Goal: Task Accomplishment & Management: Use online tool/utility

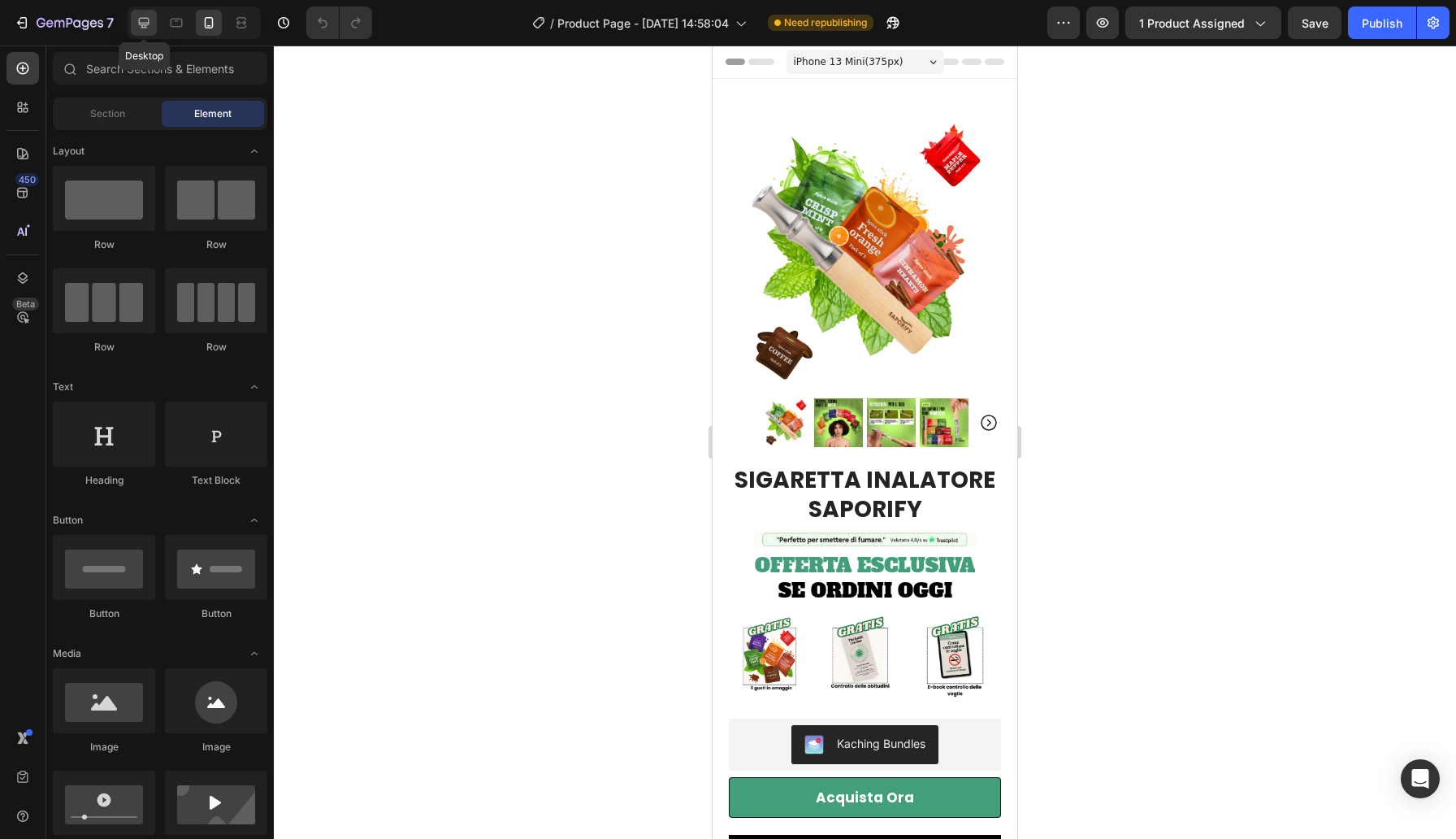
click at [149, 18] on icon at bounding box center [144, 23] width 17 height 17
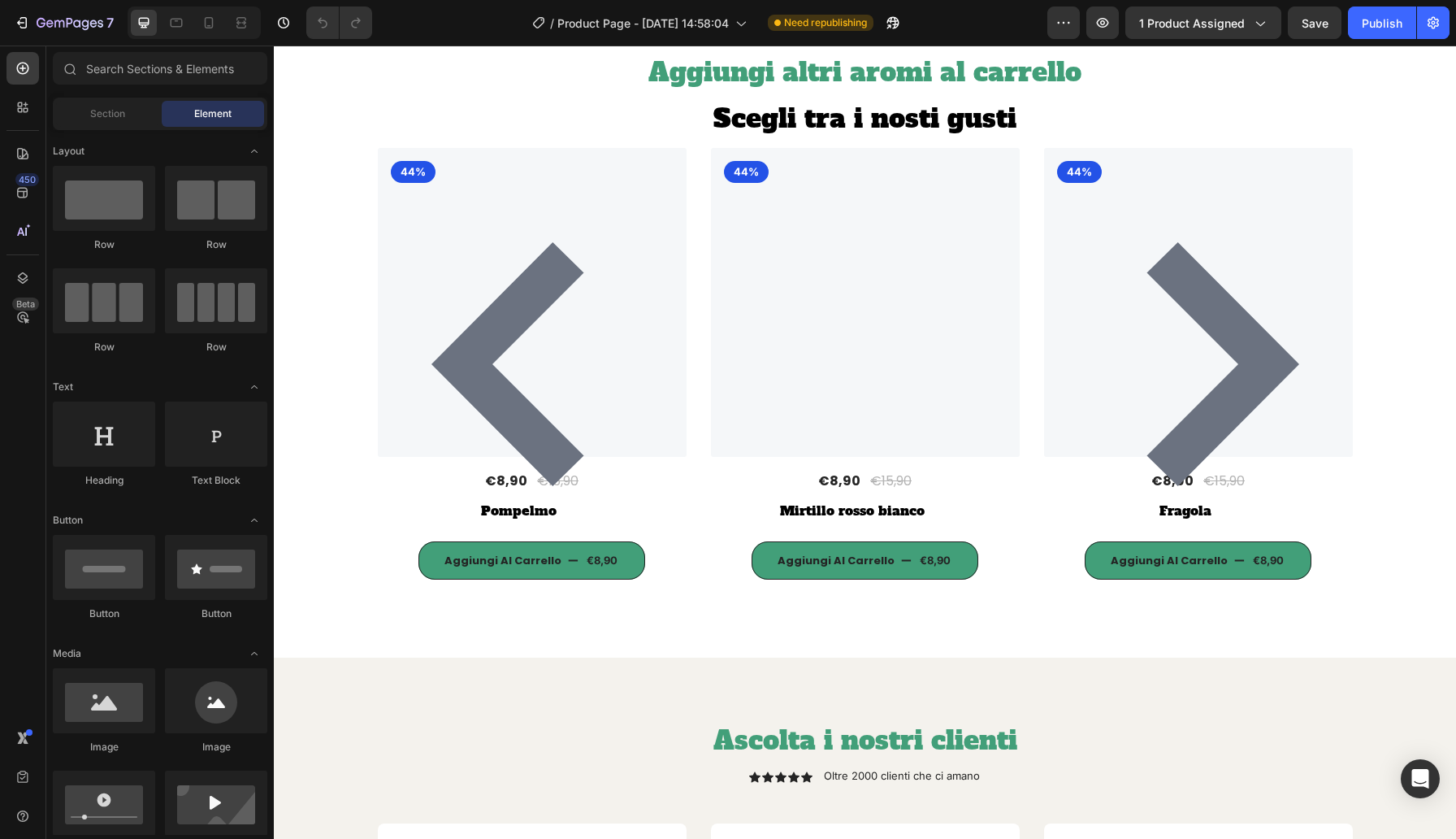
scroll to position [6190, 0]
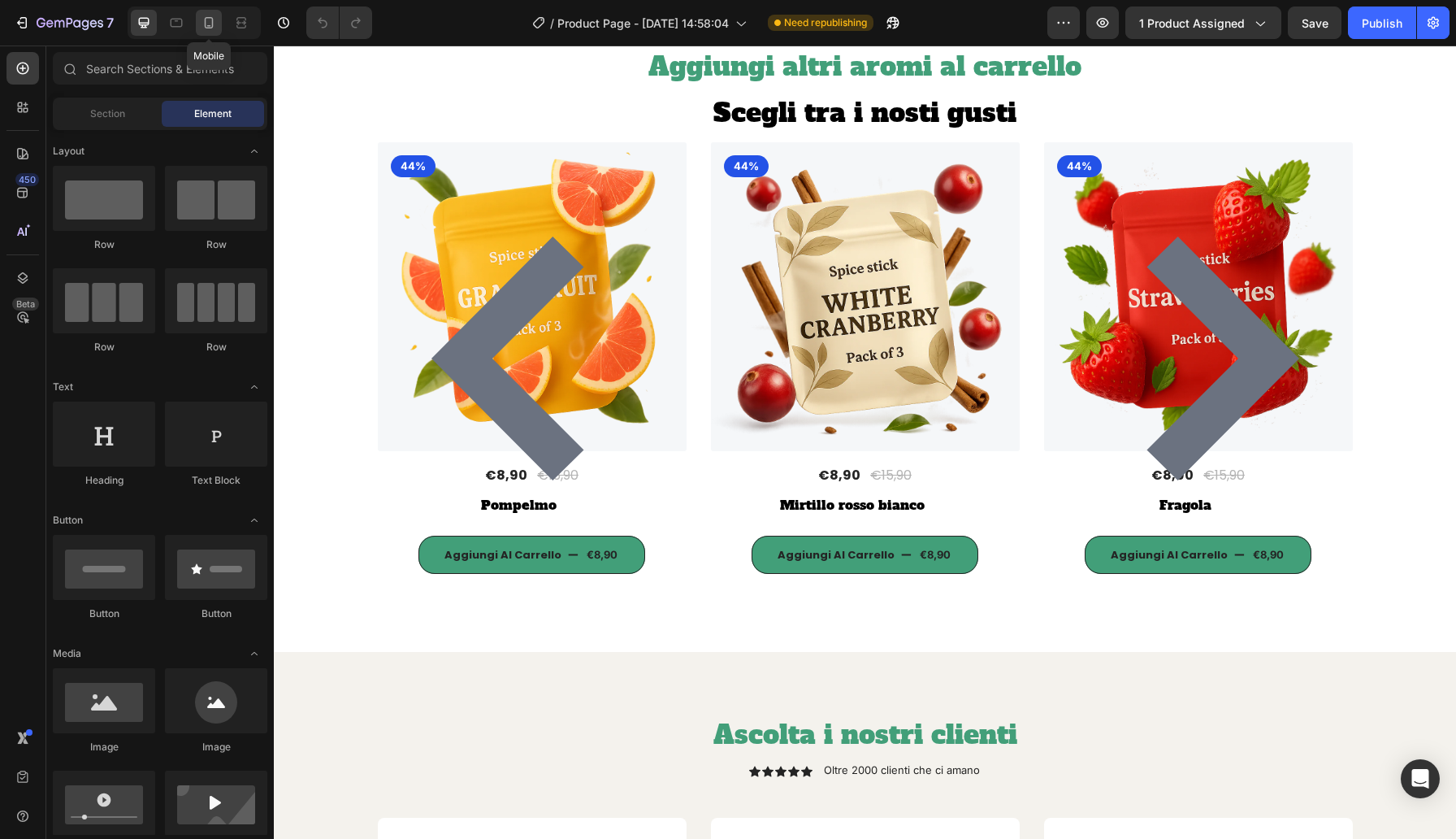
click at [207, 24] on icon at bounding box center [208, 23] width 17 height 17
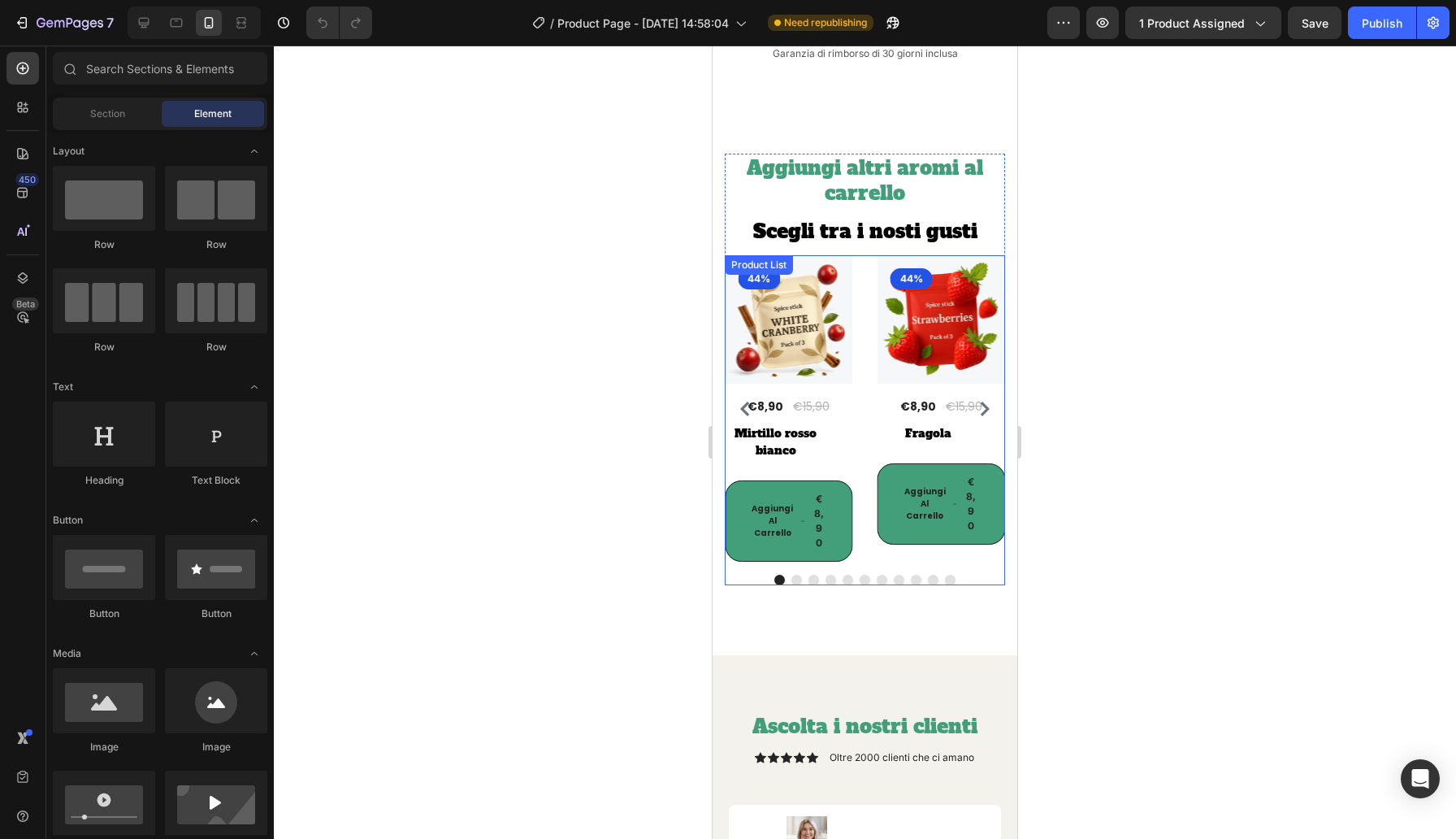
scroll to position [5912, 0]
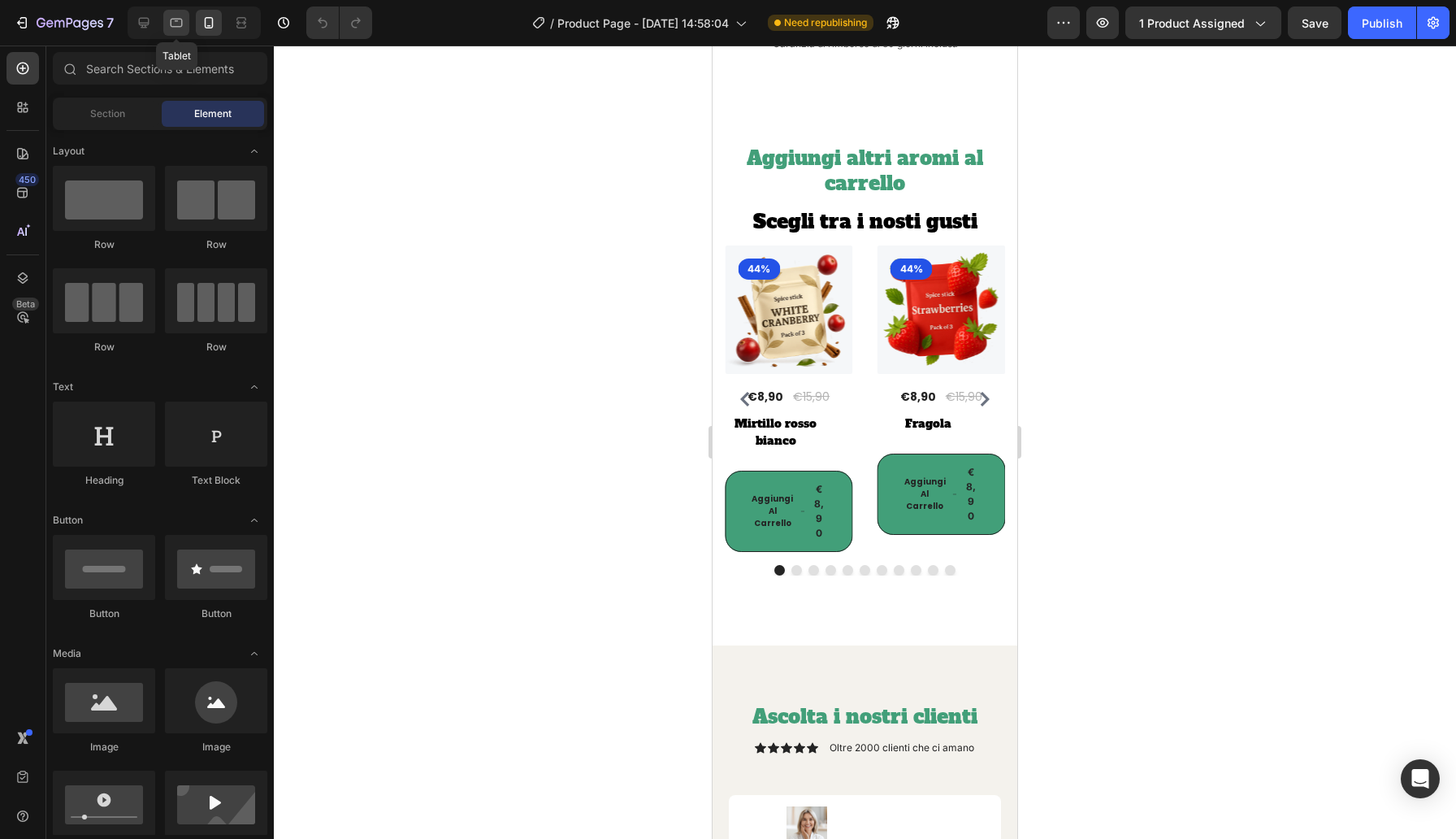
click at [175, 32] on div at bounding box center [176, 23] width 26 height 26
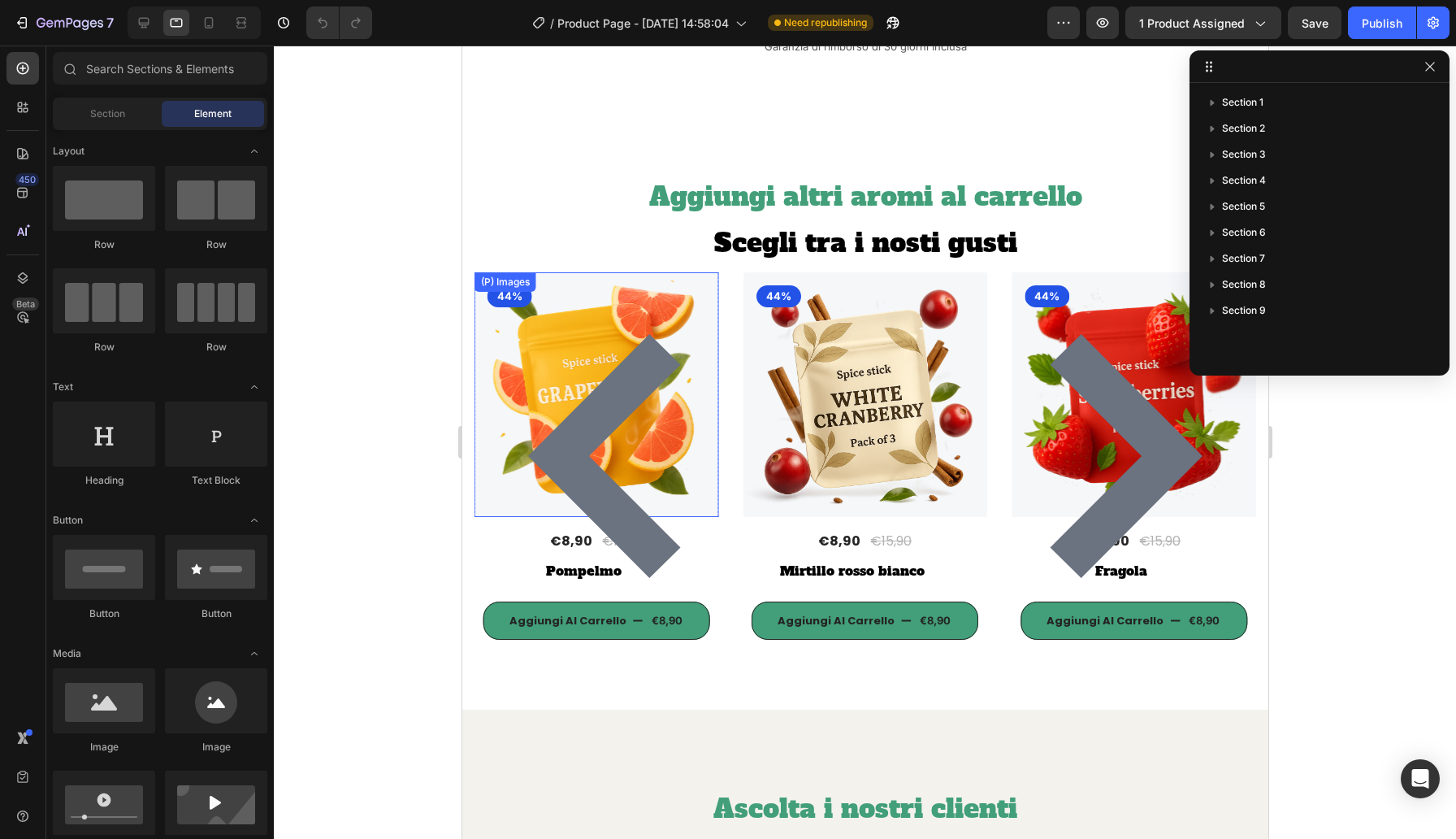
scroll to position [5961, 0]
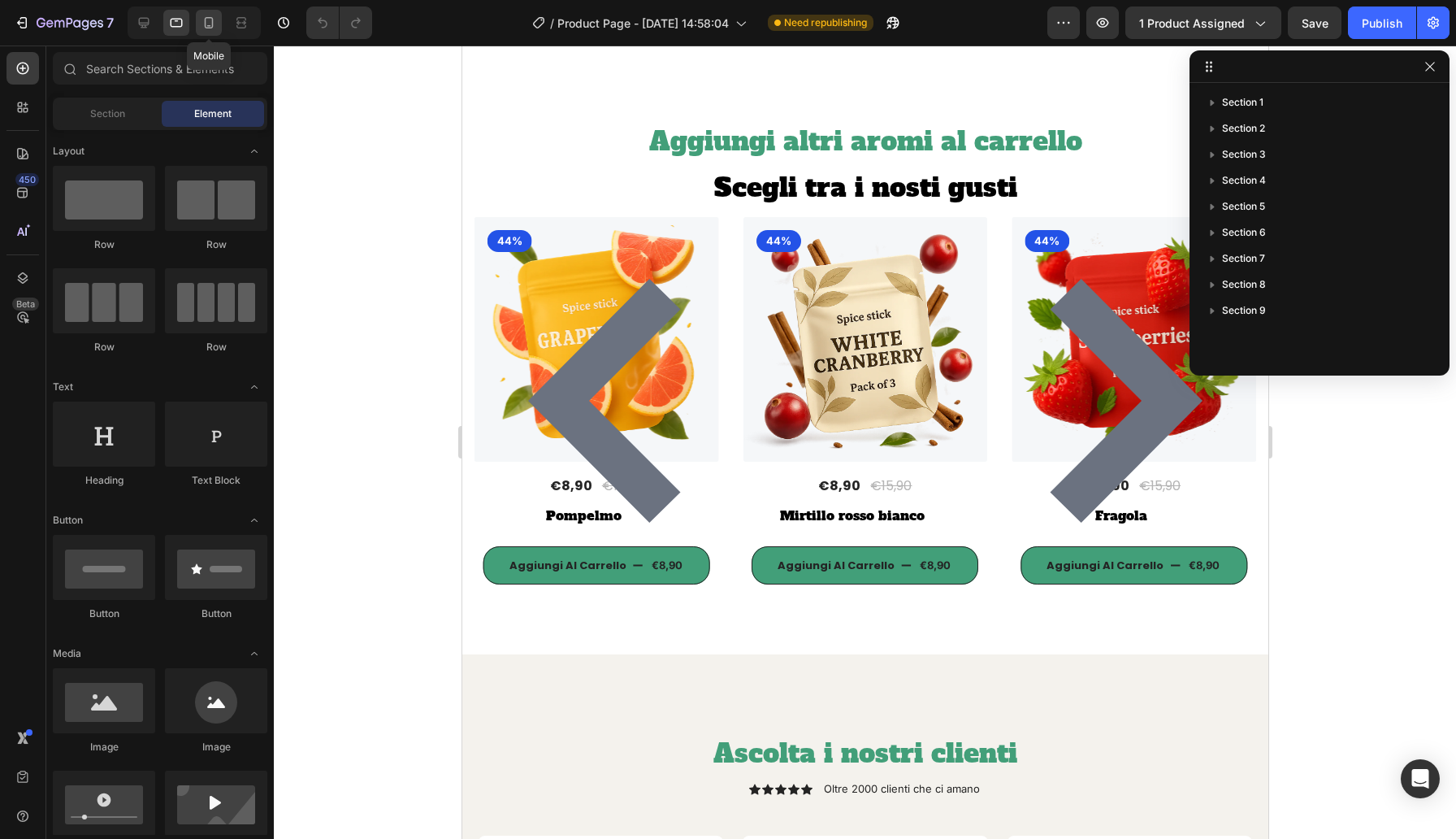
click at [215, 26] on icon at bounding box center [208, 23] width 17 height 17
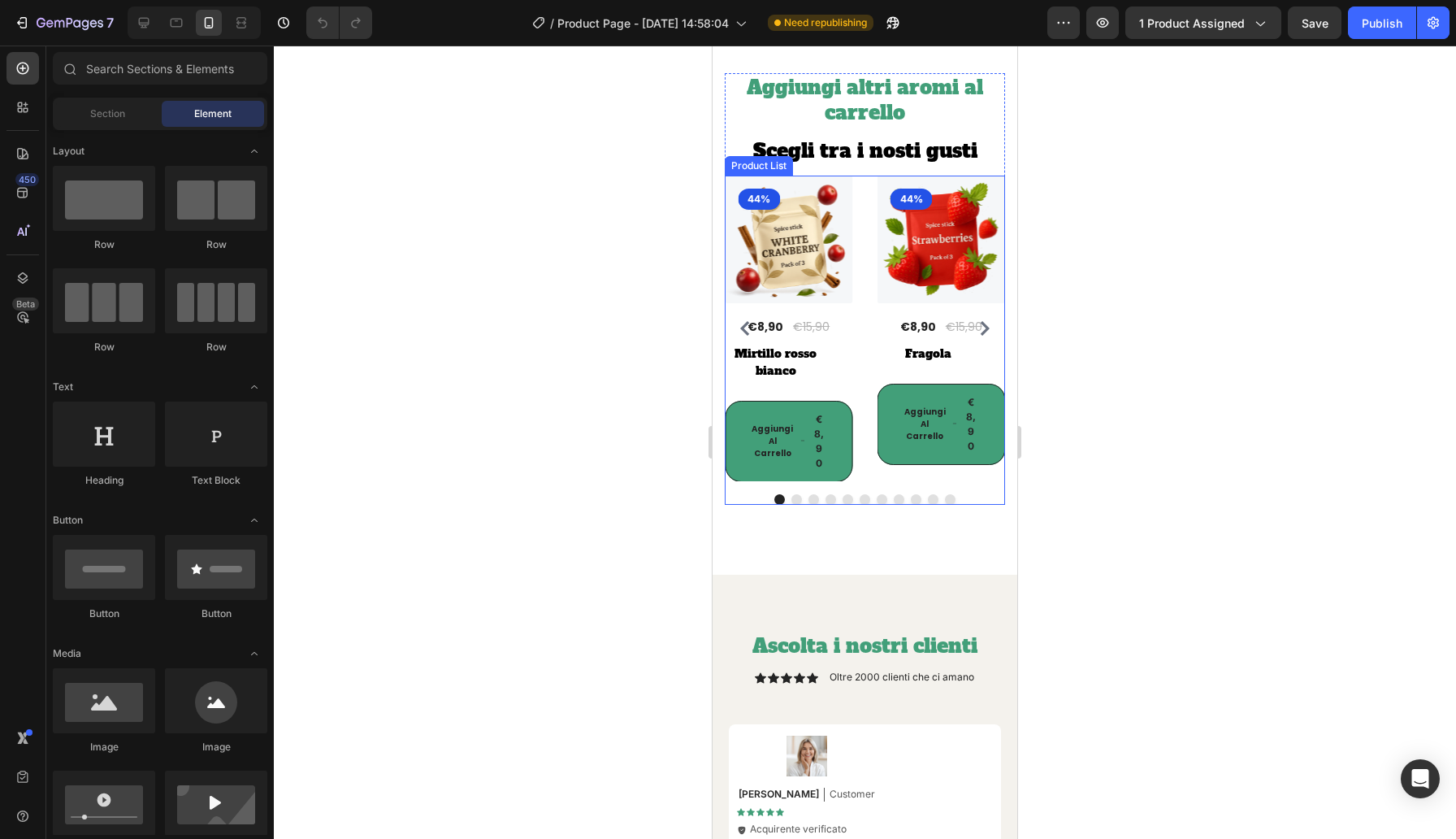
click at [864, 320] on div "(P) Images 44% Product Badge Row €8,90 (P) Price (P) Price €15,90 (P) Price (P)…" at bounding box center [865, 328] width 281 height 306
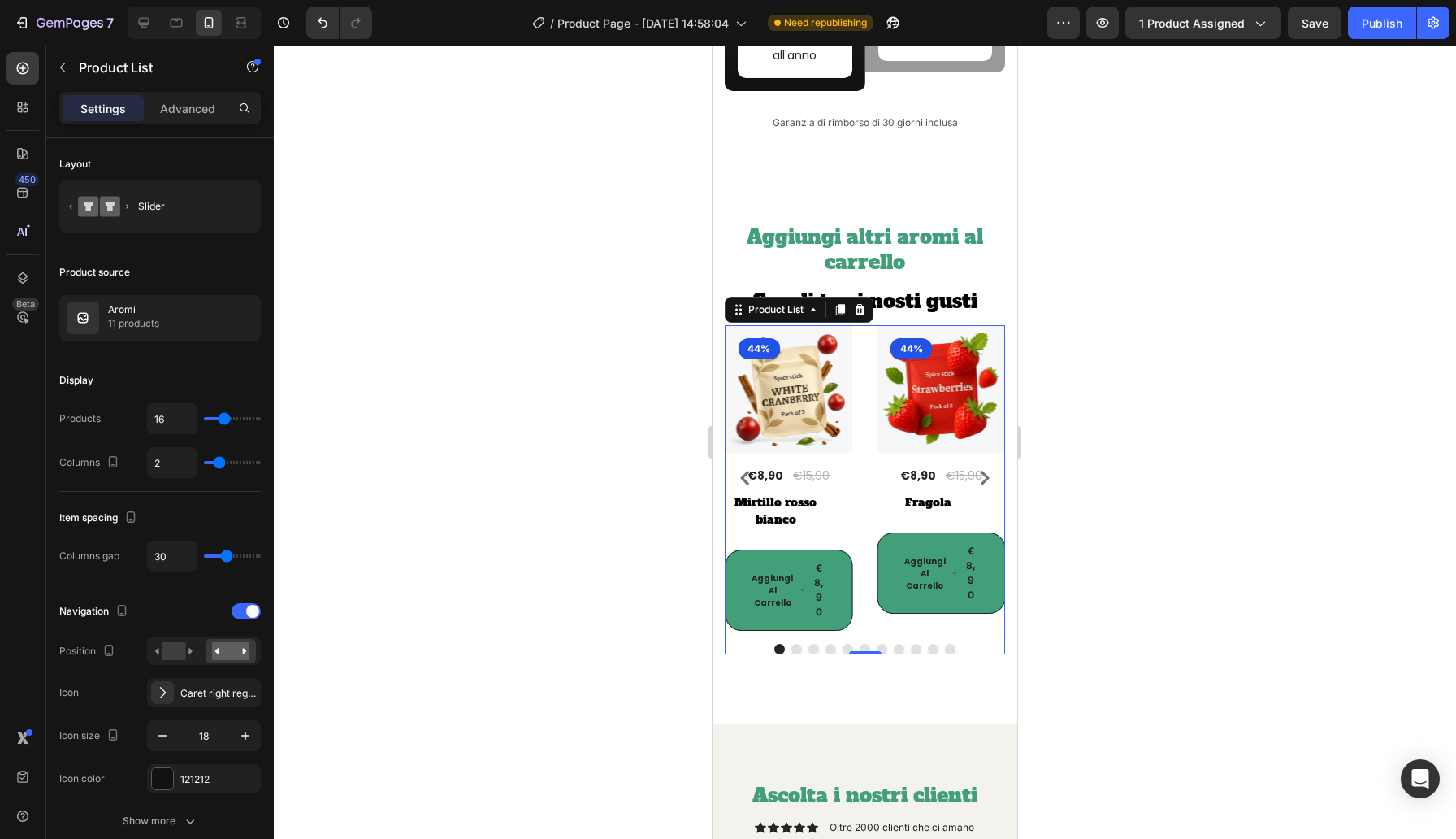
scroll to position [6011, 0]
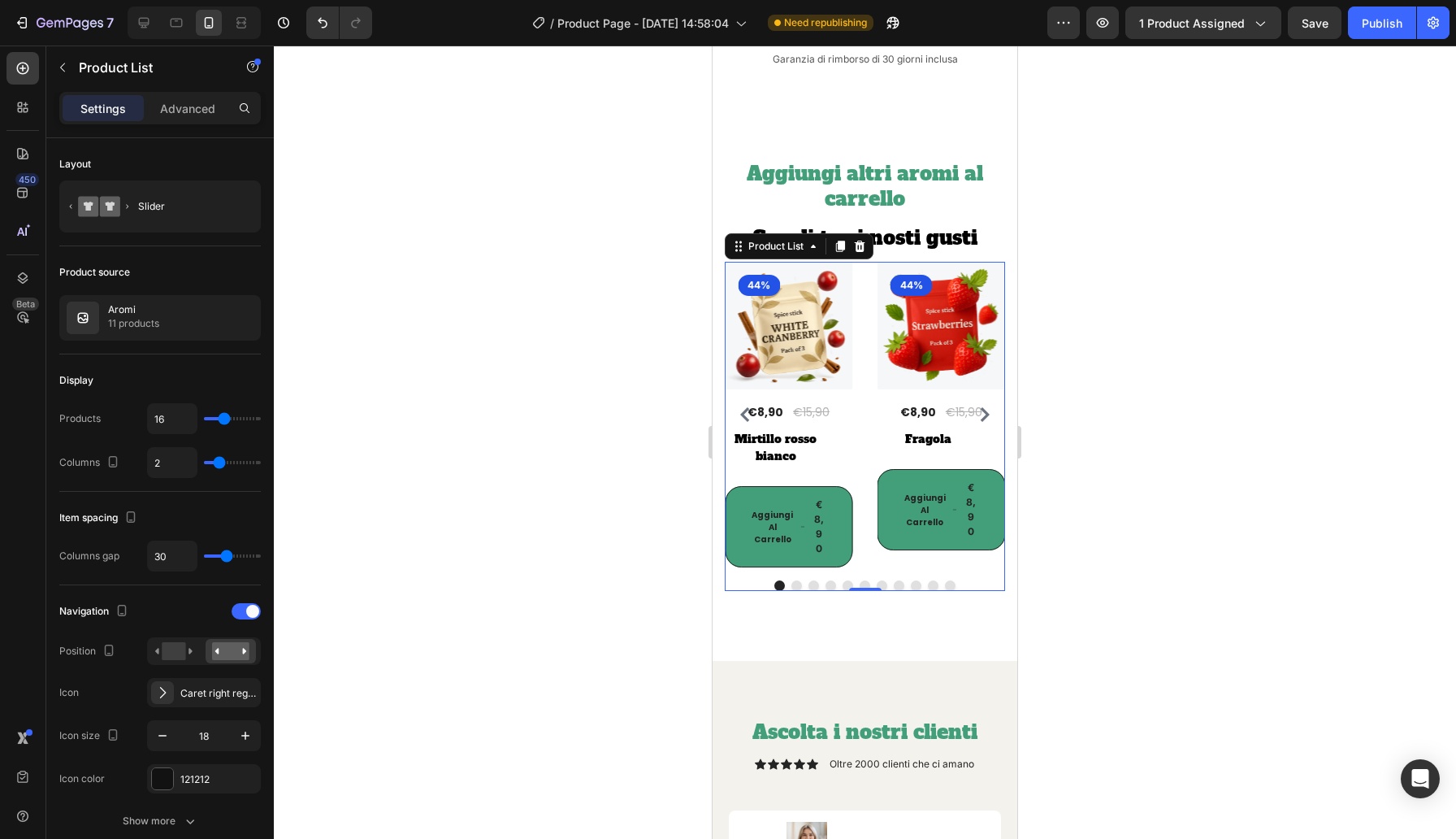
click at [869, 293] on div "(P) Images 44% Product Badge Row €8,90 (P) Price (P) Price €15,90 (P) Price (P)…" at bounding box center [865, 414] width 281 height 306
click at [987, 407] on icon "Carousel Next Arrow" at bounding box center [984, 414] width 15 height 15
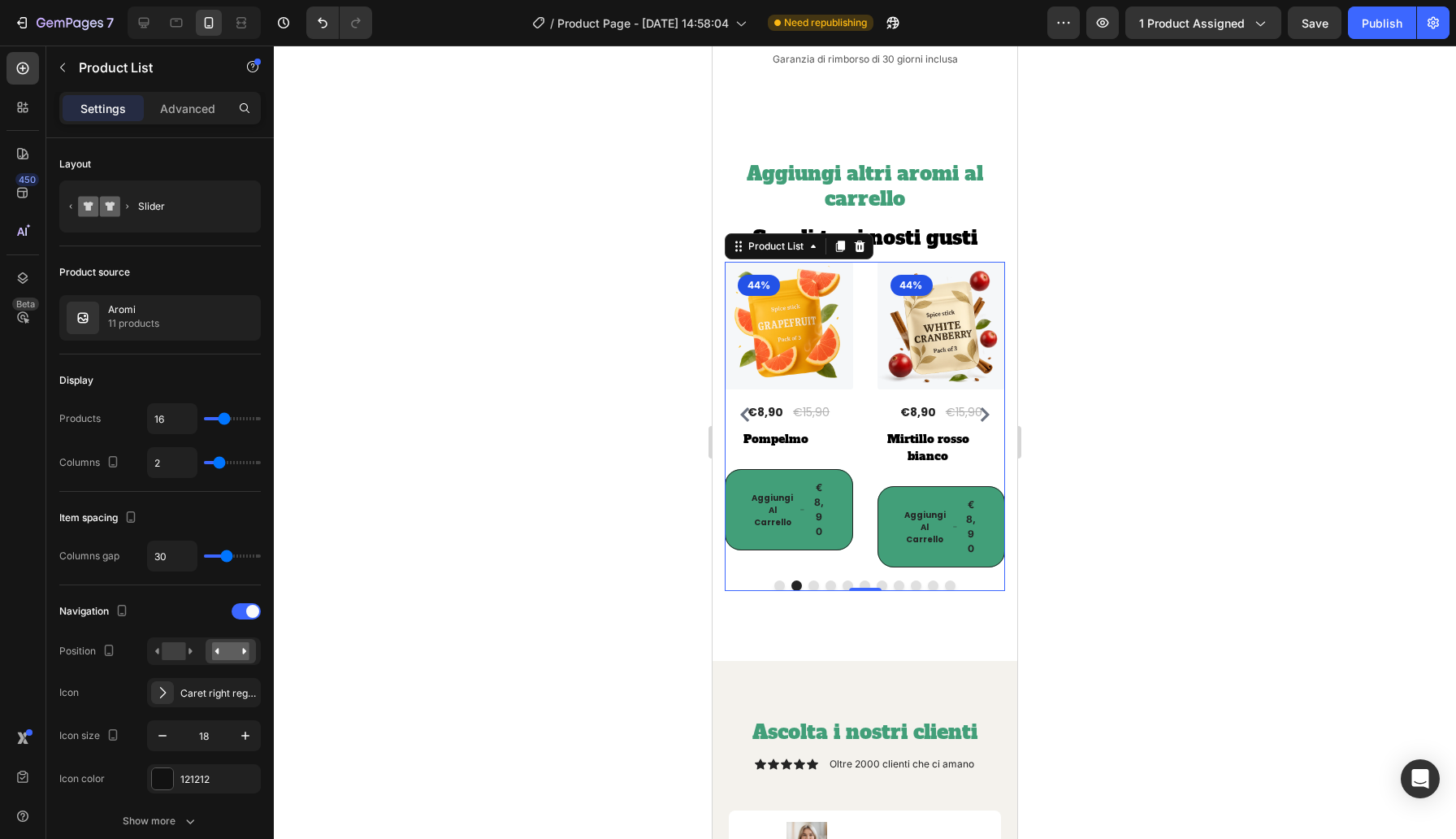
click at [987, 407] on icon "Carousel Next Arrow" at bounding box center [984, 414] width 15 height 15
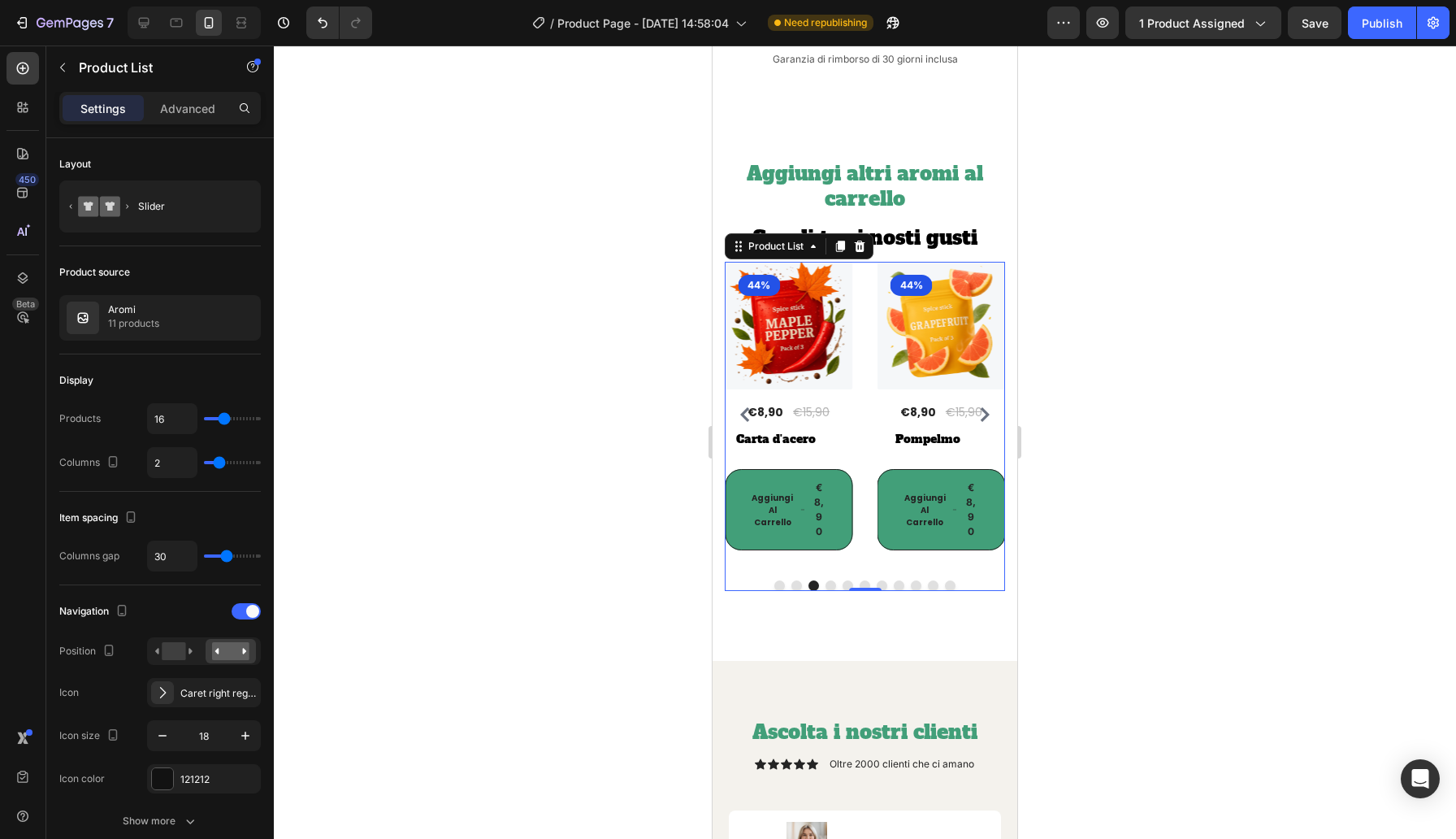
click at [987, 407] on icon "Carousel Next Arrow" at bounding box center [984, 414] width 15 height 15
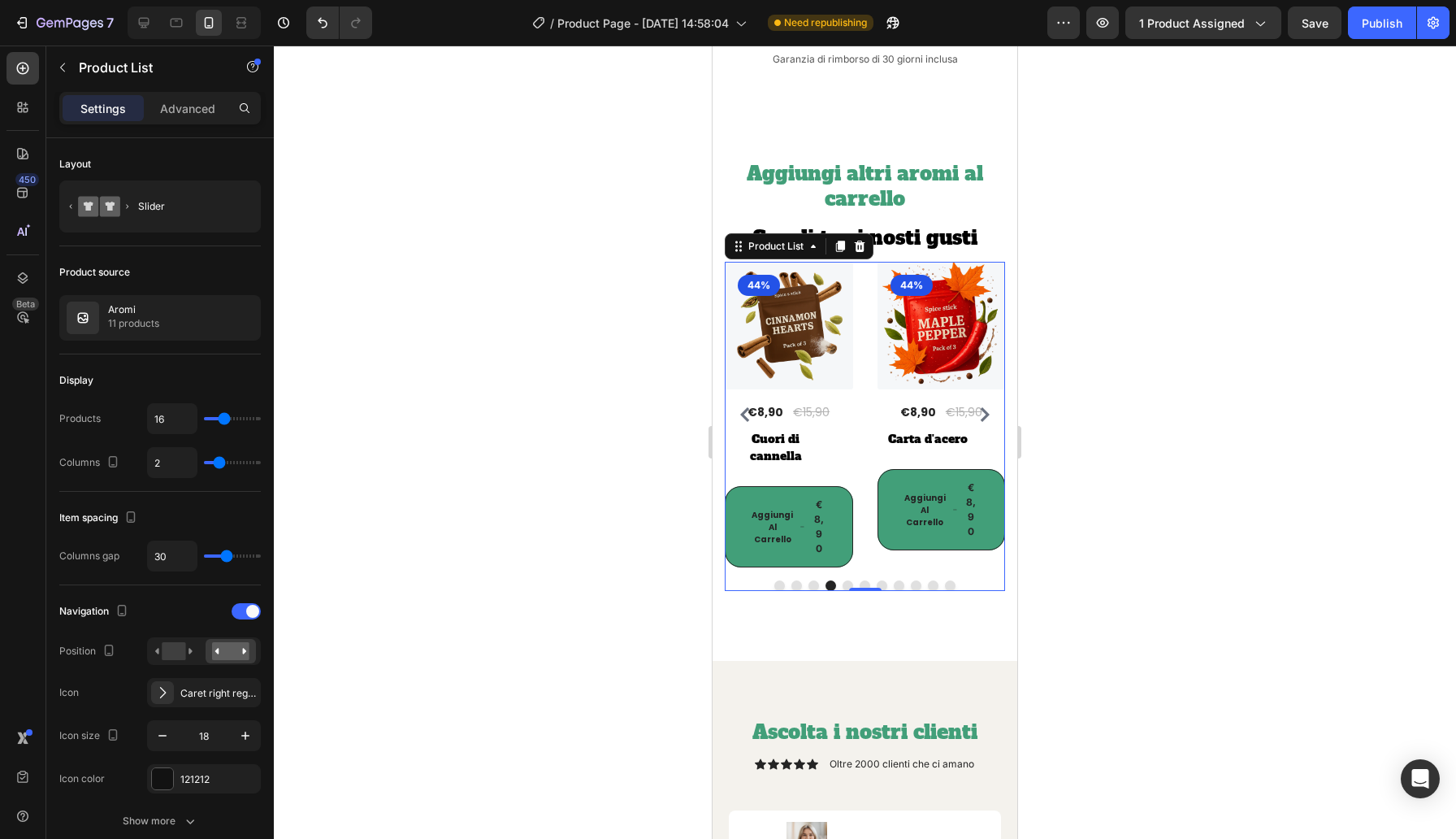
click at [987, 407] on icon "Carousel Next Arrow" at bounding box center [984, 414] width 15 height 15
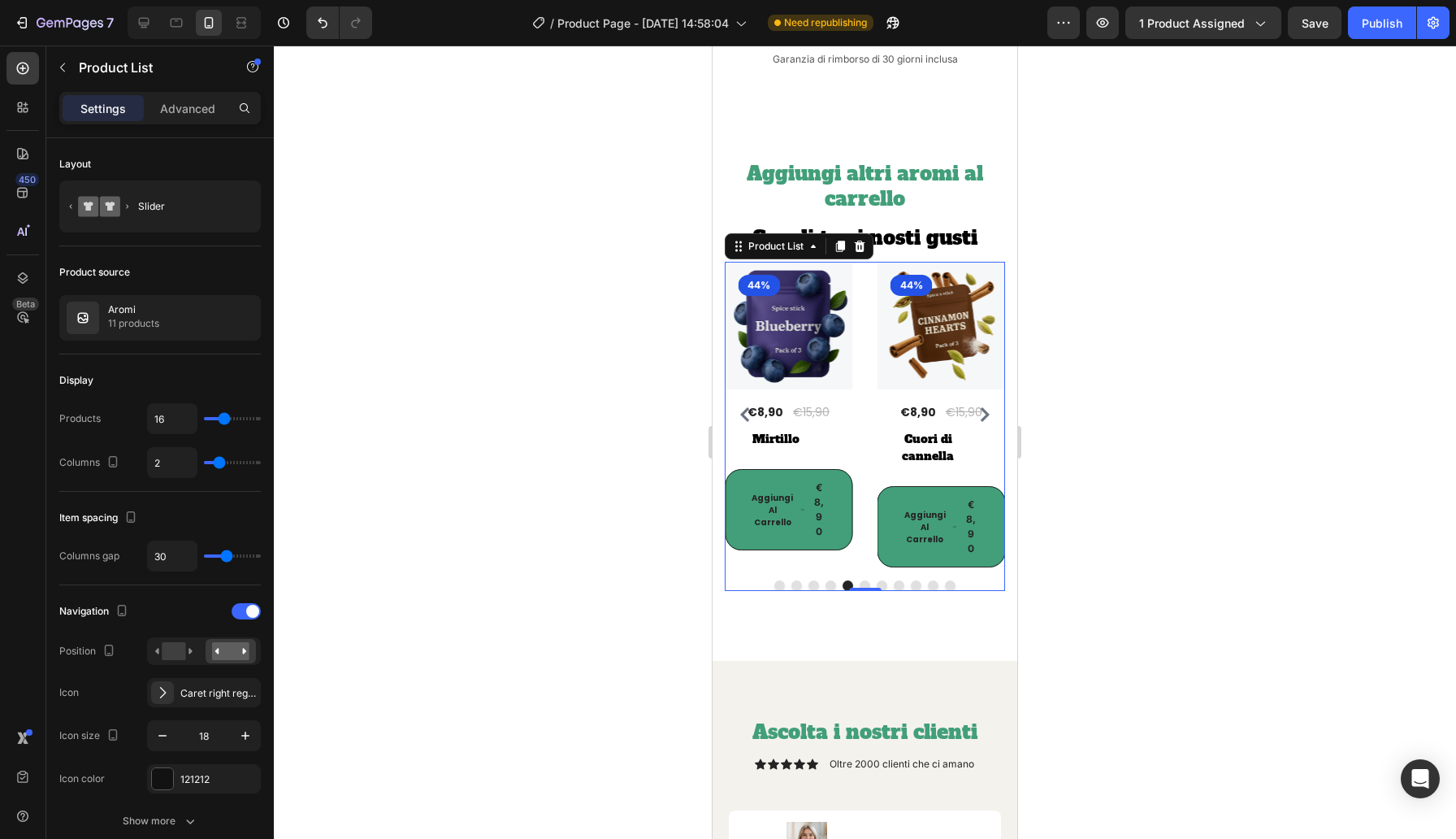
click at [987, 407] on icon "Carousel Next Arrow" at bounding box center [984, 414] width 15 height 15
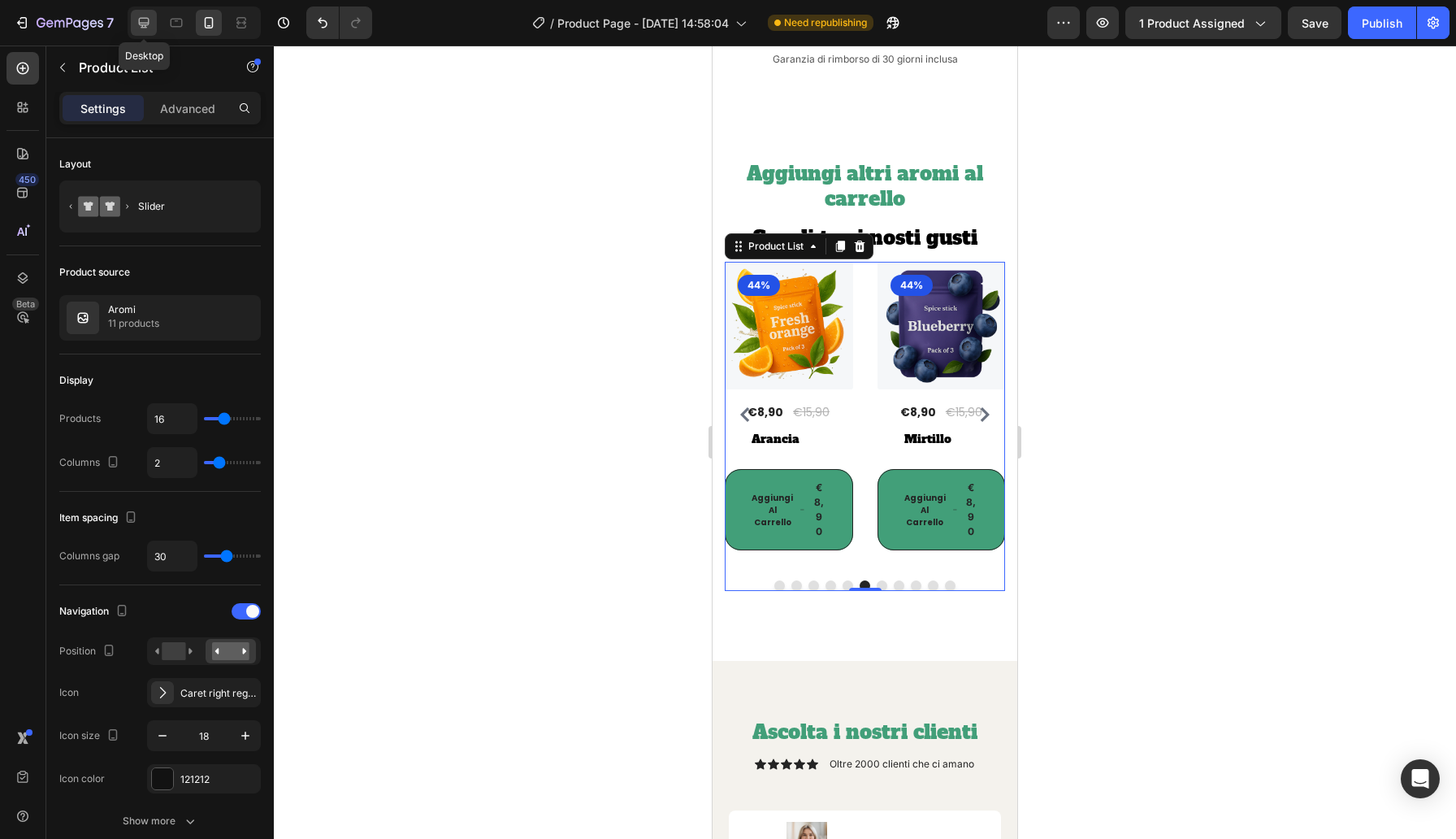
click at [150, 23] on icon at bounding box center [144, 23] width 17 height 17
type input "3"
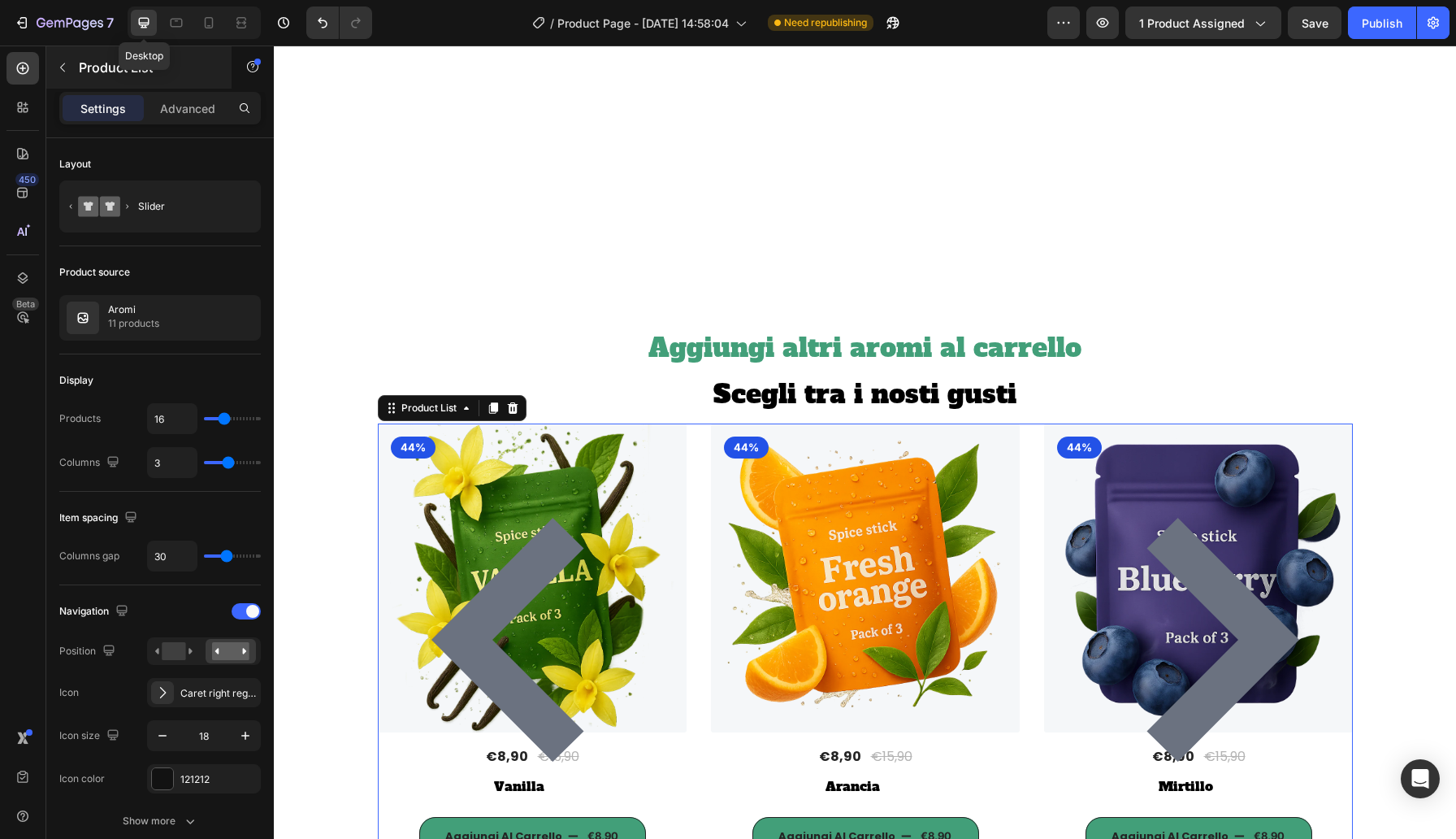
scroll to position [6230, 0]
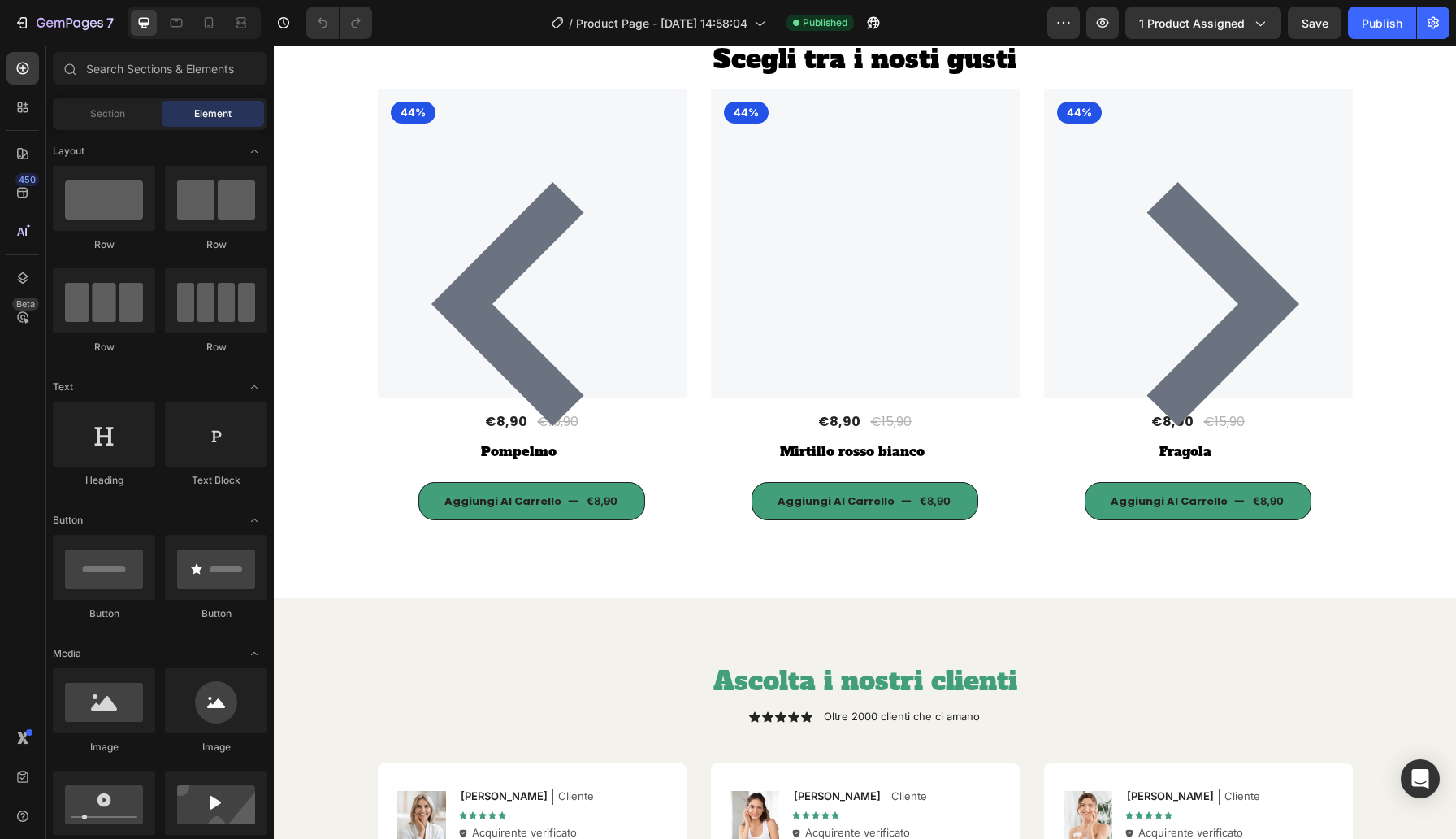
scroll to position [6233, 0]
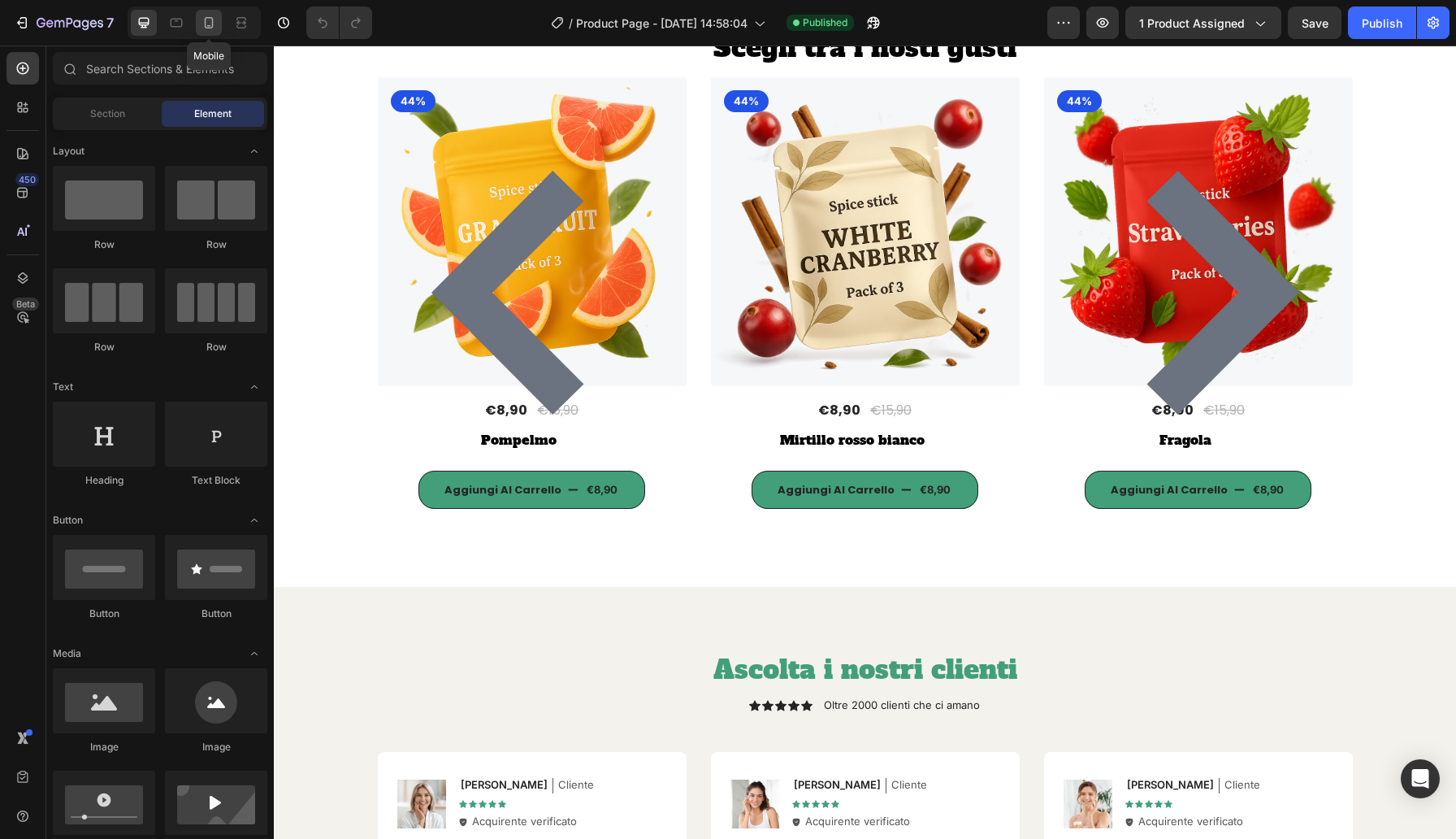
click at [209, 18] on icon at bounding box center [208, 23] width 17 height 17
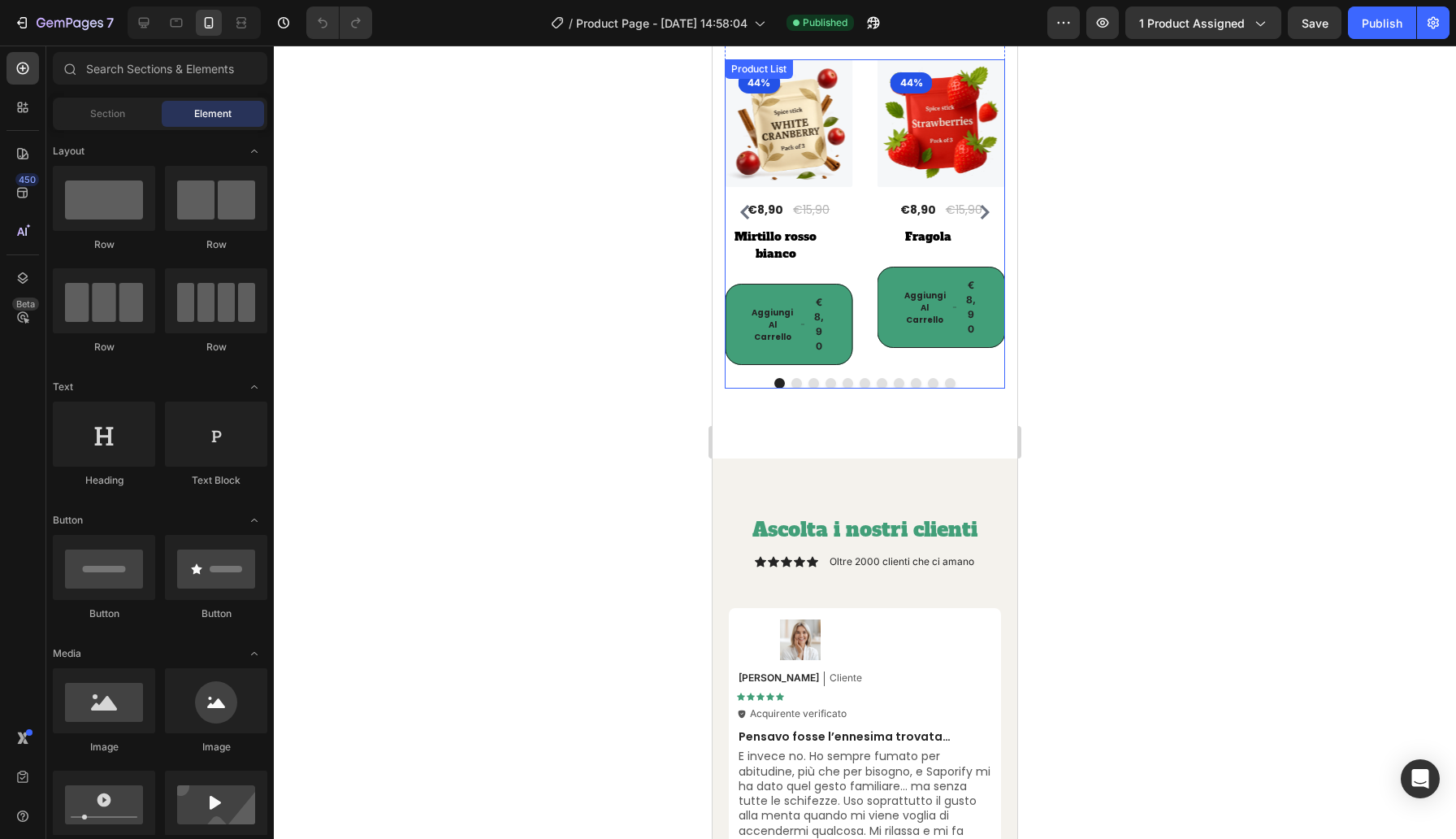
scroll to position [6000, 0]
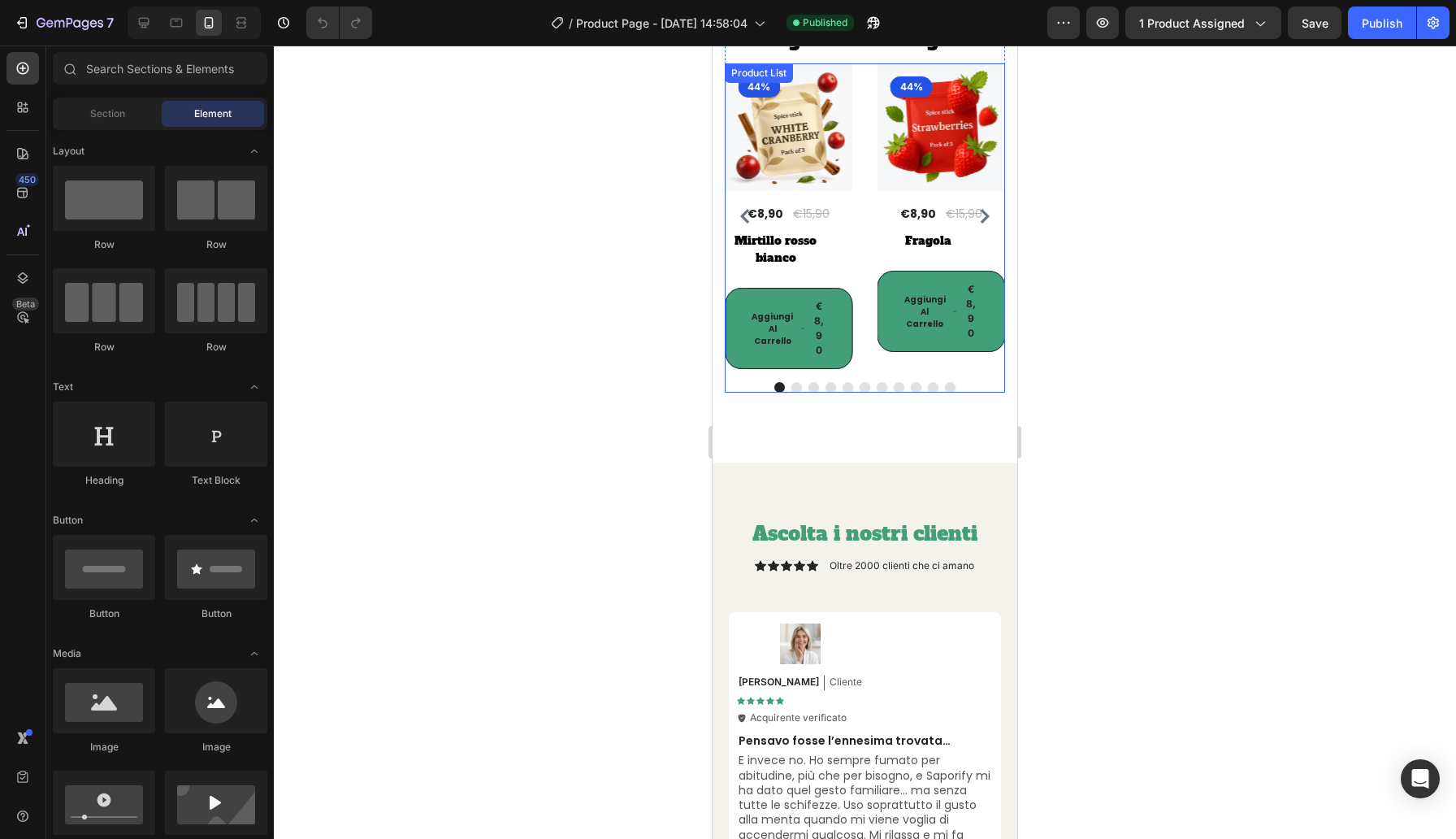
click at [797, 382] on button "Dot" at bounding box center [797, 387] width 10 height 10
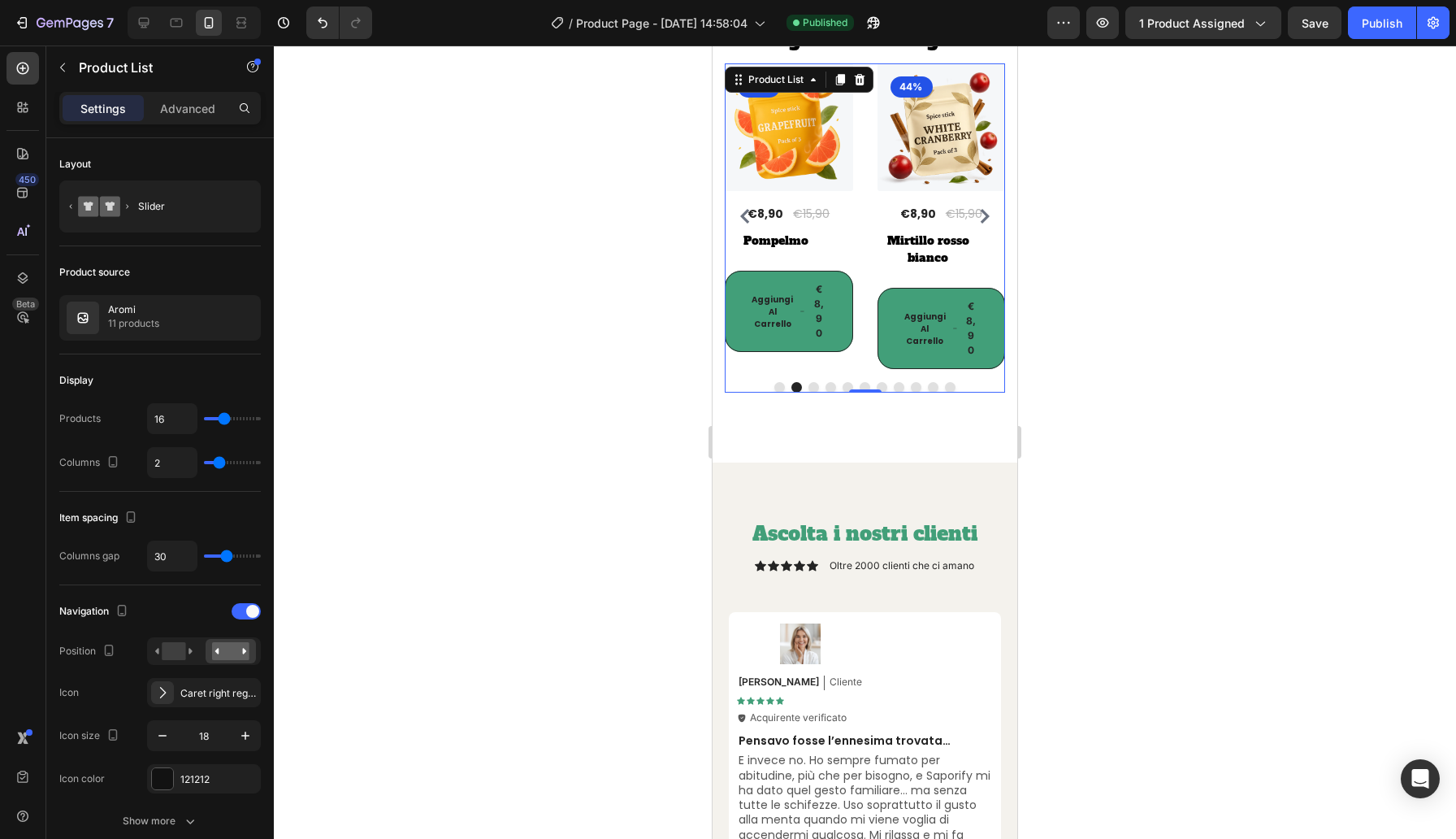
click at [874, 171] on div "(P) Images 44% Product Badge Row €8,90 (P) Price (P) Price €15,90 (P) Price (P)…" at bounding box center [865, 216] width 281 height 306
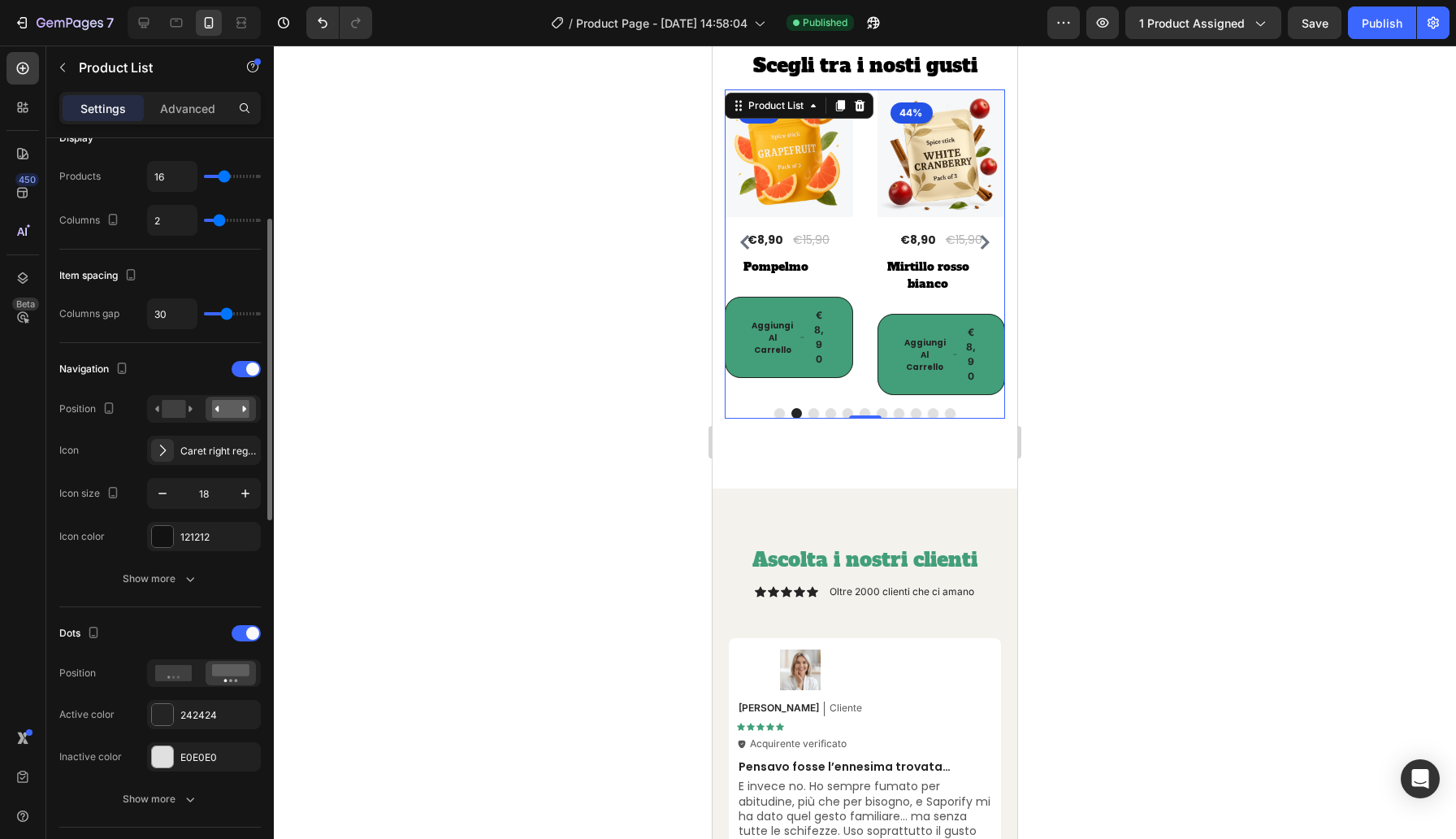
scroll to position [0, 0]
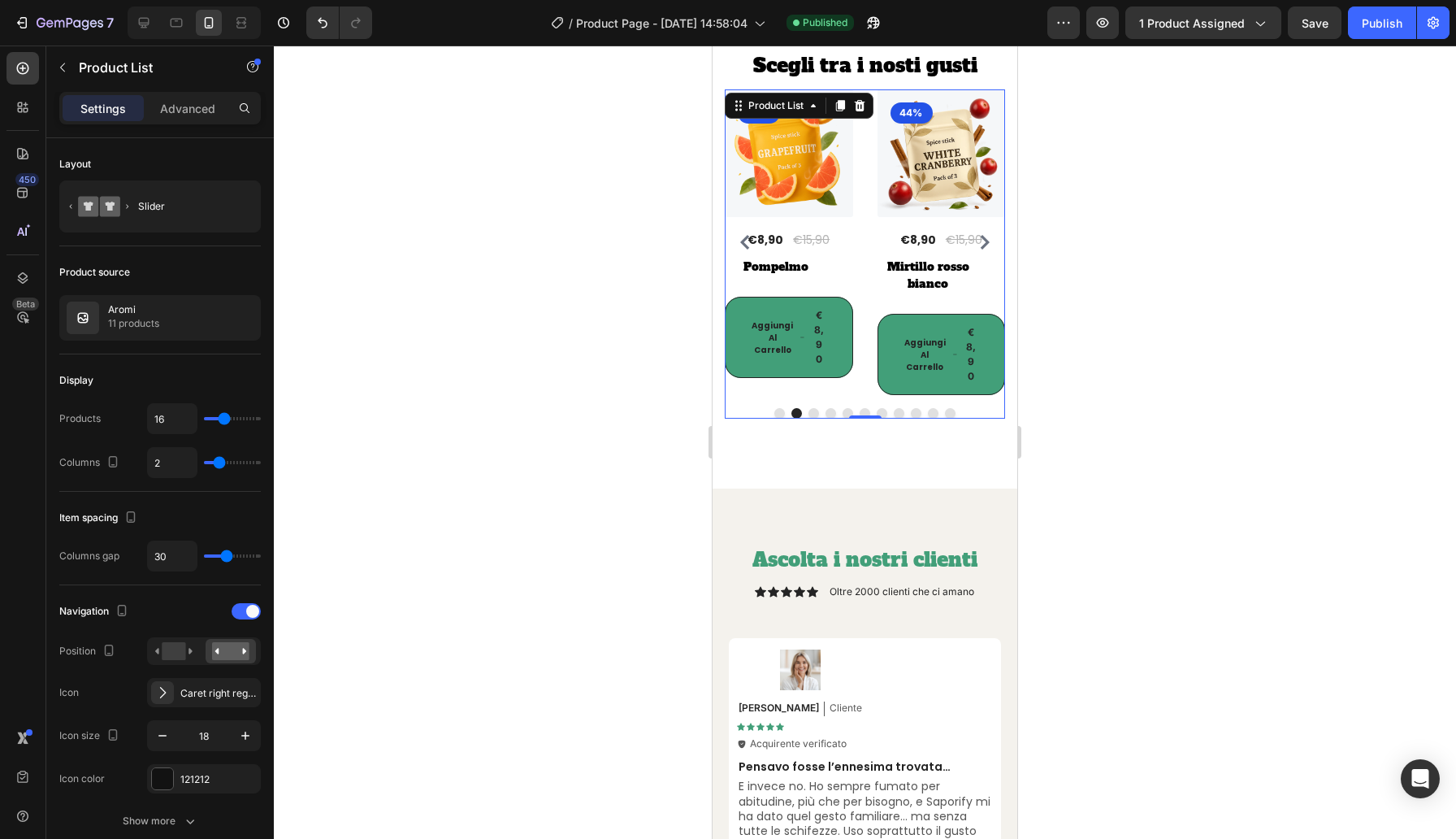
click at [867, 275] on div "(P) Images 44% Product Badge Row €8,90 (P) Price (P) Price €15,90 (P) Price (P)…" at bounding box center [865, 242] width 281 height 306
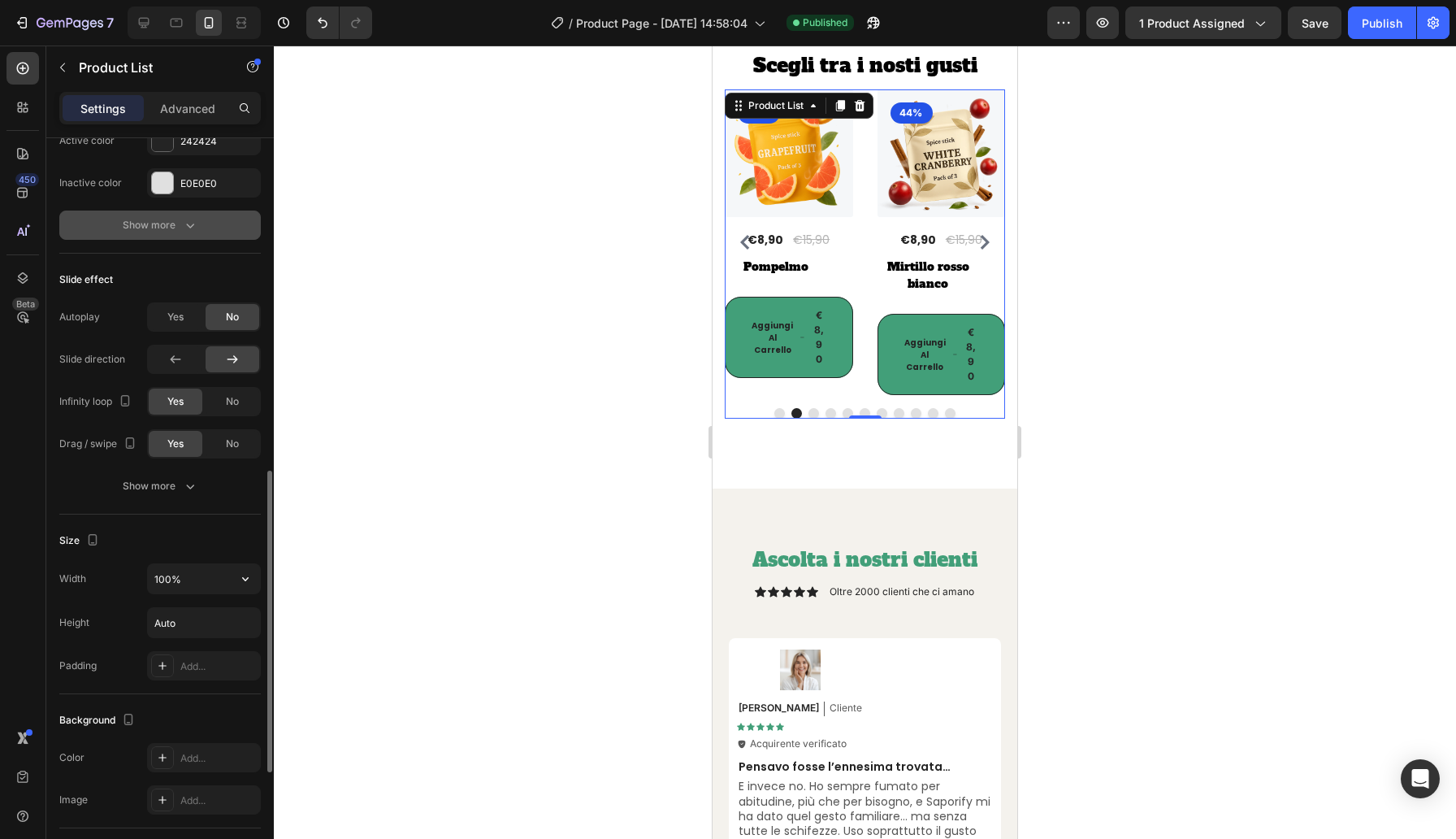
scroll to position [820, 0]
click at [866, 355] on div "(P) Images 44% Product Badge Row €8,90 (P) Price (P) Price €15,90 (P) Price (P)…" at bounding box center [865, 242] width 281 height 306
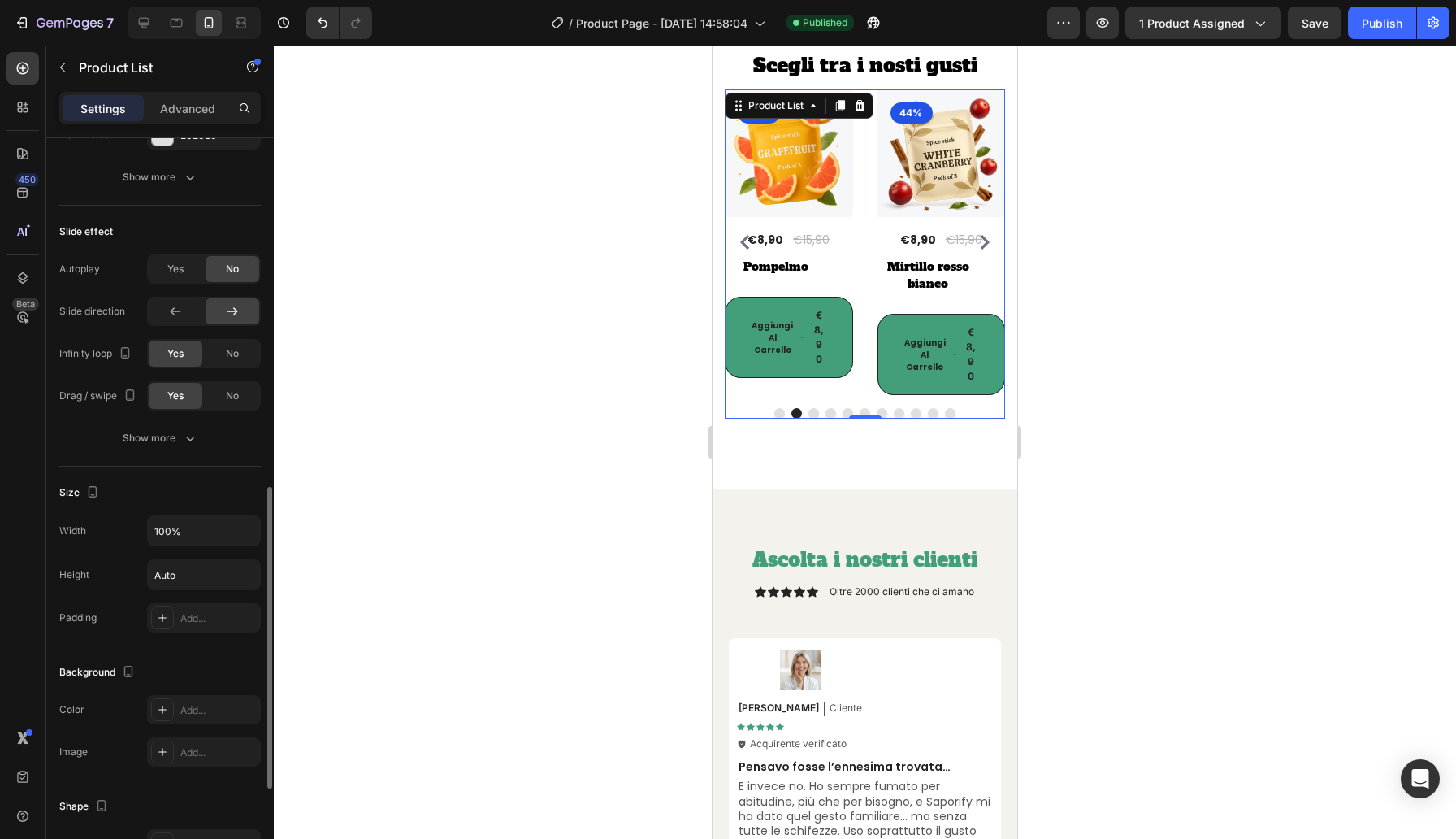
scroll to position [853, 0]
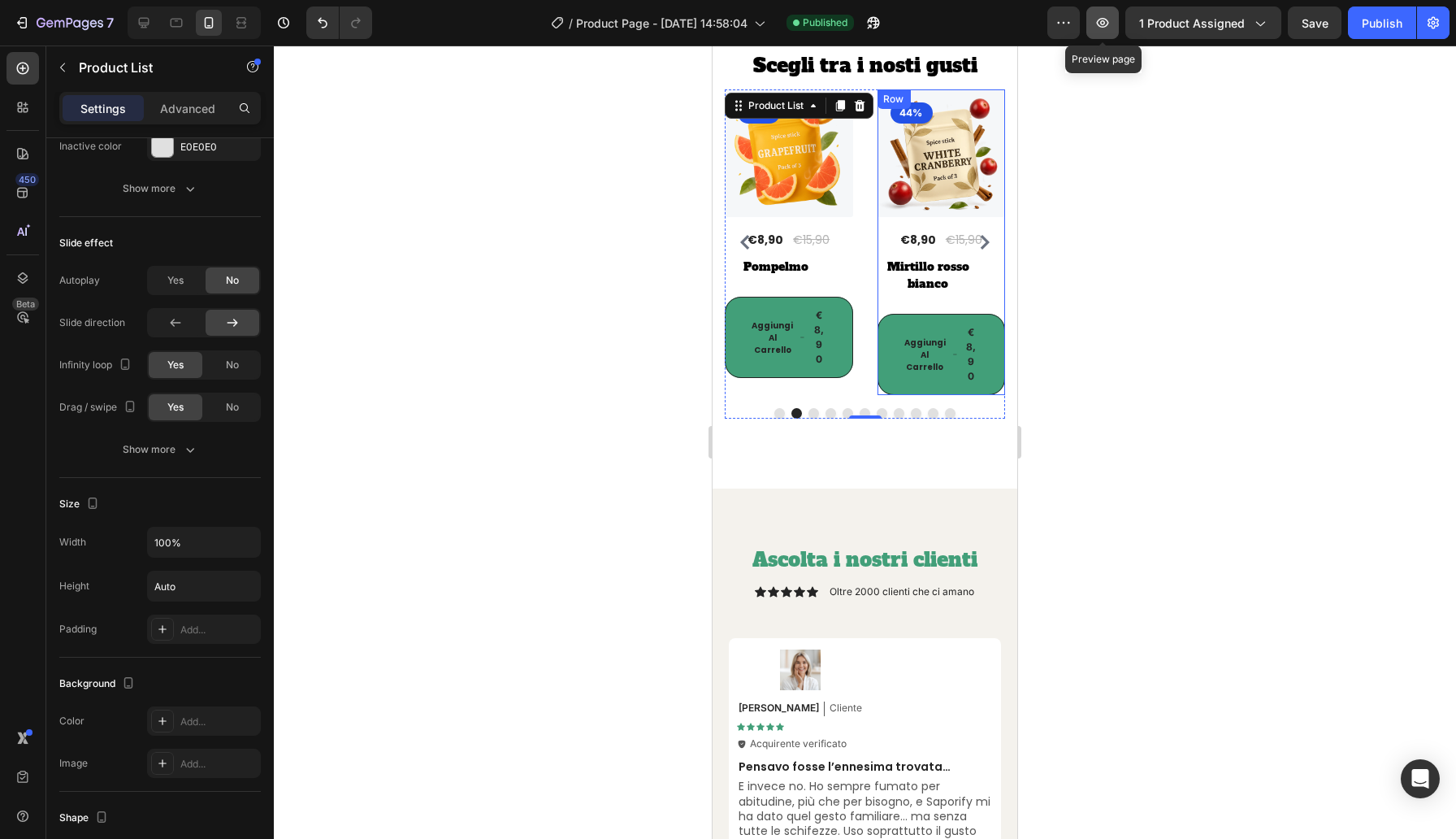
click at [1102, 23] on icon "button" at bounding box center [1103, 23] width 17 height 17
click at [867, 270] on div "(P) Images 44% Product Badge Row €8,90 (P) Price (P) Price €15,90 (P) Price (P)…" at bounding box center [865, 242] width 281 height 306
click at [860, 372] on div "(P) Images 44% Product Badge Row €8,90 (P) Price (P) Price €15,90 (P) Price (P)…" at bounding box center [865, 242] width 281 height 306
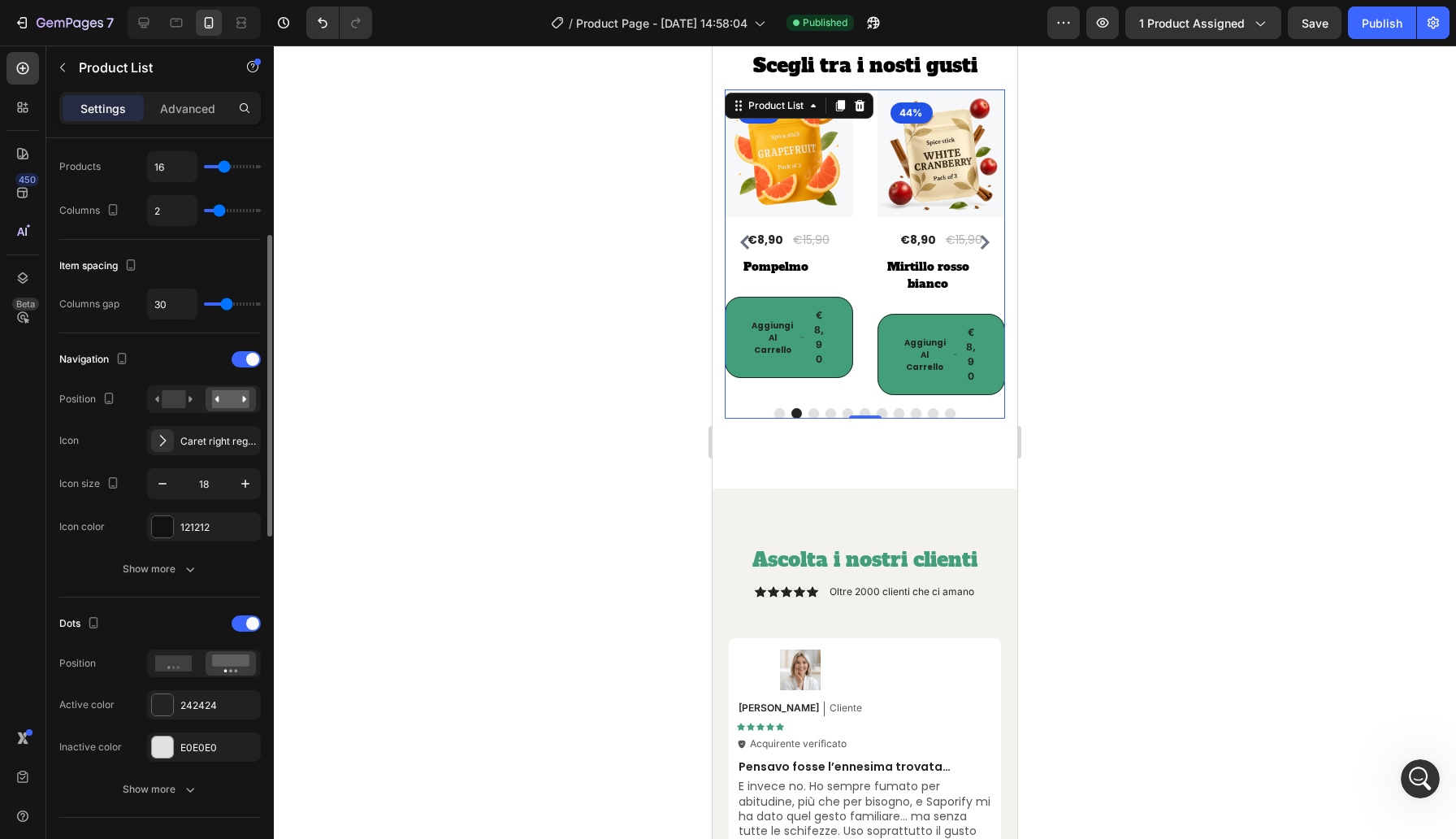
scroll to position [249, 0]
click at [942, 276] on h2 "Mirtillo rosso bianco" at bounding box center [928, 276] width 102 height 38
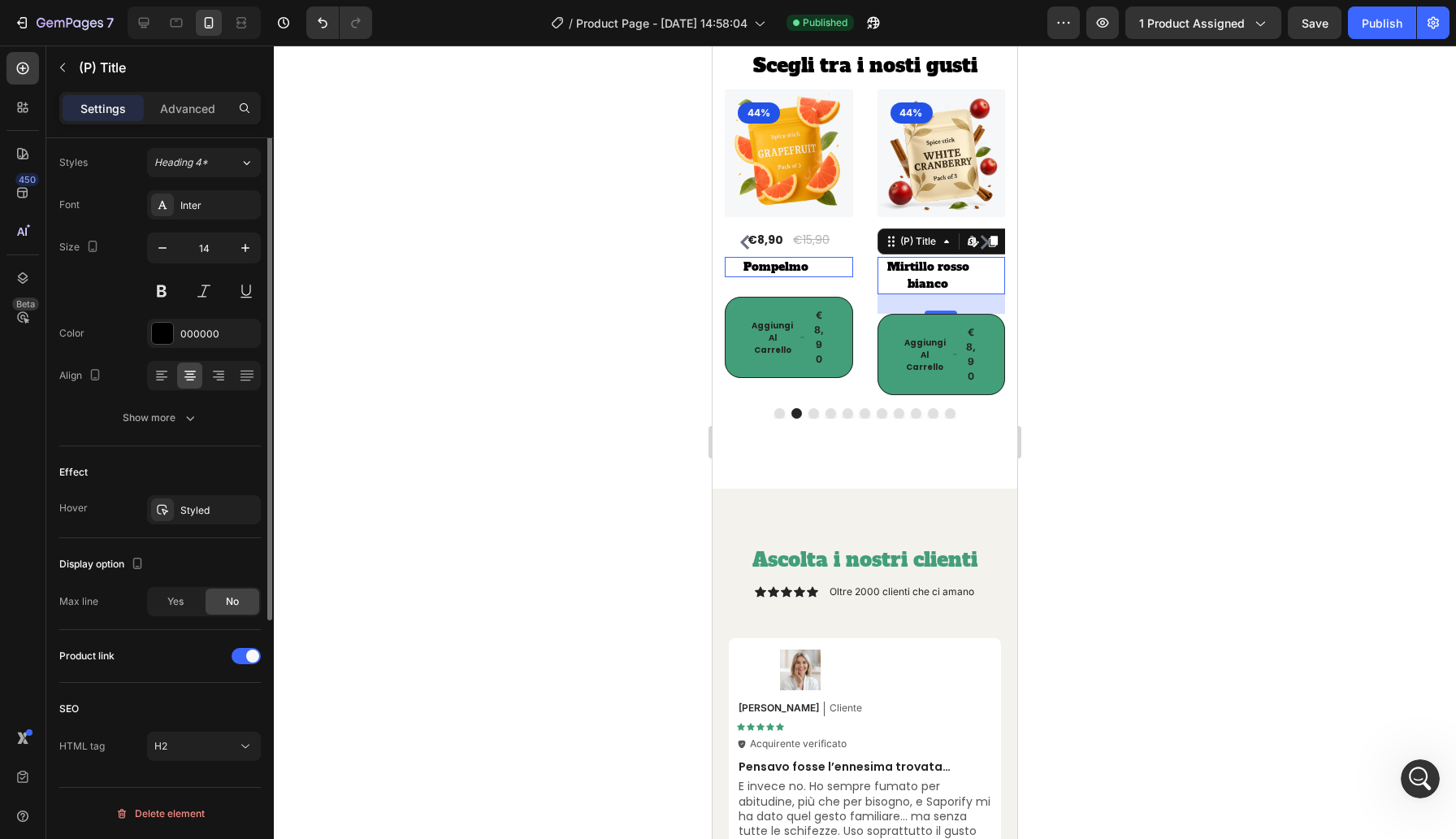
scroll to position [0, 0]
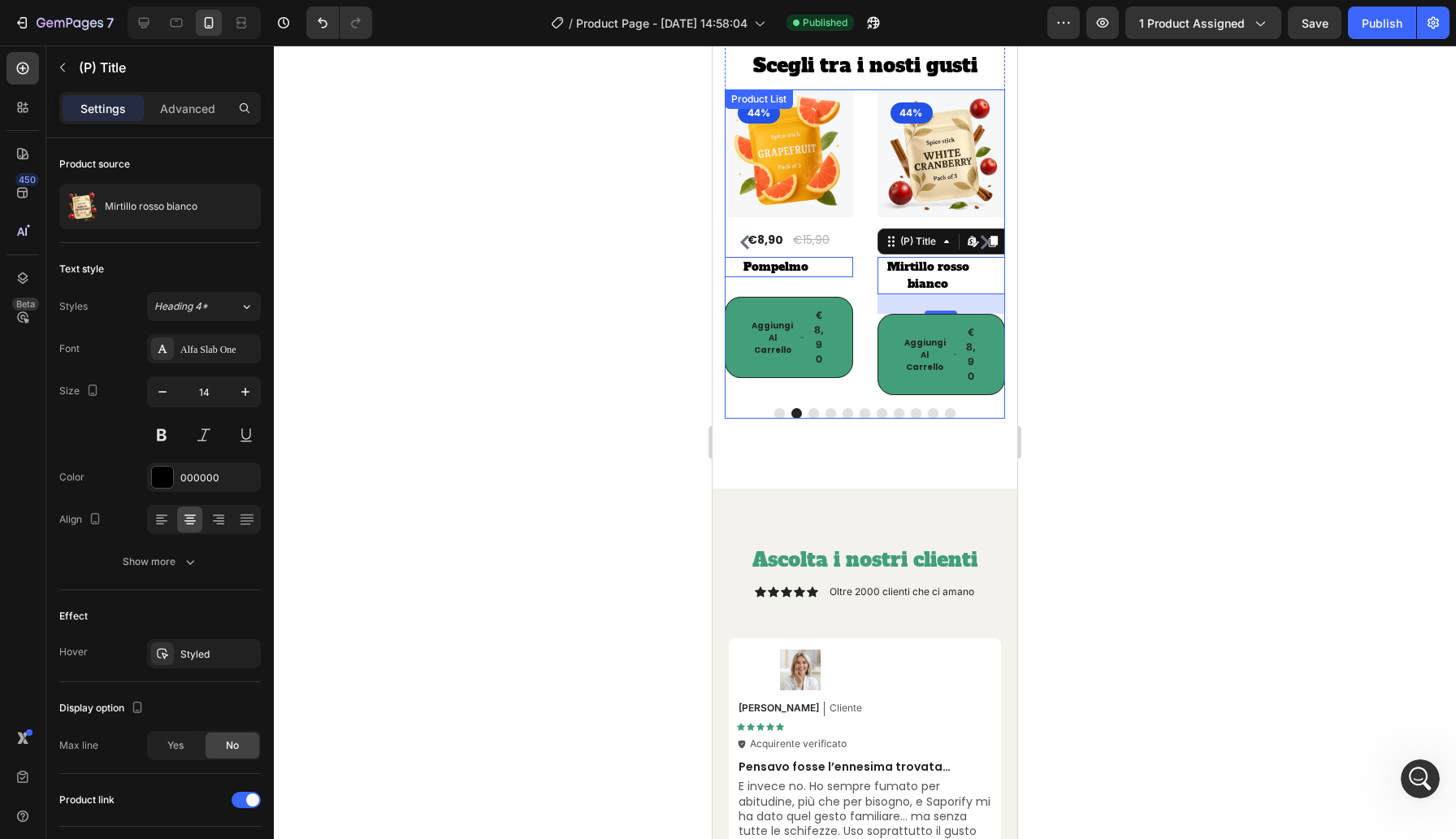
click at [861, 372] on div "(P) Images 44% Product Badge Row €8,90 (P) Price (P) Price €15,90 (P) Price (P)…" at bounding box center [865, 242] width 281 height 306
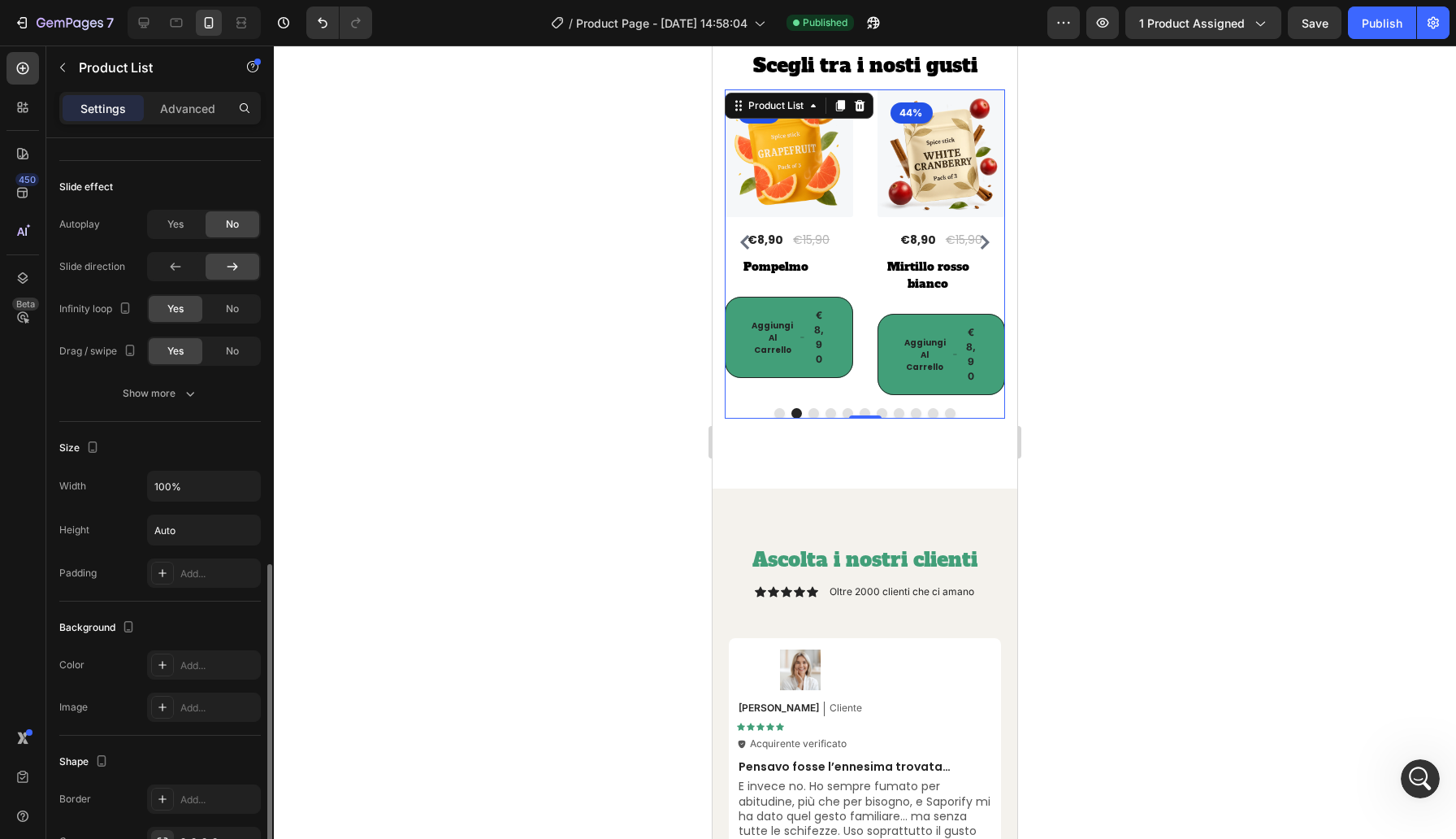
scroll to position [958, 0]
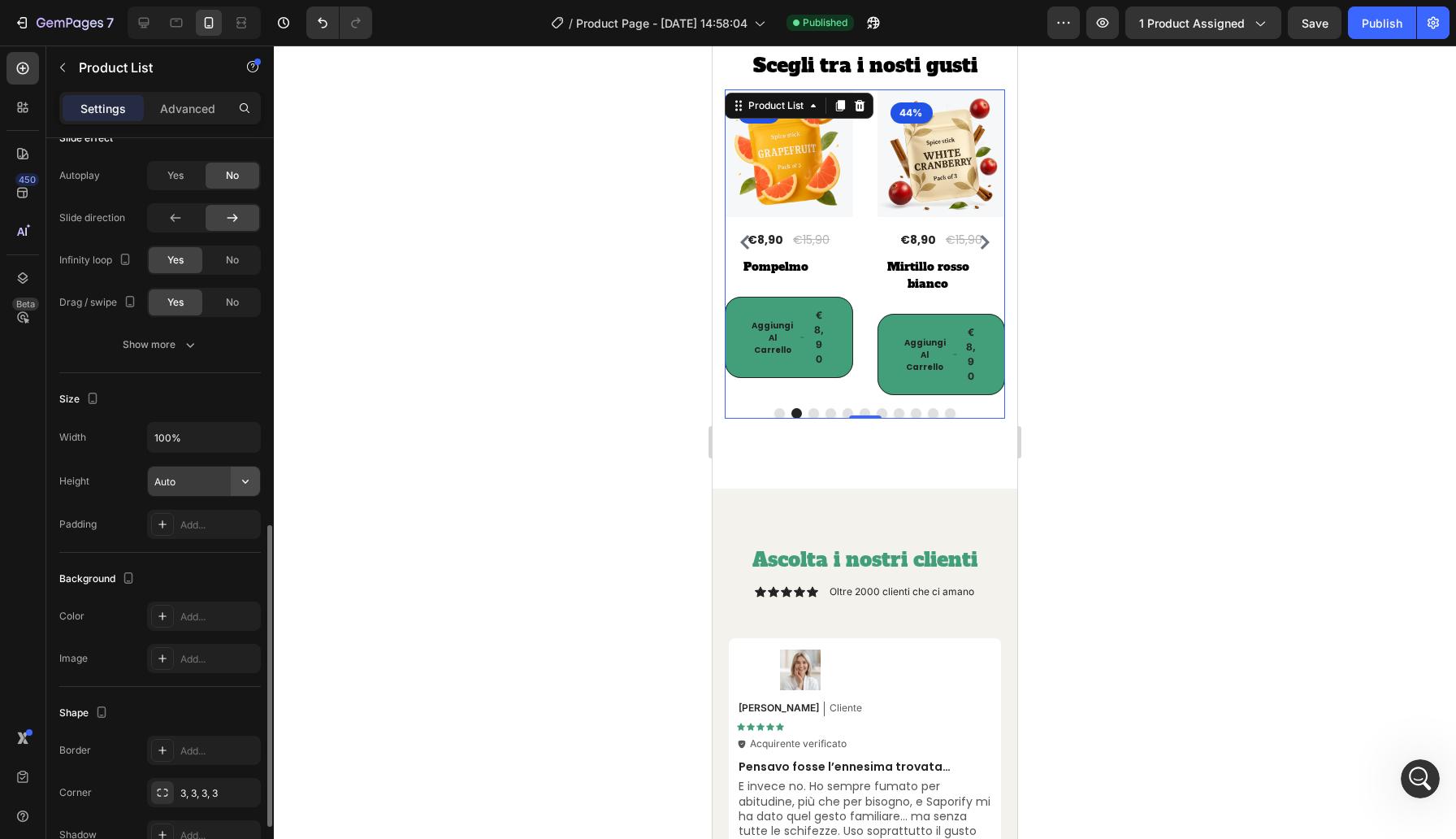
click at [245, 479] on icon "button" at bounding box center [245, 481] width 17 height 17
click at [208, 527] on p "Fit content" at bounding box center [200, 522] width 92 height 15
click at [250, 483] on icon "button" at bounding box center [245, 481] width 17 height 17
click at [205, 488] on input "Auto" at bounding box center [204, 481] width 112 height 30
click at [7, 508] on div "450 Beta" at bounding box center [22, 387] width 32 height 670
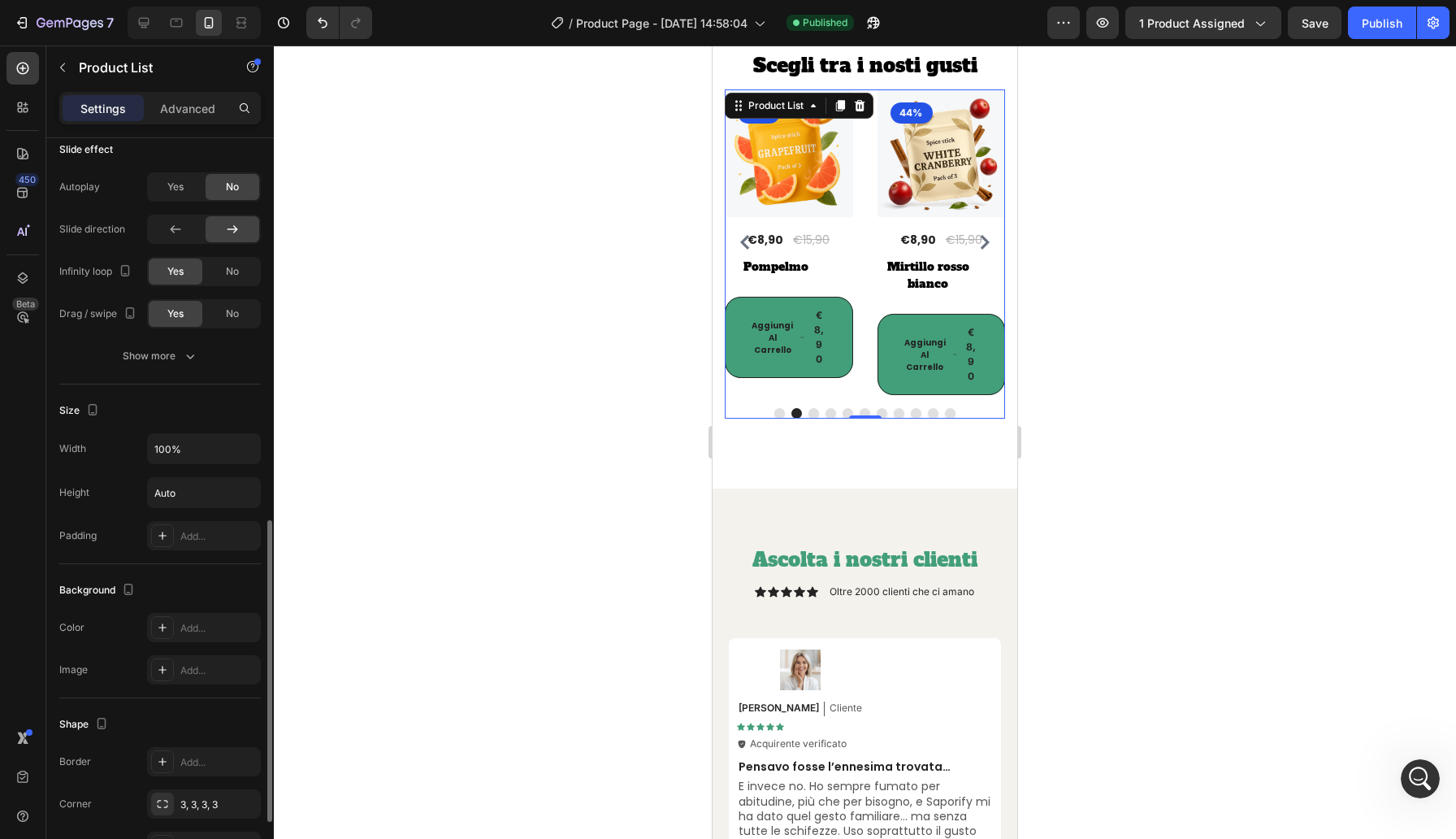
scroll to position [934, 0]
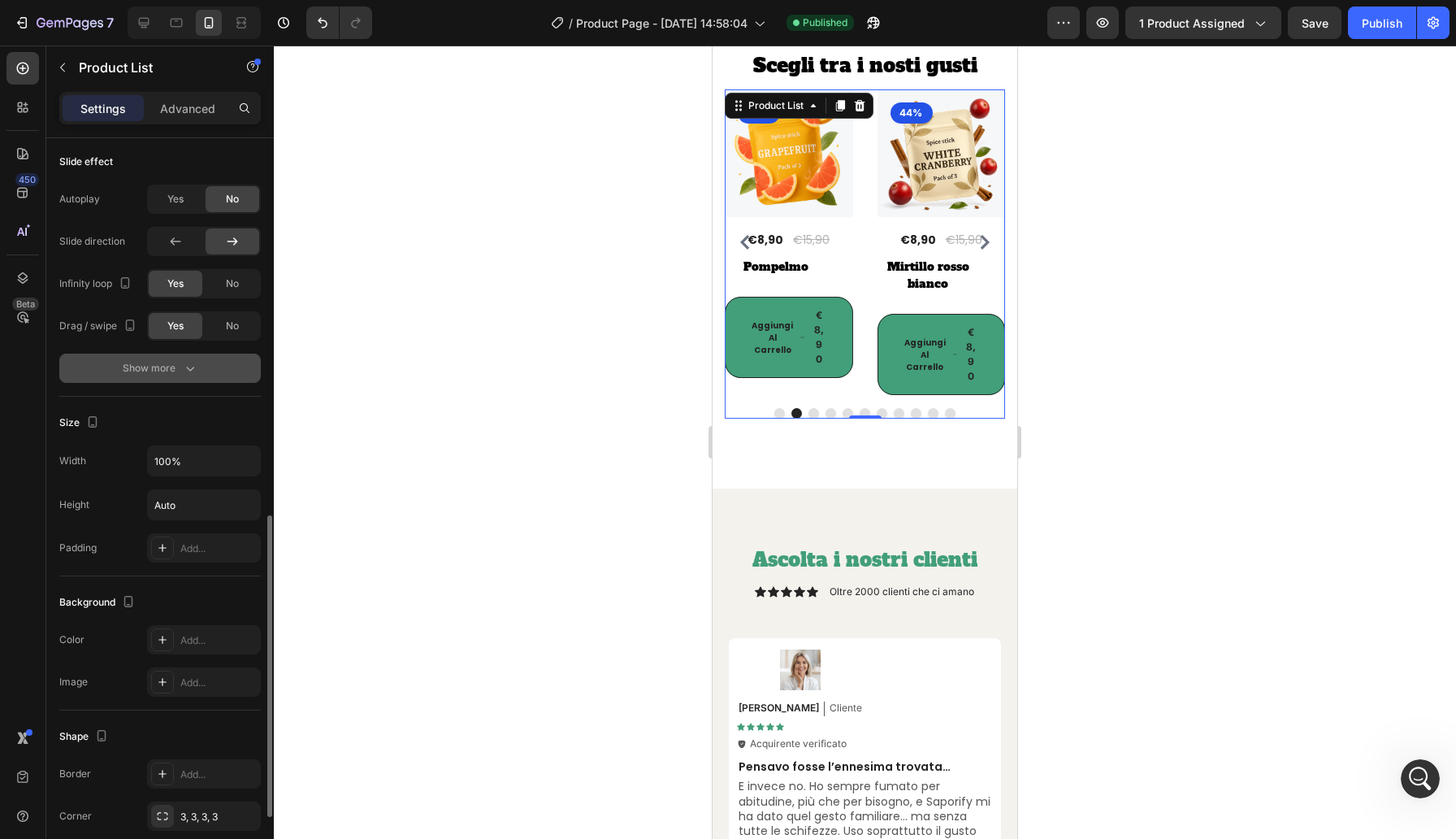
click at [173, 376] on div "Show more" at bounding box center [160, 368] width 76 height 17
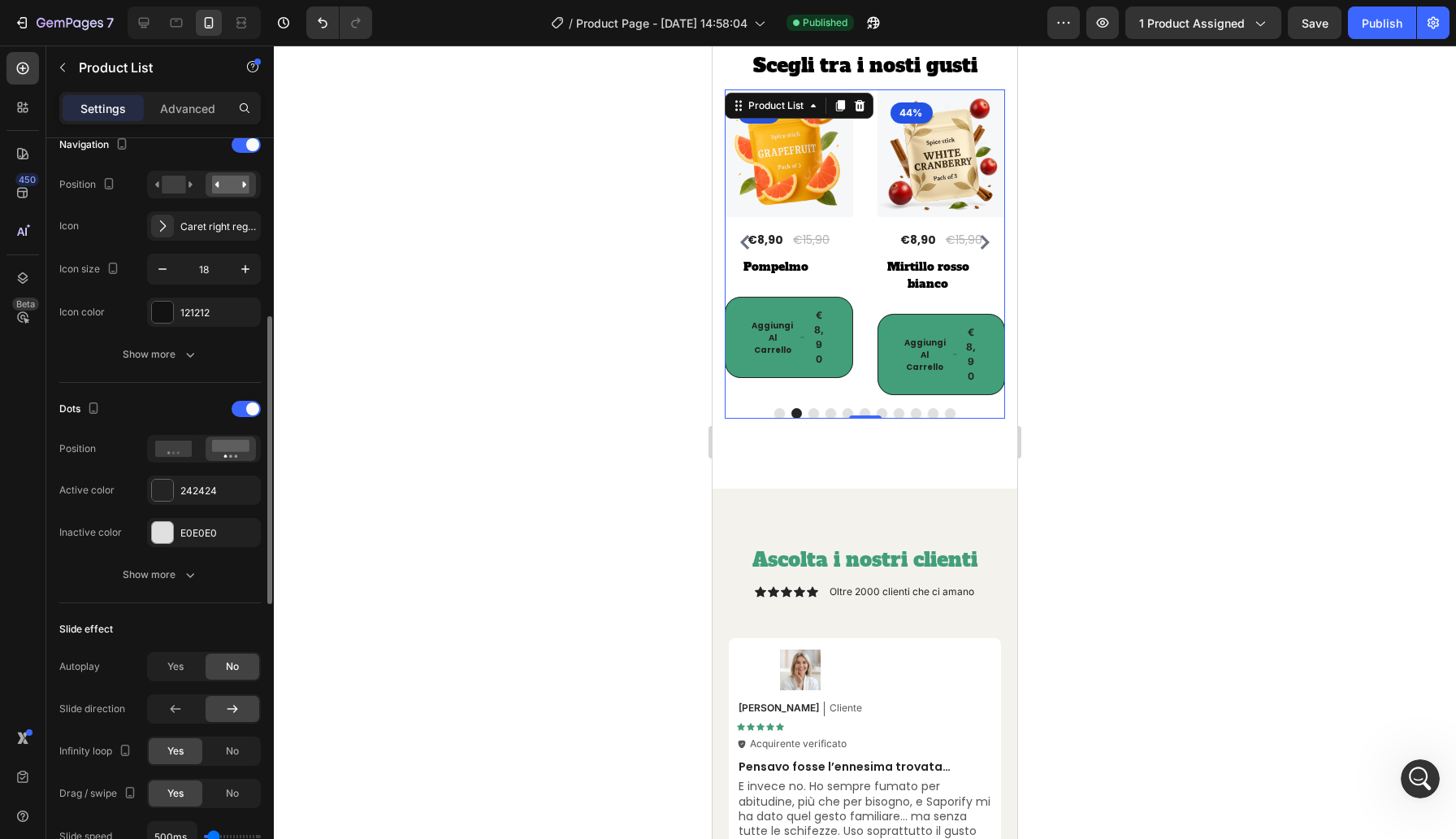
scroll to position [462, 0]
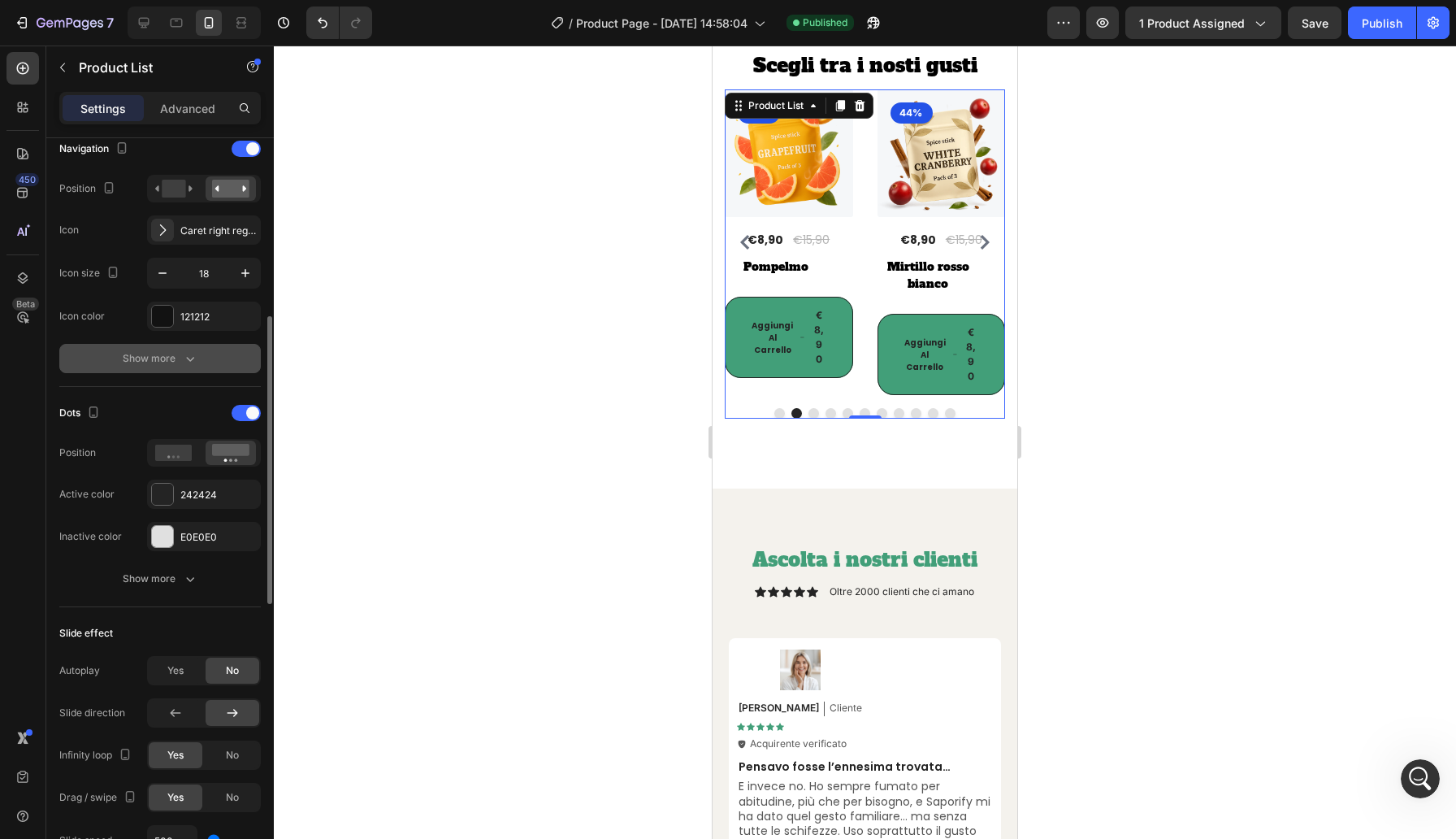
click at [160, 369] on button "Show more" at bounding box center [160, 358] width 201 height 30
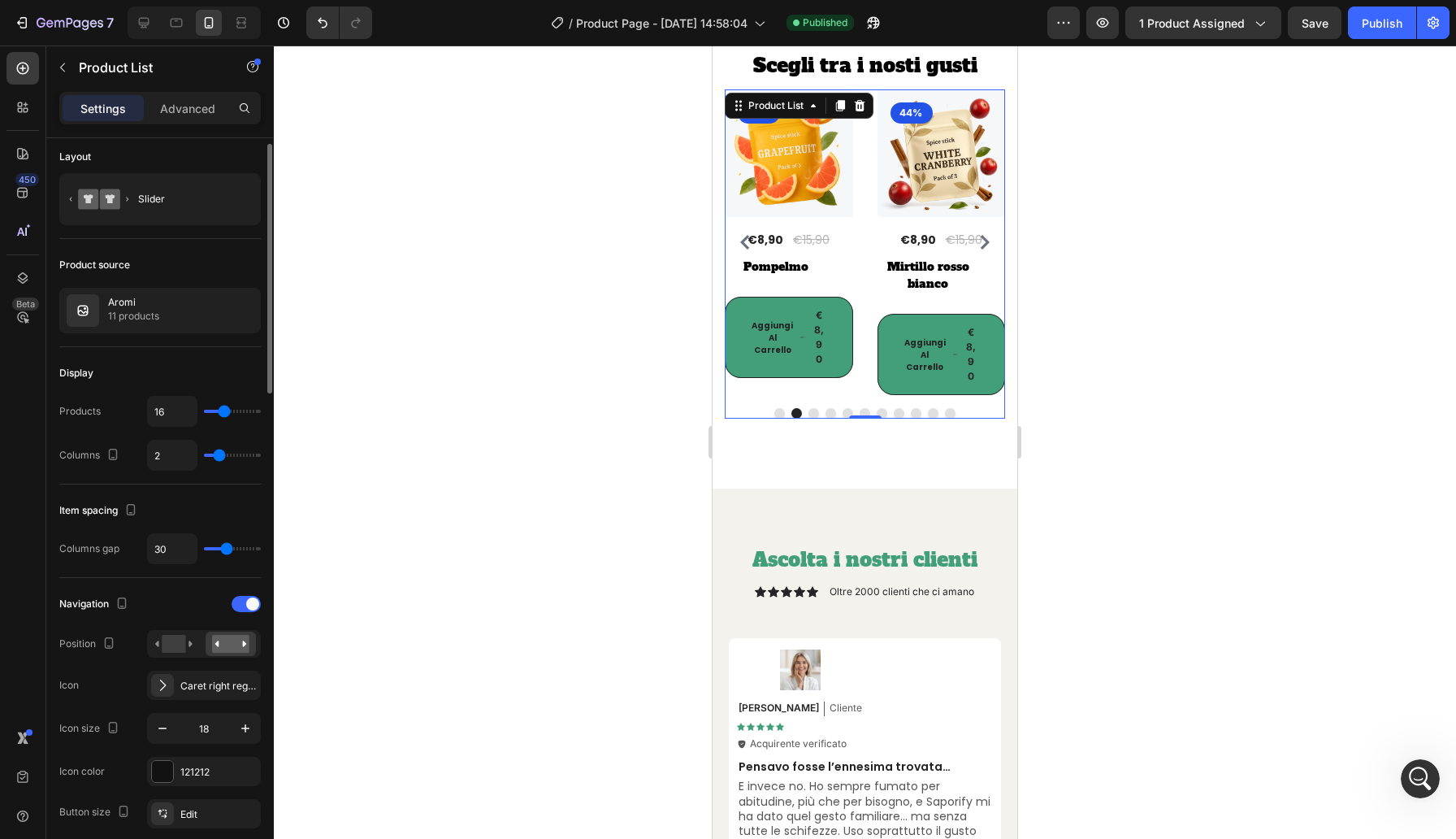
scroll to position [0, 0]
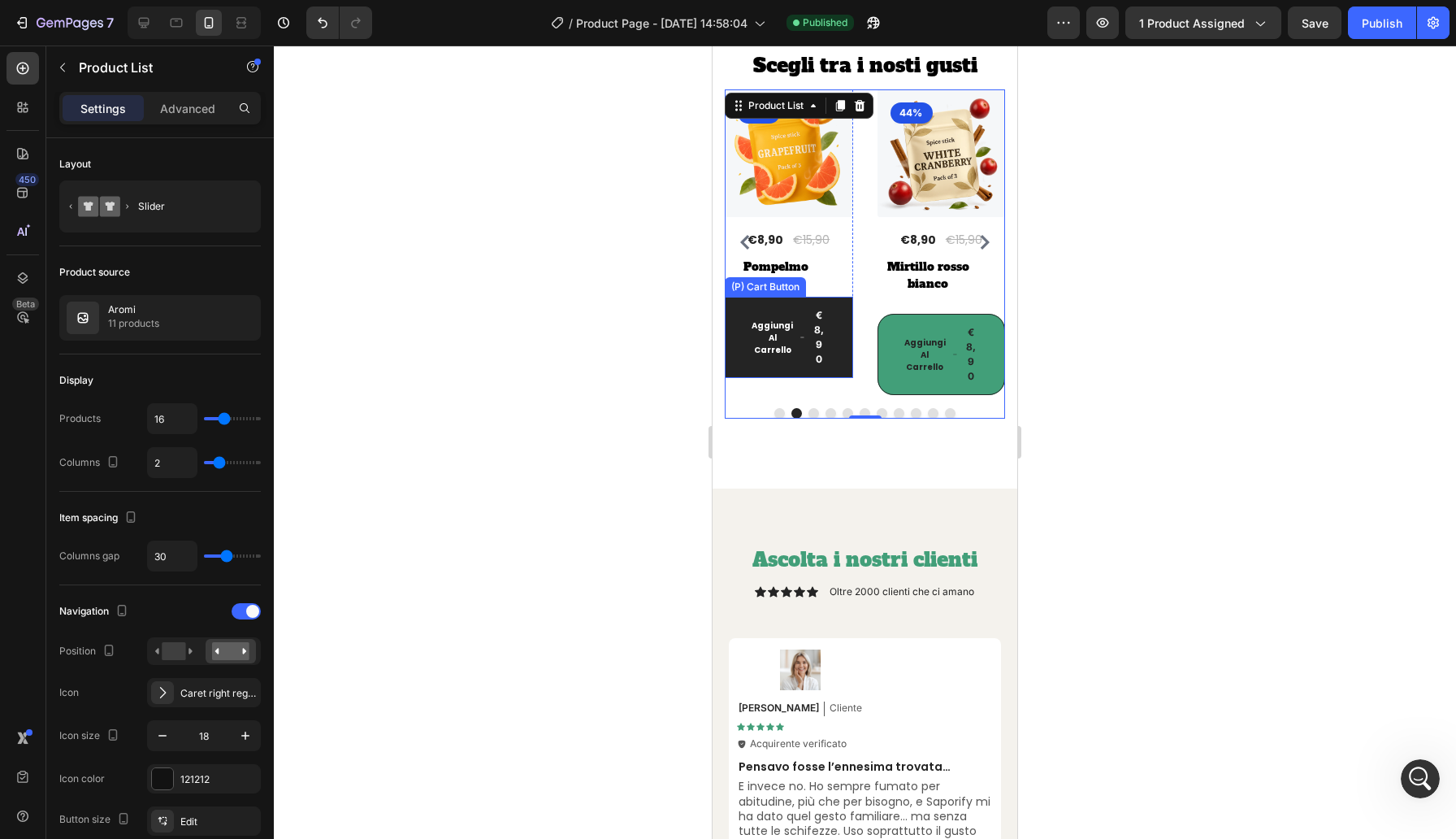
click at [1030, 332] on button "Aggiungi [PERSON_NAME] €8,90" at bounding box center [1093, 337] width 128 height 81
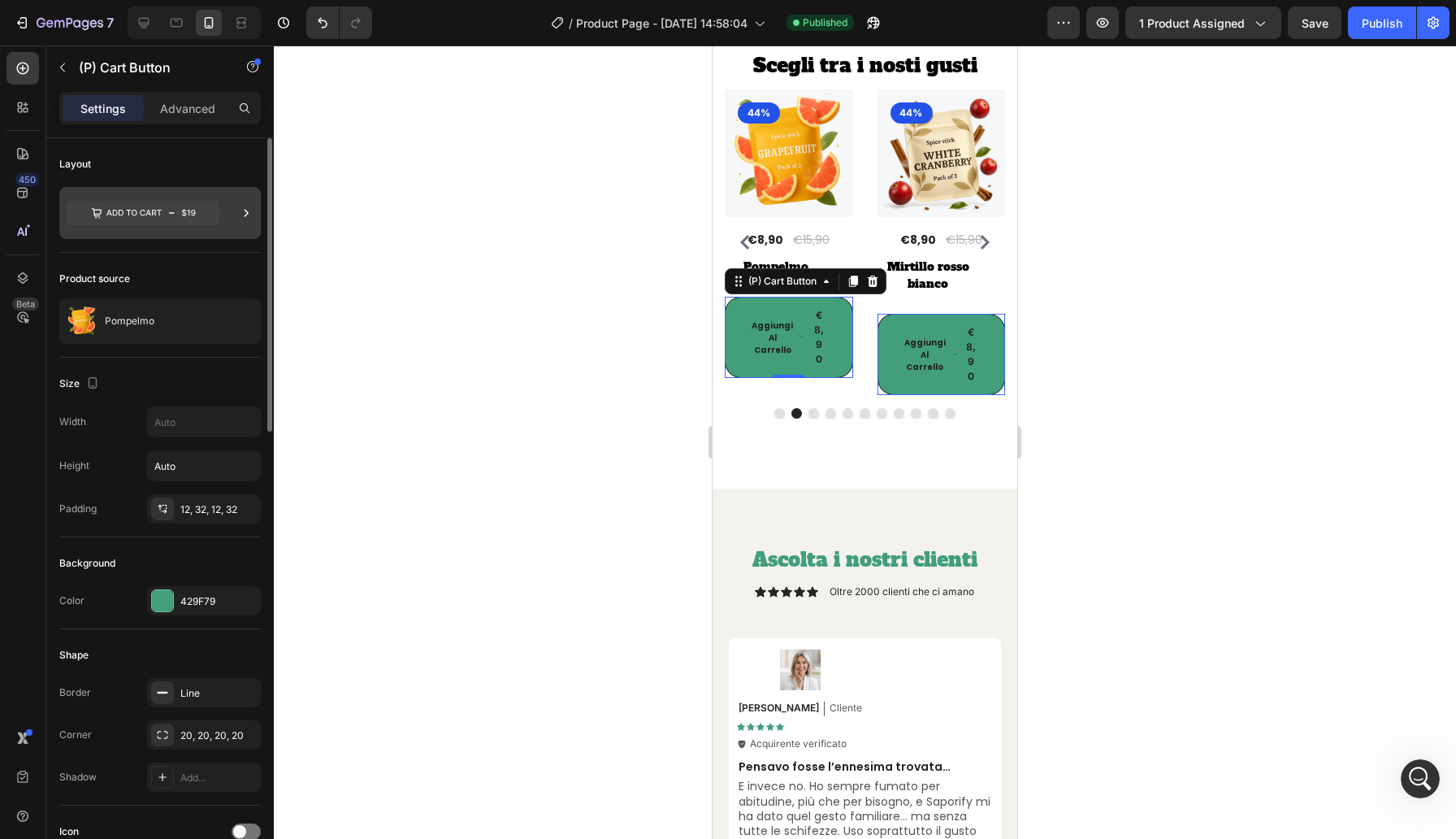
click at [244, 213] on icon at bounding box center [246, 213] width 17 height 17
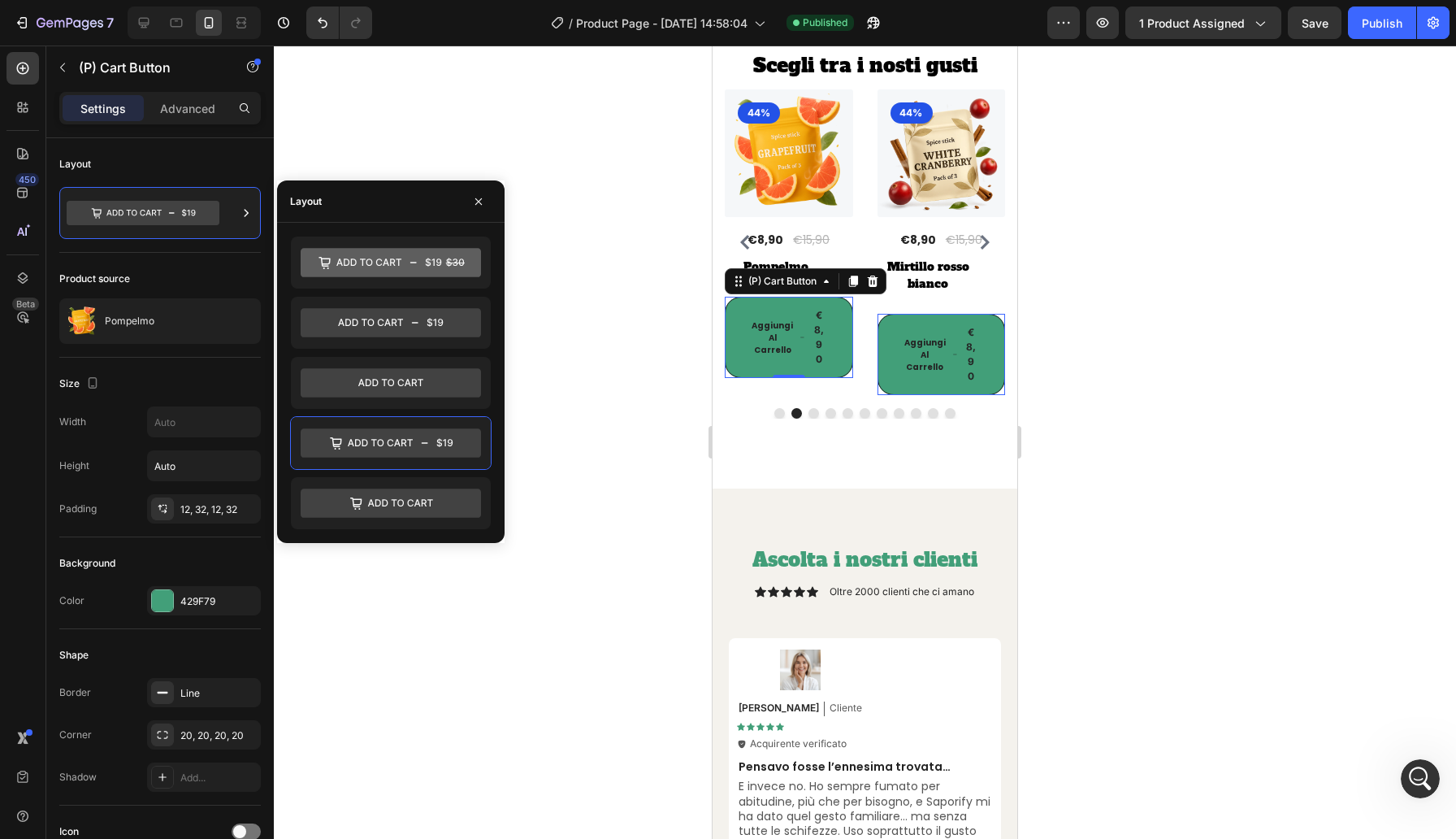
click at [529, 156] on div at bounding box center [865, 442] width 1182 height 794
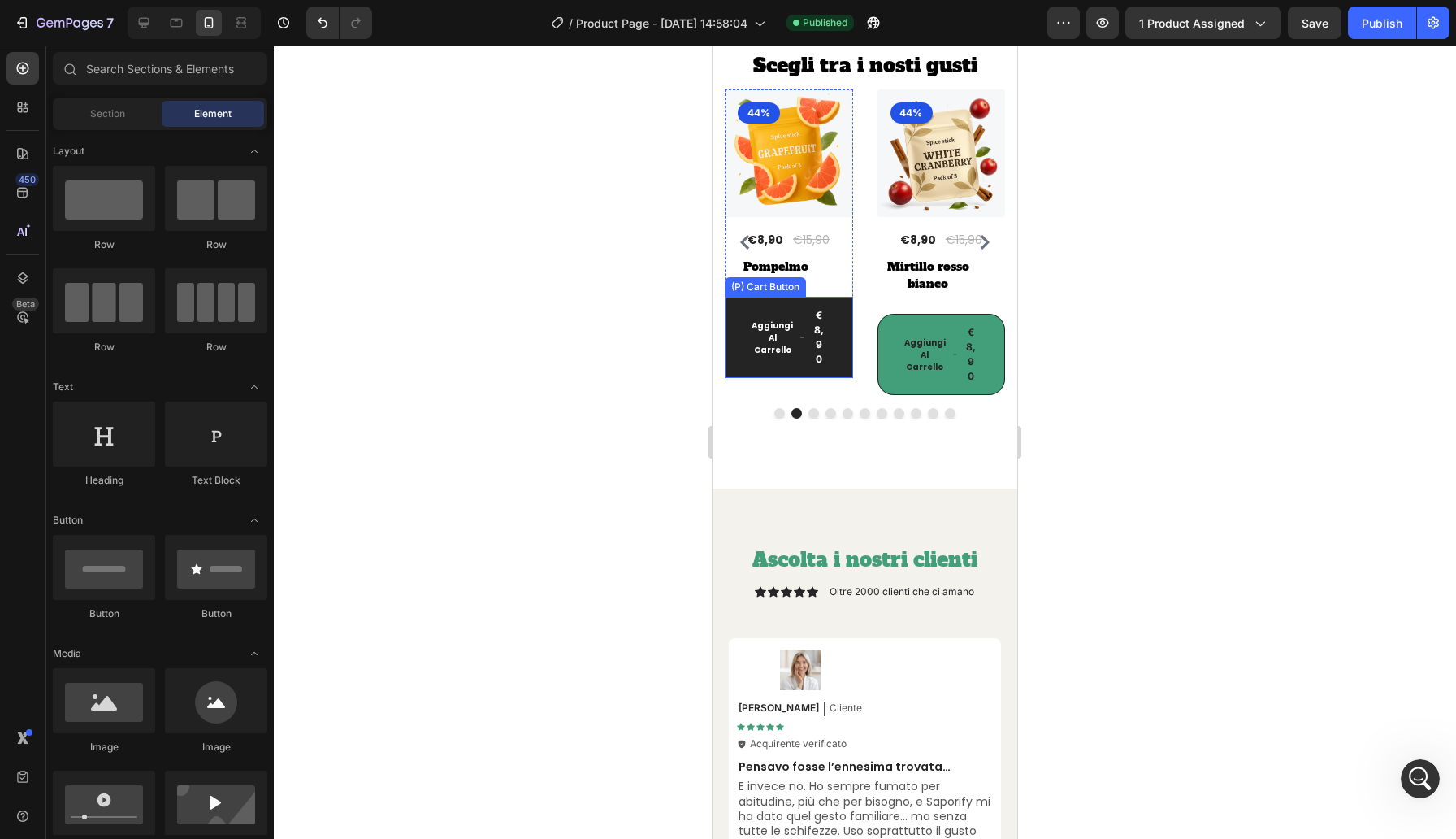
click at [1030, 337] on button "Aggiungi [PERSON_NAME] €8,90" at bounding box center [1093, 337] width 128 height 81
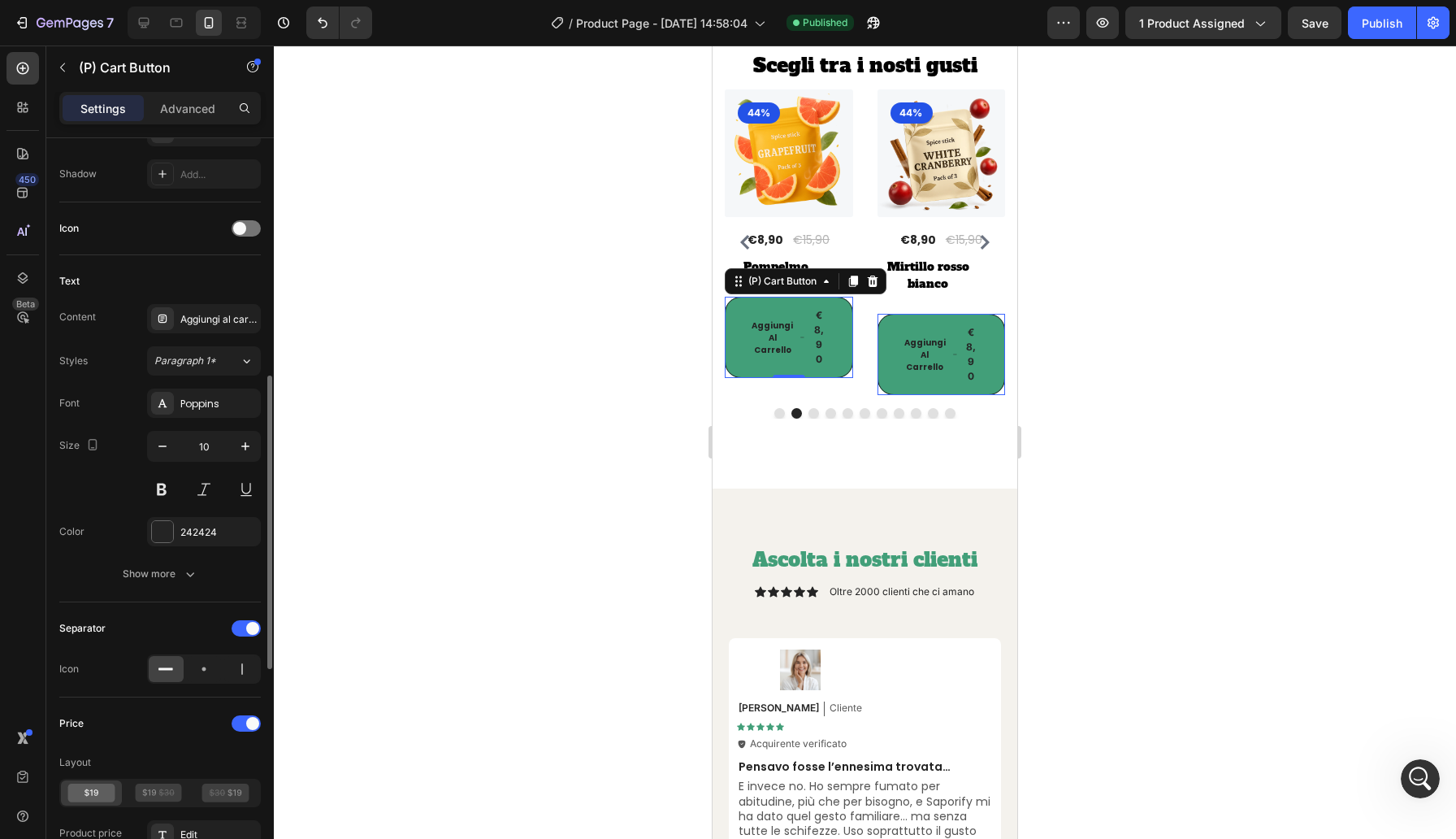
scroll to position [608, 0]
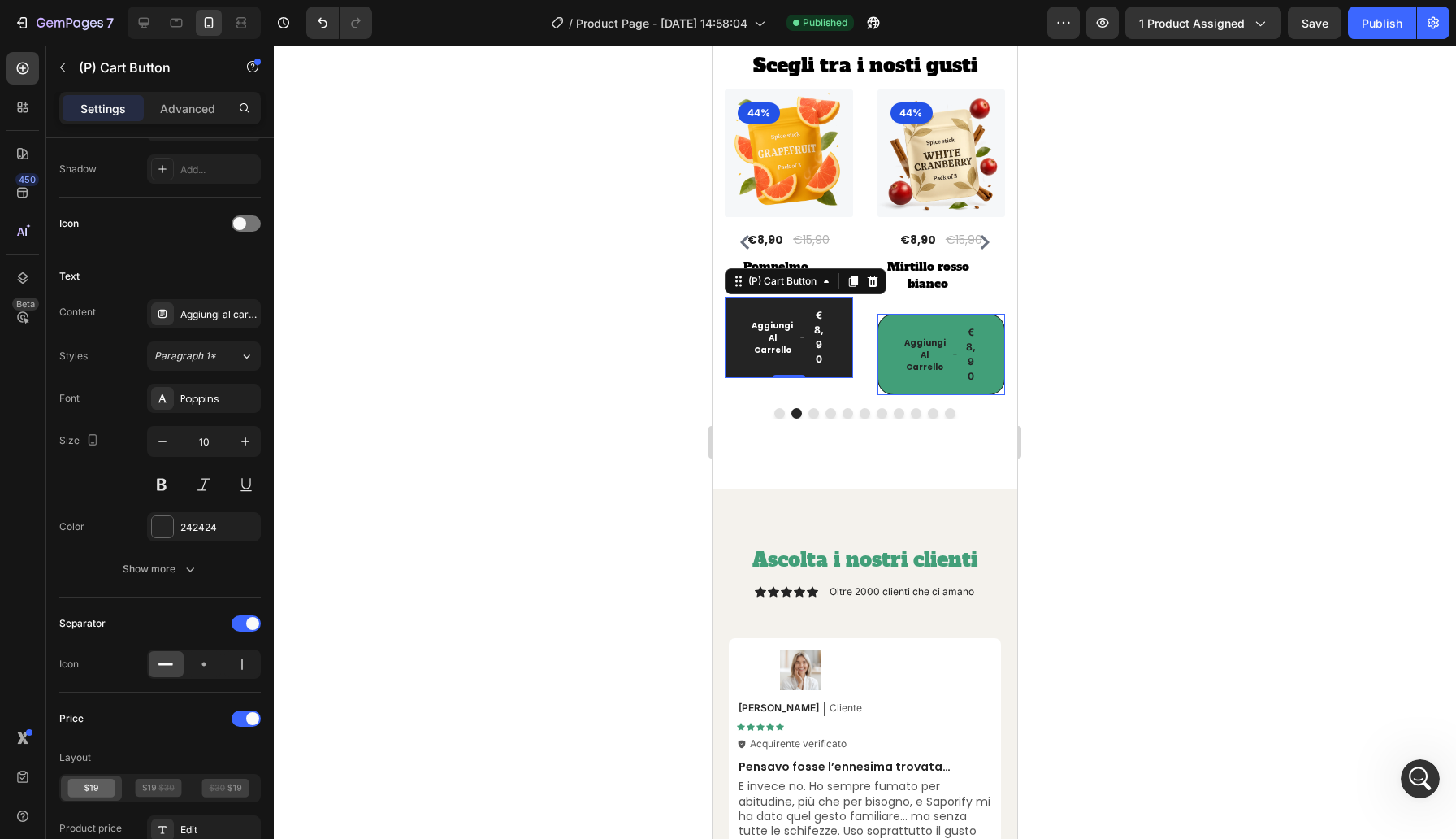
click at [1030, 339] on button "Aggiungi [PERSON_NAME] €8,90" at bounding box center [1093, 337] width 128 height 81
click at [21, 272] on icon at bounding box center [23, 277] width 17 height 17
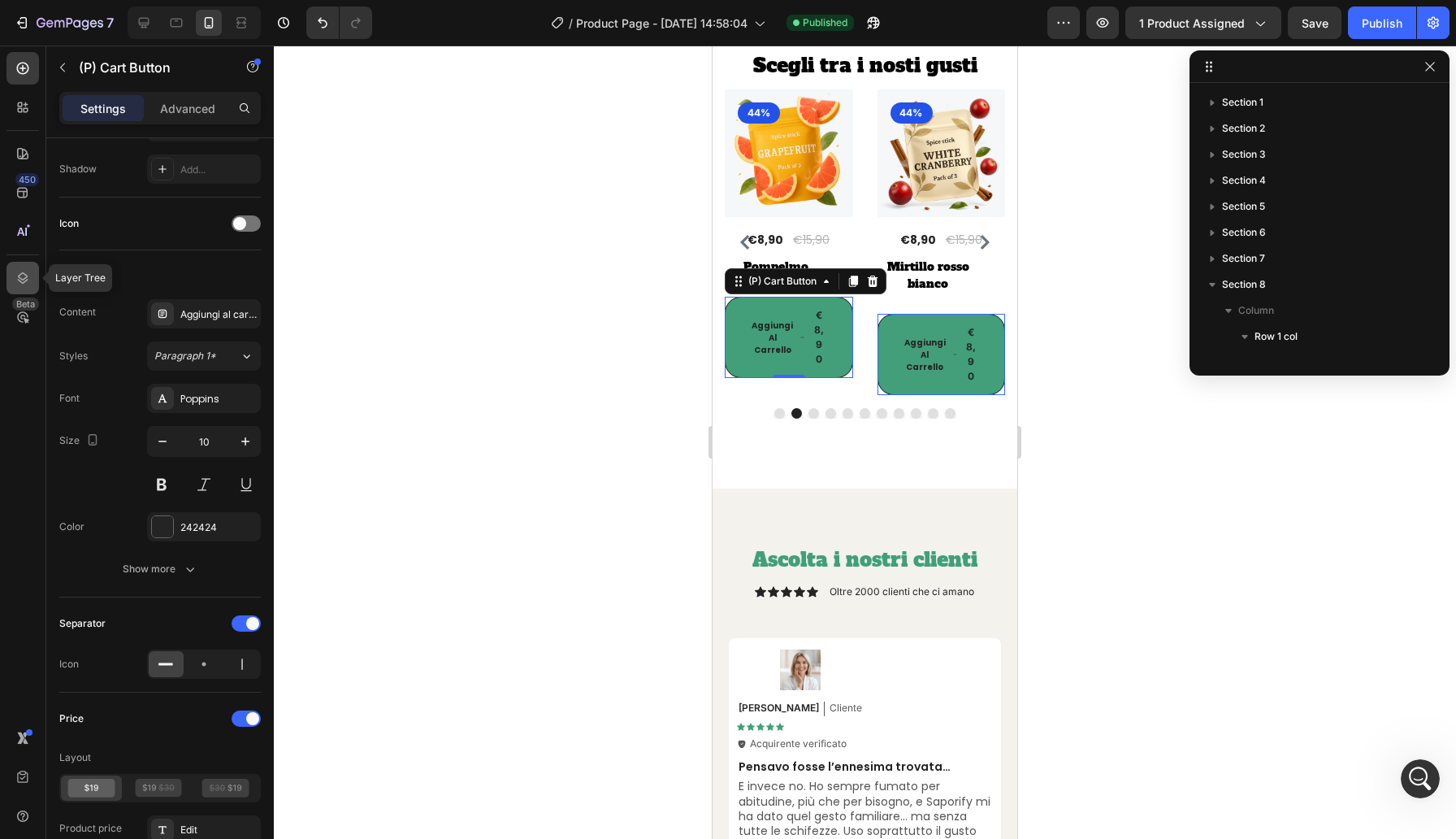
scroll to position [304, 0]
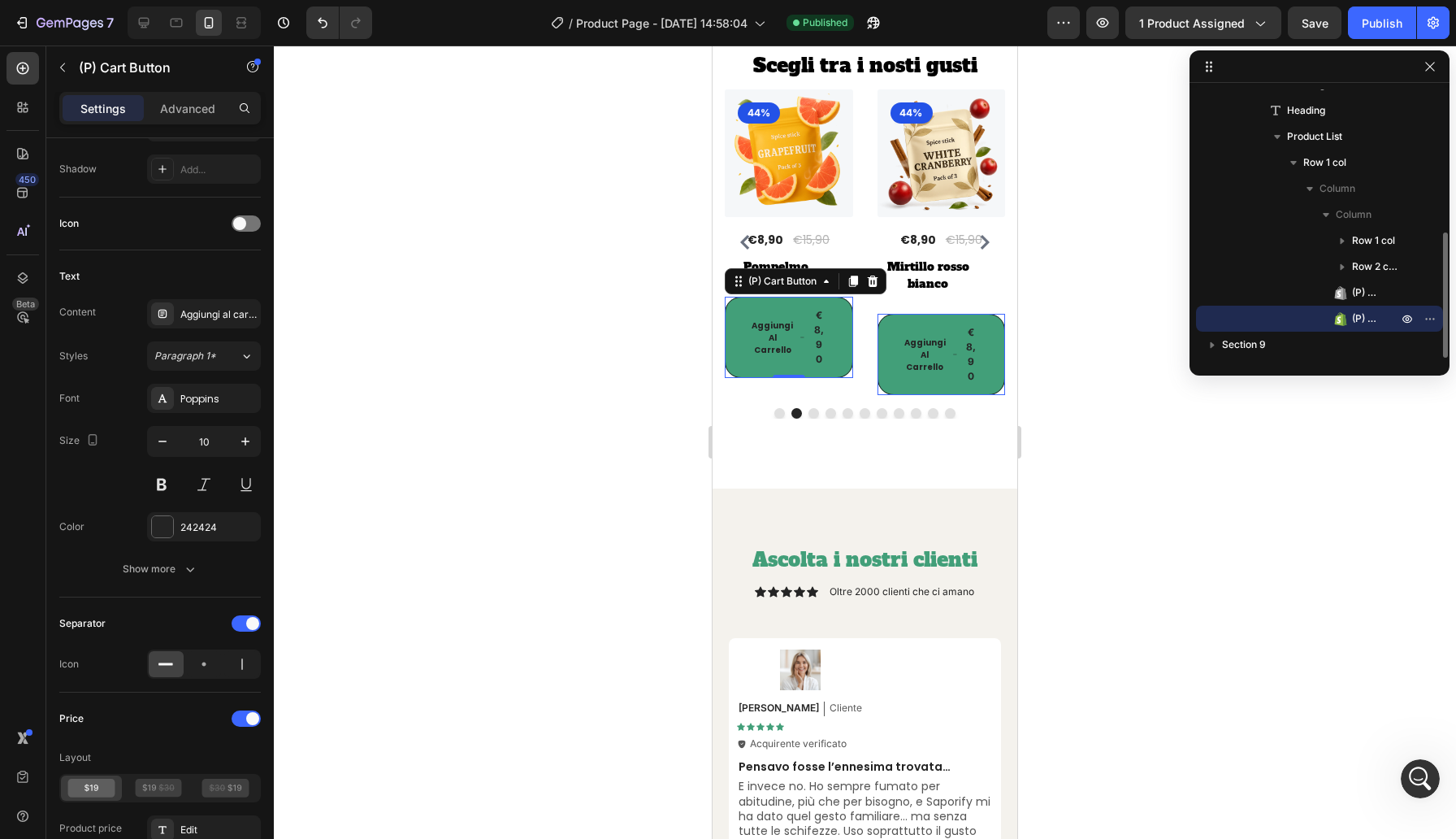
click at [1362, 310] on span "(P) Cart Button" at bounding box center [1367, 318] width 30 height 17
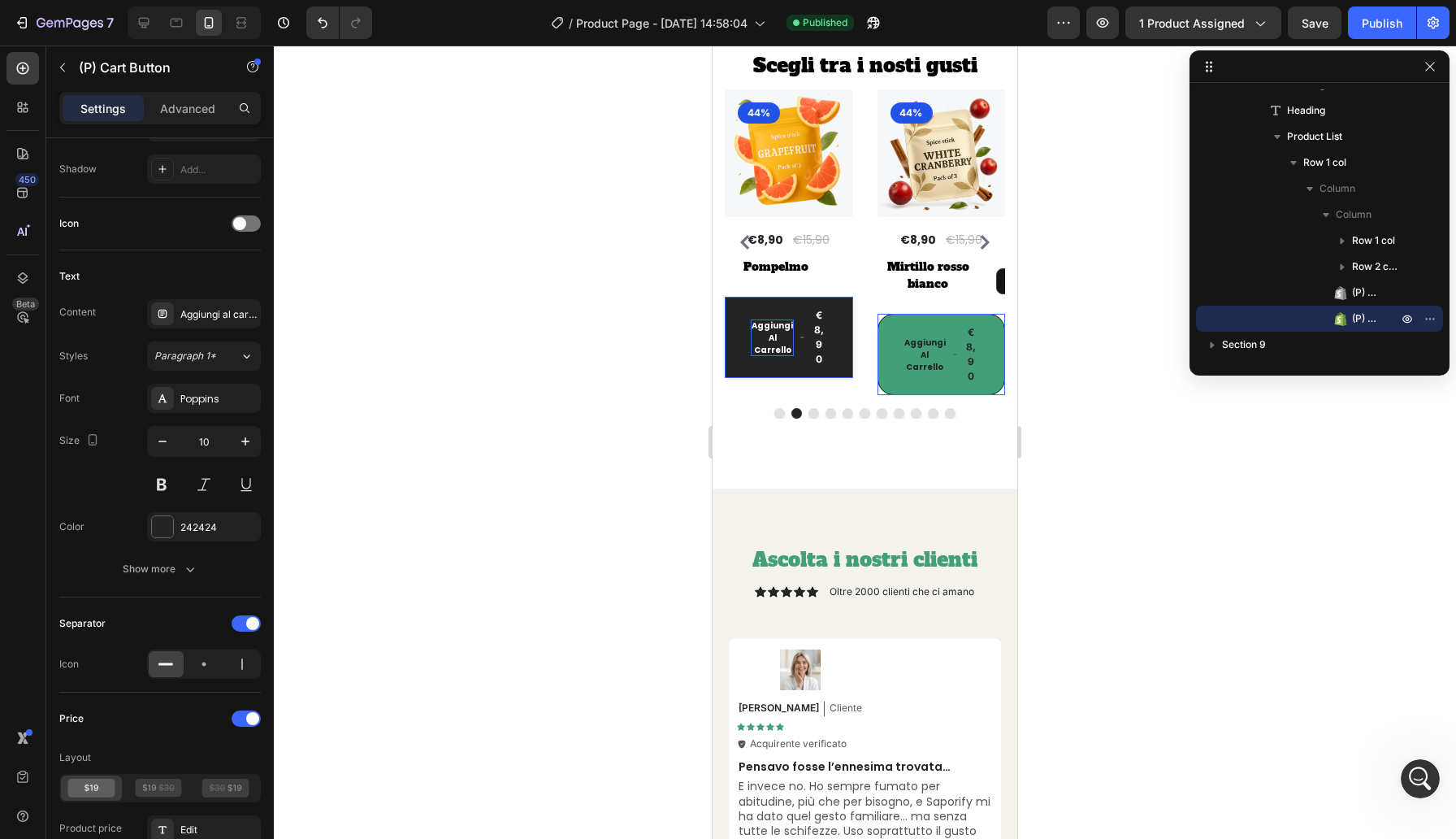
click at [1056, 338] on div "Aggiungi al carrello" at bounding box center [1077, 338] width 43 height 37
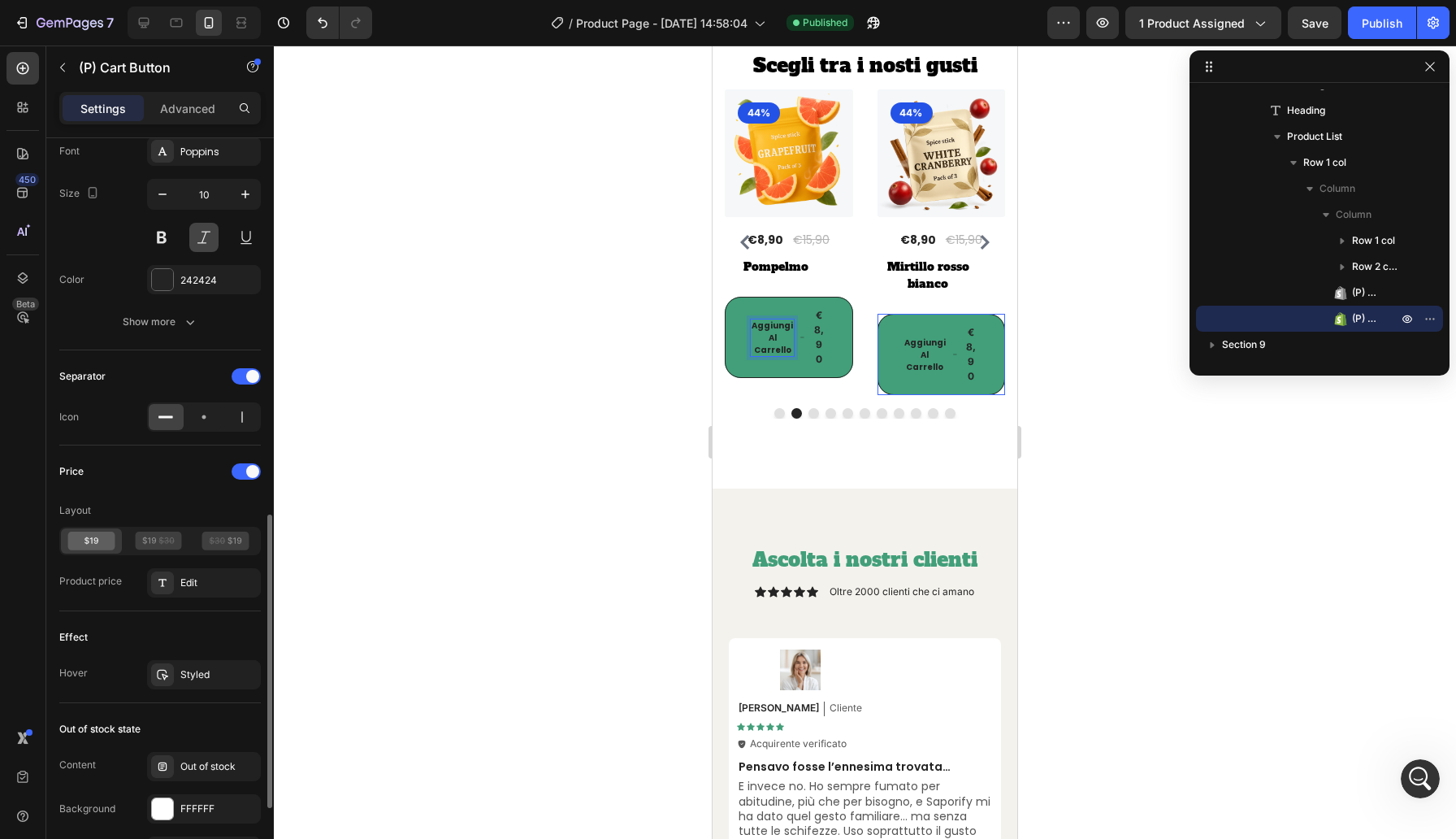
scroll to position [1149, 0]
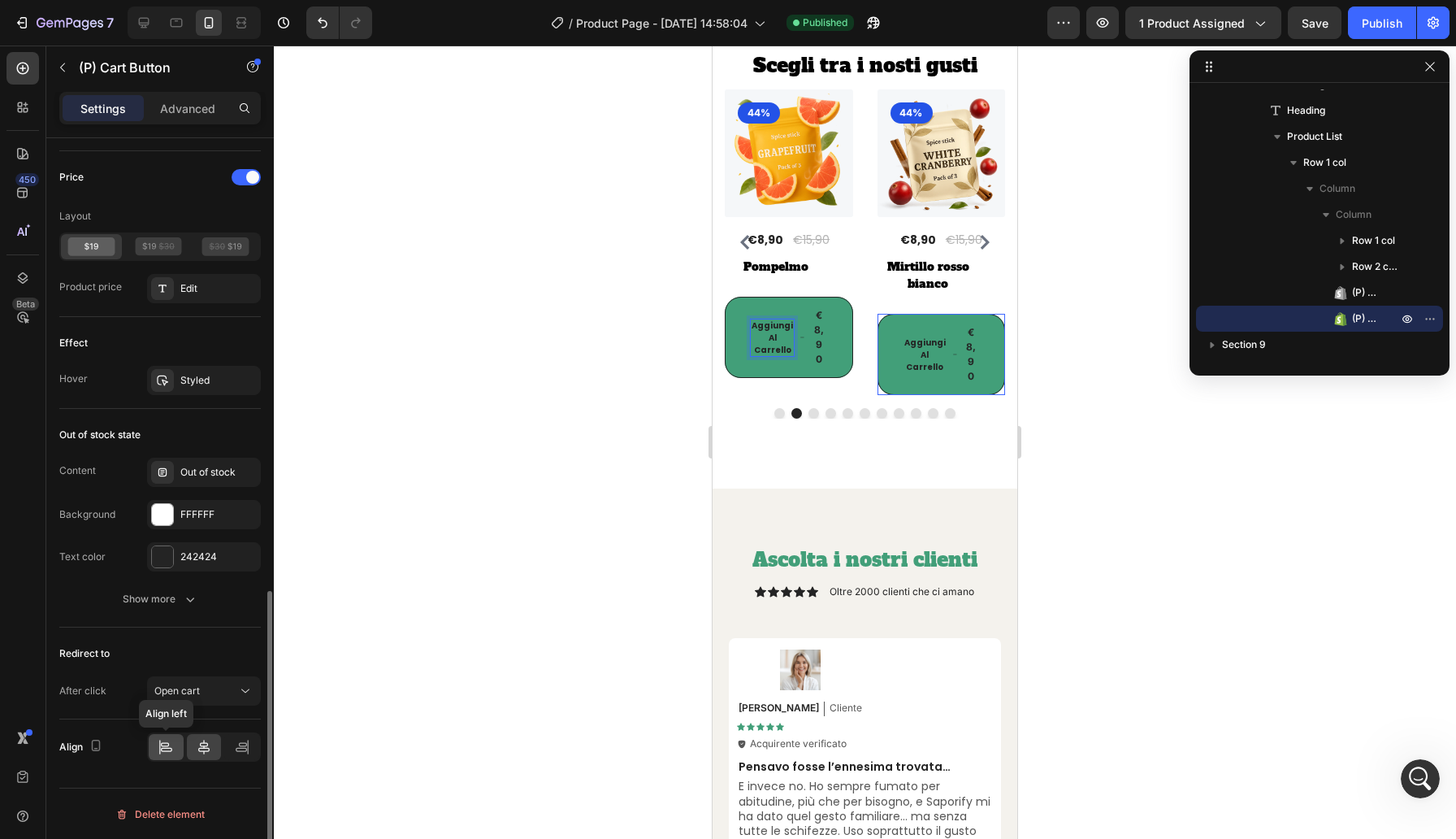
click at [161, 745] on icon at bounding box center [166, 747] width 17 height 17
click at [198, 750] on icon at bounding box center [204, 747] width 17 height 17
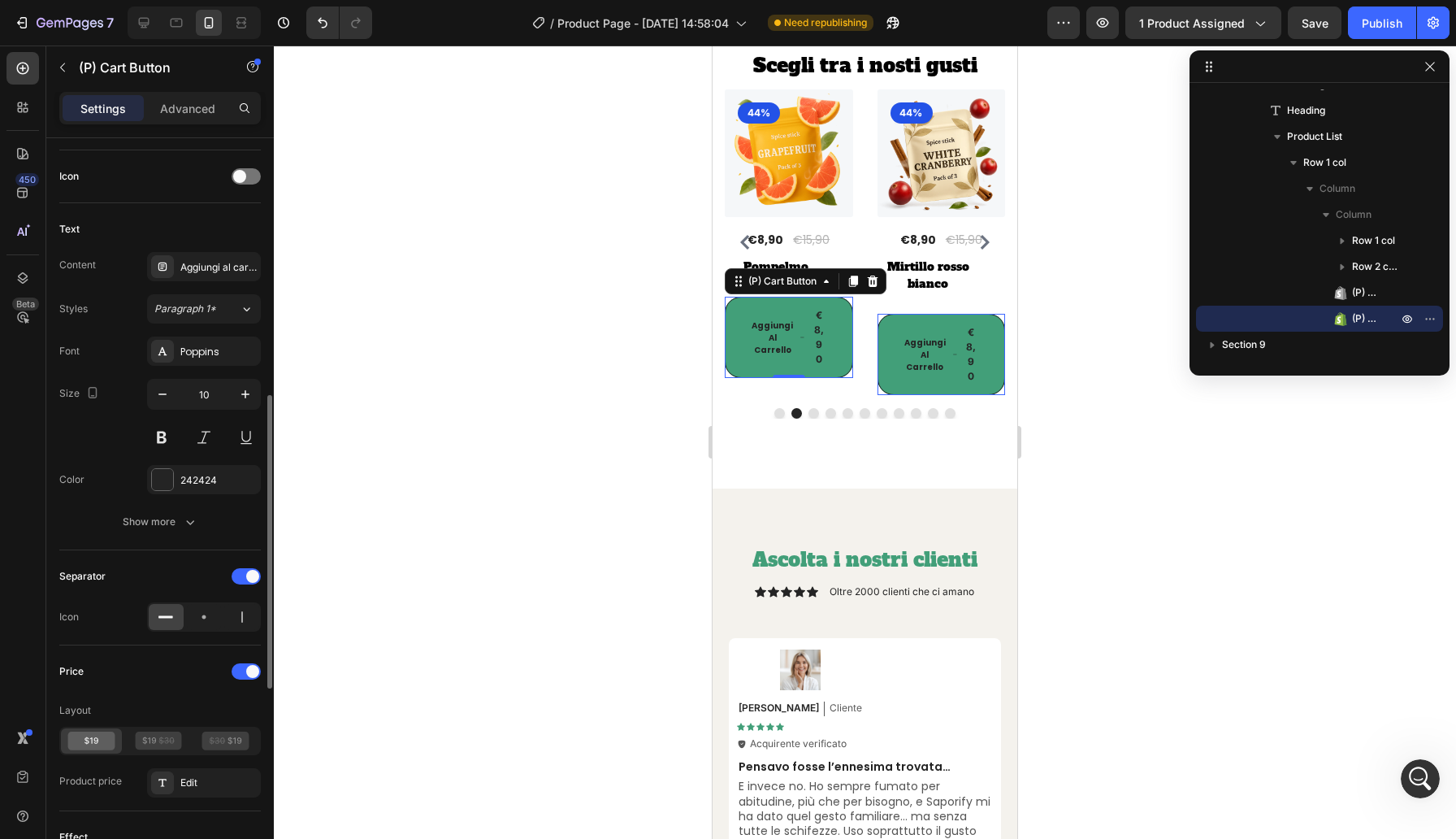
scroll to position [654, 0]
click at [861, 335] on div "(P) Images 44% Product Badge Row €8,90 (P) Price (P) Price €15,90 (P) Price (P)…" at bounding box center [865, 242] width 281 height 306
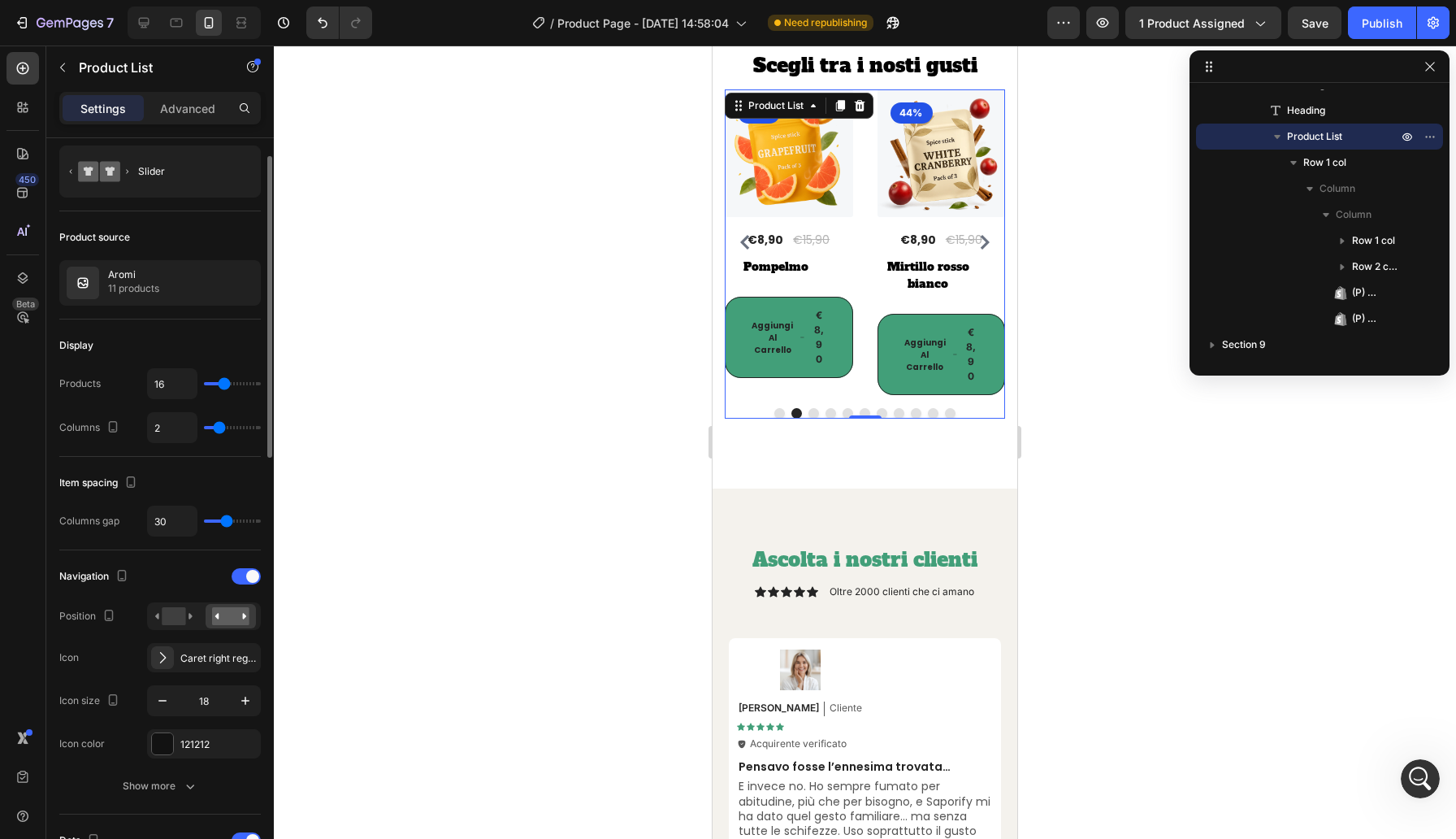
scroll to position [42, 0]
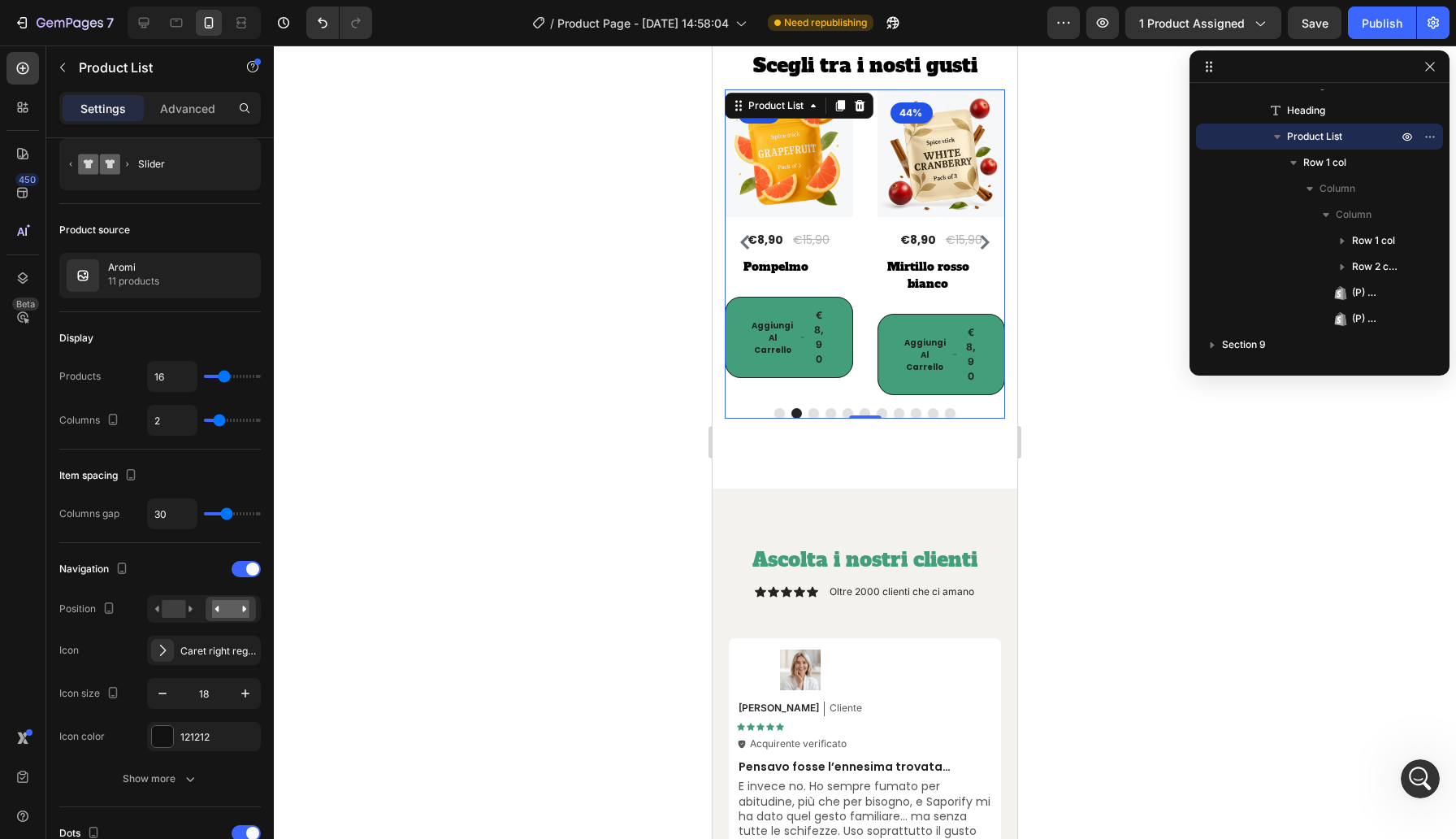
click at [858, 335] on div "(P) Images 44% Product Badge Row €8,90 (P) Price (P) Price €15,90 (P) Price (P)…" at bounding box center [865, 242] width 281 height 306
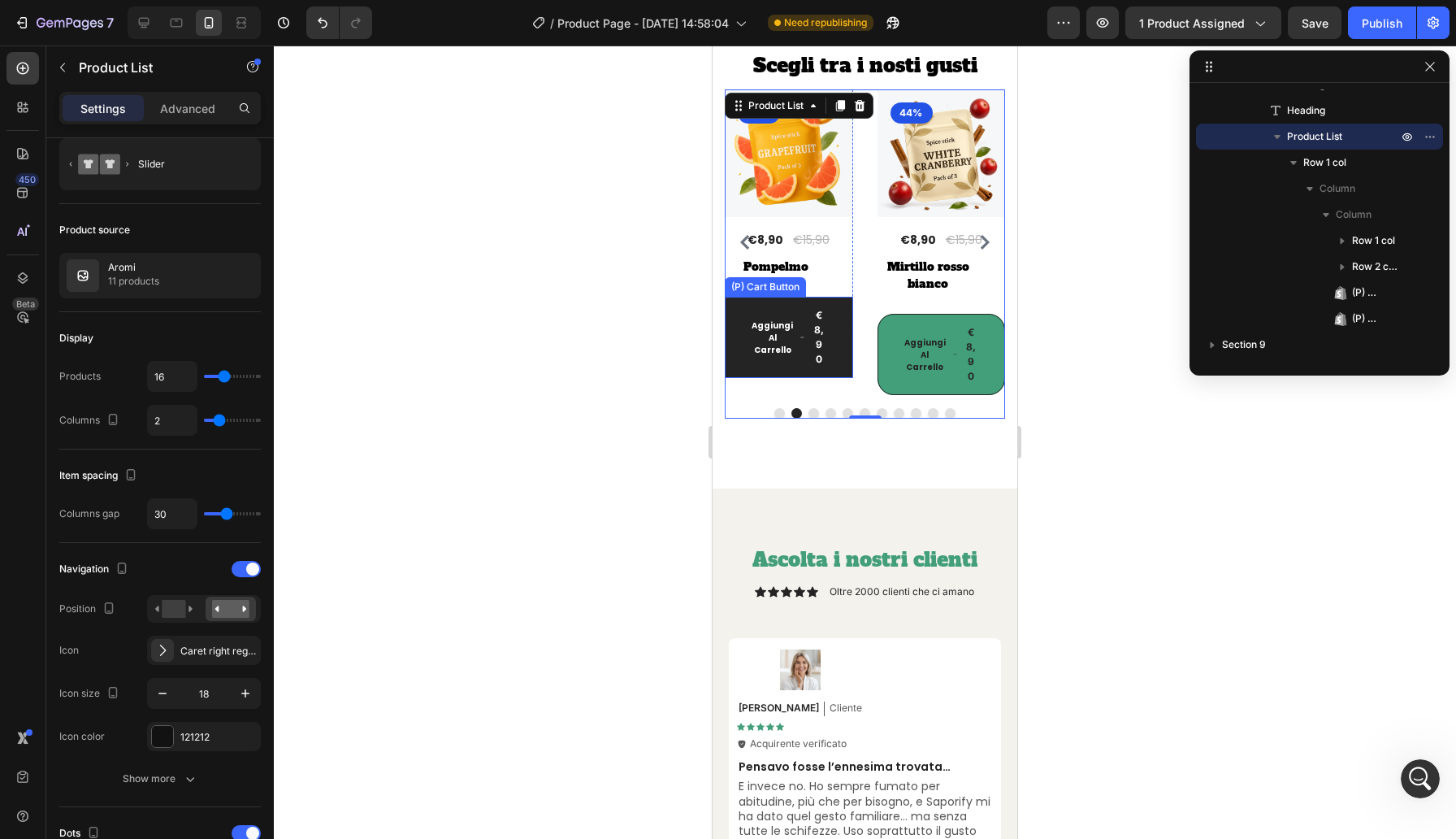
click at [1030, 310] on button "Aggiungi [PERSON_NAME] €8,90" at bounding box center [1093, 337] width 128 height 81
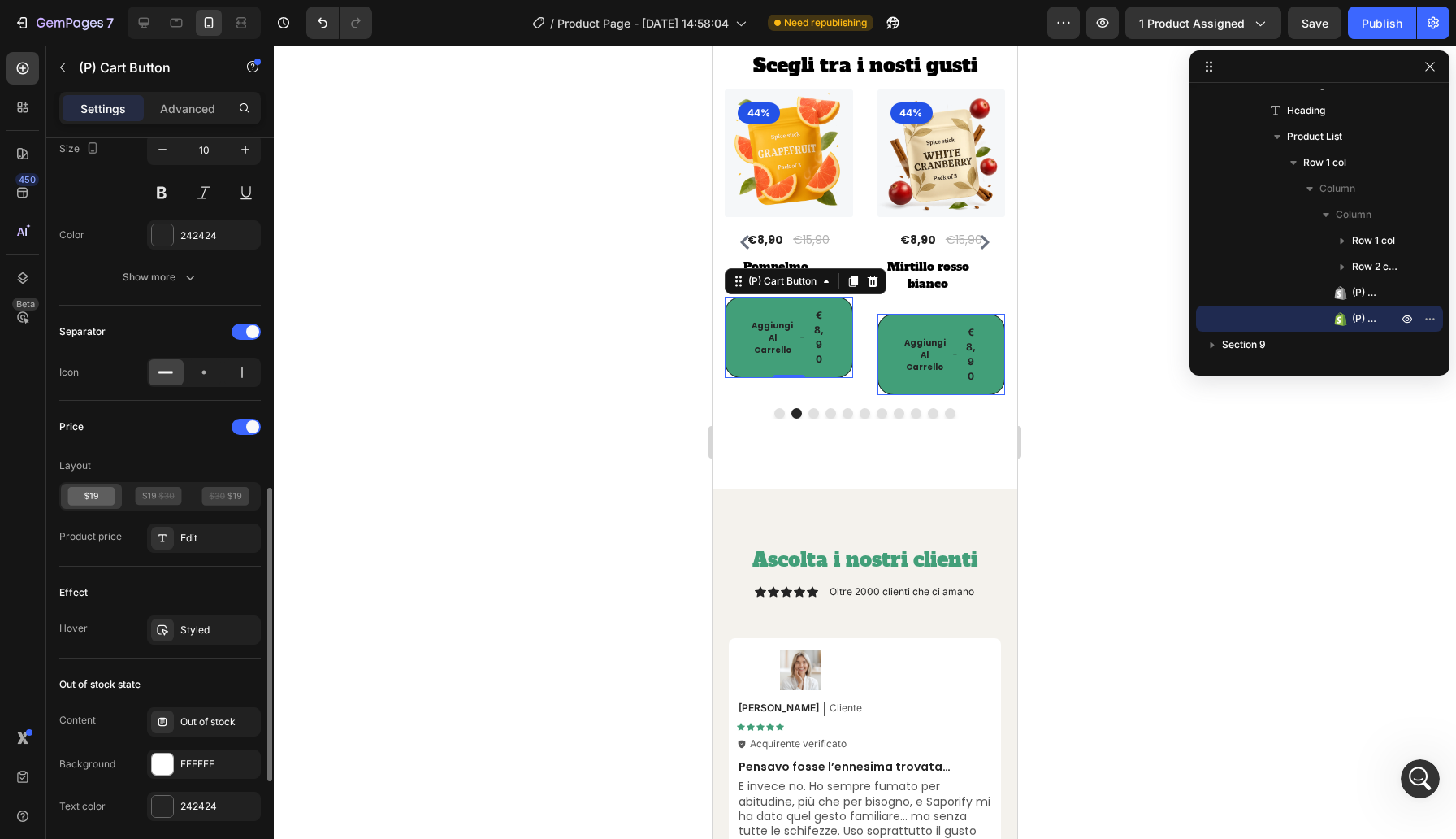
scroll to position [952, 0]
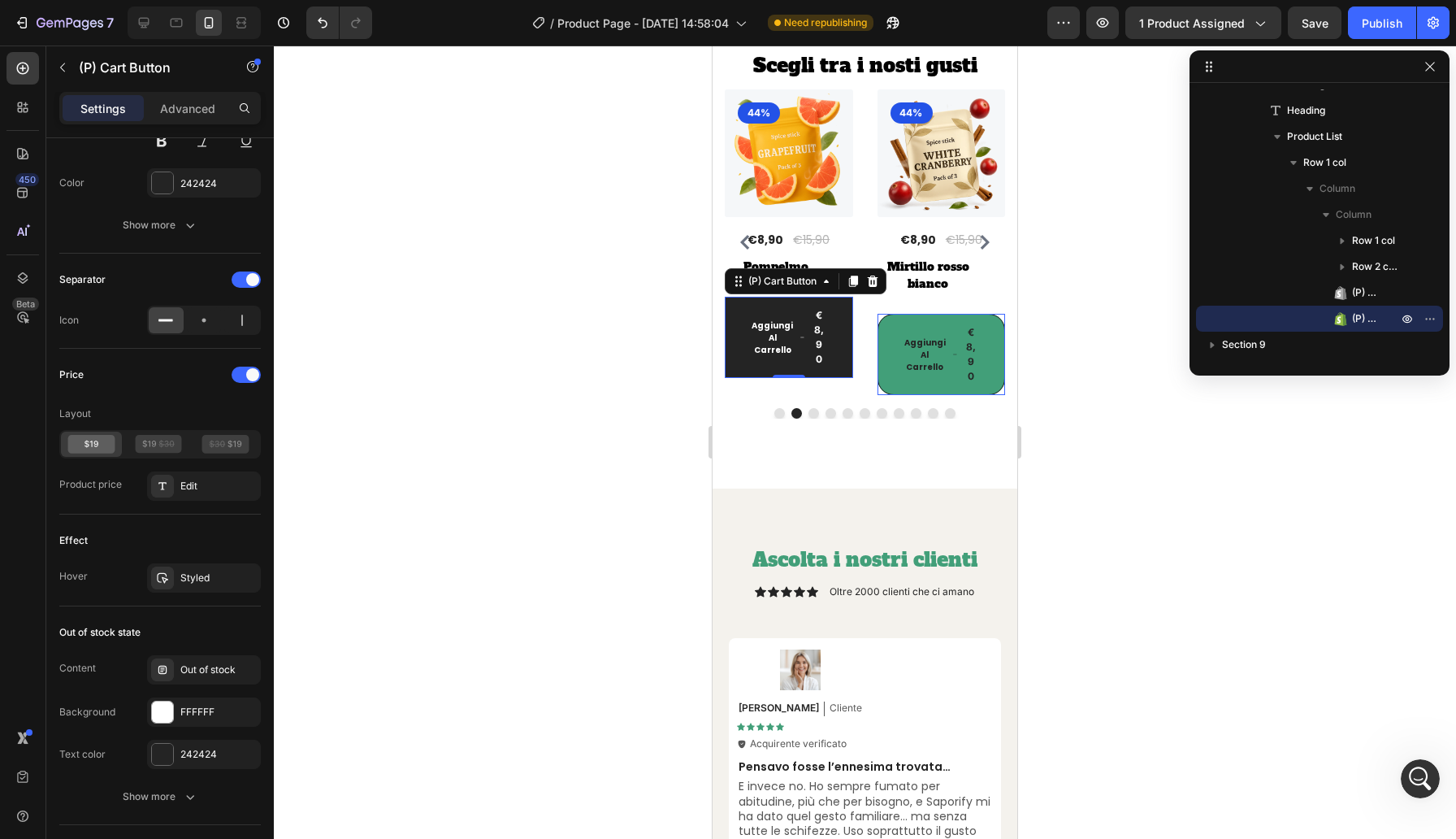
click at [1030, 352] on button "Aggiungi [PERSON_NAME] €8,90" at bounding box center [1093, 337] width 128 height 81
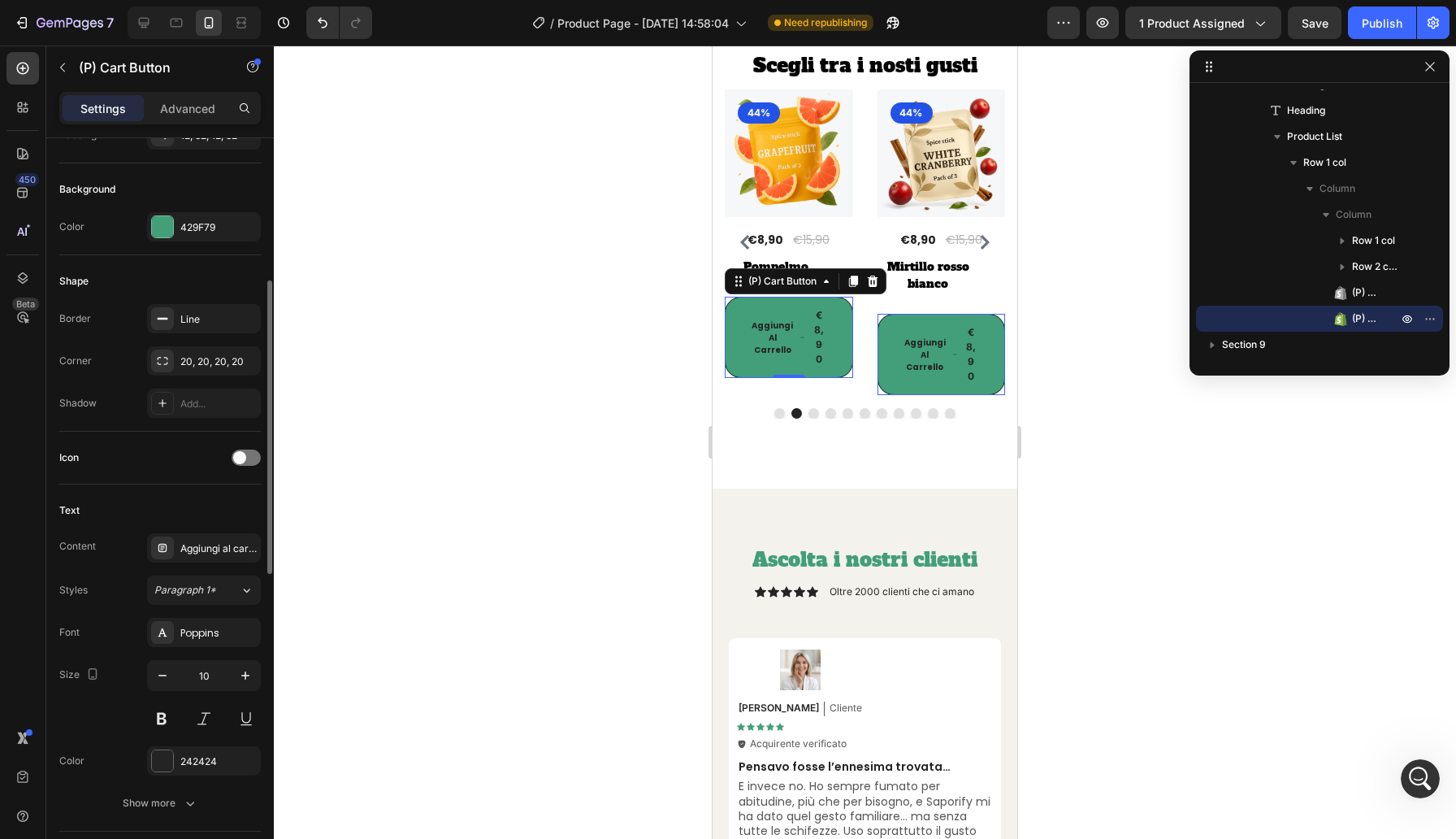
scroll to position [378, 0]
click at [220, 552] on div "Aggiungi al carrello" at bounding box center [204, 544] width 113 height 30
click at [5, 590] on div "450 Beta" at bounding box center [23, 442] width 46 height 794
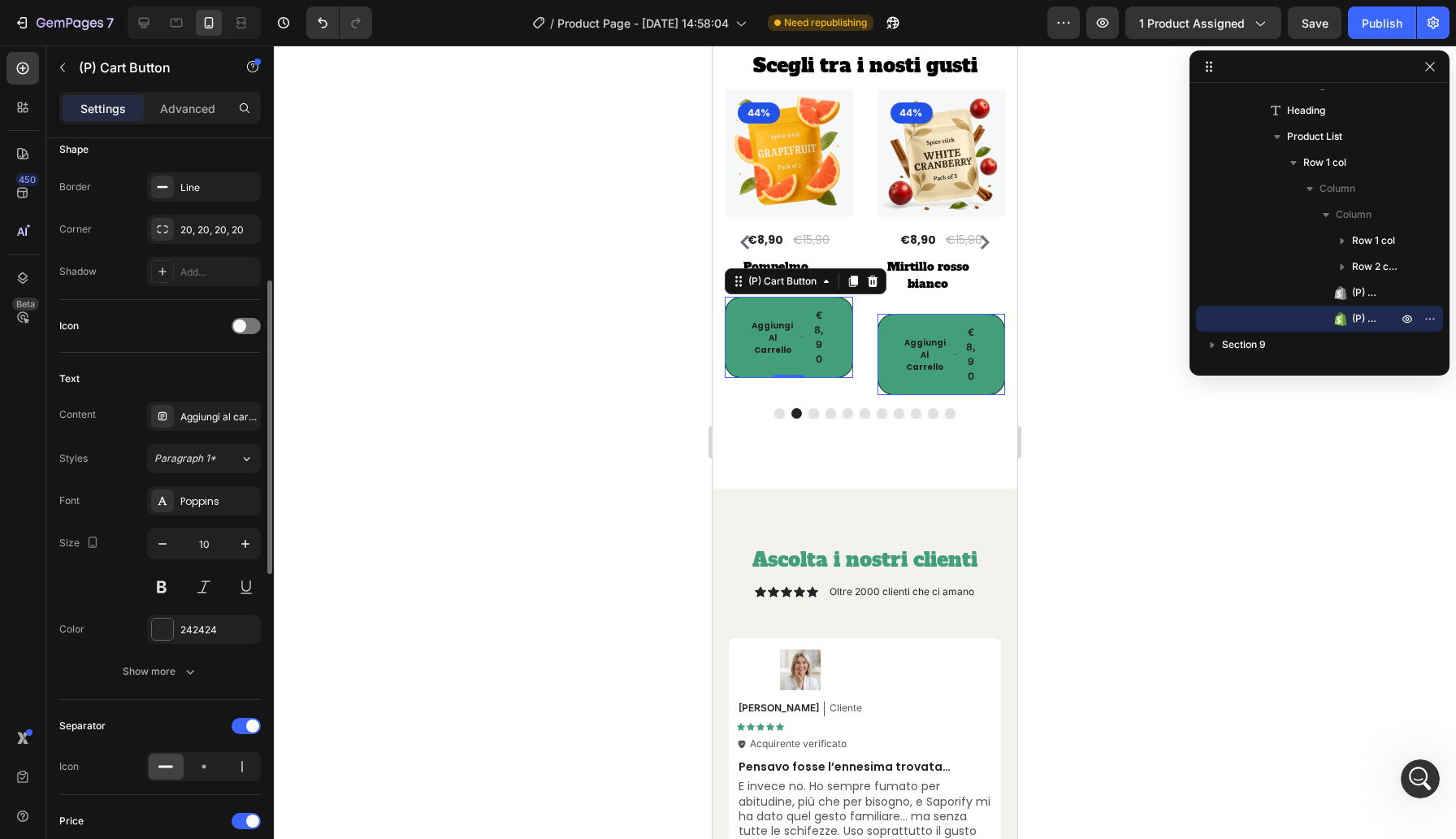
scroll to position [544, 0]
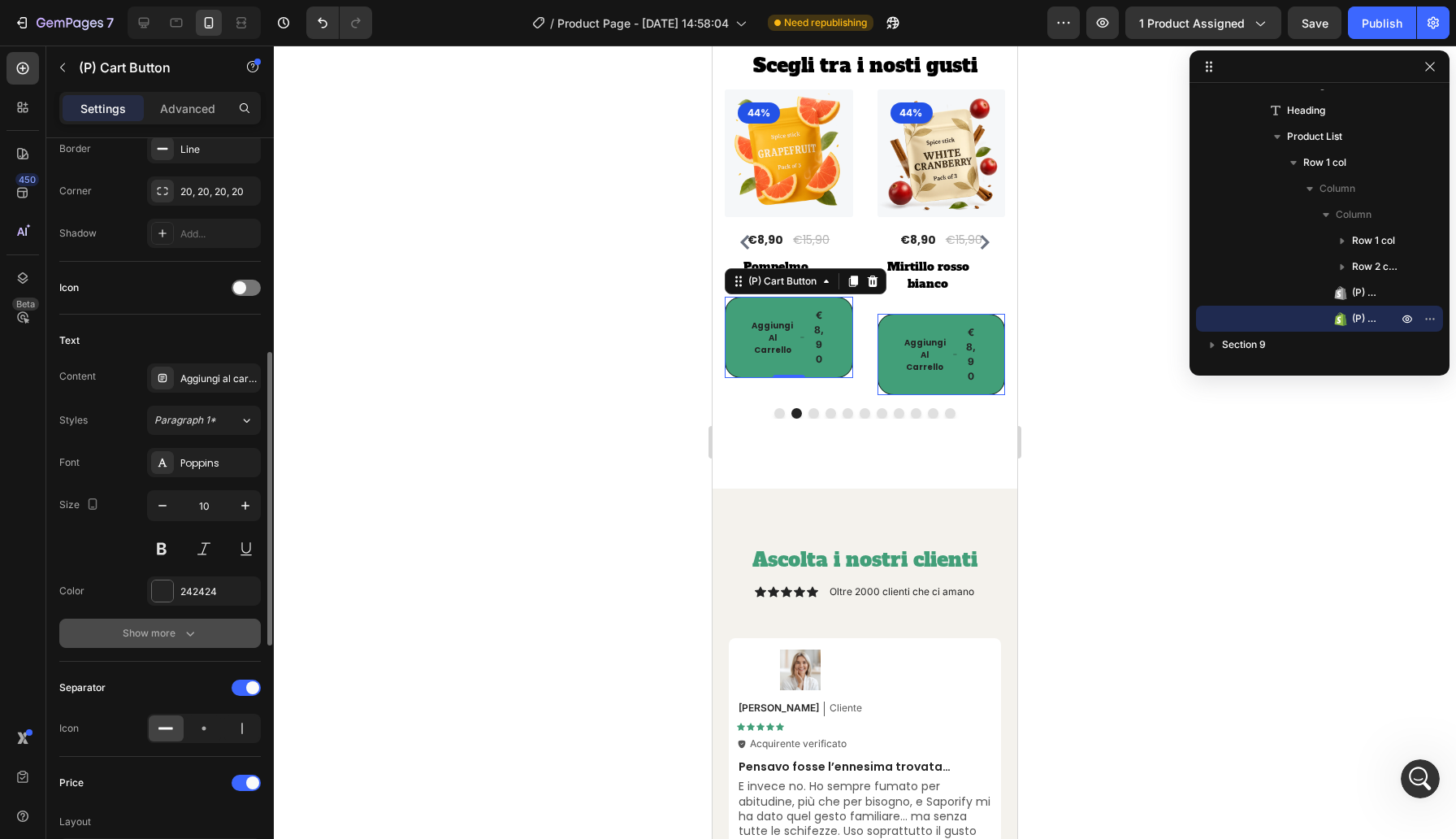
click at [170, 646] on button "Show more" at bounding box center [160, 633] width 201 height 30
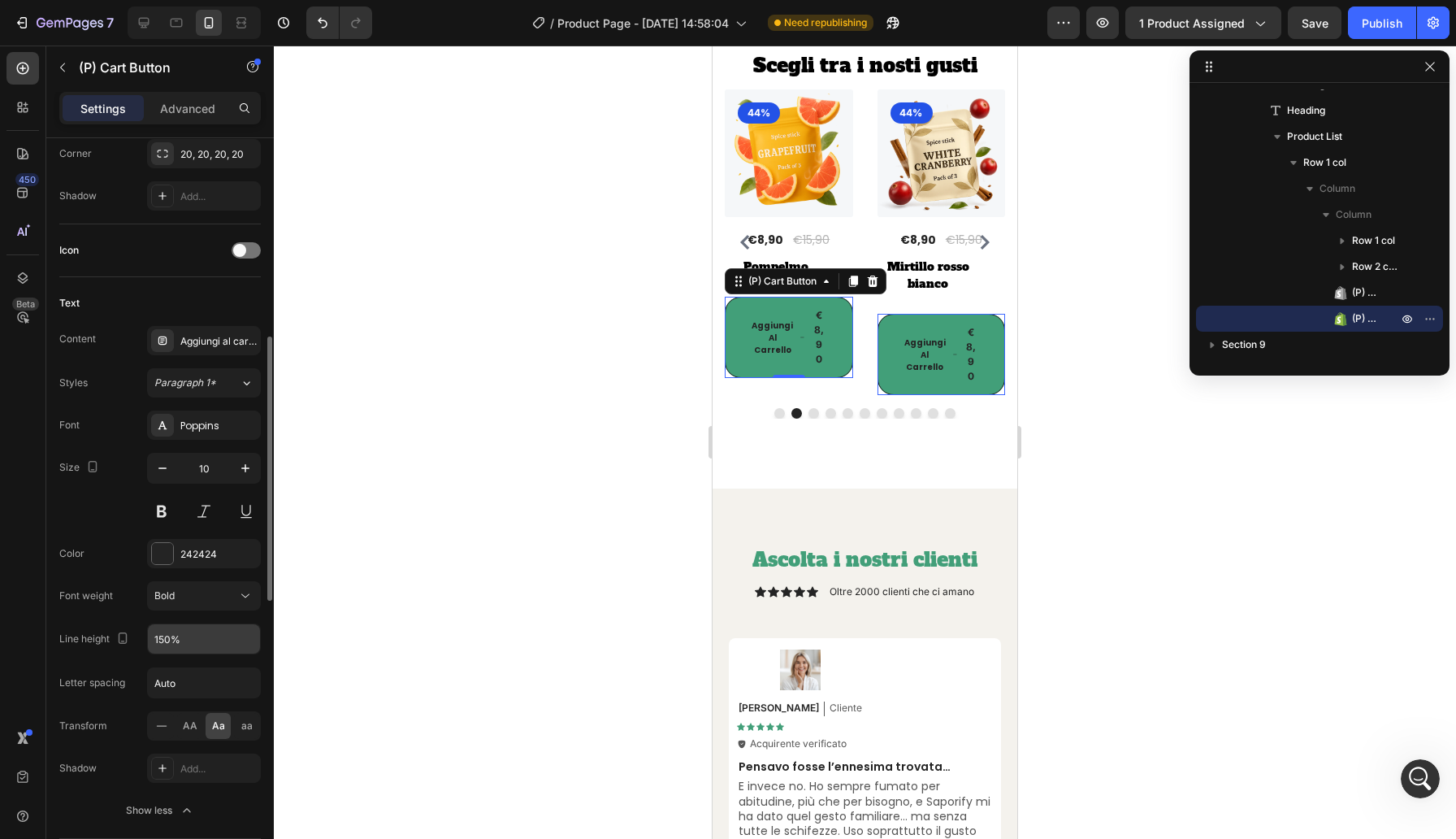
scroll to position [584, 0]
click at [160, 636] on input "150%" at bounding box center [204, 636] width 112 height 30
type input "150%"
click at [0, 602] on div "450 Beta" at bounding box center [23, 442] width 46 height 794
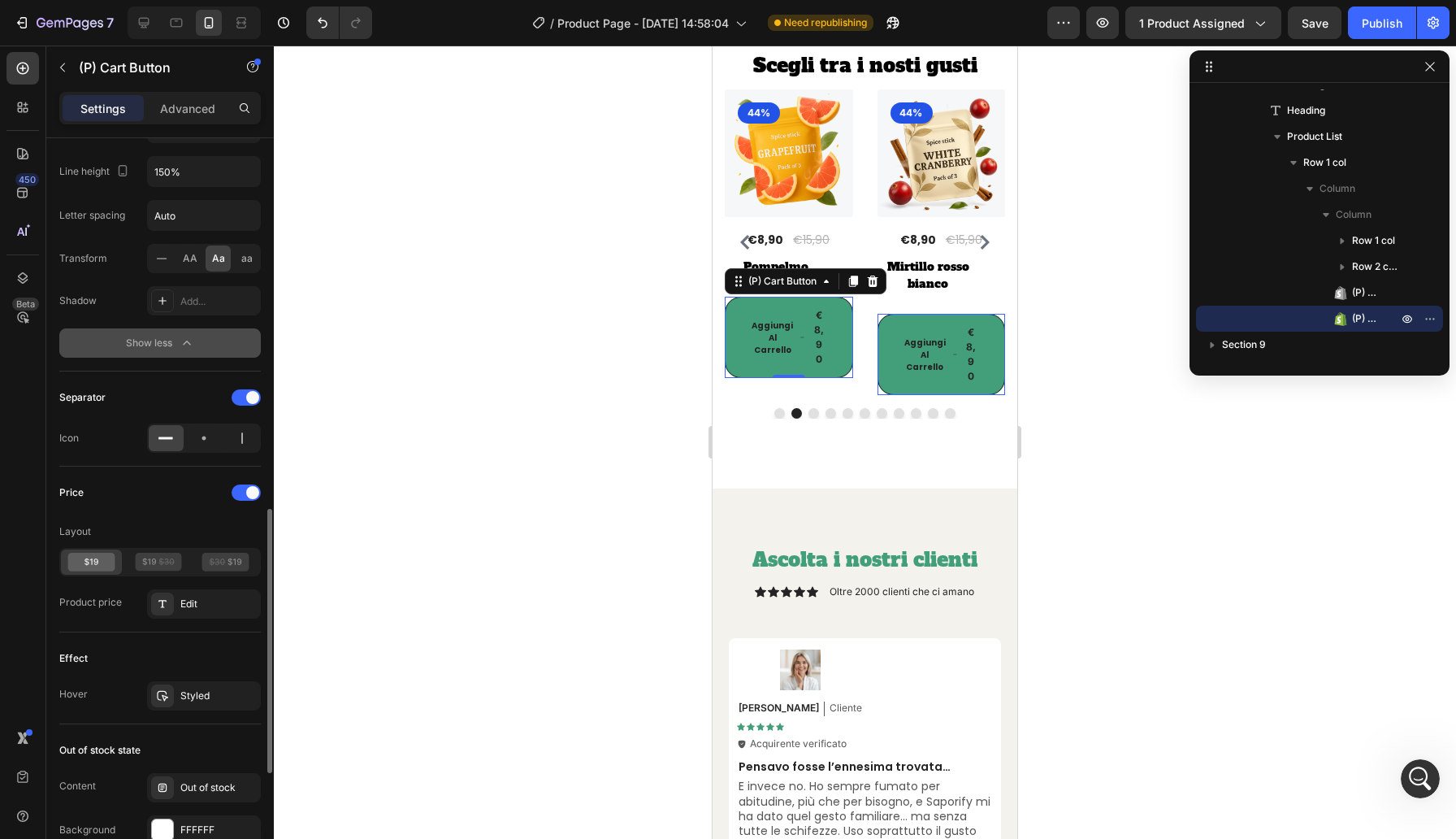
scroll to position [1051, 0]
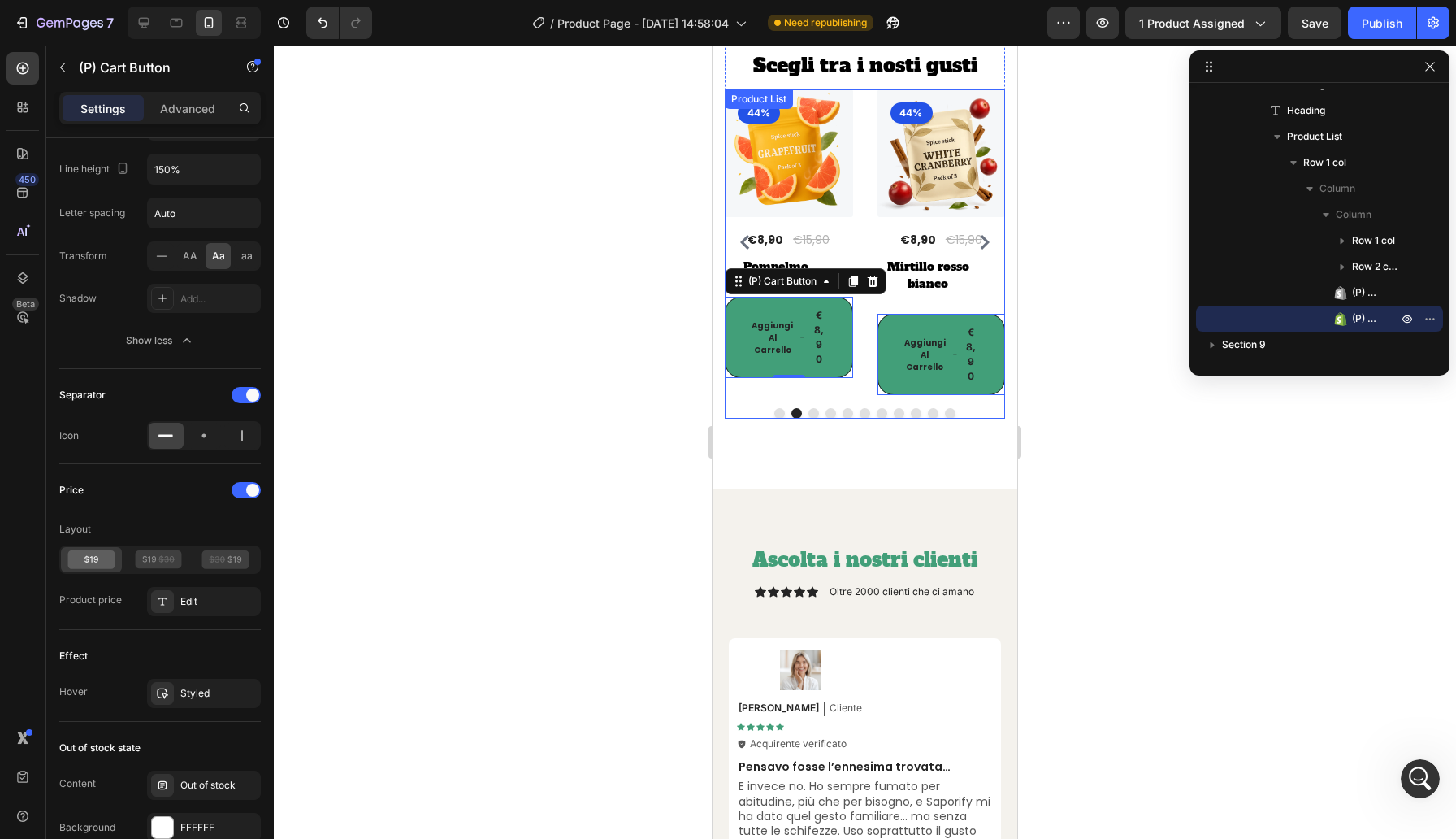
click at [859, 331] on div "(P) Images 44% Product Badge Row €8,90 (P) Price (P) Price €15,90 (P) Price (P)…" at bounding box center [865, 242] width 281 height 306
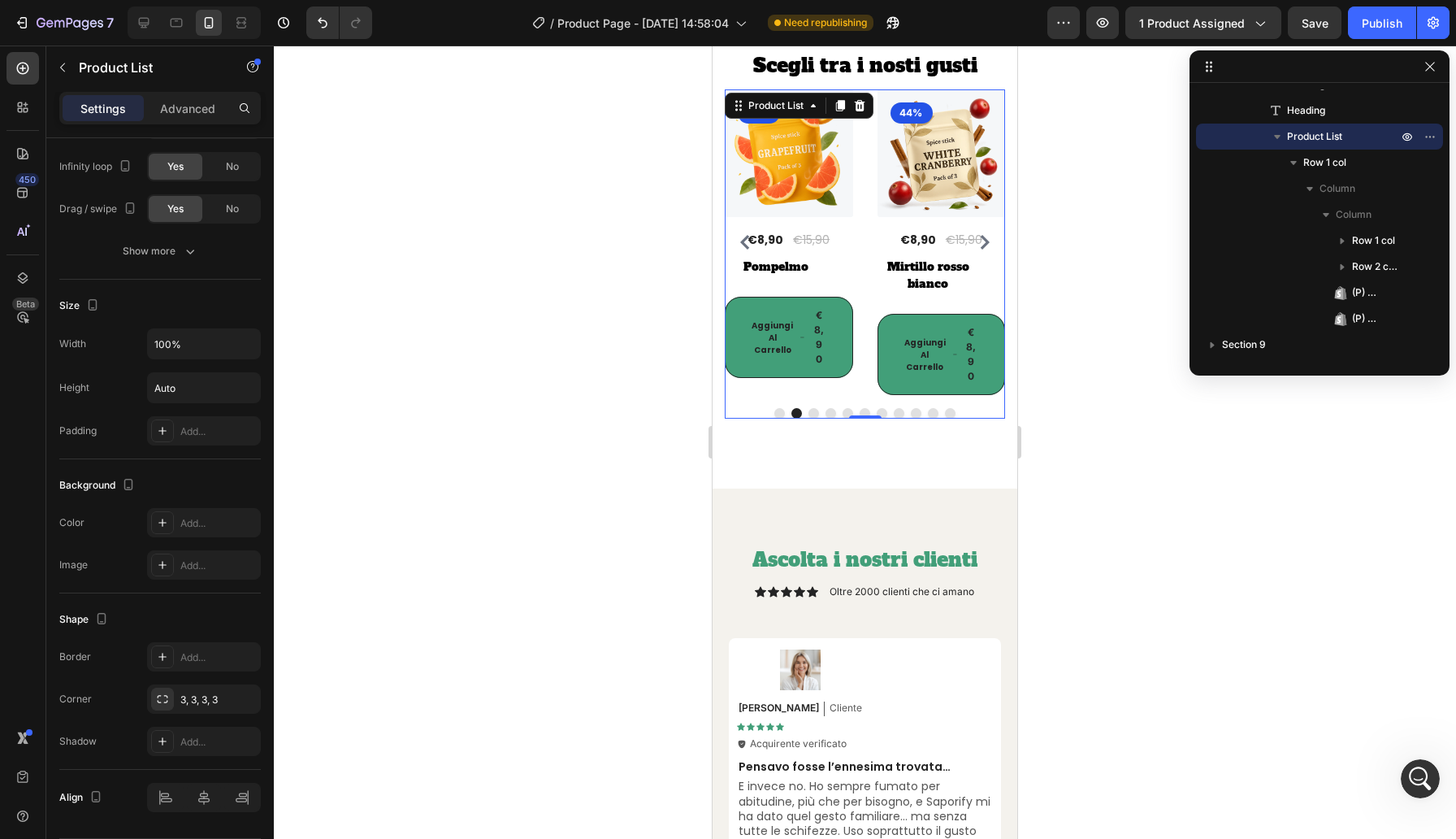
scroll to position [0, 0]
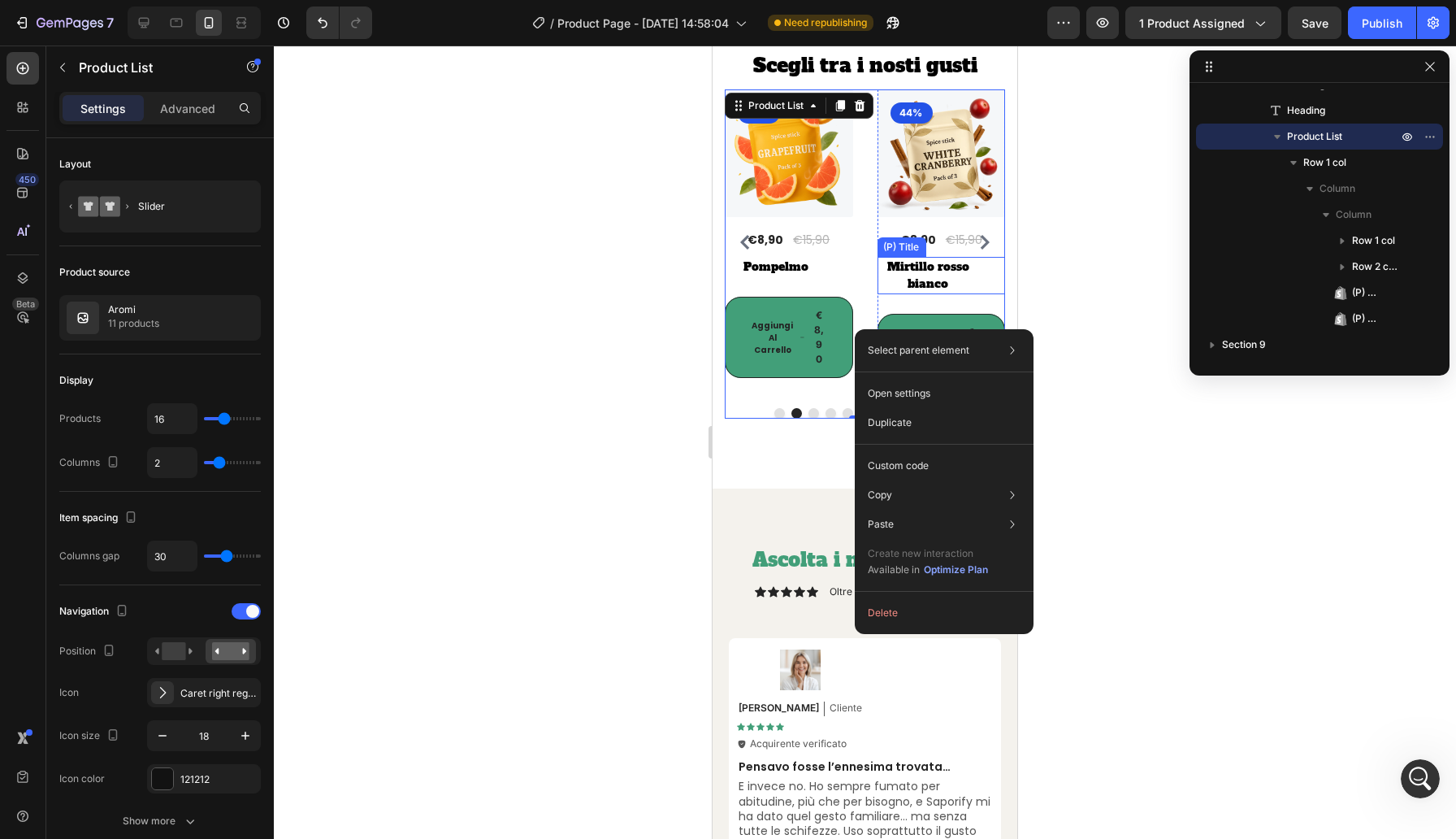
click at [1049, 247] on div at bounding box center [865, 442] width 1182 height 794
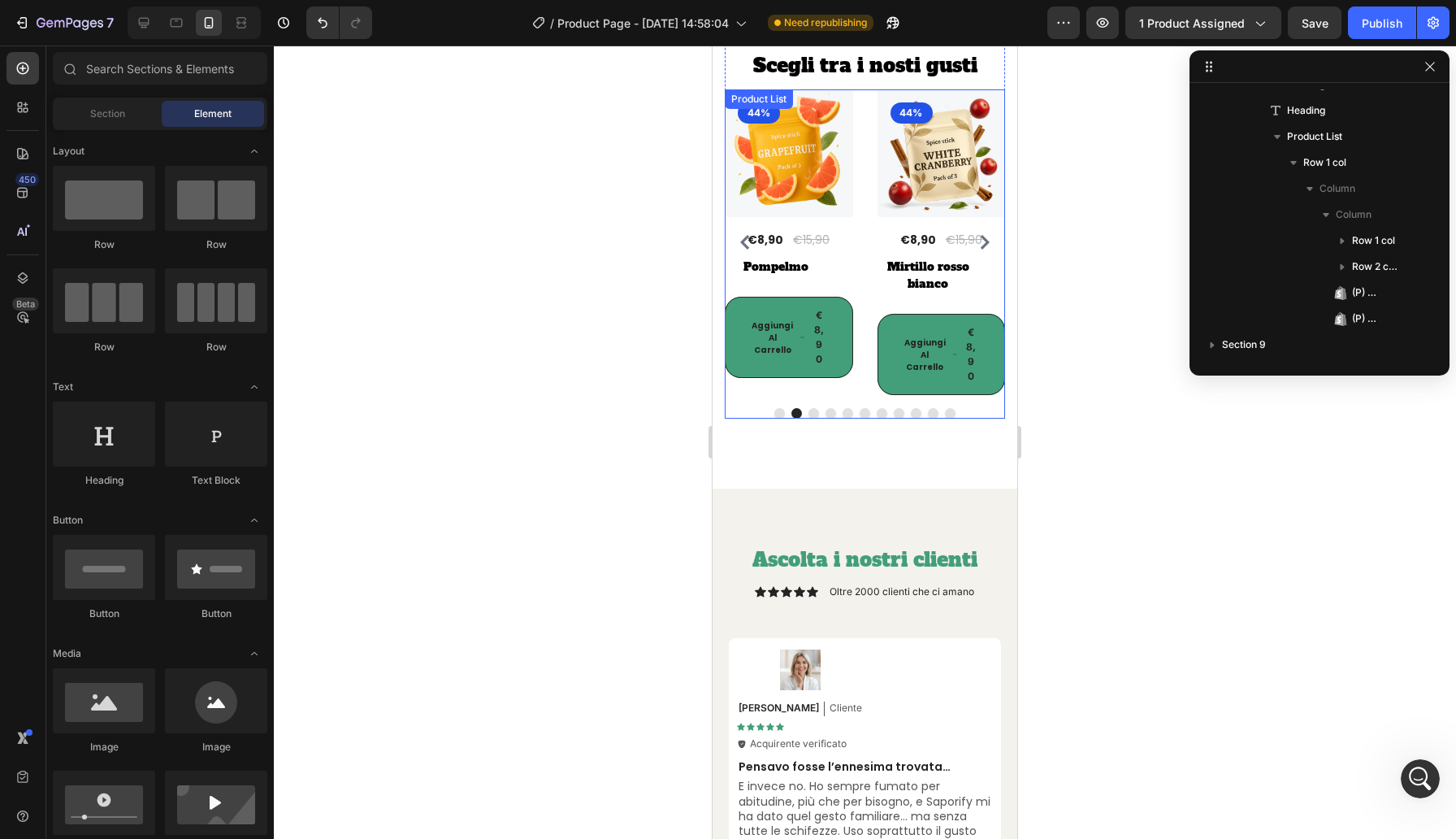
click at [861, 329] on div "(P) Images 44% Product Badge Row €8,90 (P) Price (P) Price €15,90 (P) Price (P)…" at bounding box center [865, 242] width 281 height 306
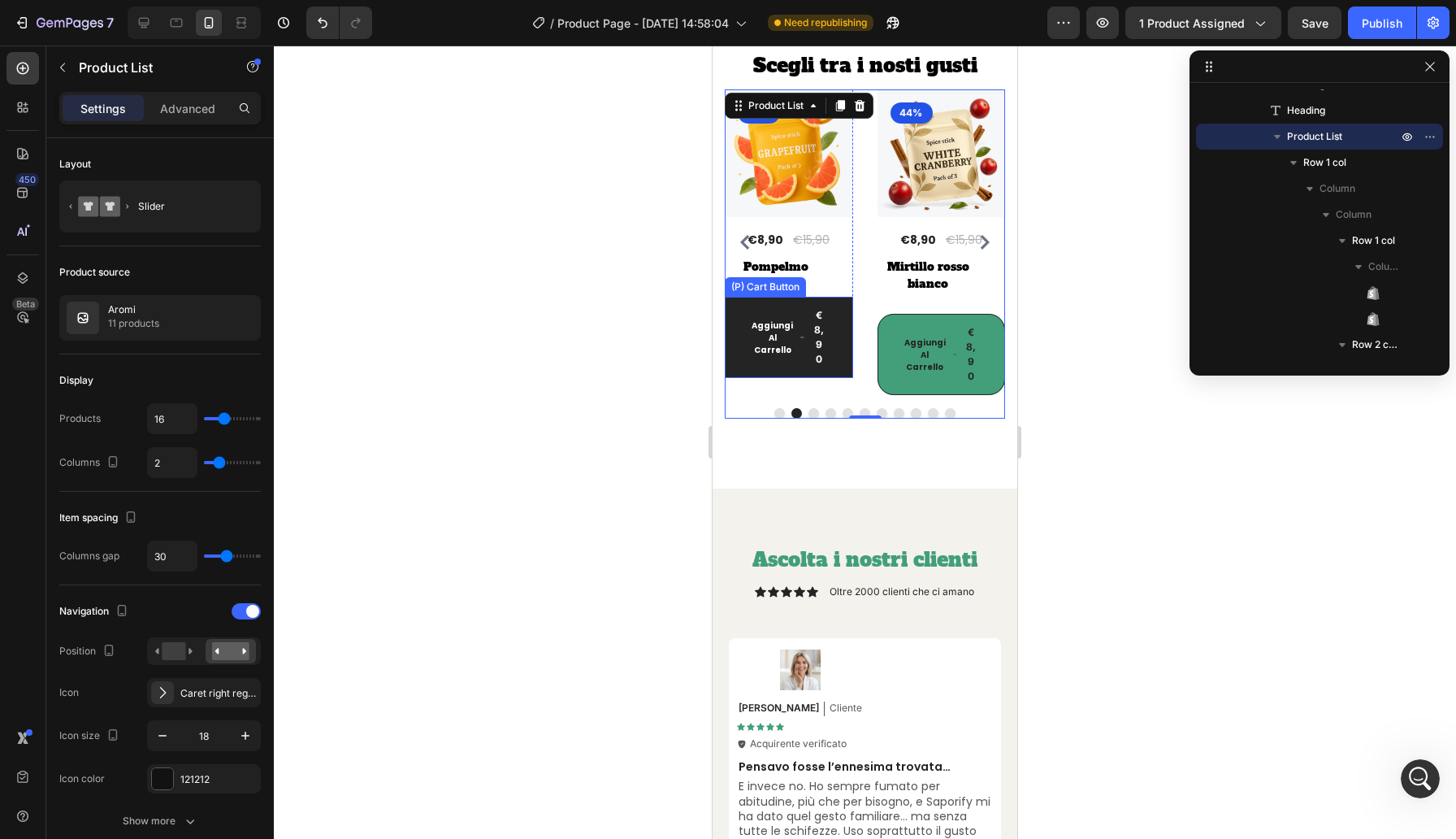
click at [1030, 329] on button "Aggiungi [PERSON_NAME] €8,90" at bounding box center [1093, 337] width 128 height 81
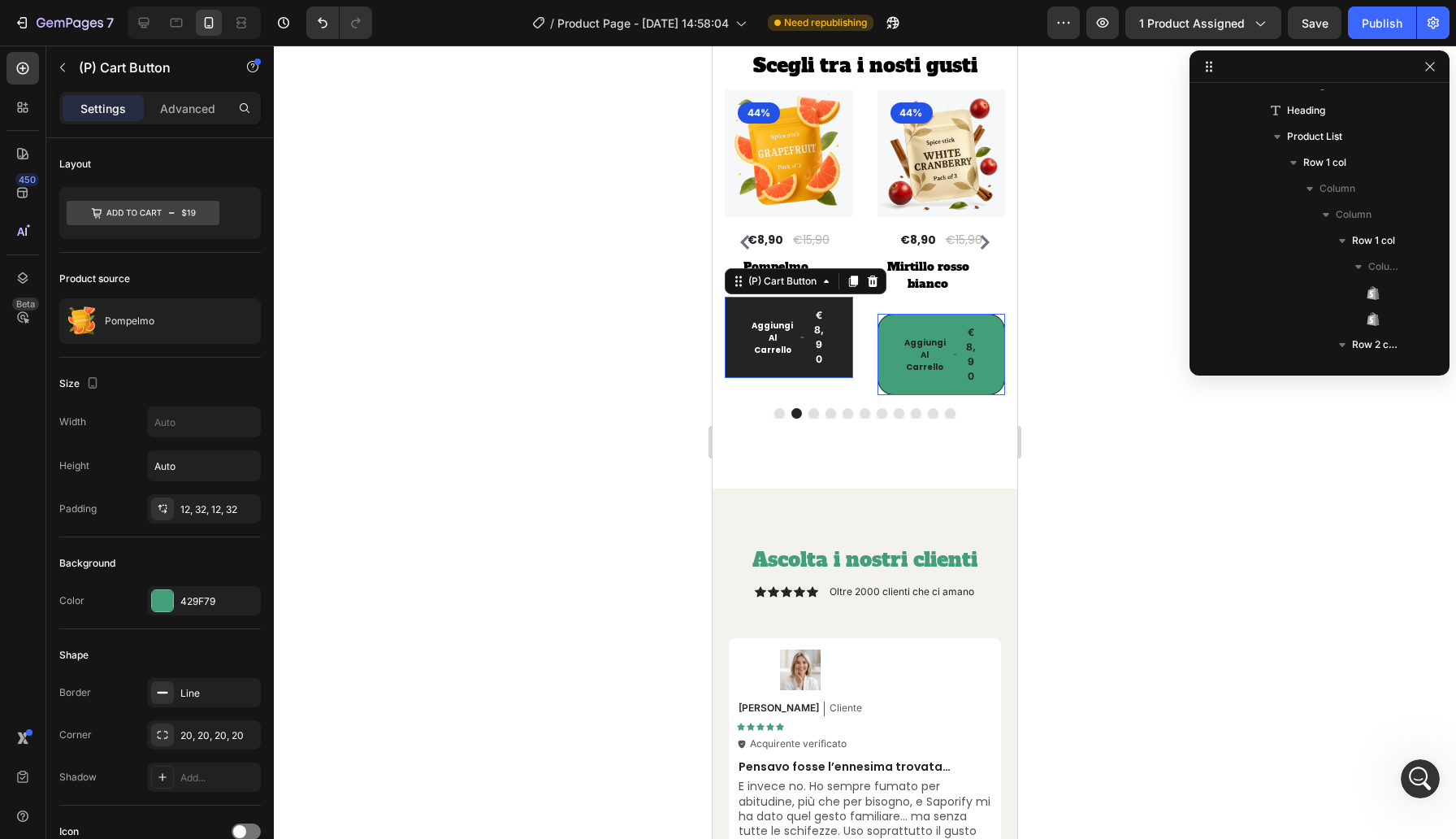
scroll to position [486, 0]
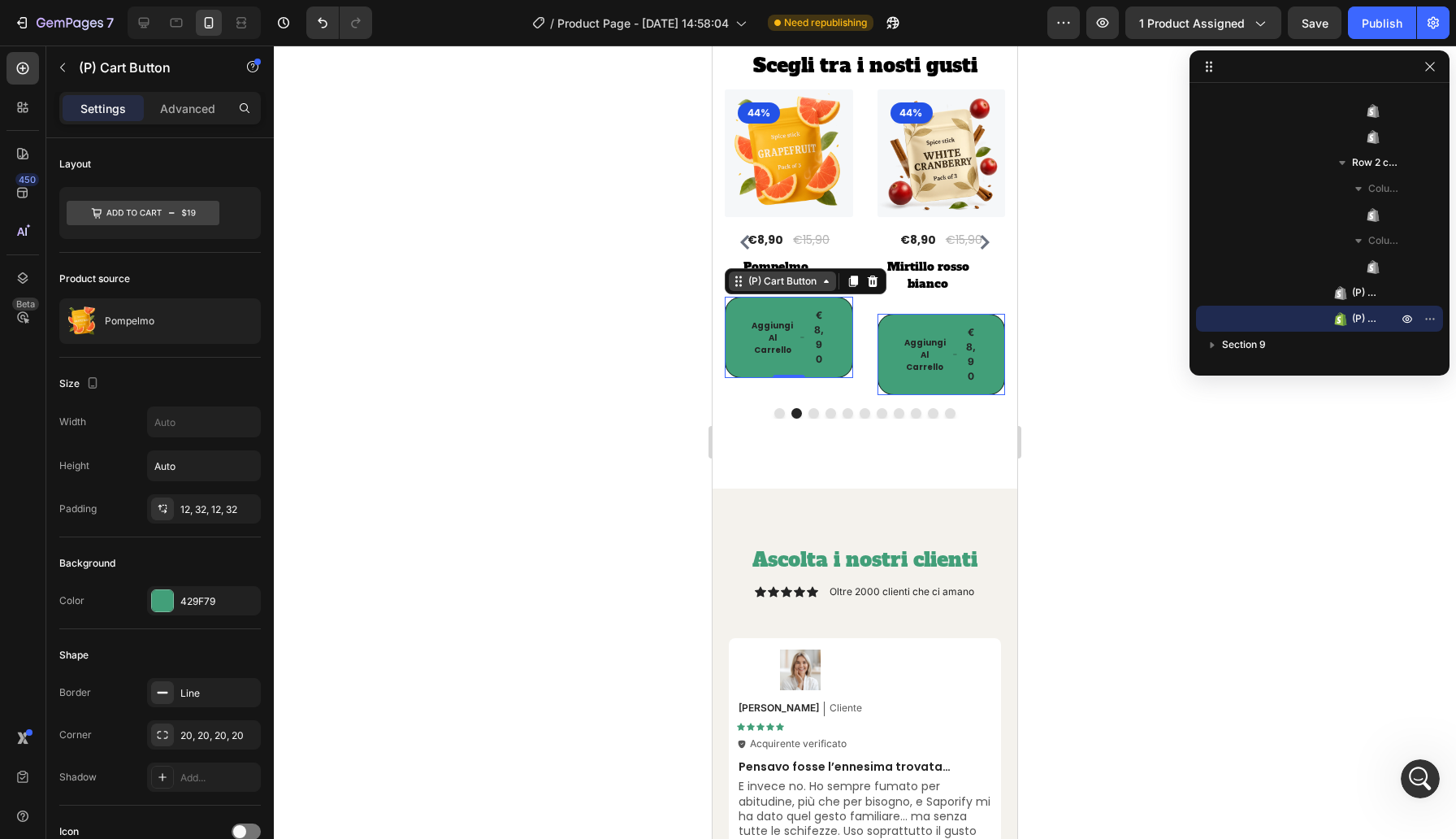
click at [712, 45] on icon at bounding box center [712, 45] width 0 height 0
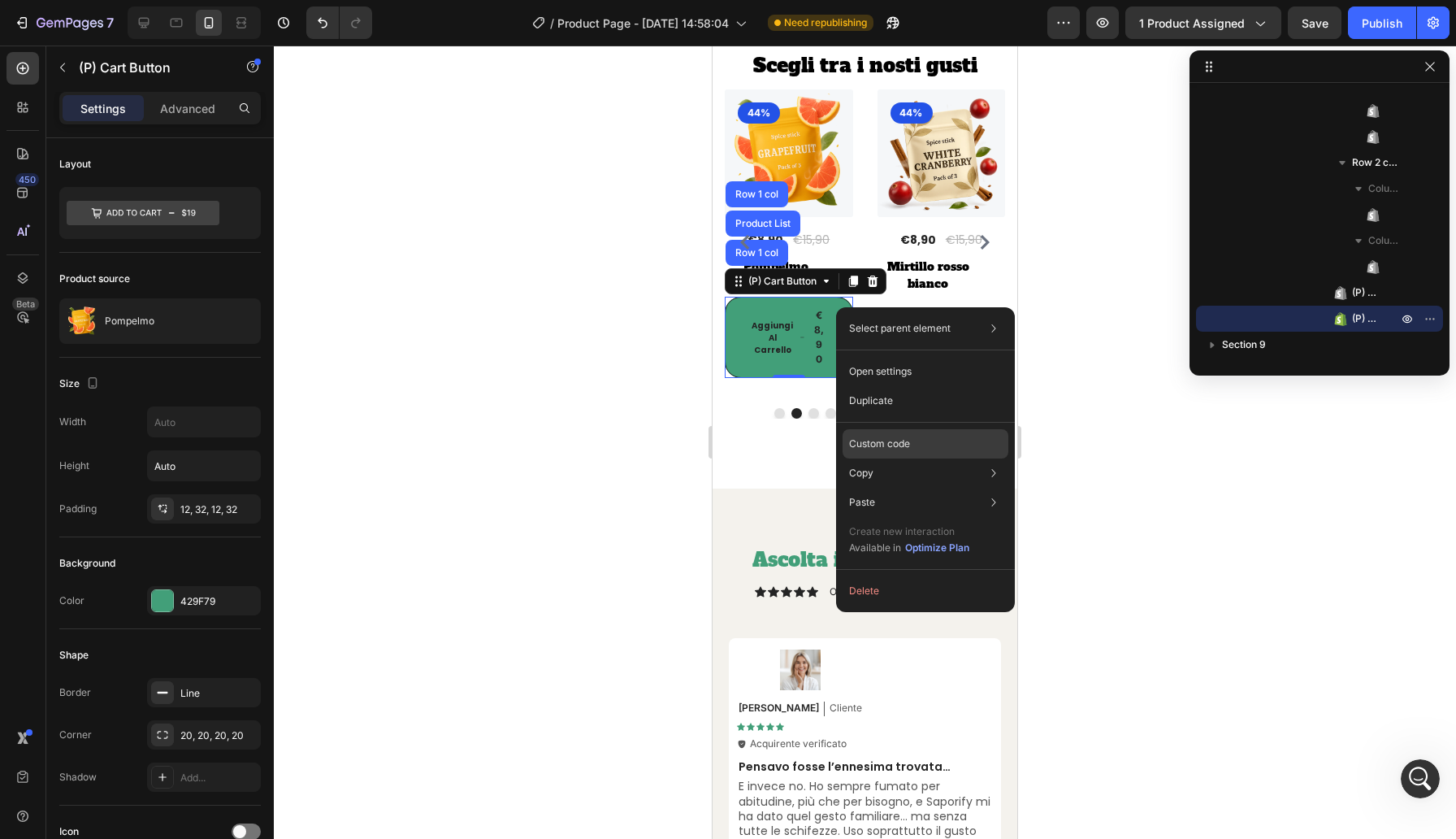
click at [908, 442] on p "Custom code" at bounding box center [880, 444] width 61 height 15
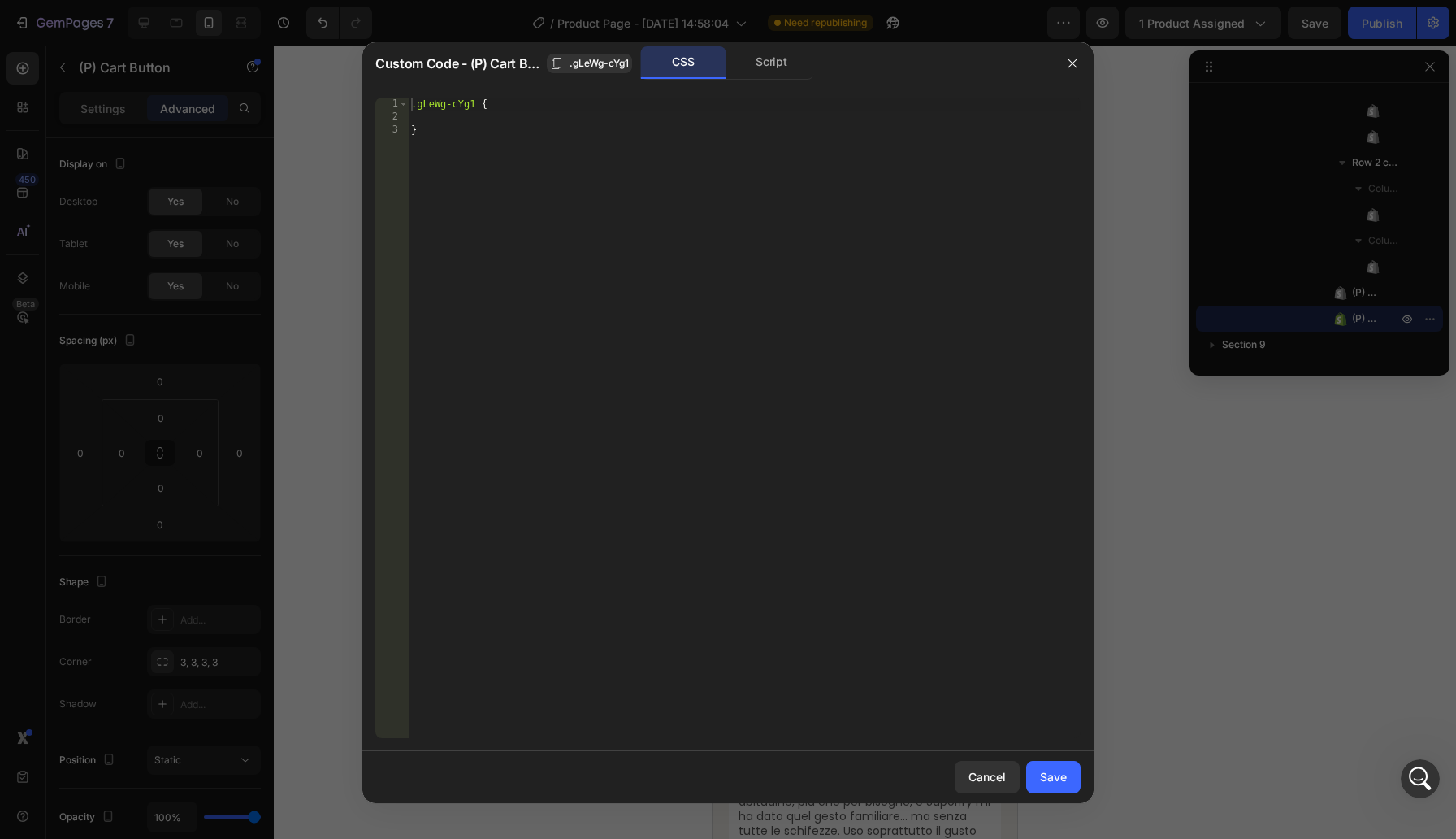
click at [554, 119] on div ".gLeWg-cYg1 { }" at bounding box center [745, 431] width 673 height 666
type textarea "display: block !;"
click at [1058, 770] on div "Save" at bounding box center [1053, 777] width 27 height 17
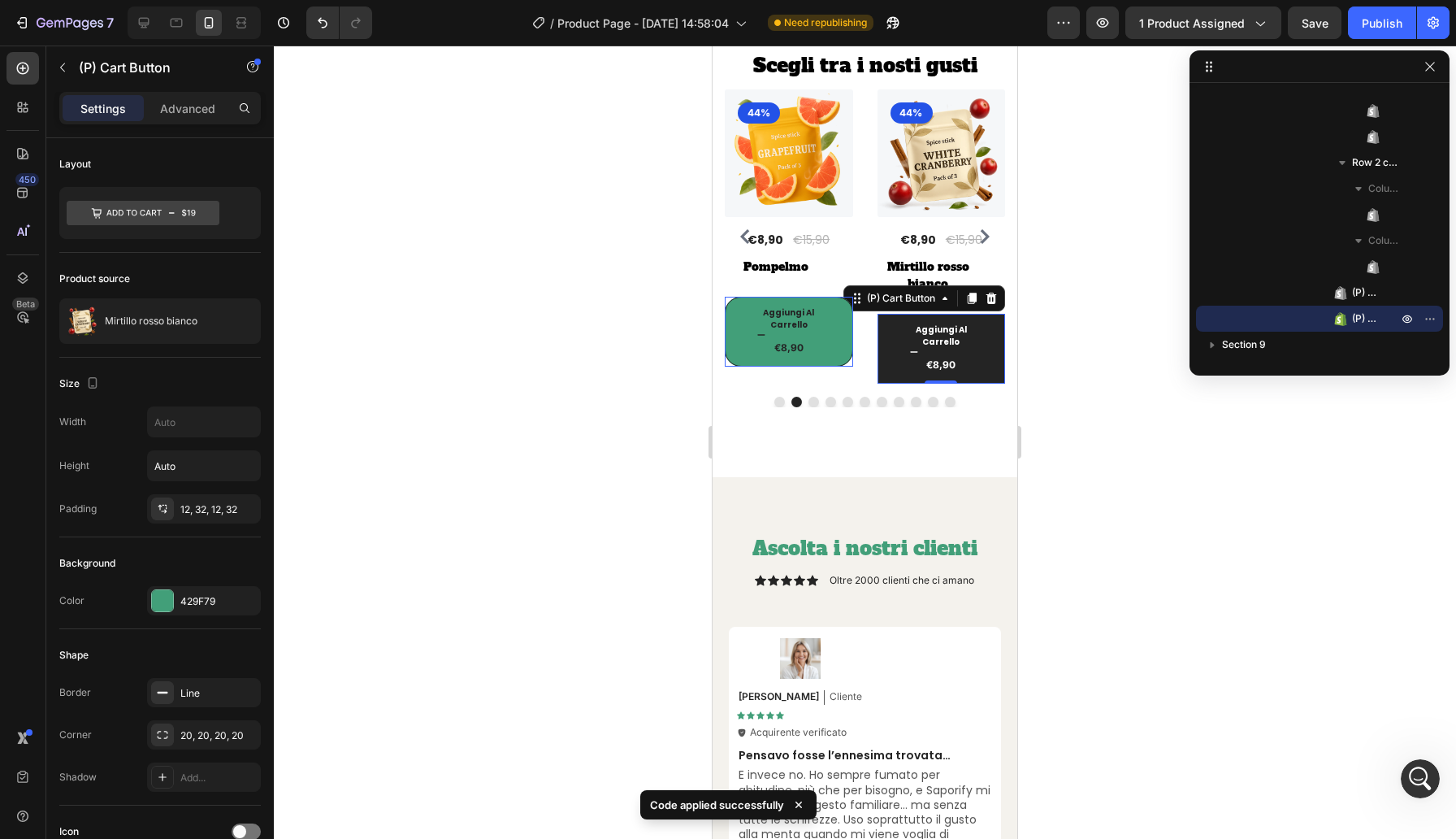
click at [1030, 346] on button "Aggiungi [PERSON_NAME] €8,90" at bounding box center [1093, 331] width 128 height 70
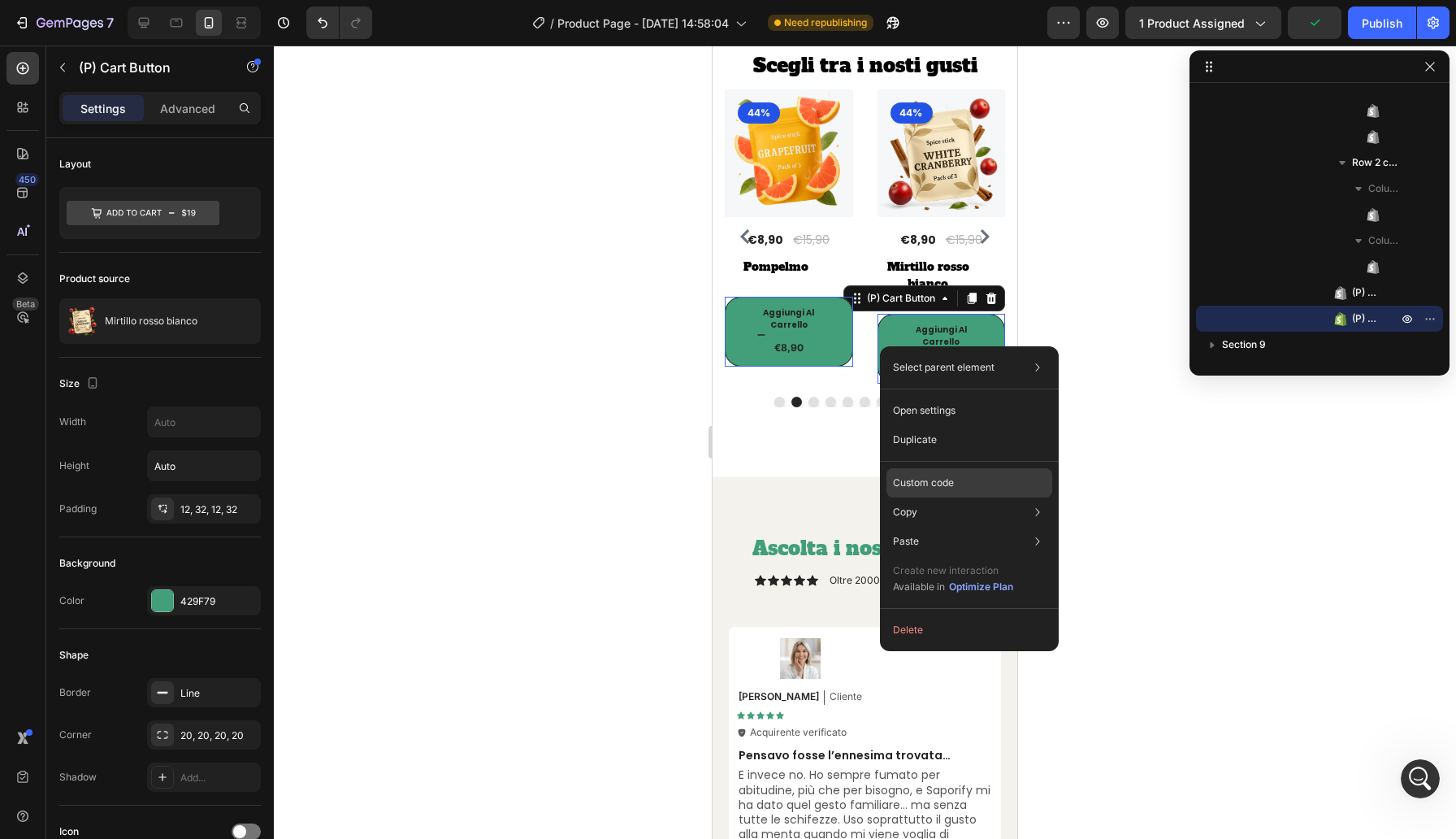
click at [994, 527] on div "Custom code" at bounding box center [970, 542] width 166 height 30
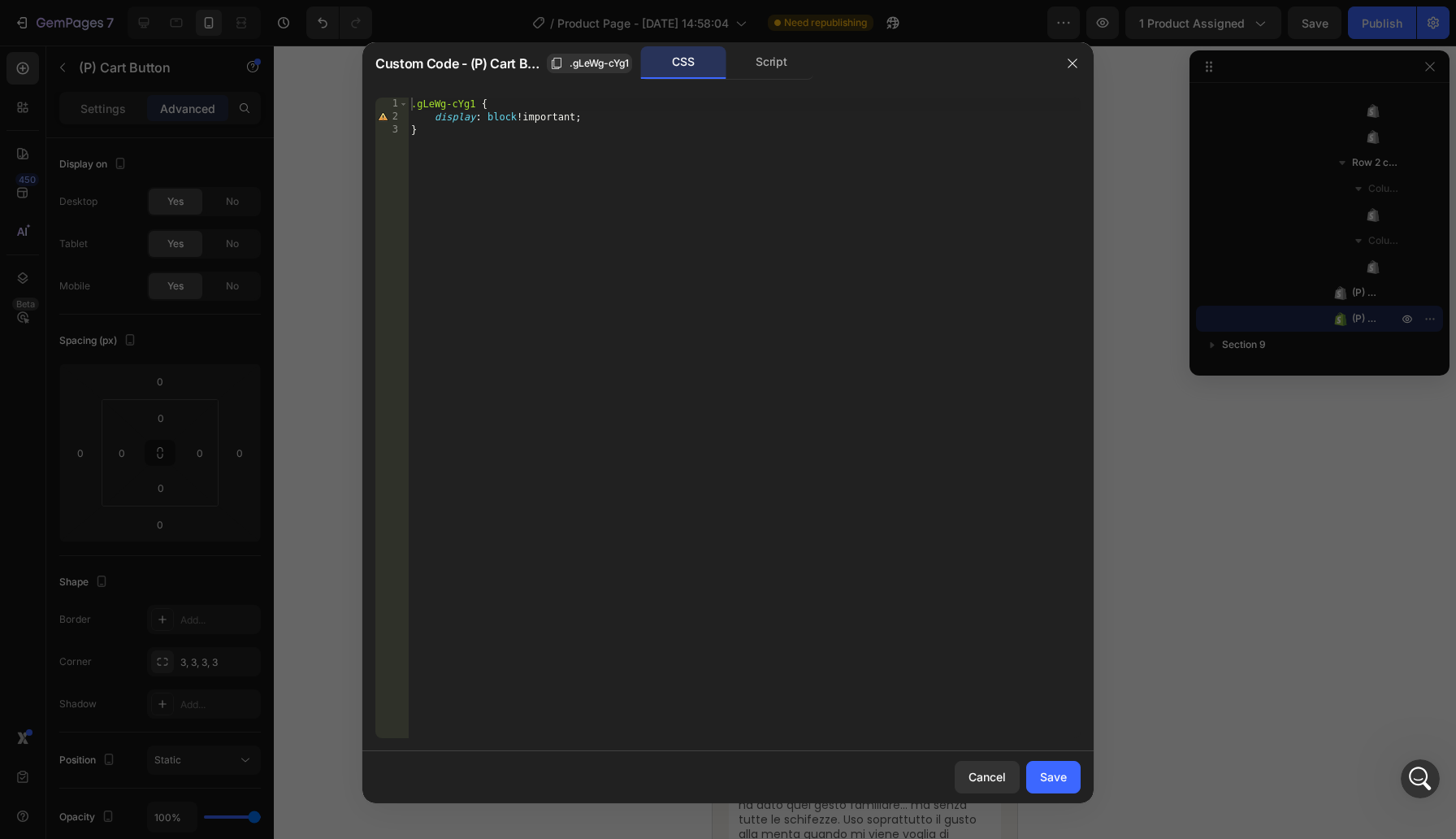
type textarea "display: block !important;"
click at [595, 119] on div ".gLeWg-cYg1 { display : block !important ; }" at bounding box center [745, 431] width 673 height 666
type textarea "line-height: 2 !important;"
click at [1063, 788] on button "Save" at bounding box center [1053, 776] width 54 height 32
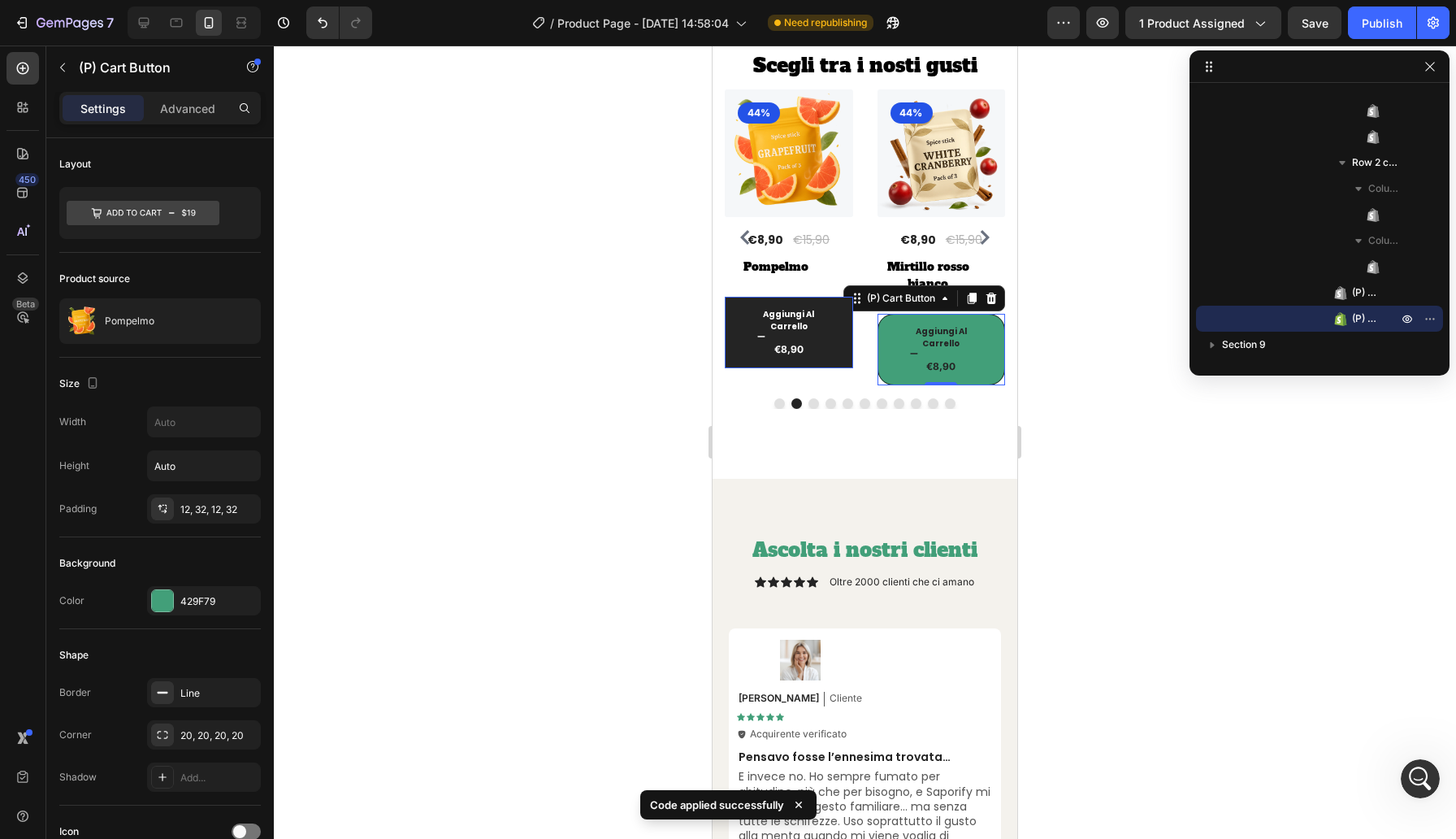
click at [1063, 338] on icon "Aggiungi al carrello" at bounding box center [1066, 338] width 7 height 2
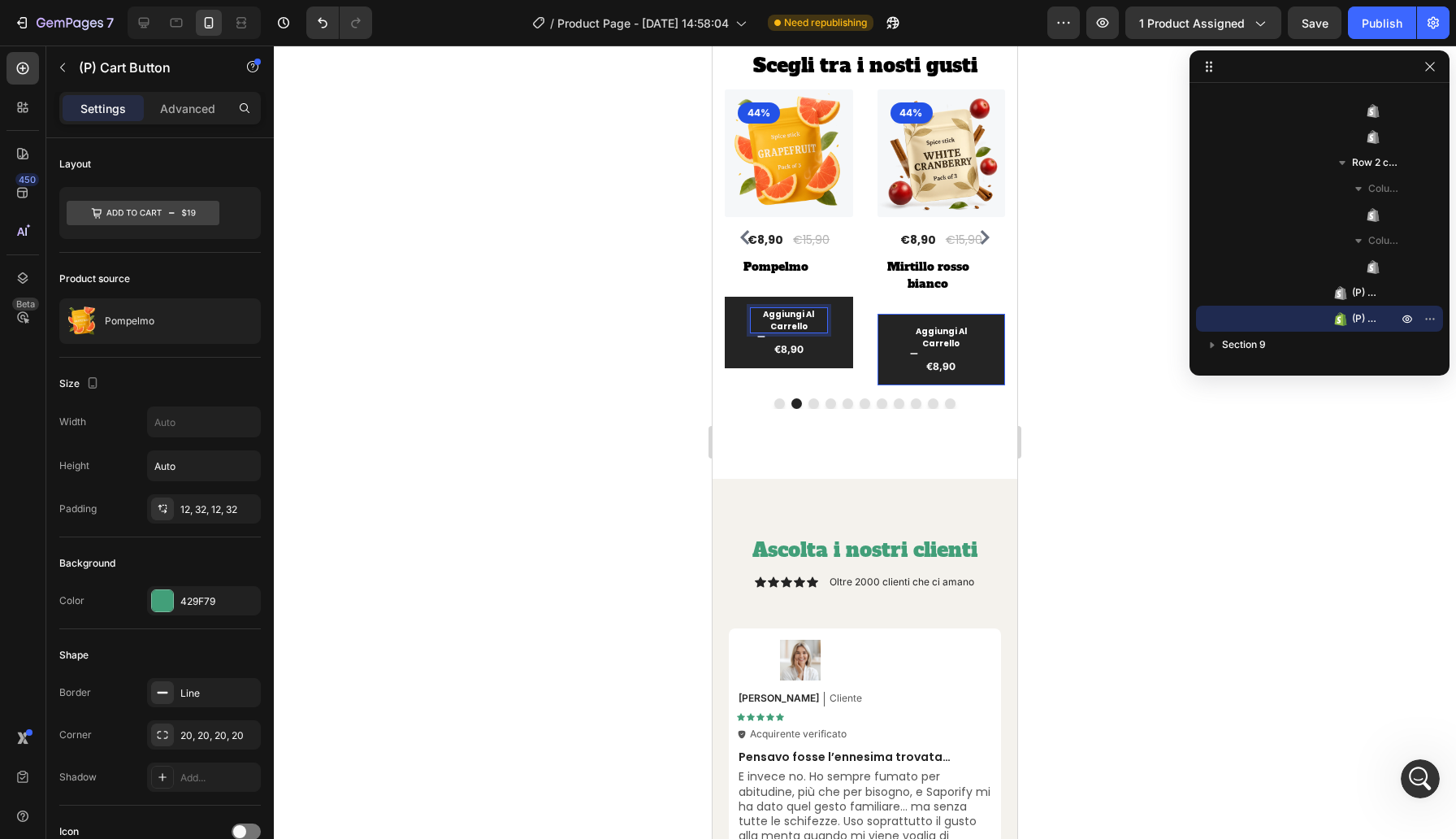
click at [1062, 341] on icon "Aggiungi al carrello" at bounding box center [1065, 336] width 8 height 8
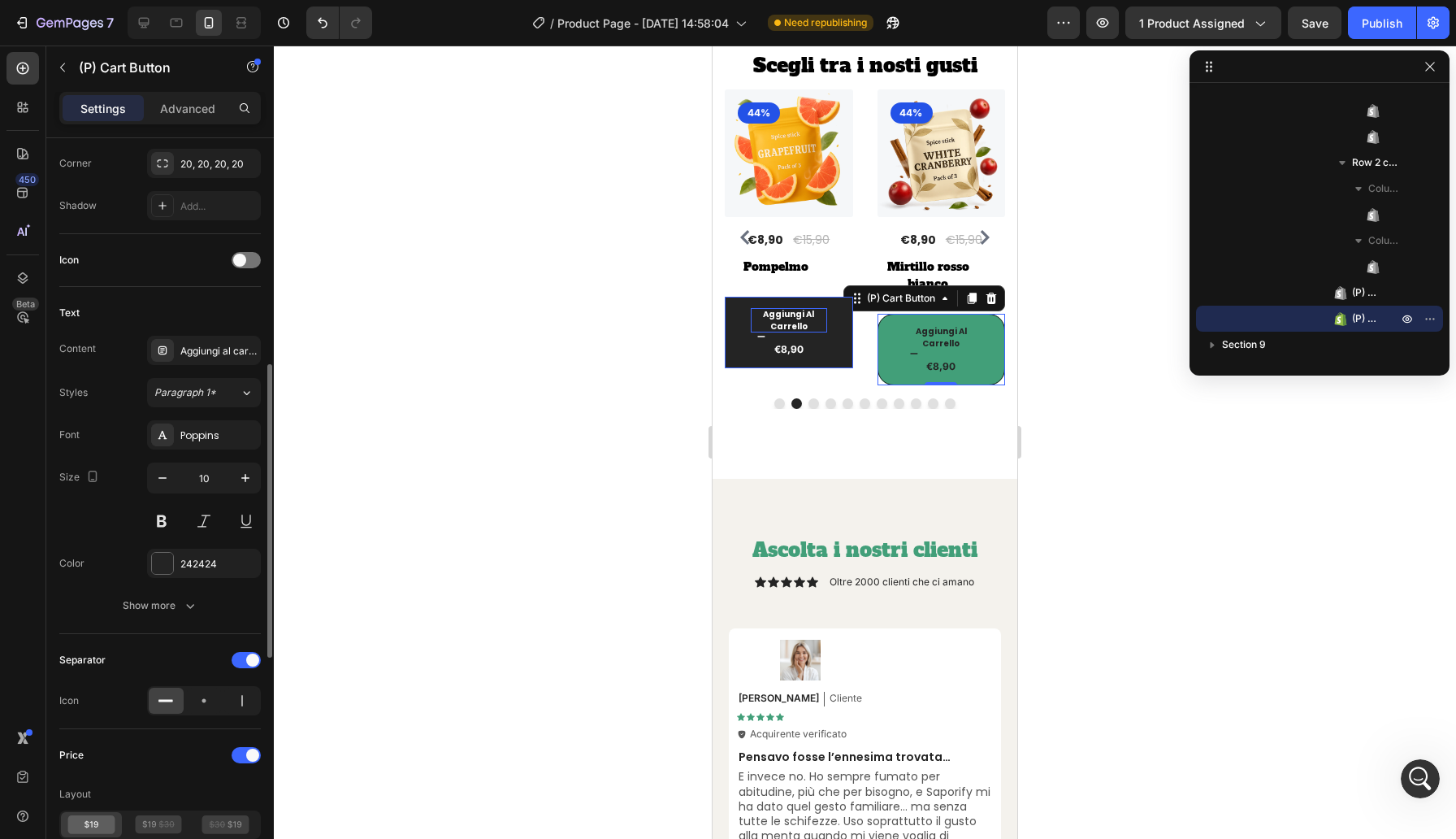
scroll to position [572, 0]
click at [1030, 338] on button "Aggiungi [PERSON_NAME] €8,90" at bounding box center [1093, 332] width 128 height 72
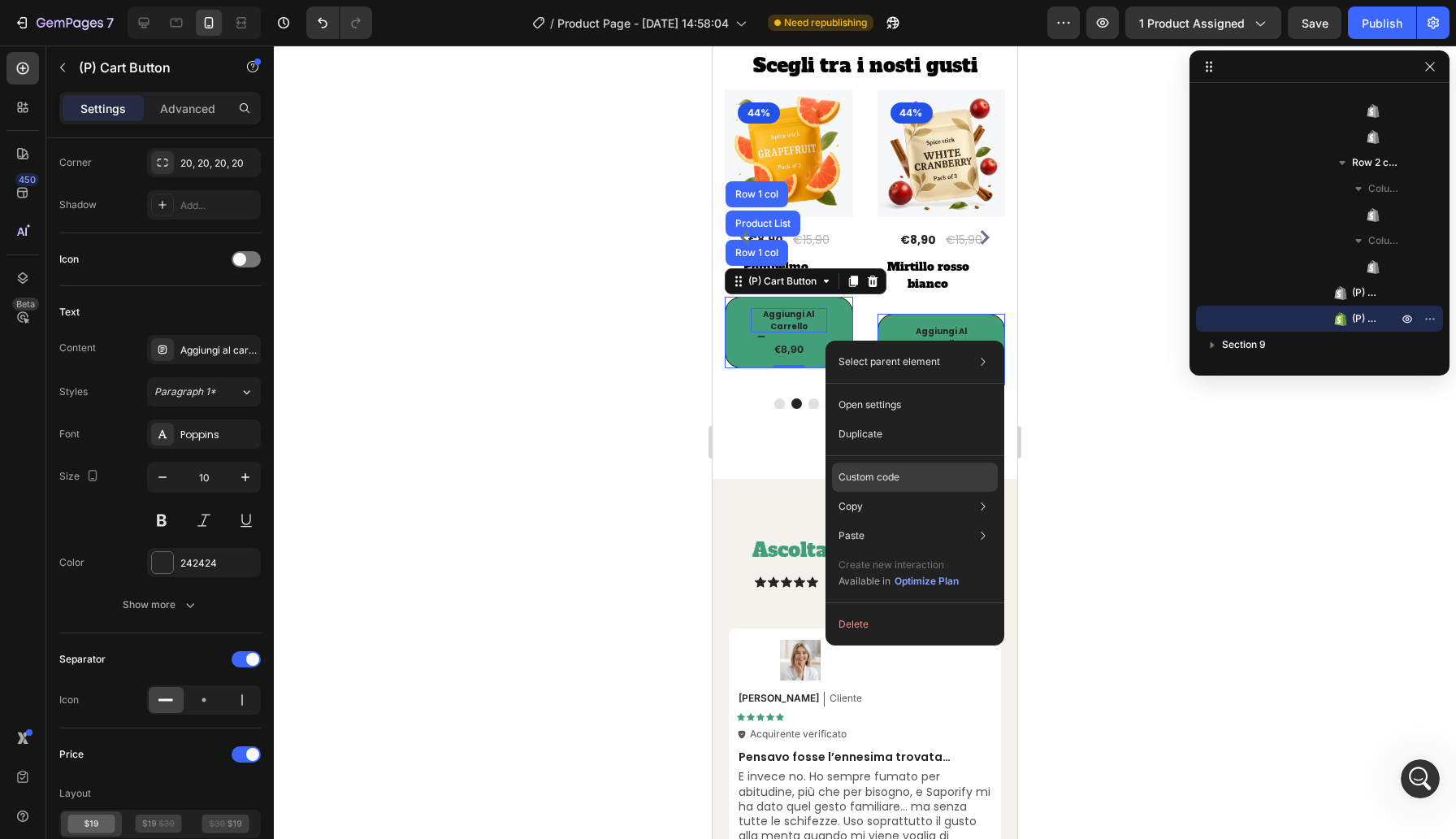
click at [903, 521] on div "Custom code" at bounding box center [915, 535] width 166 height 30
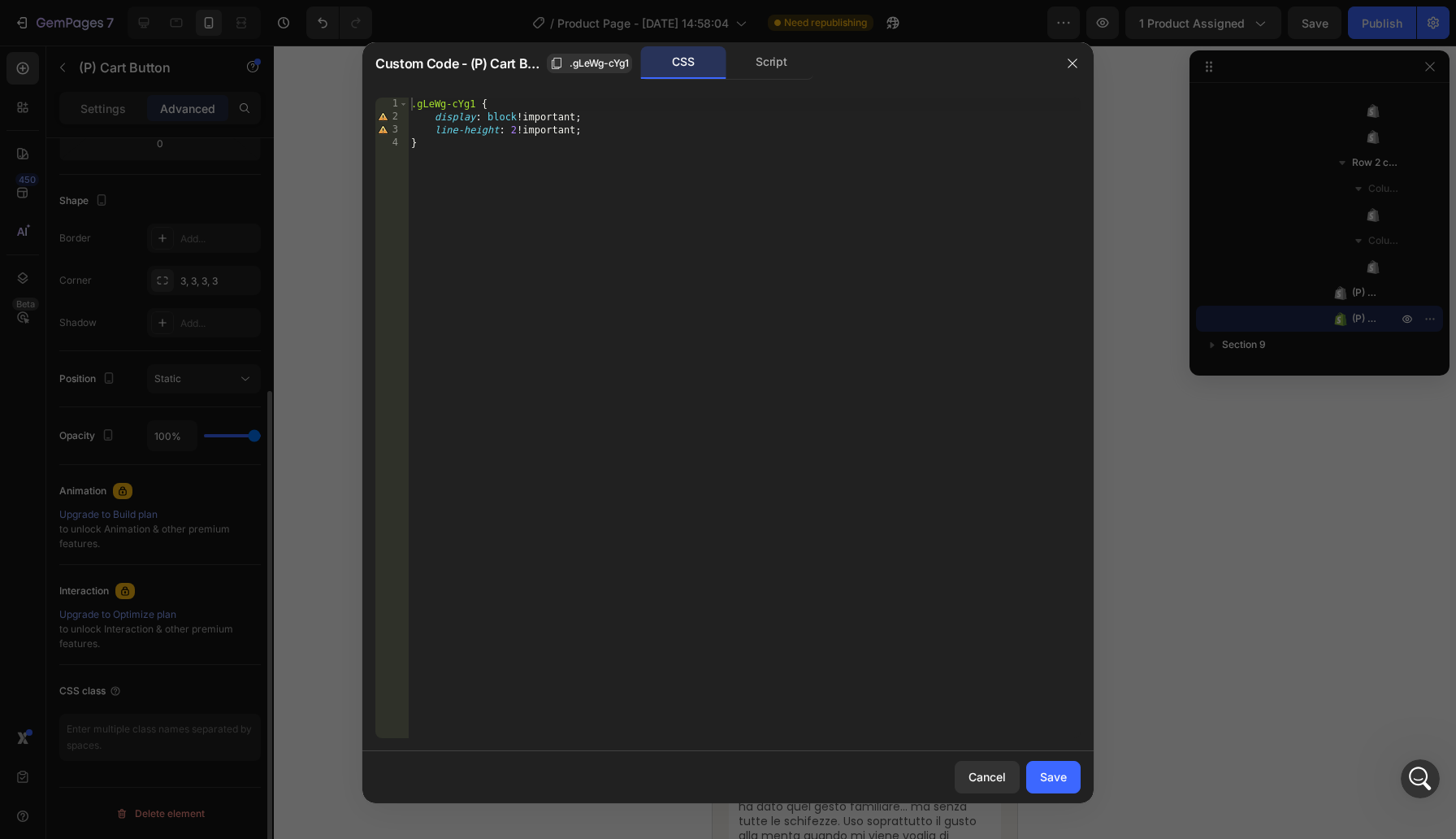
type textarea "line-height: 2 !important;"
click at [602, 134] on div ".gLeWg-cYg1 { display : block !important ; line-height : 2 !important ; }" at bounding box center [745, 431] width 673 height 666
type textarea "text-align: center;"
click at [1057, 780] on div "Save" at bounding box center [1053, 777] width 27 height 17
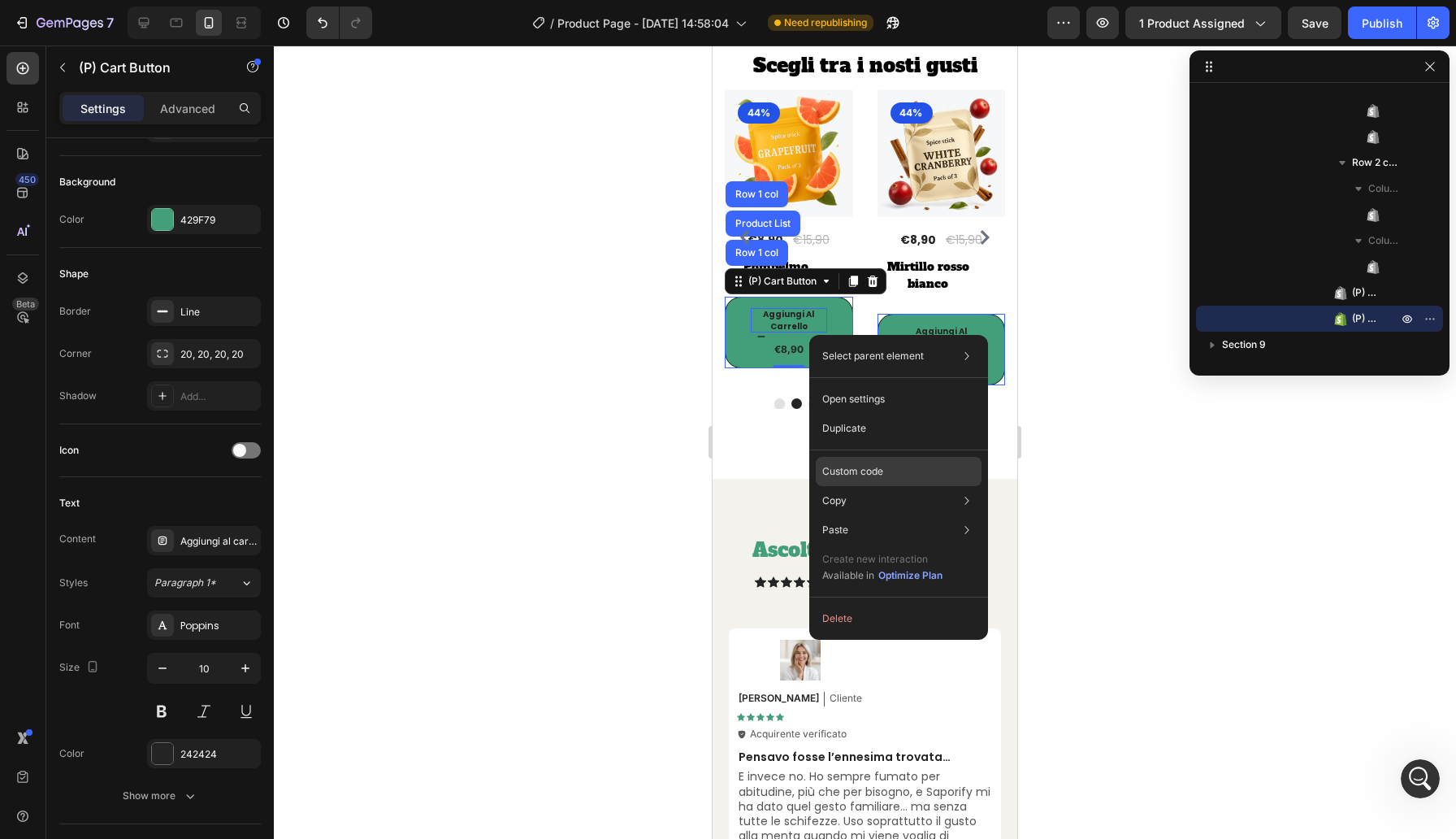
click at [868, 473] on p "Custom code" at bounding box center [853, 471] width 61 height 15
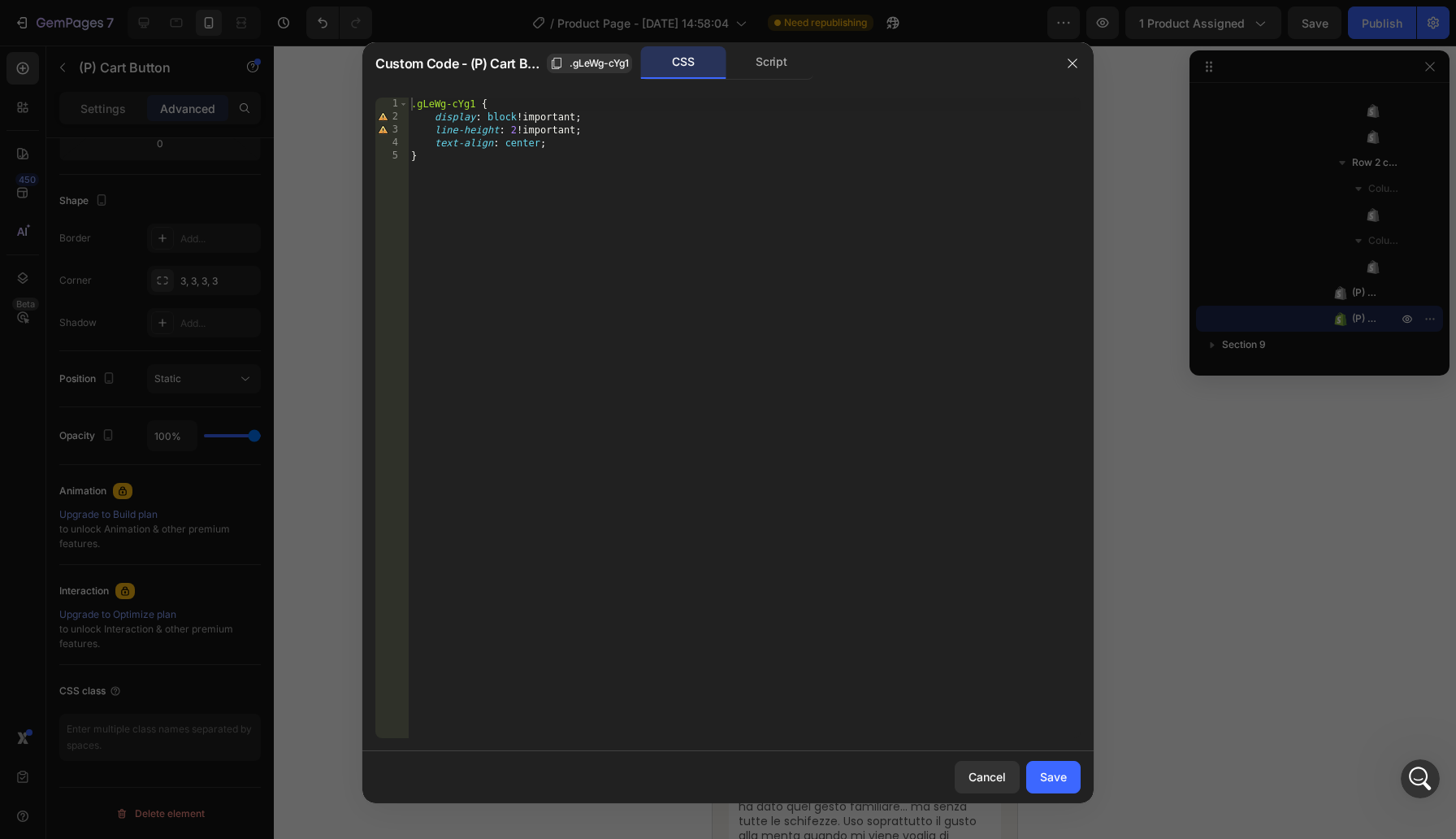
click at [414, 100] on div ".gLeWg-cYg1 { display : block !important ; line-height : 2 !important ; text-al…" at bounding box center [745, 431] width 673 height 666
type textarea ".gLeWg-cYg1 {"
type textarea "@media (max-width: 340px) {"
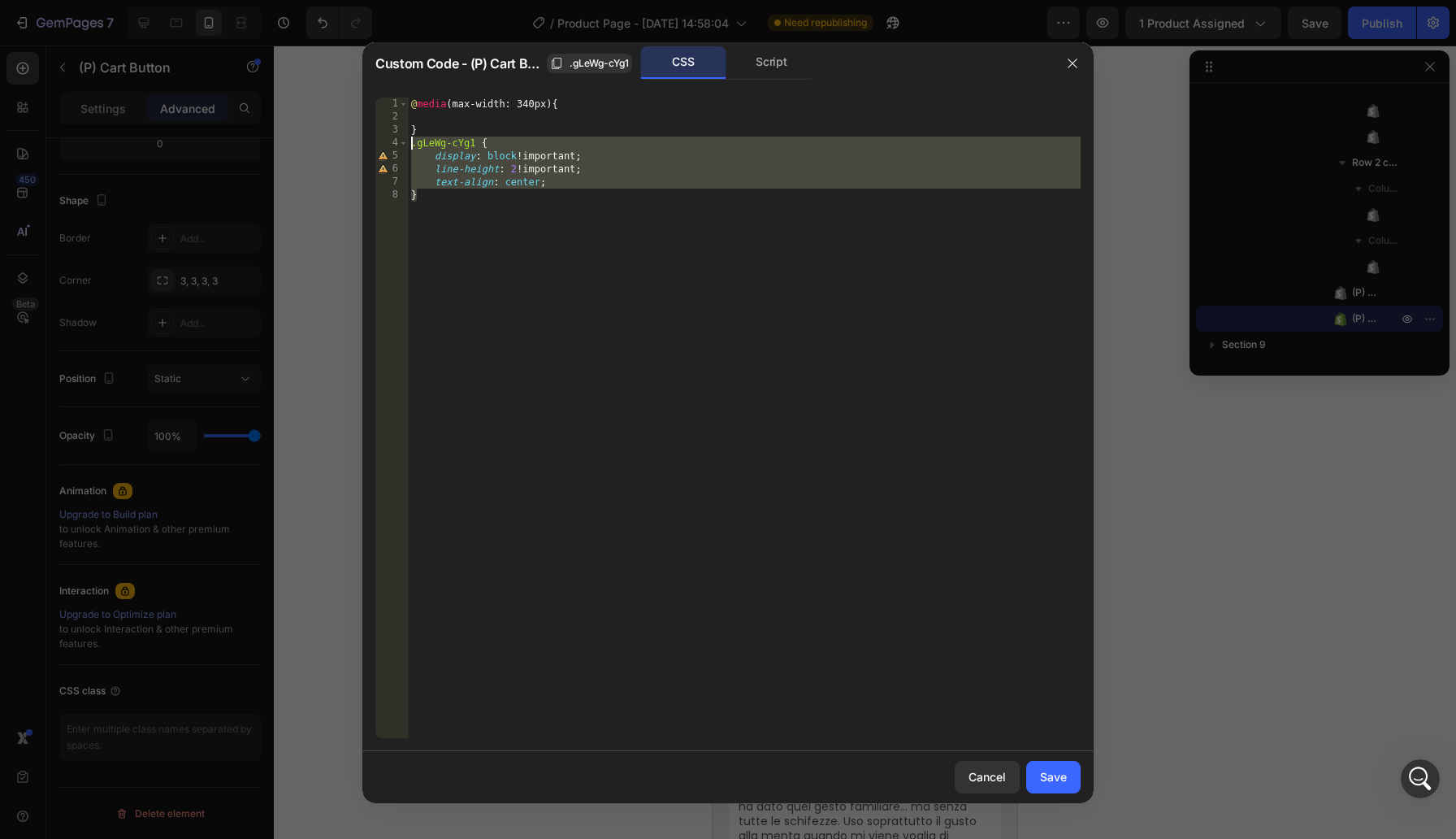
drag, startPoint x: 428, startPoint y: 194, endPoint x: 396, endPoint y: 142, distance: 61.1
click at [396, 142] on div "1 2 3 4 5 6 7 8 @ media (max-width: 340px) { } .gLeWg-cYg1 { display : block !i…" at bounding box center [728, 418] width 705 height 640
type textarea ".gLeWg-cYg1 { display: block !important;"
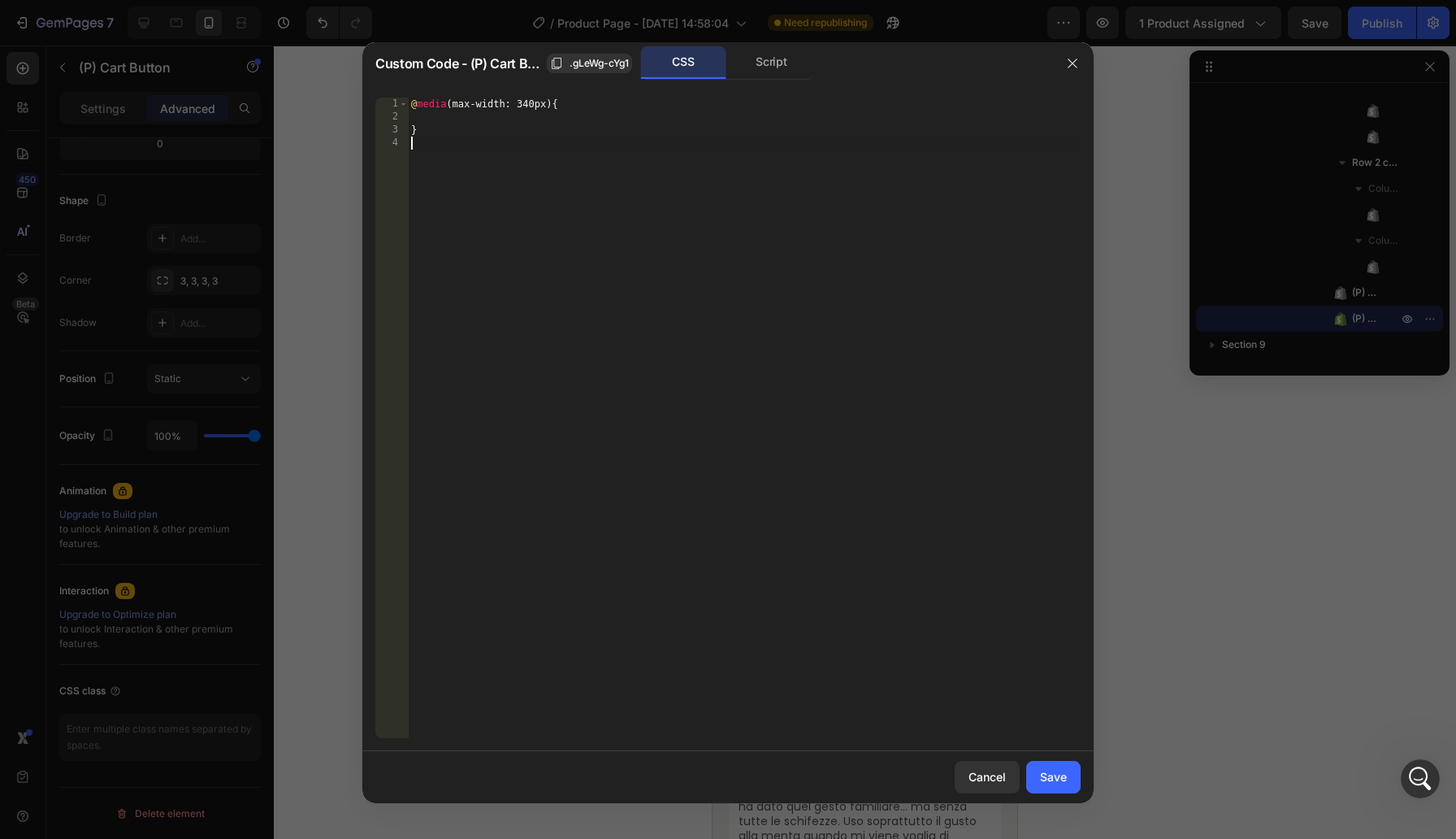
click at [432, 109] on div "@ media (max-width: 340px) { }" at bounding box center [745, 431] width 673 height 666
type textarea "@media (max-width: 340px) {"
click at [432, 116] on div "@ media (max-width: 340px) { }" at bounding box center [745, 431] width 673 height 666
paste textarea "}"
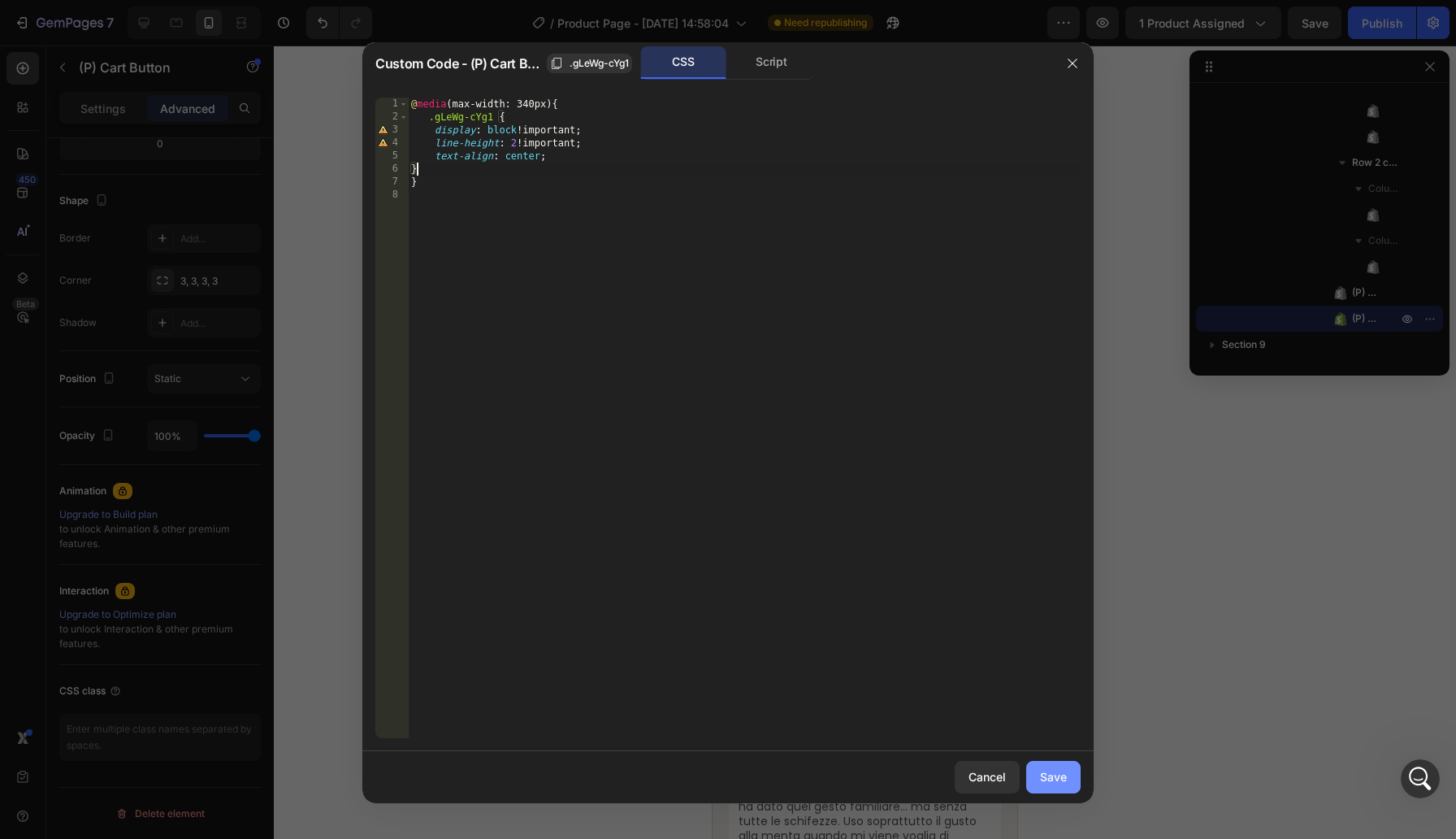
type textarea "}"
click at [1063, 763] on button "Save" at bounding box center [1053, 776] width 54 height 32
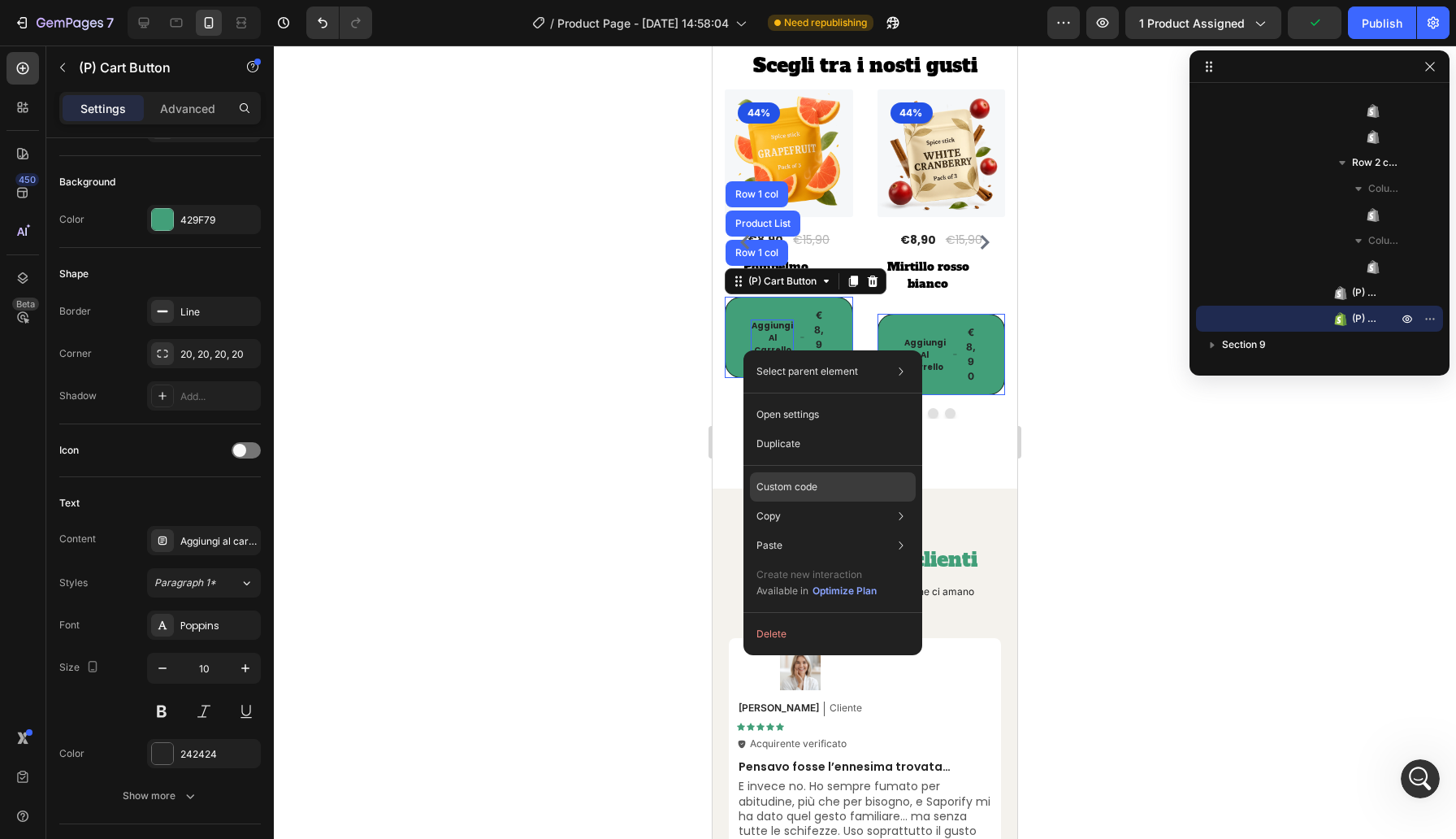
click at [813, 531] on div "Custom code" at bounding box center [833, 546] width 166 height 30
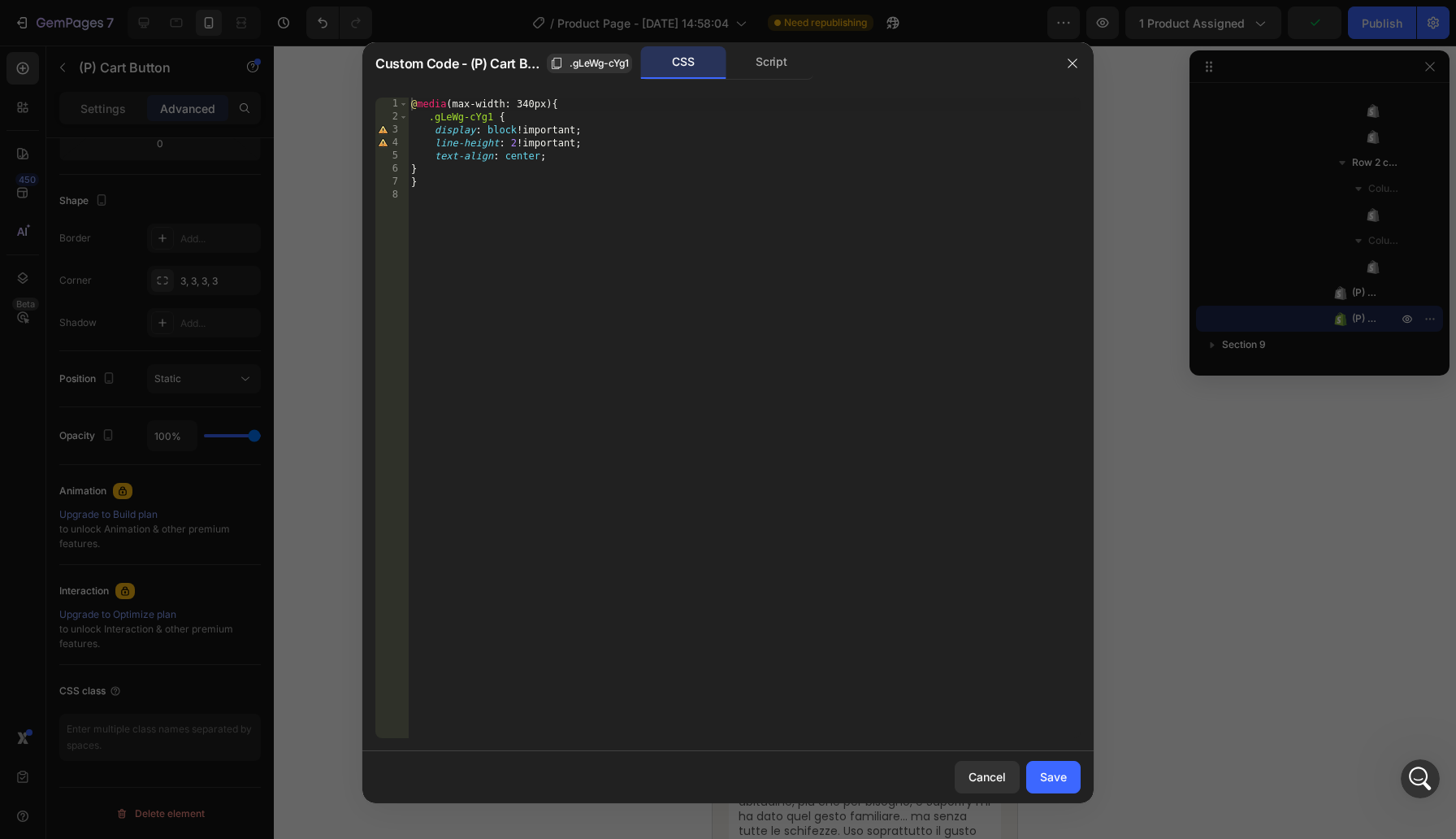
click at [582, 304] on div "@ media (max-width: 340px) { .gLeWg-cYg1 { display : block !important ; line-he…" at bounding box center [745, 431] width 673 height 666
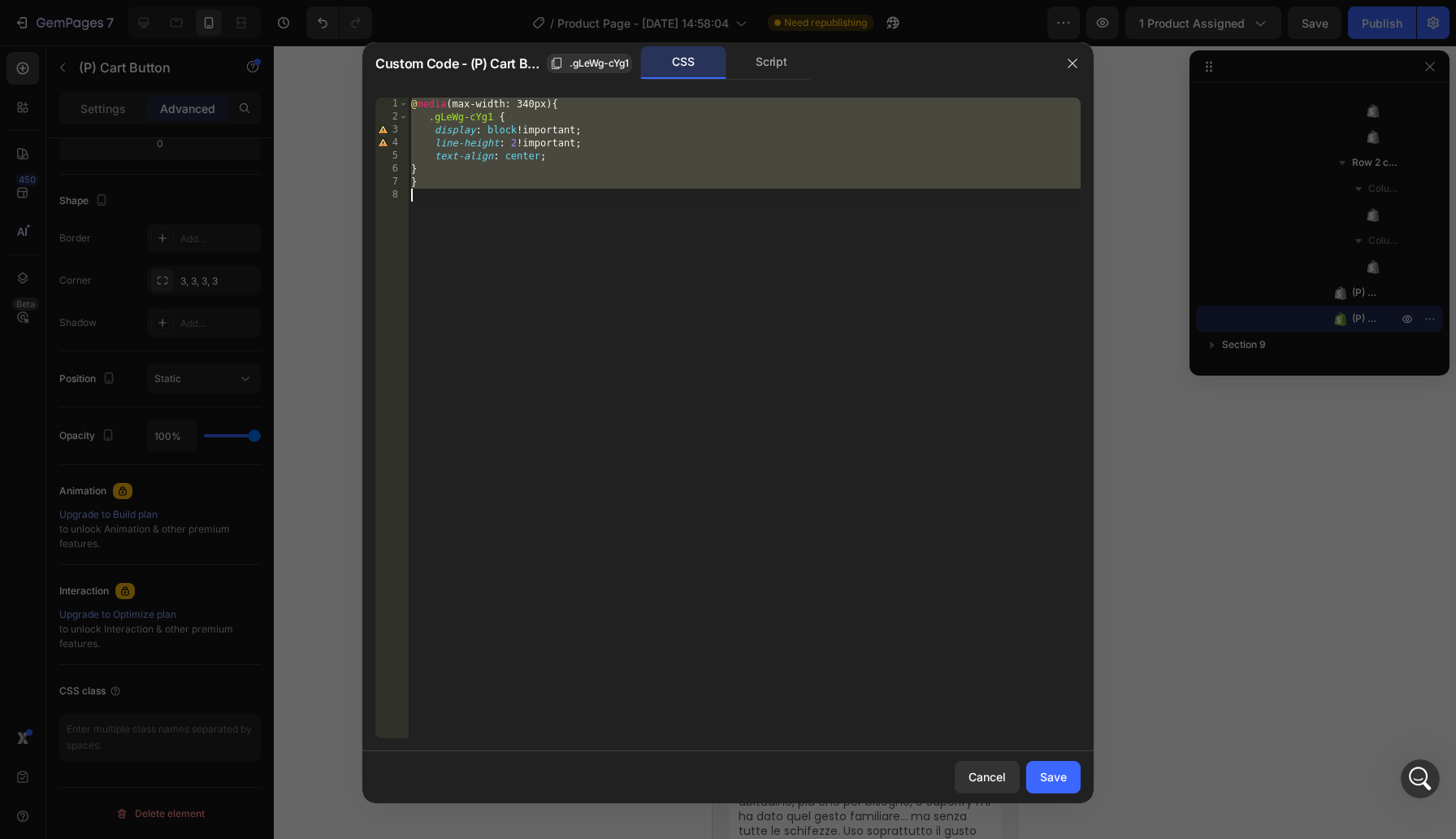
click at [495, 186] on div "@ media (max-width: 340px) { .gLeWg-cYg1 { display : block !important ; line-he…" at bounding box center [745, 431] width 673 height 666
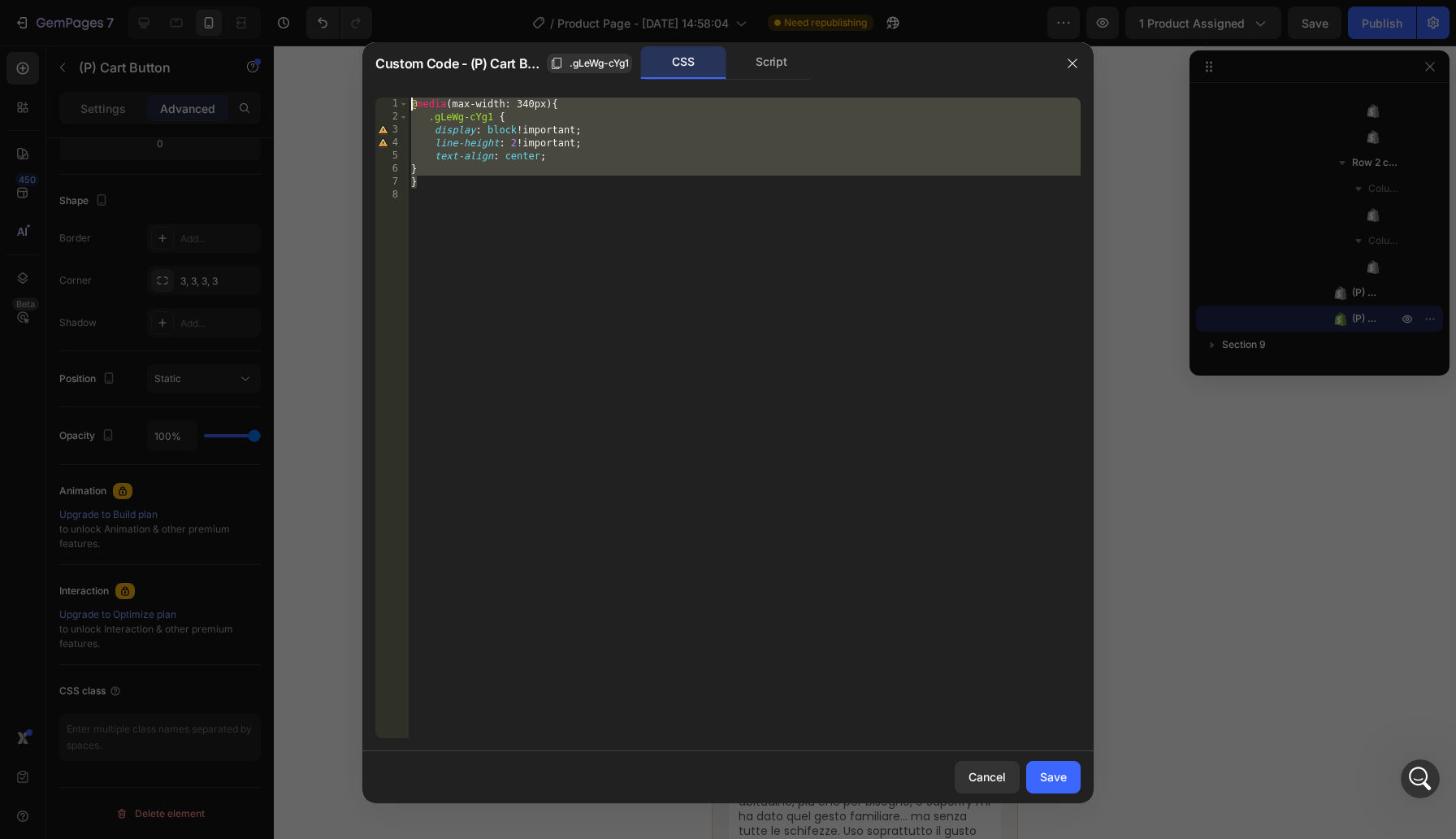
drag, startPoint x: 495, startPoint y: 186, endPoint x: 352, endPoint y: 69, distance: 184.8
click at [352, 69] on div "Custom Code - (P) Cart Button .gLeWg-cYg1 CSS Script } 1 2 3 4 5 6 7 8 @ media …" at bounding box center [728, 420] width 1456 height 839
type textarea "@media (max-width: 340px) { .gLeWg-cYg1 {"
paste textarea
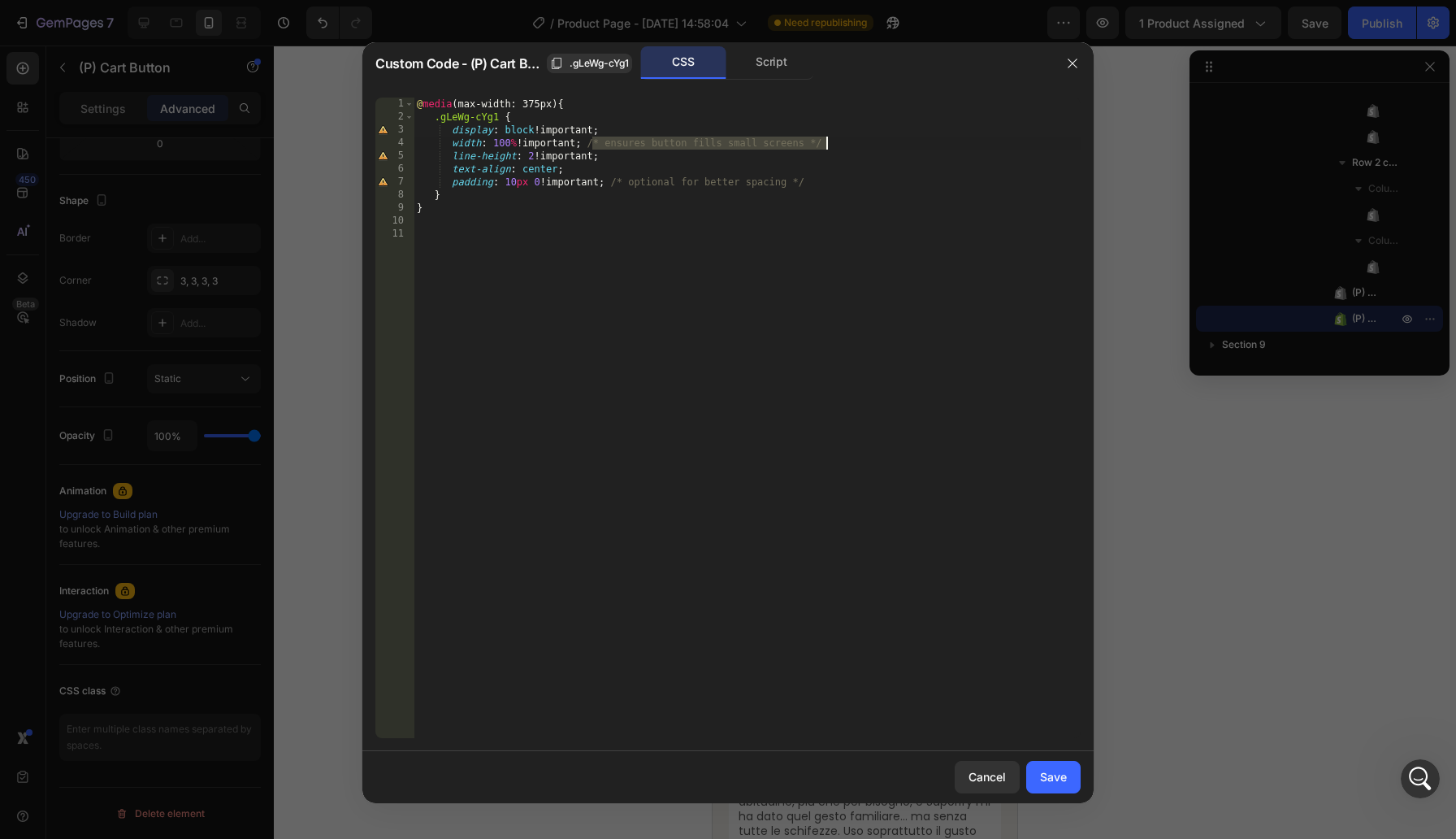
drag, startPoint x: 590, startPoint y: 141, endPoint x: 846, endPoint y: 147, distance: 256.1
click at [846, 147] on div "@ media (max-width: 375px) { .gLeWg-cYg1 { display : block !important ; width :…" at bounding box center [746, 431] width 667 height 666
drag, startPoint x: 613, startPoint y: 178, endPoint x: 920, endPoint y: 184, distance: 307.1
click at [920, 184] on div "@ media (max-width: 375px) { .gLeWg-cYg1 { display : block !important ; width :…" at bounding box center [746, 431] width 667 height 666
type textarea "padding: 10px 0 !important;"
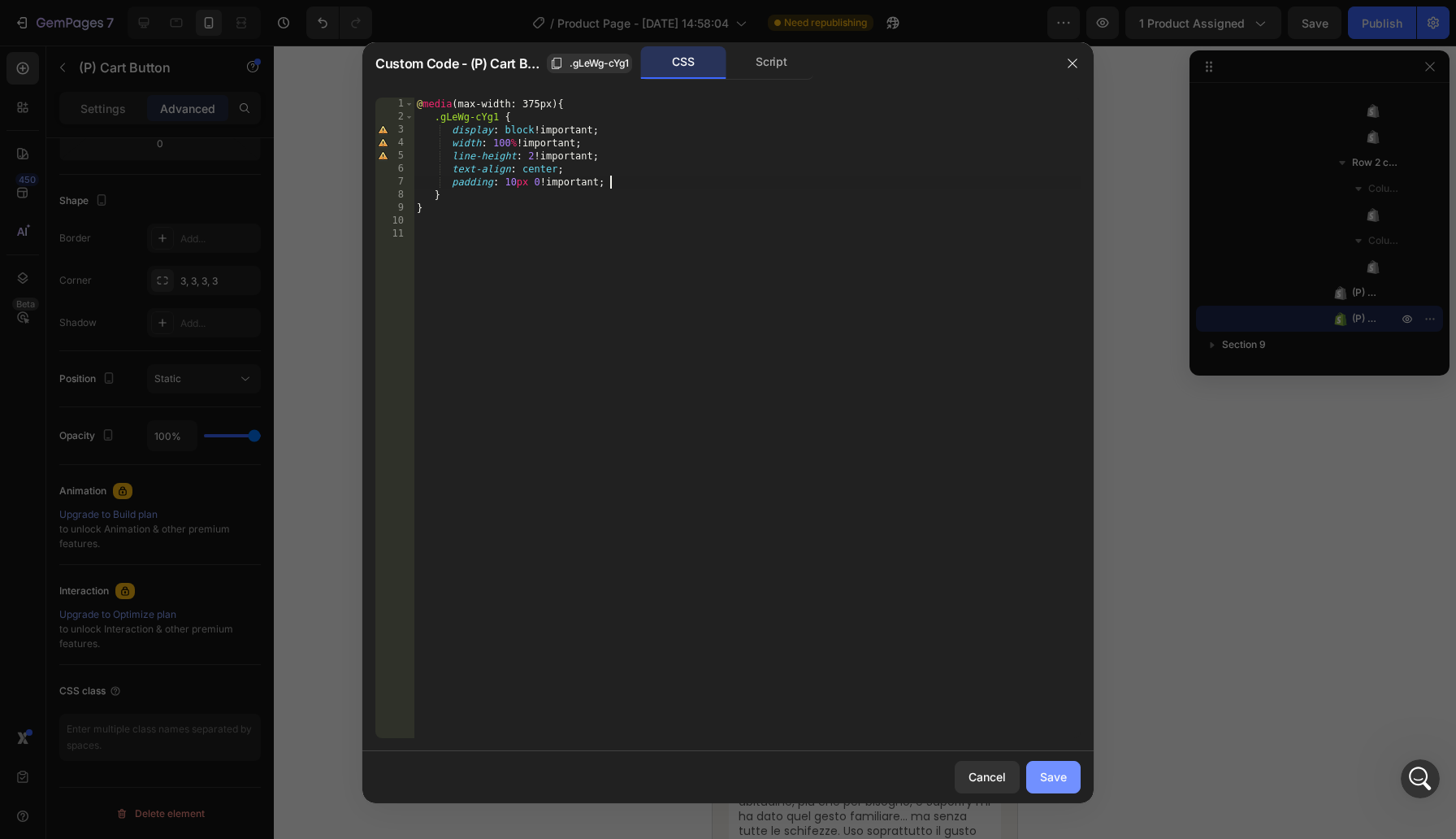
click at [1052, 774] on div "Save" at bounding box center [1053, 777] width 27 height 17
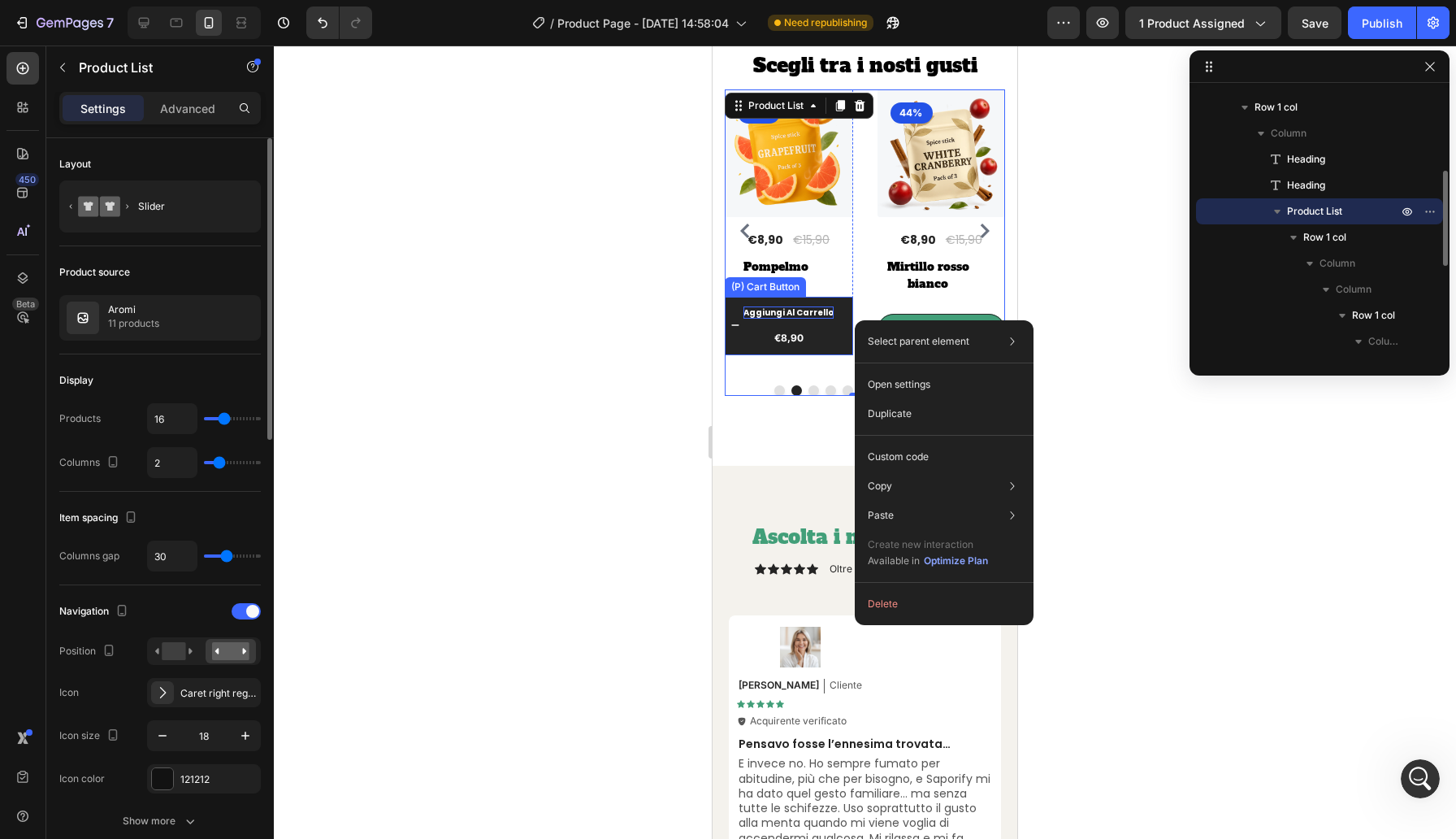
click at [1030, 320] on button "Aggiungi [PERSON_NAME] €8,90" at bounding box center [1093, 325] width 128 height 58
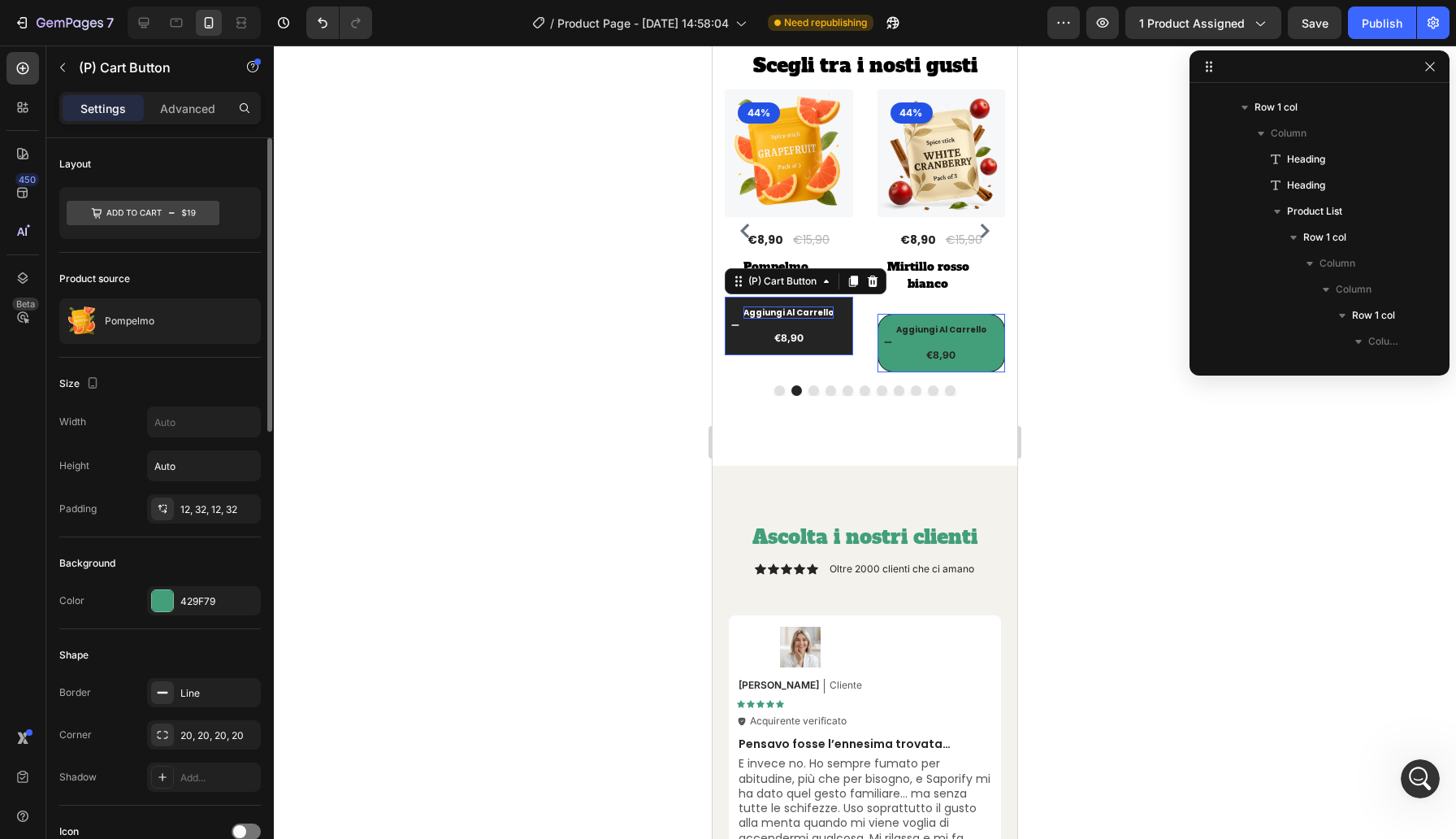
scroll to position [486, 0]
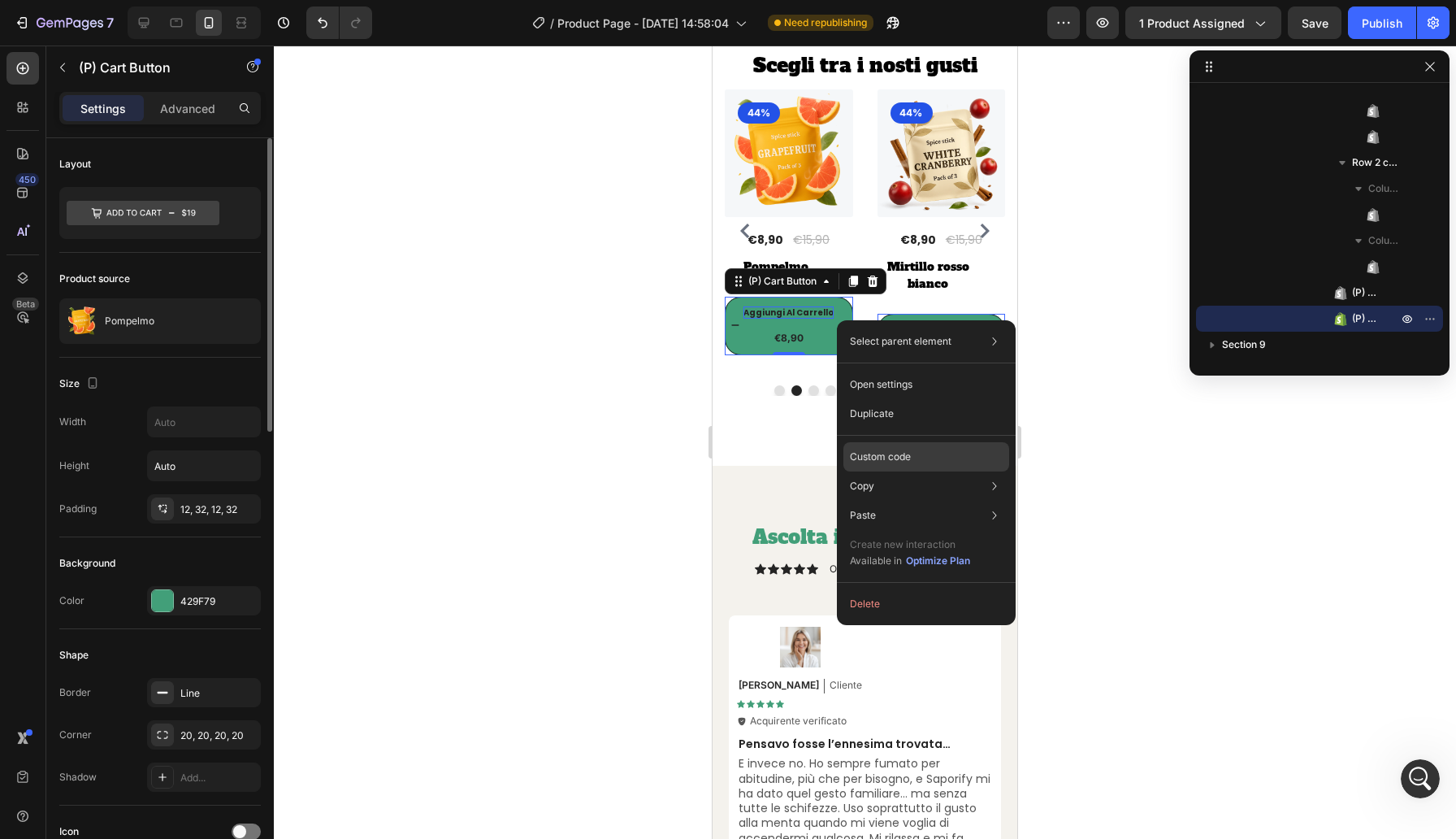
click at [901, 454] on p "Custom code" at bounding box center [881, 456] width 61 height 15
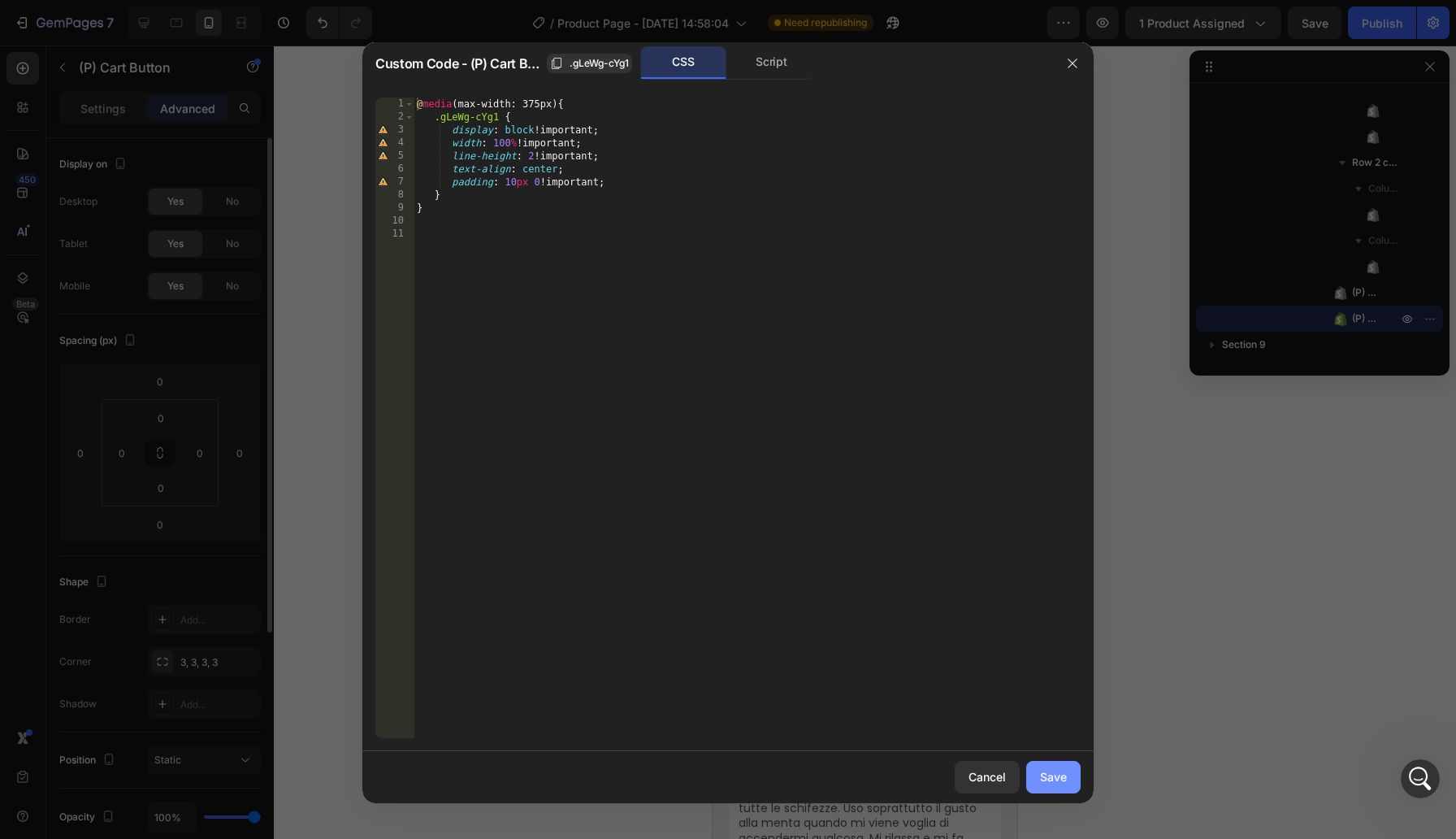
click at [1044, 768] on div "Save" at bounding box center [1053, 777] width 27 height 17
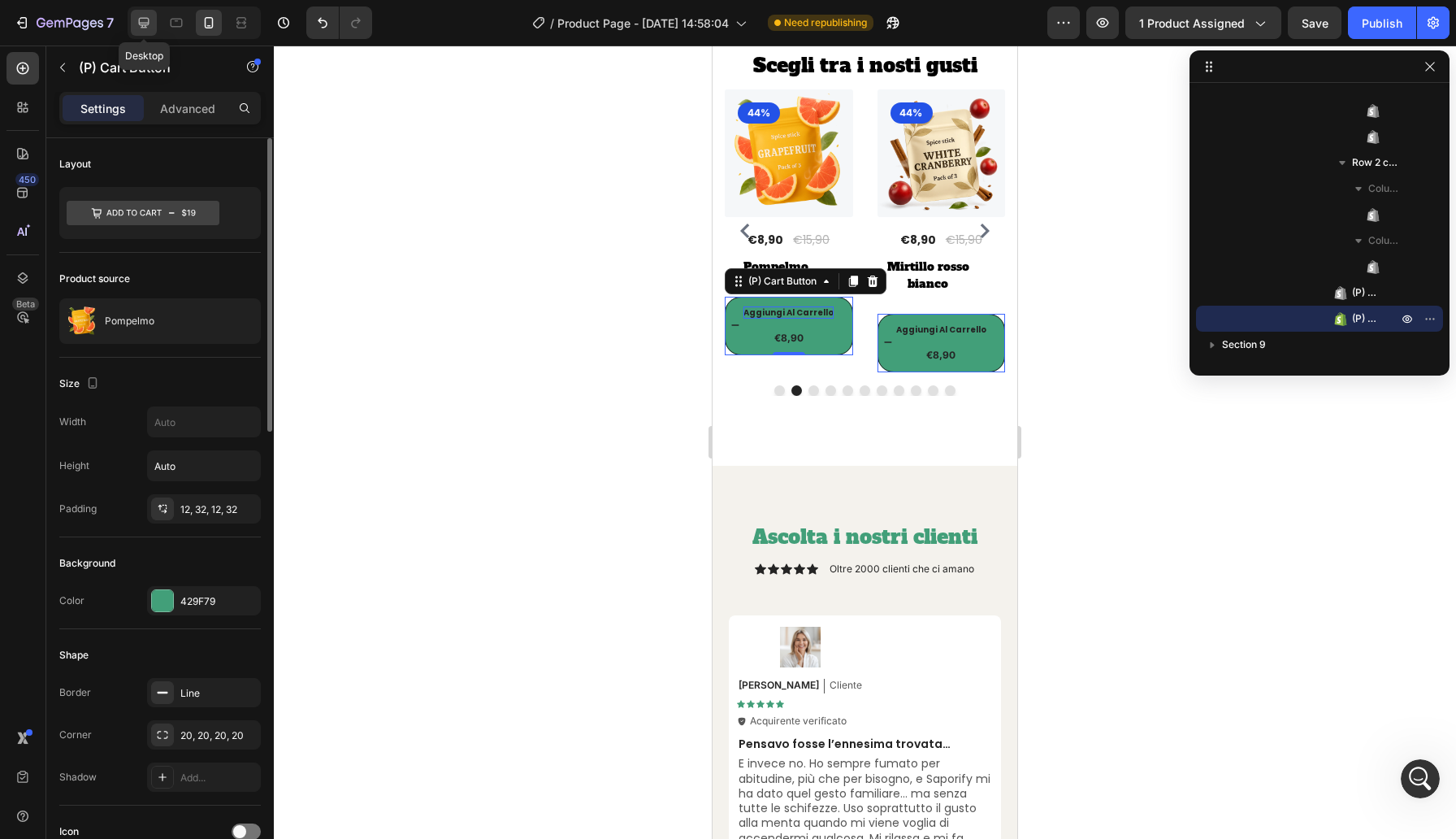
click at [143, 25] on icon at bounding box center [144, 24] width 10 height 10
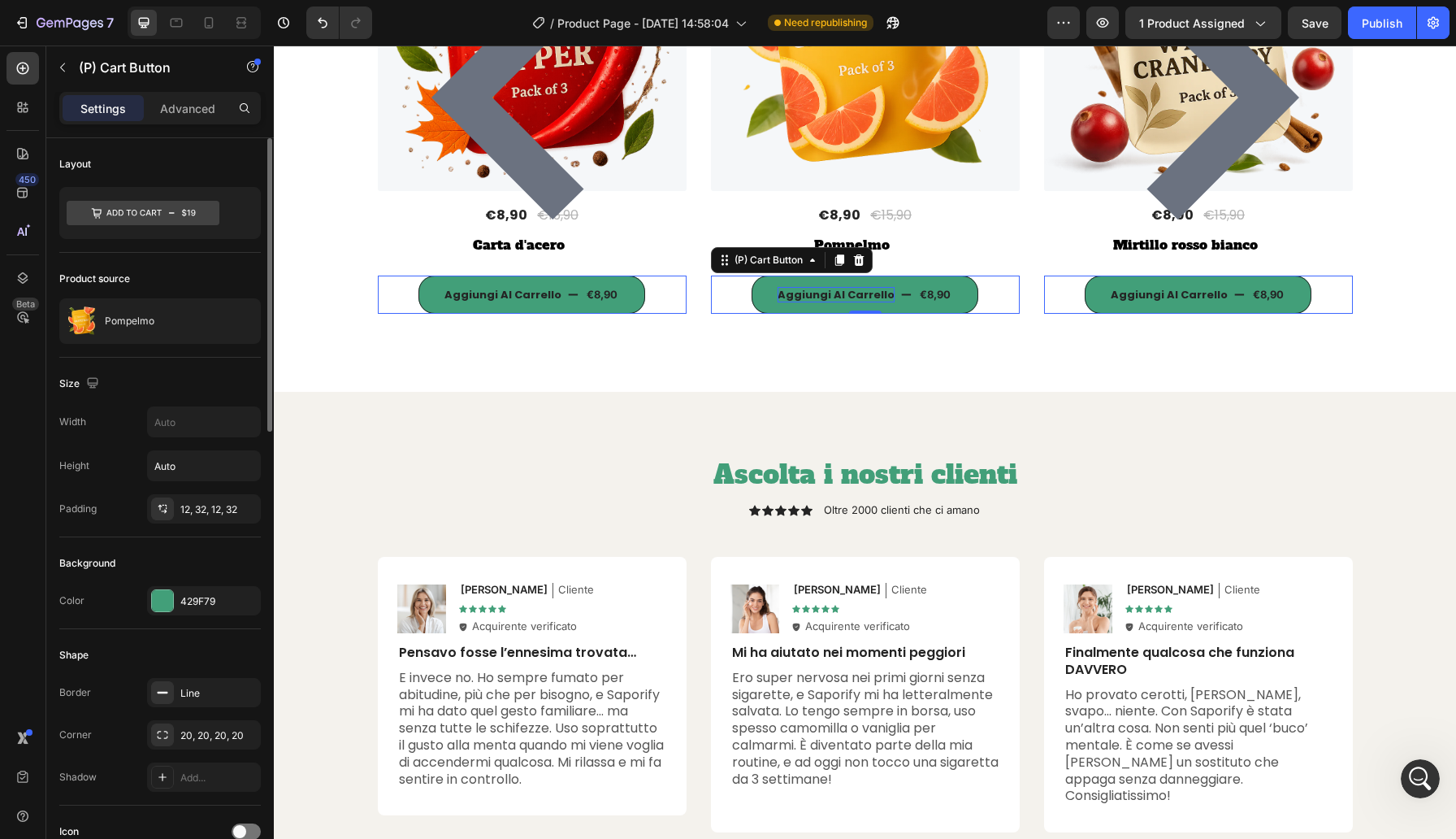
scroll to position [6412, 0]
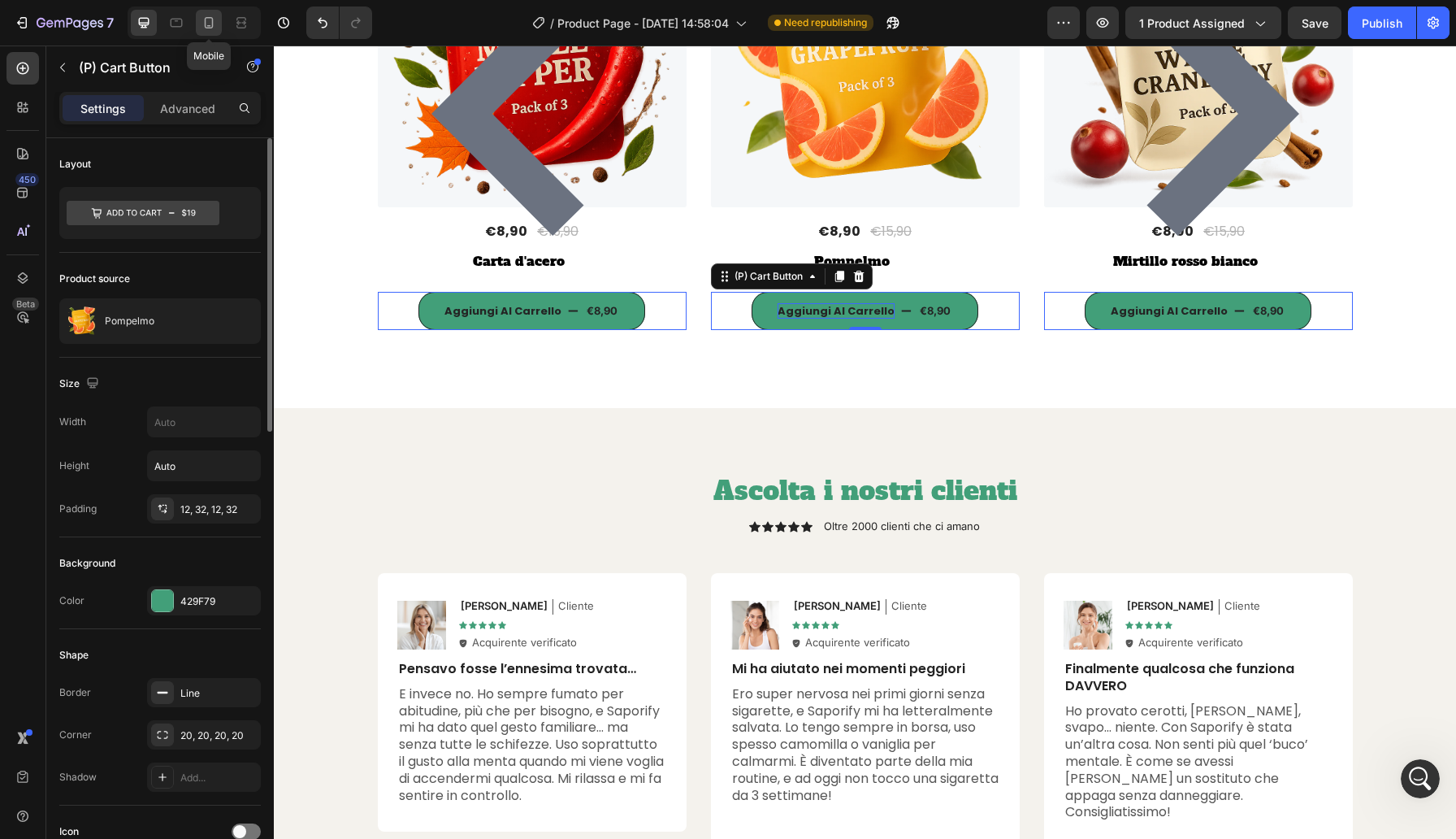
click at [208, 24] on icon at bounding box center [208, 23] width 17 height 17
type input "10"
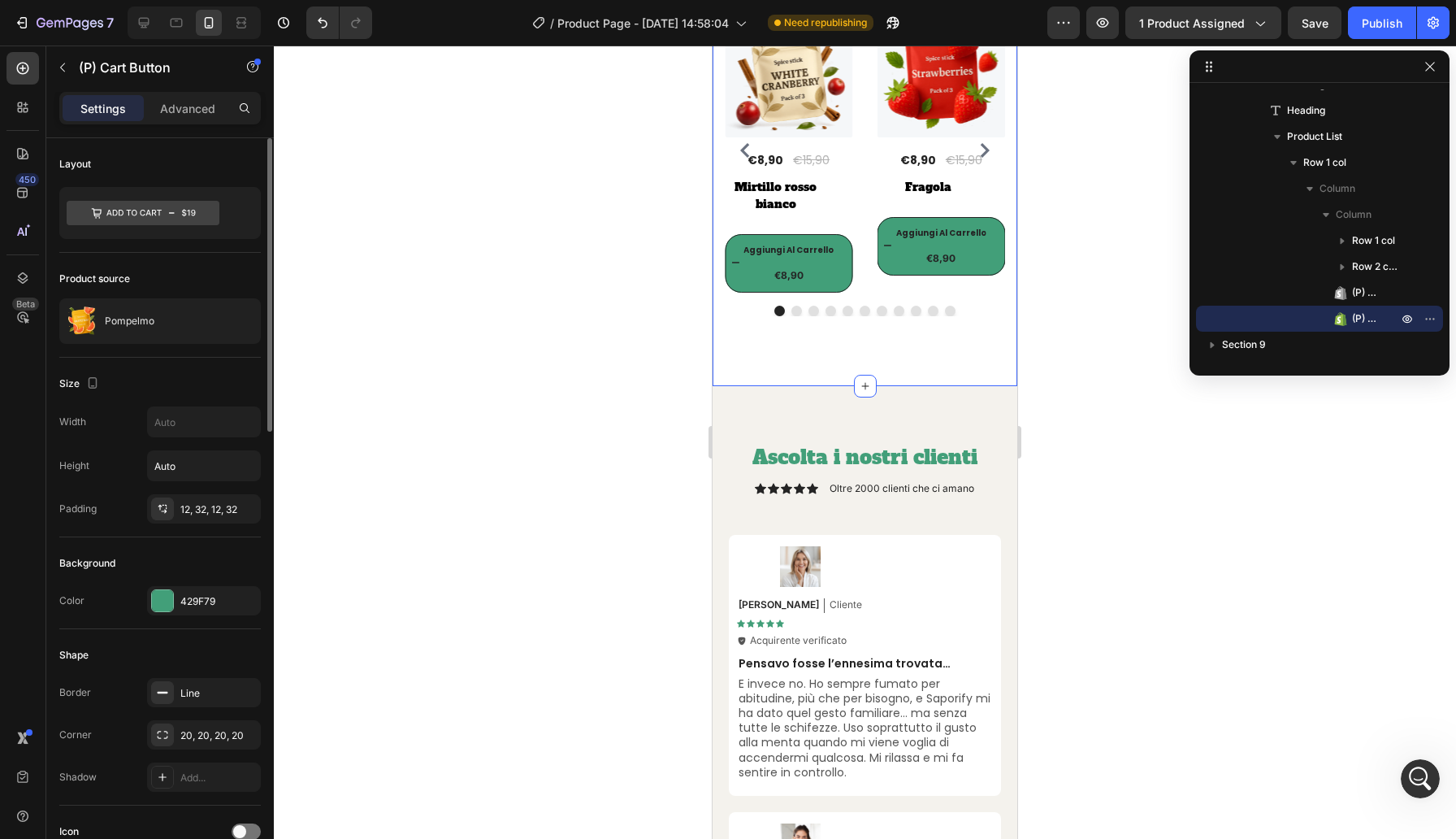
scroll to position [7055, 0]
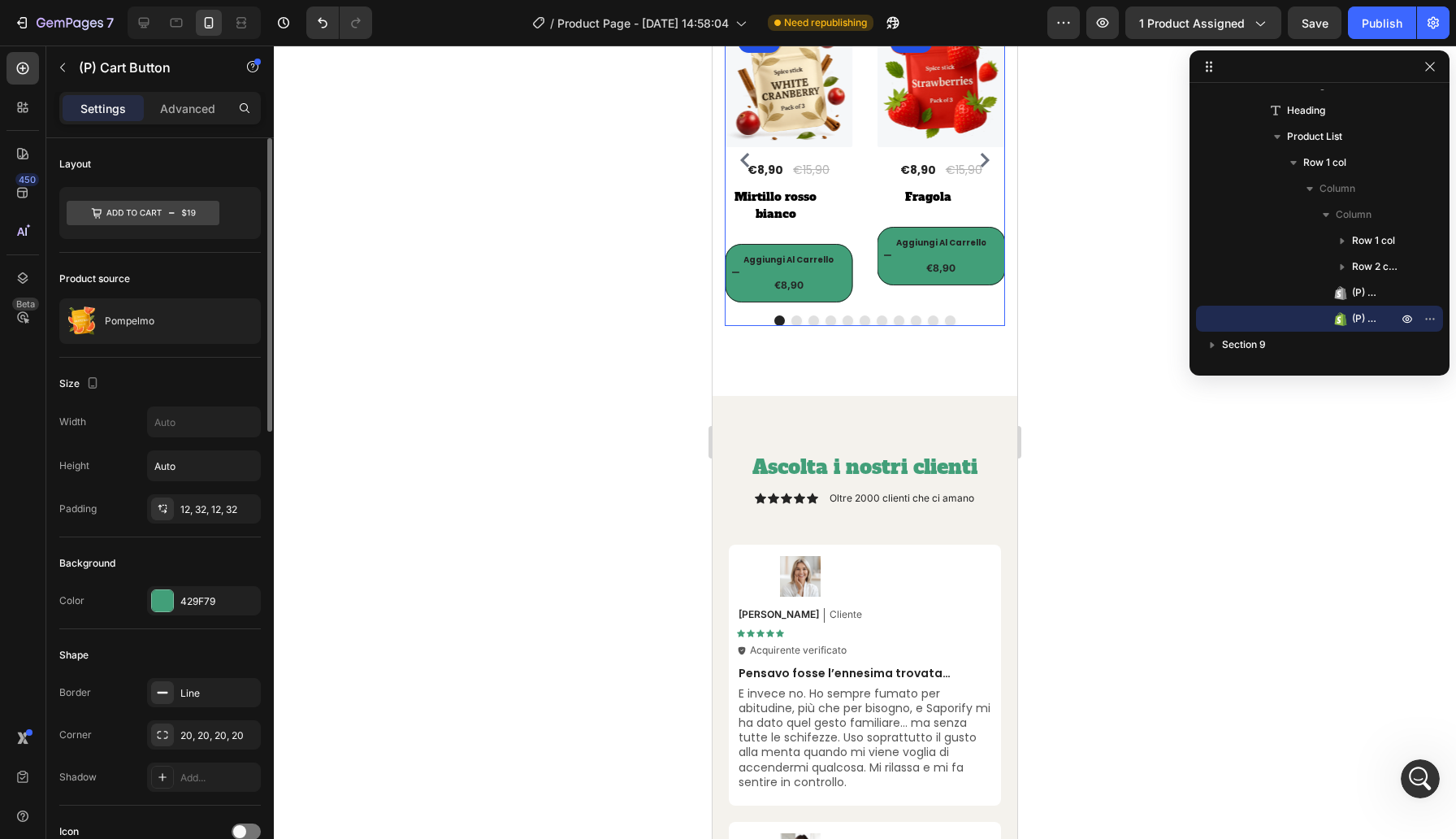
click at [873, 275] on div "(P) Images 44% Product Badge Row €8,90 (P) Price (P) Price €15,90 (P) Price (P)…" at bounding box center [865, 160] width 281 height 283
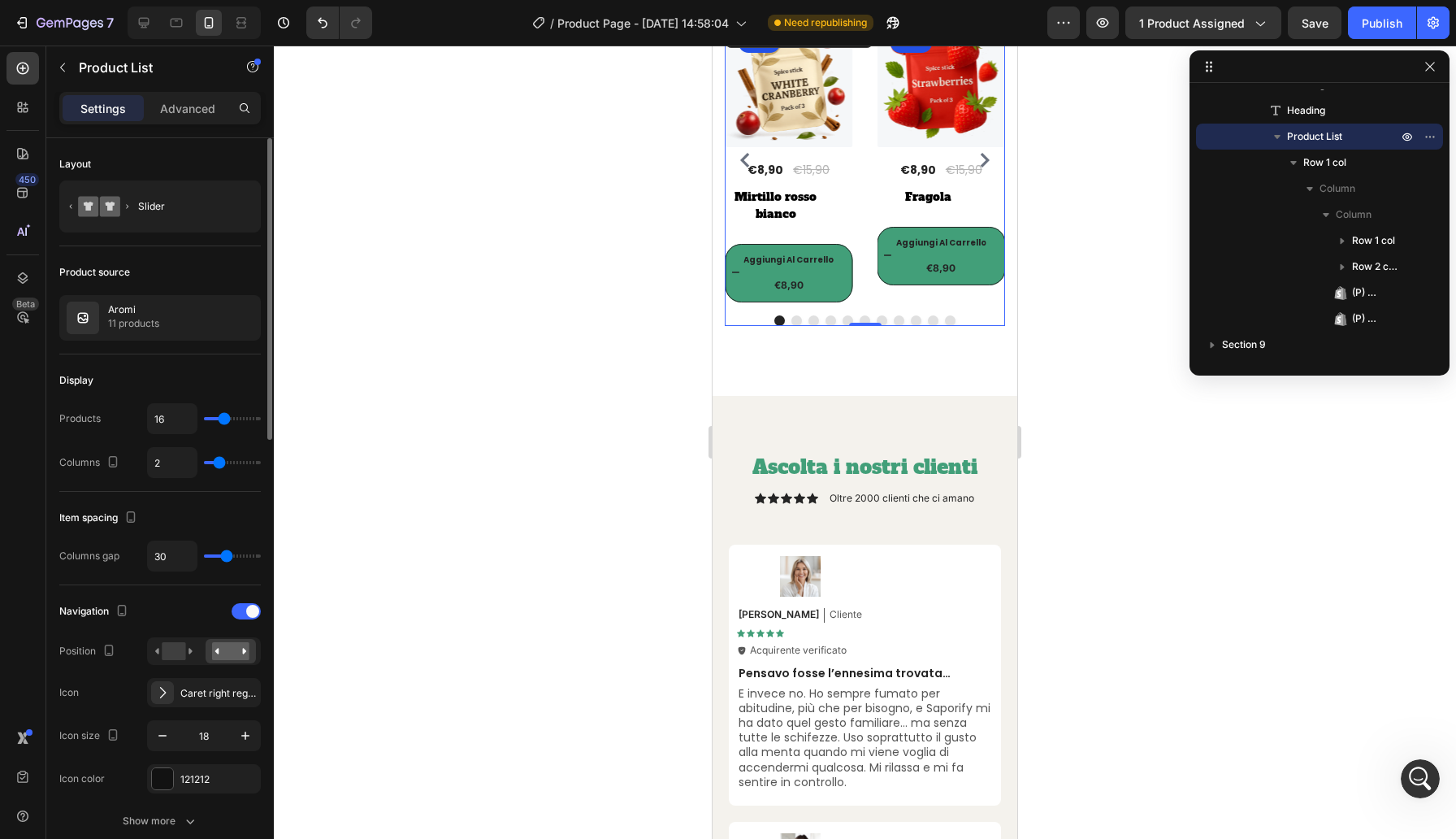
click at [873, 275] on div "(P) Images 44% Product Badge Row €8,90 (P) Price (P) Price €15,90 (P) Price (P)…" at bounding box center [865, 160] width 281 height 283
click at [900, 275] on div "€8,90" at bounding box center [942, 268] width 128 height 18
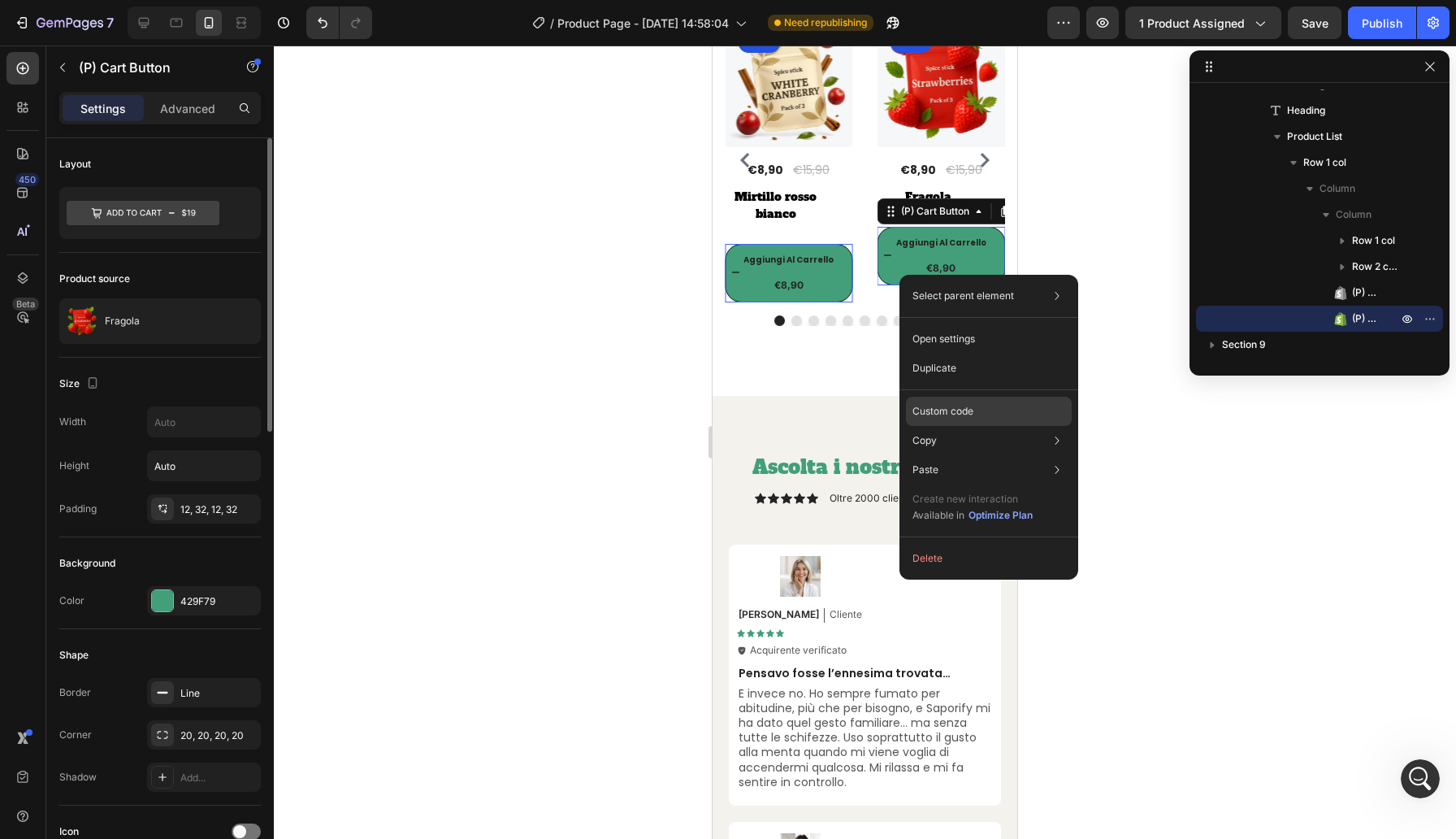
click at [968, 417] on p "Custom code" at bounding box center [943, 411] width 61 height 15
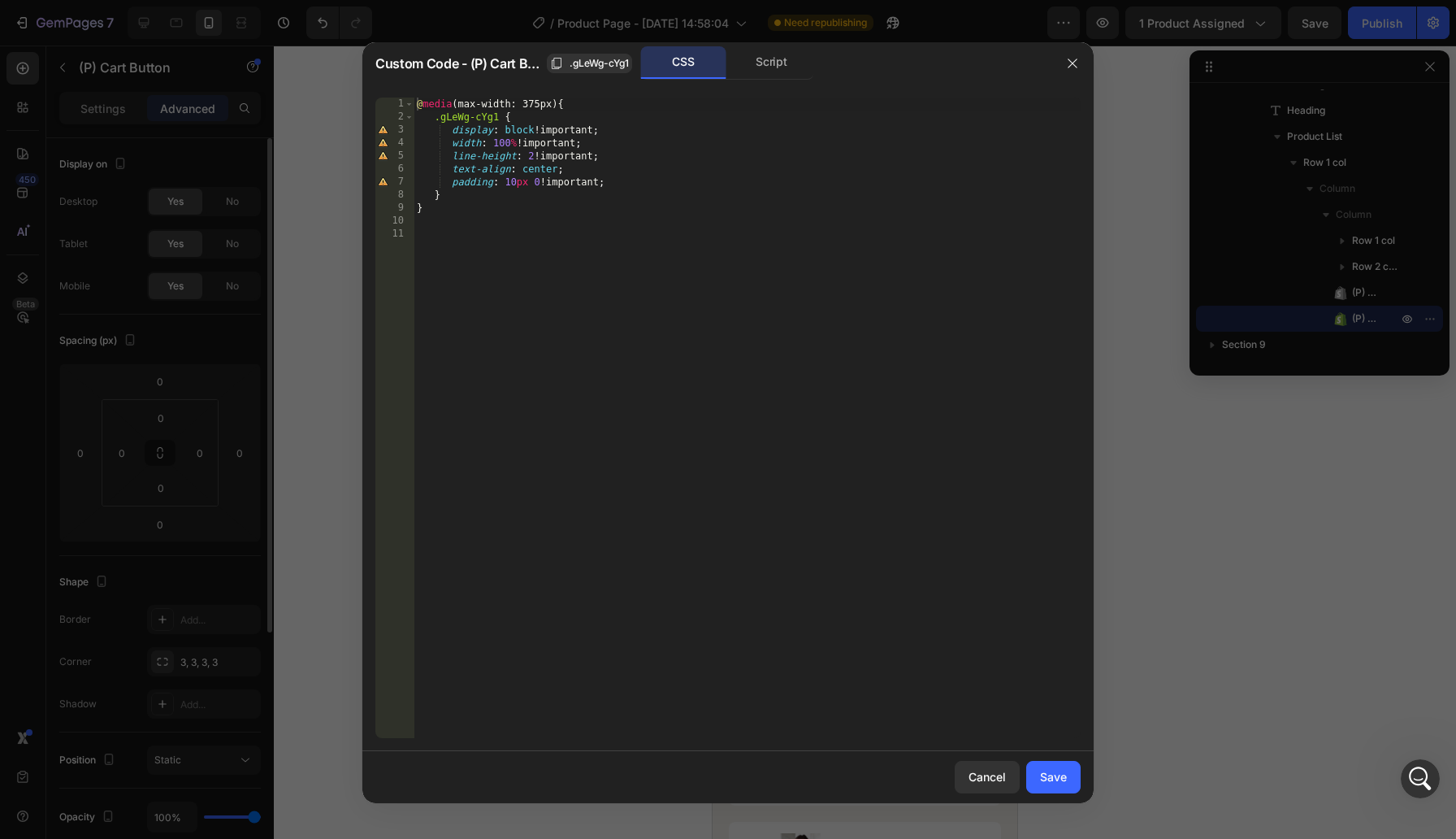
click at [533, 159] on div "@ media (max-width: 375px) { .gLeWg-cYg1 { display : block !important ; width :…" at bounding box center [746, 431] width 667 height 666
type textarea "line-height: 4 !important;"
click at [1055, 766] on button "Save" at bounding box center [1053, 776] width 54 height 32
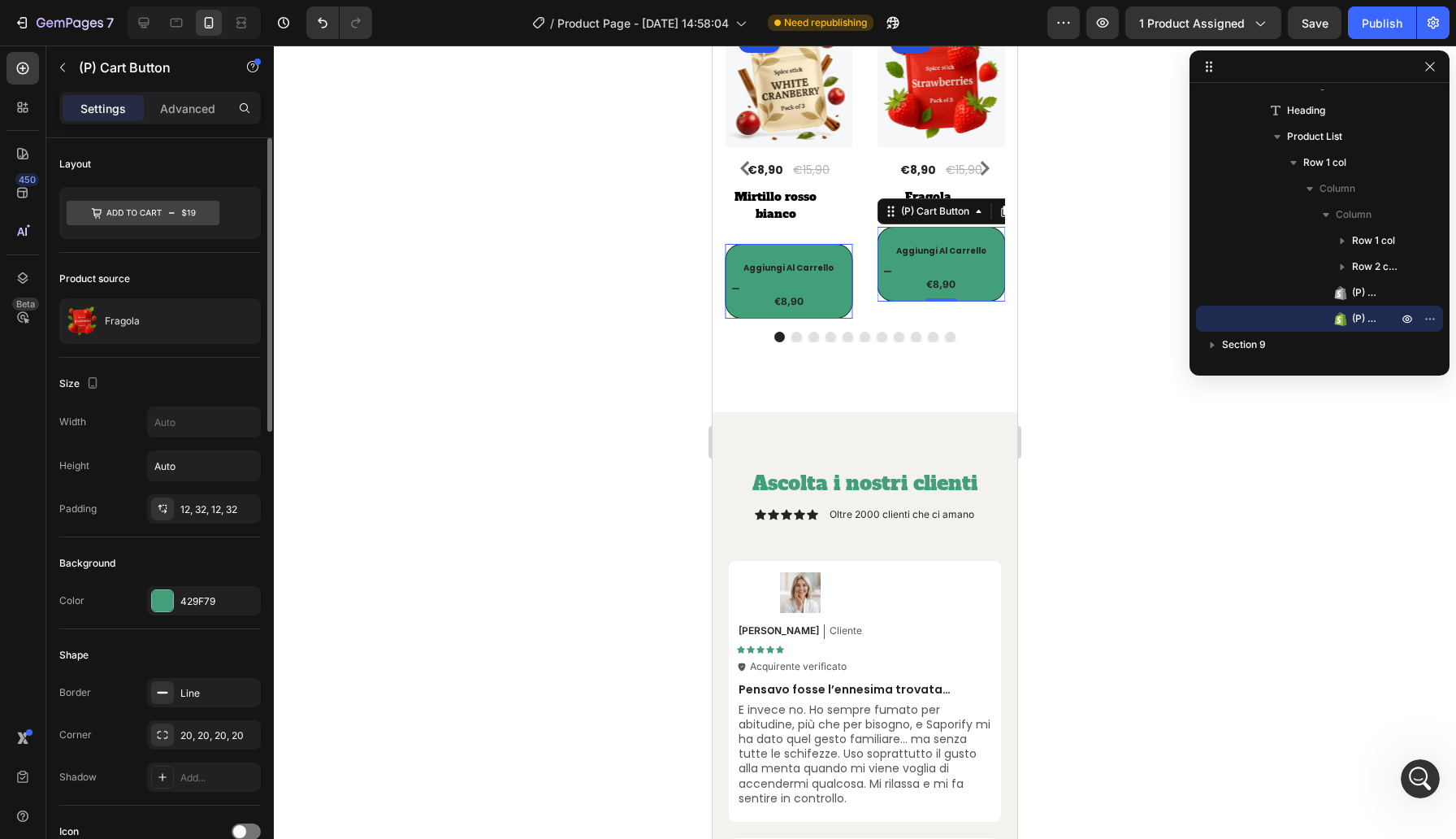
scroll to position [7063, 0]
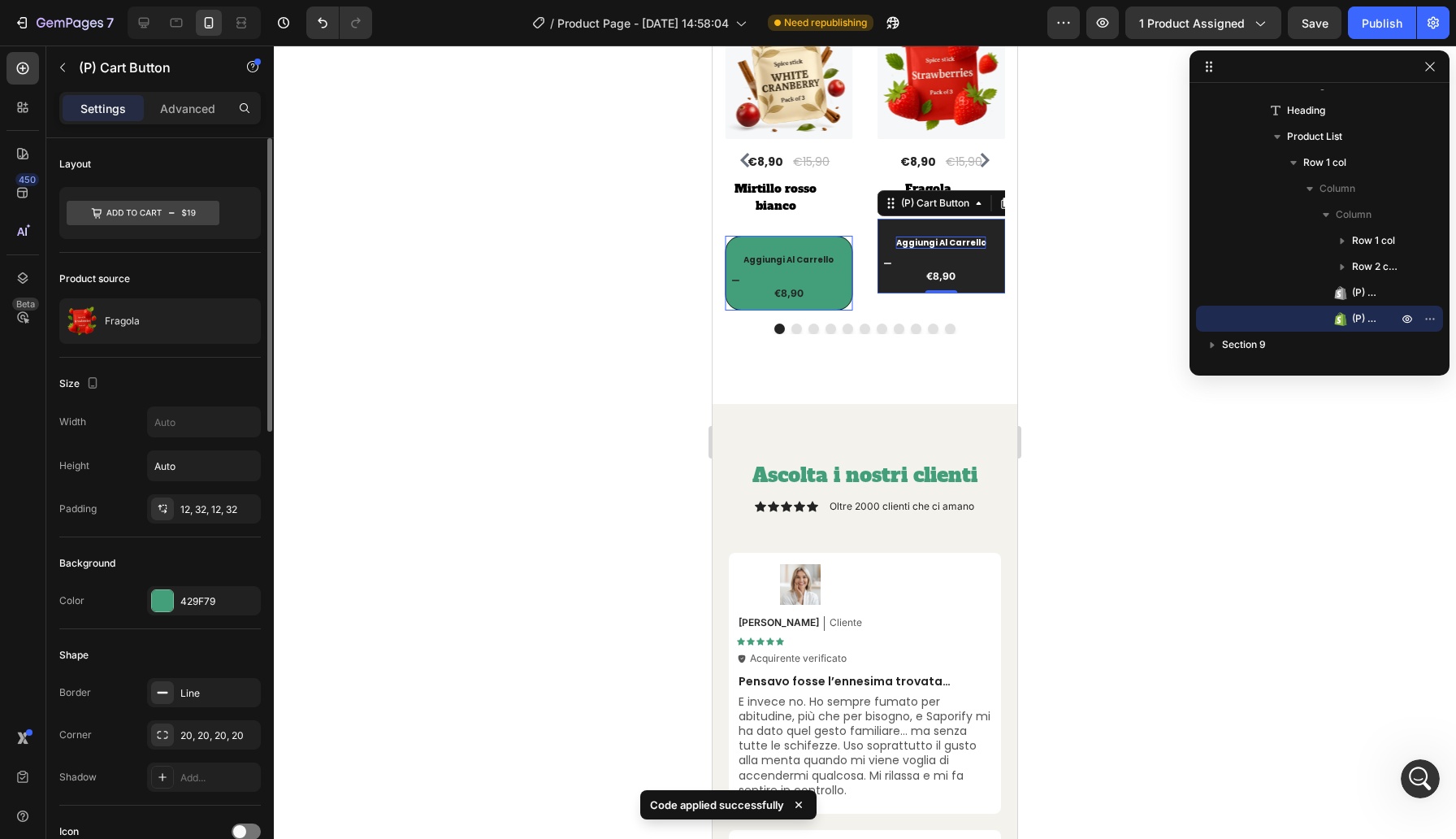
click at [972, 247] on div "Aggiungi al carrello" at bounding box center [941, 242] width 90 height 12
click at [972, 259] on div "Aggiungi al carrello" at bounding box center [942, 263] width 115 height 8
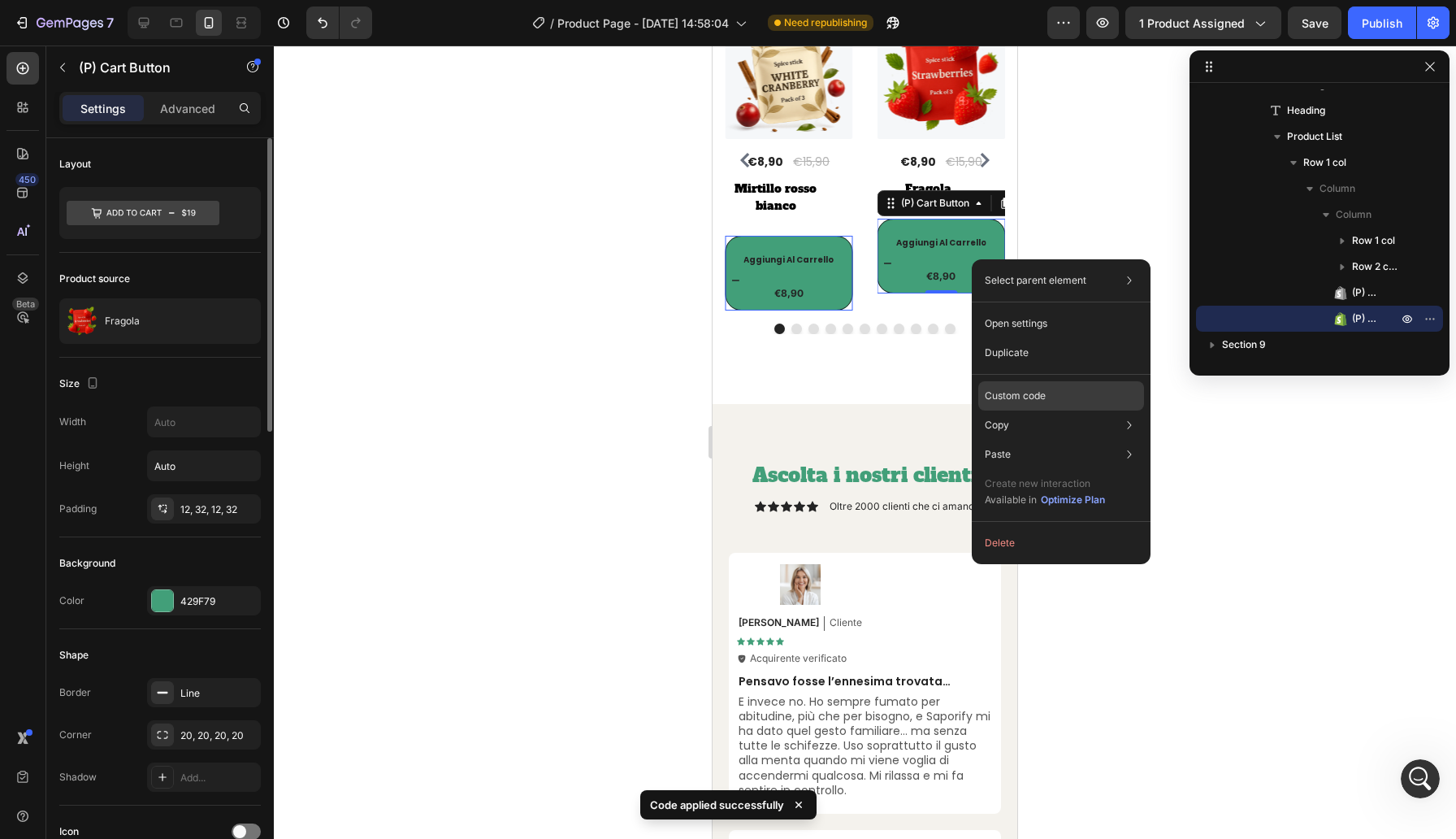
click at [1031, 399] on p "Custom code" at bounding box center [1016, 396] width 61 height 15
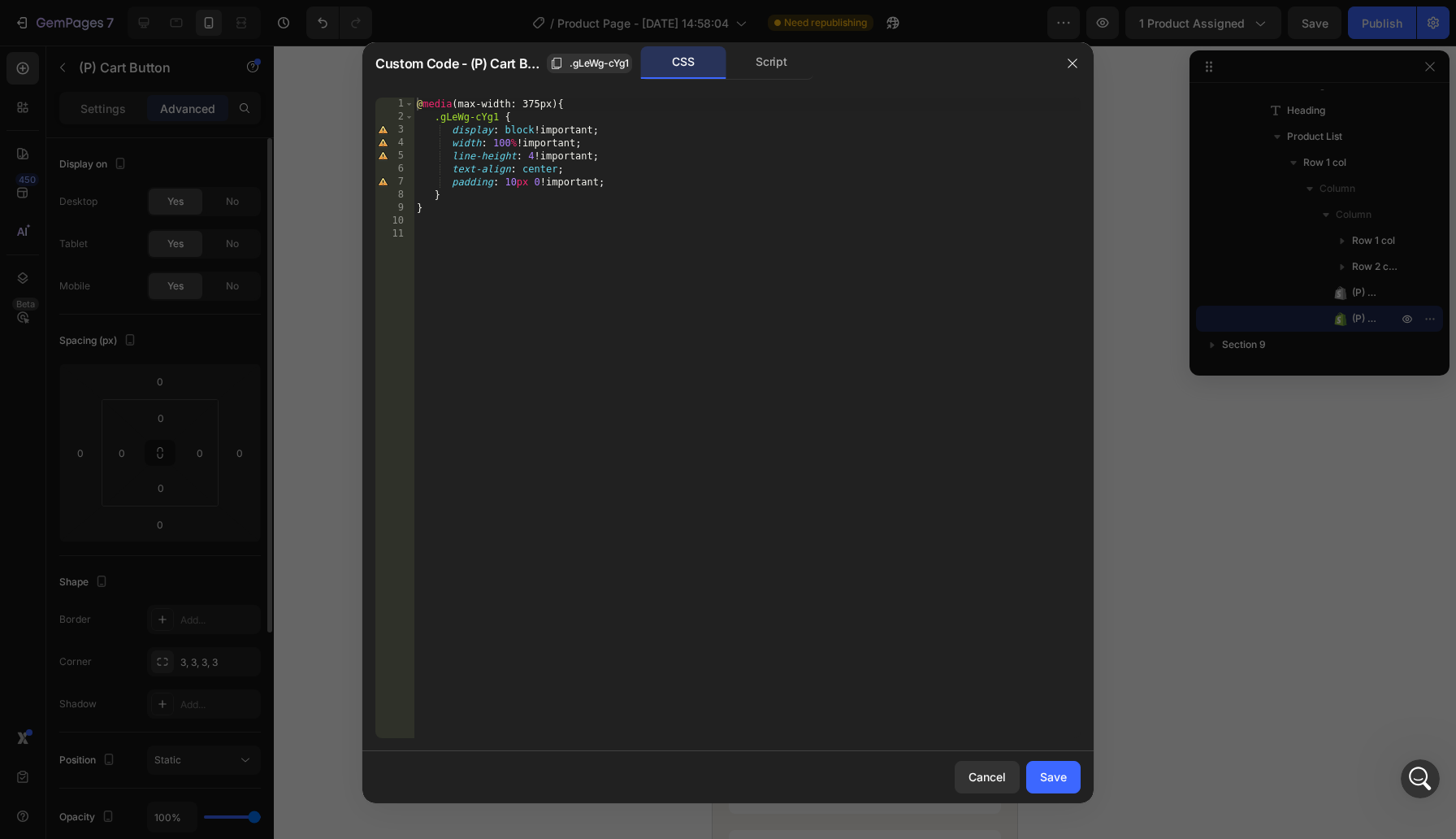
click at [535, 161] on div "@ media (max-width: 375px) { .gLeWg-cYg1 { display : block !important ; width :…" at bounding box center [746, 431] width 667 height 666
type textarea "line-height: 2 !important;"
click at [1058, 782] on div "Save" at bounding box center [1053, 777] width 27 height 17
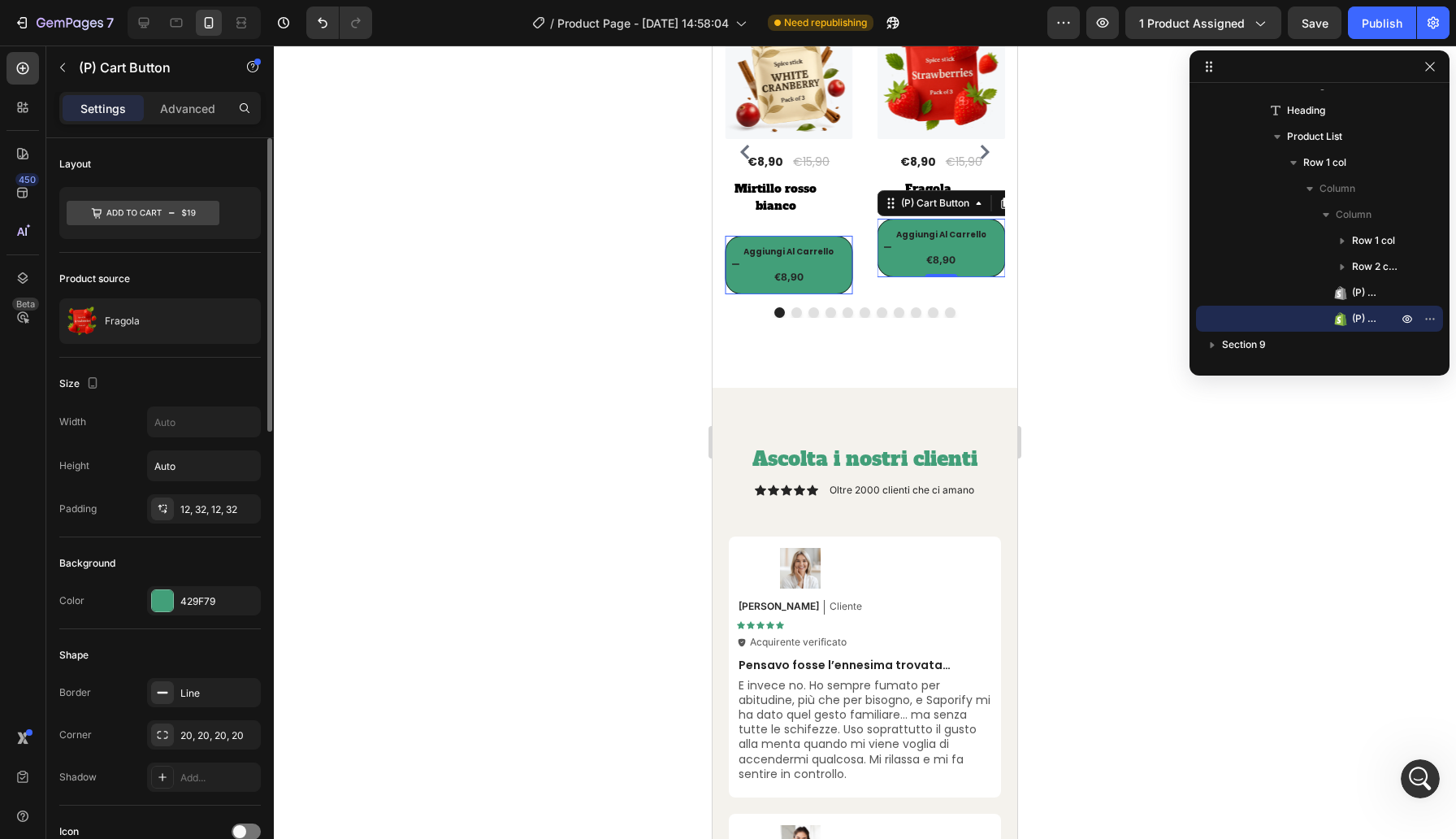
scroll to position [7055, 0]
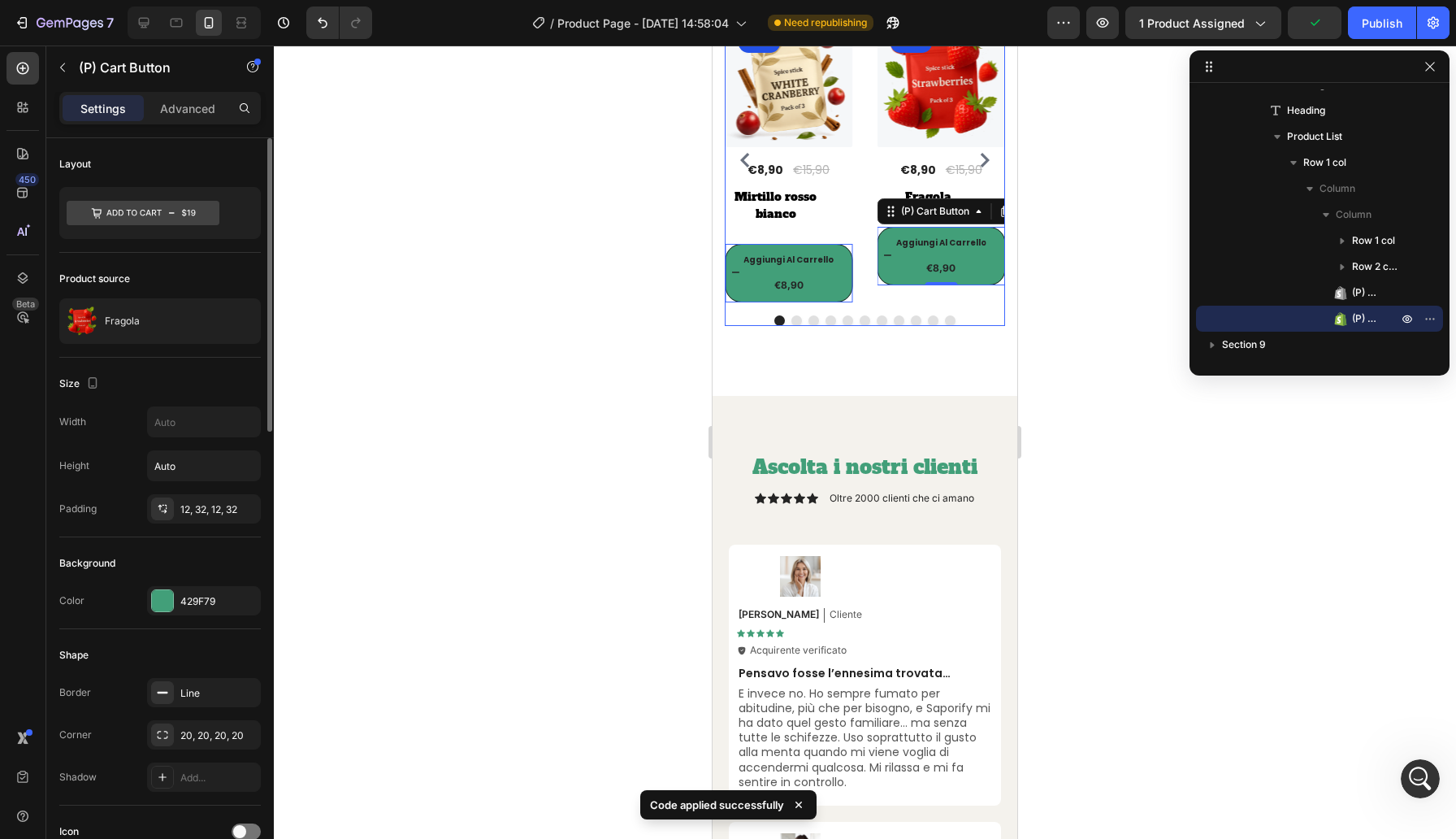
click at [867, 263] on div "(P) Images 44% Product Badge Row €8,90 (P) Price (P) Price €15,90 (P) Price (P)…" at bounding box center [865, 160] width 281 height 283
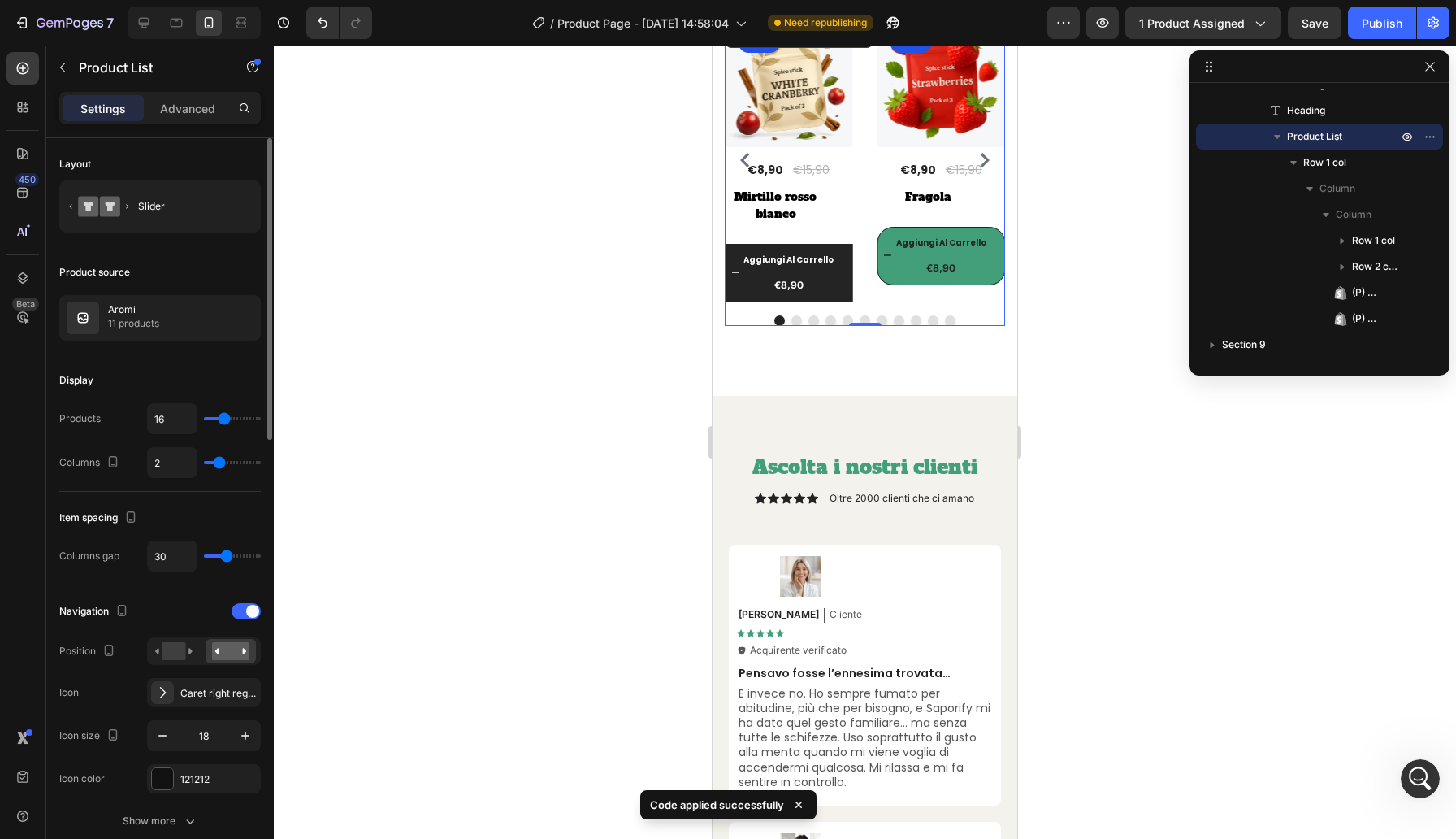
click at [878, 264] on button "Aggiungi [PERSON_NAME] €8,90" at bounding box center [942, 256] width 128 height 58
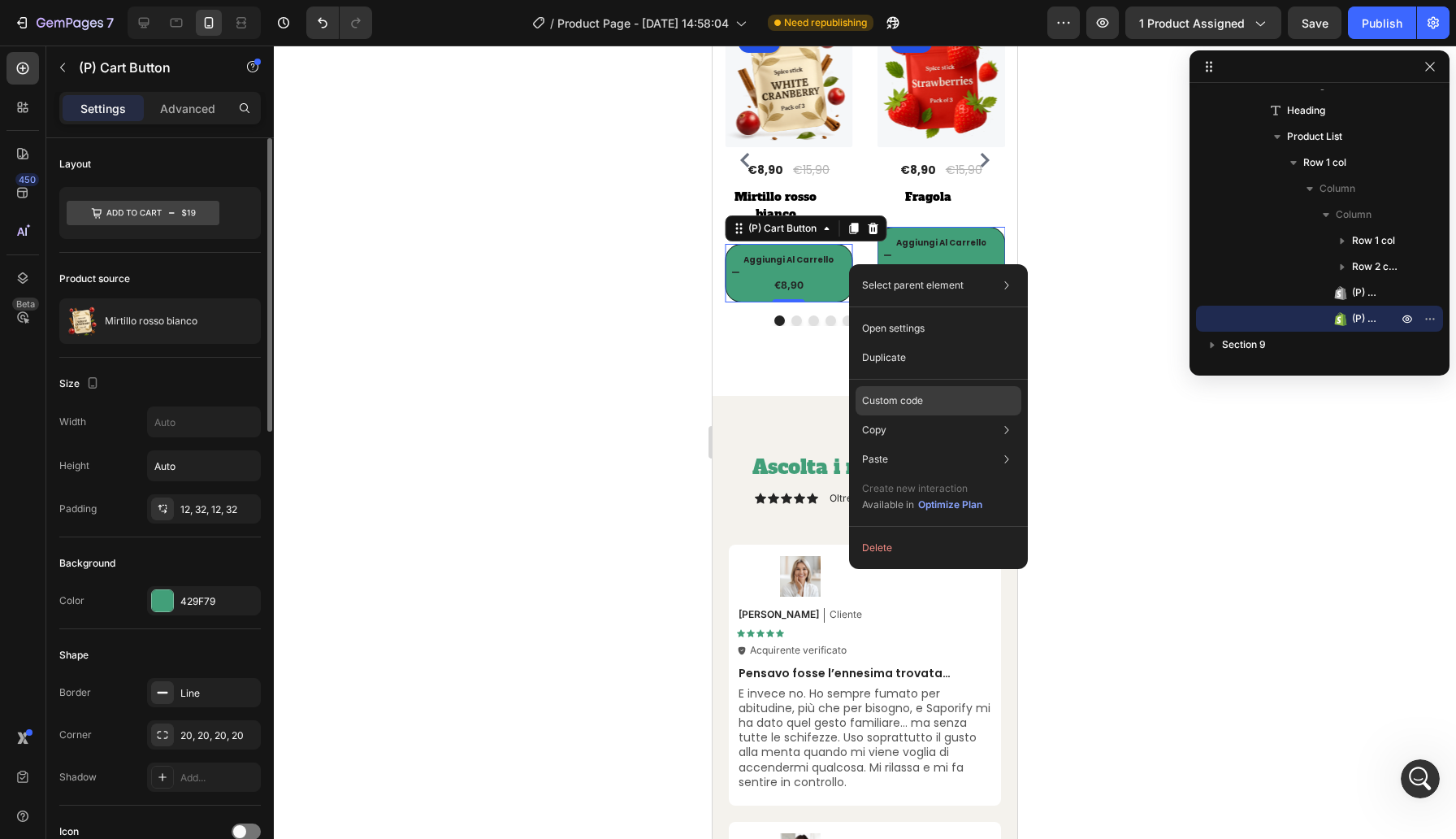
click at [934, 445] on div "Custom code" at bounding box center [938, 460] width 166 height 30
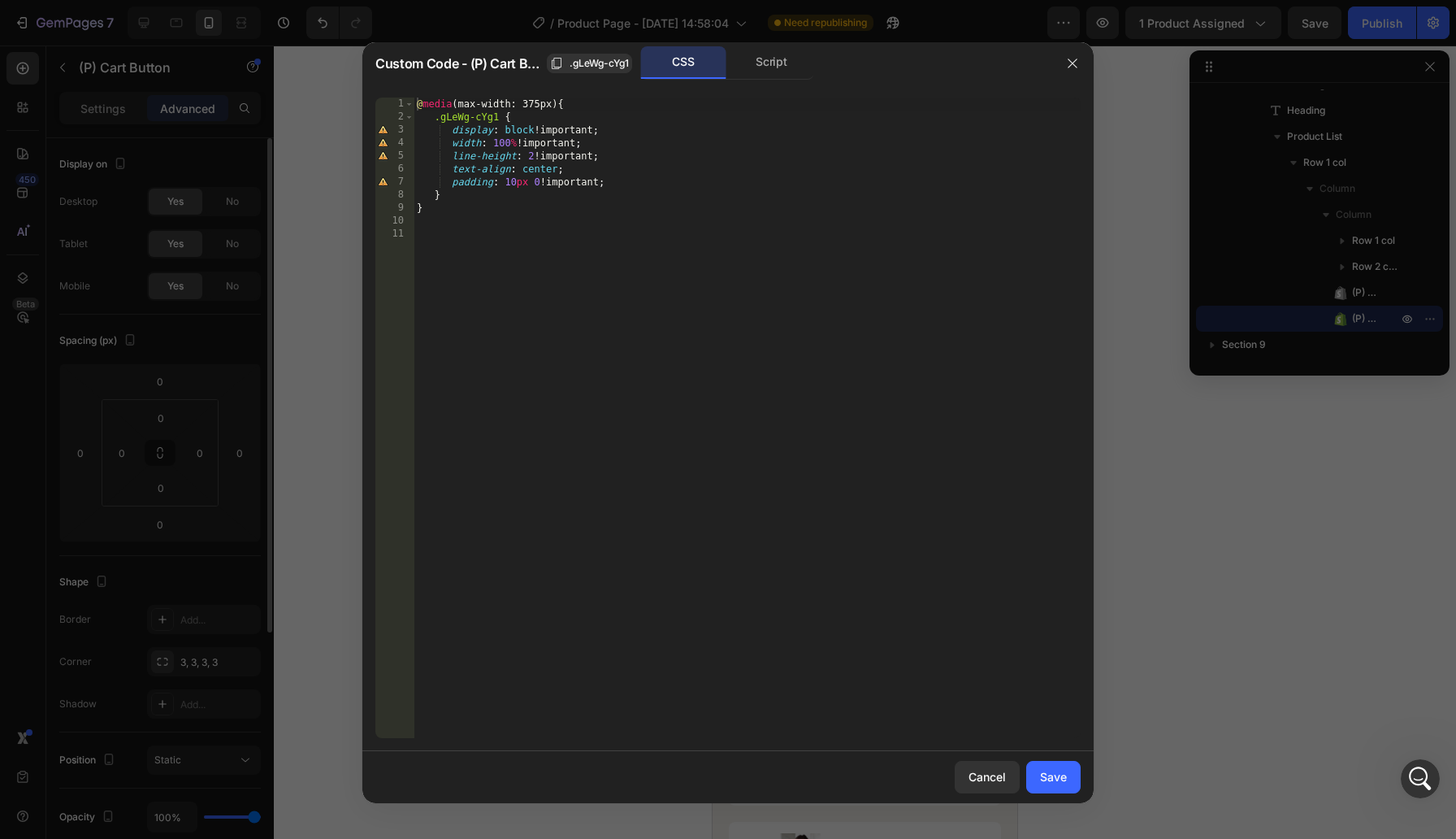
type textarea "padding: 10px 0 !important;"
click at [628, 180] on div "@ media (max-width: 375px) { .gLeWg-cYg1 { display : block !important ; width :…" at bounding box center [746, 431] width 667 height 666
type textarea "margin-top: 30px;"
click at [1063, 787] on button "Save" at bounding box center [1053, 776] width 54 height 32
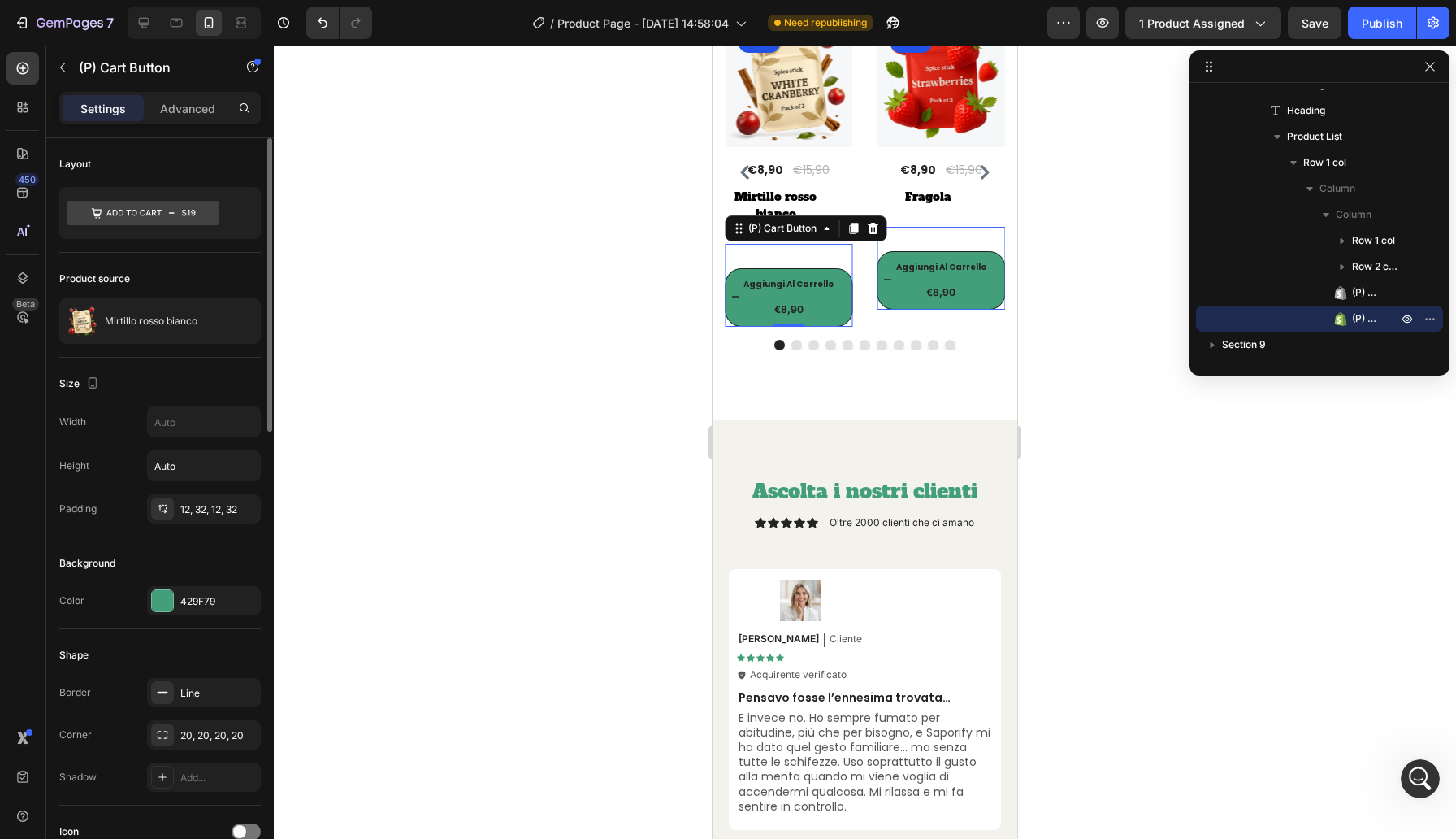
scroll to position [7066, 0]
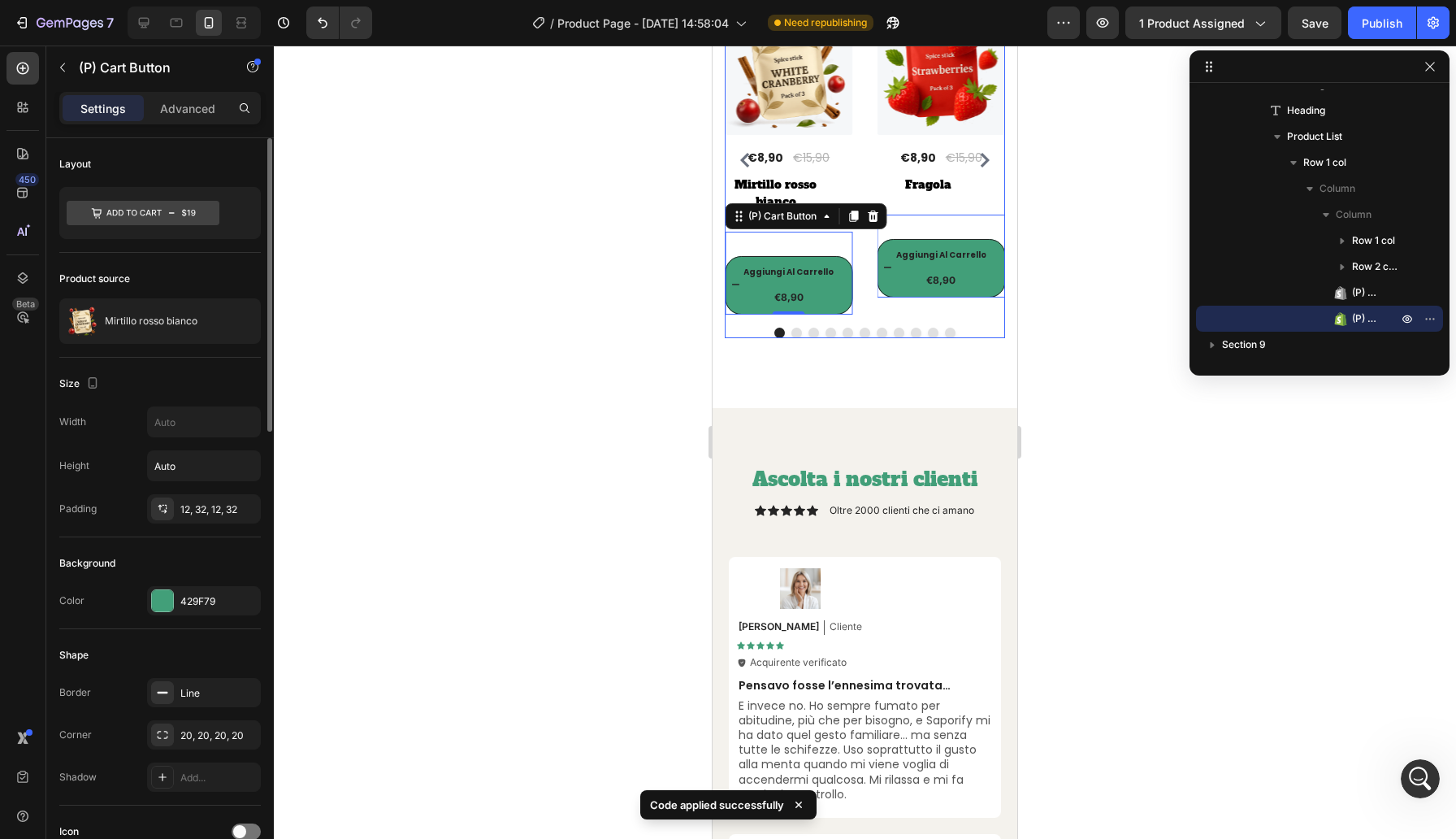
click at [861, 286] on div "(P) Images 44% Product Badge Row €8,90 (P) Price (P) Price €15,90 (P) Price (P)…" at bounding box center [865, 160] width 281 height 308
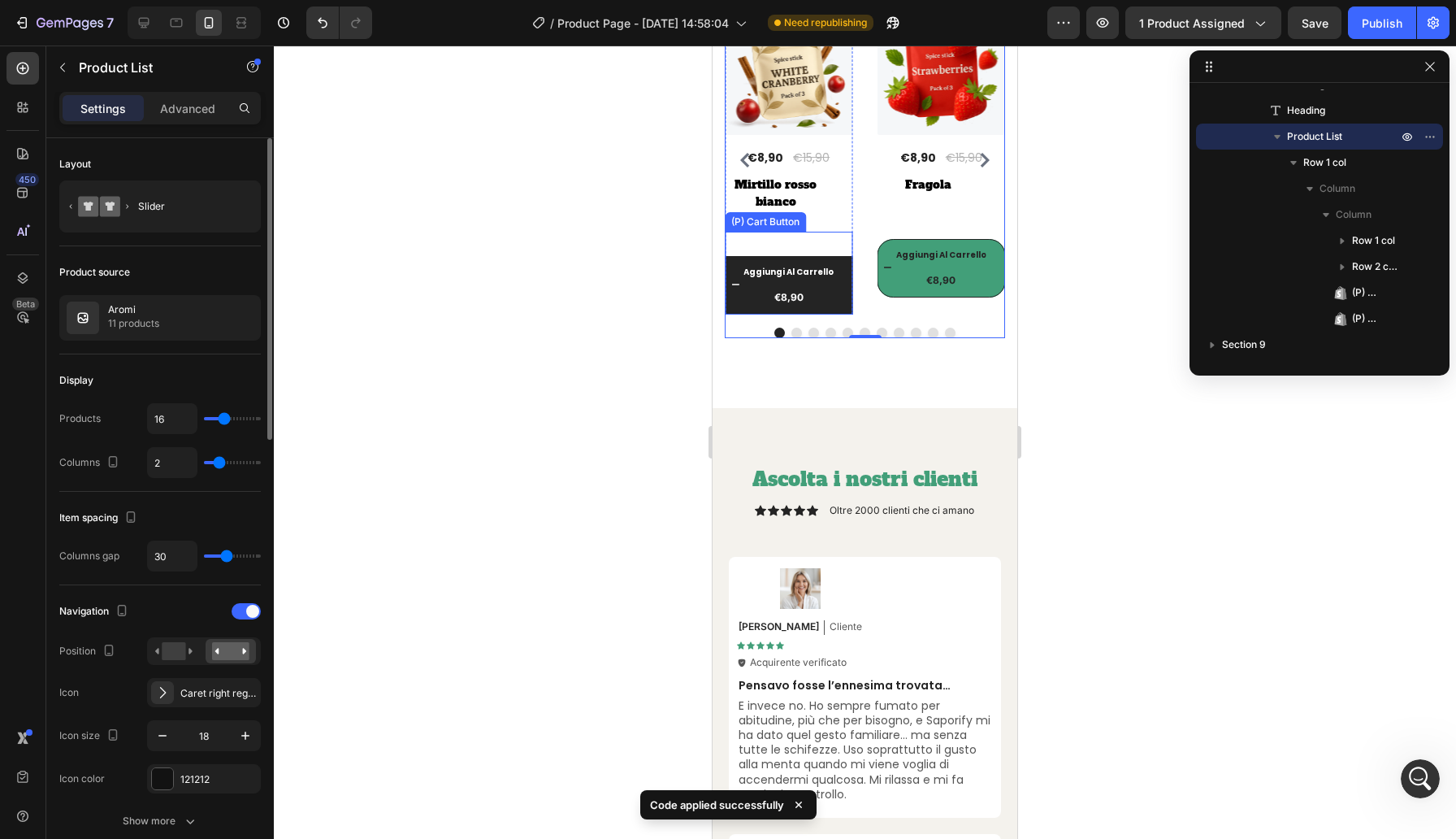
click at [878, 277] on button "Aggiungi [PERSON_NAME] €8,90" at bounding box center [942, 268] width 128 height 58
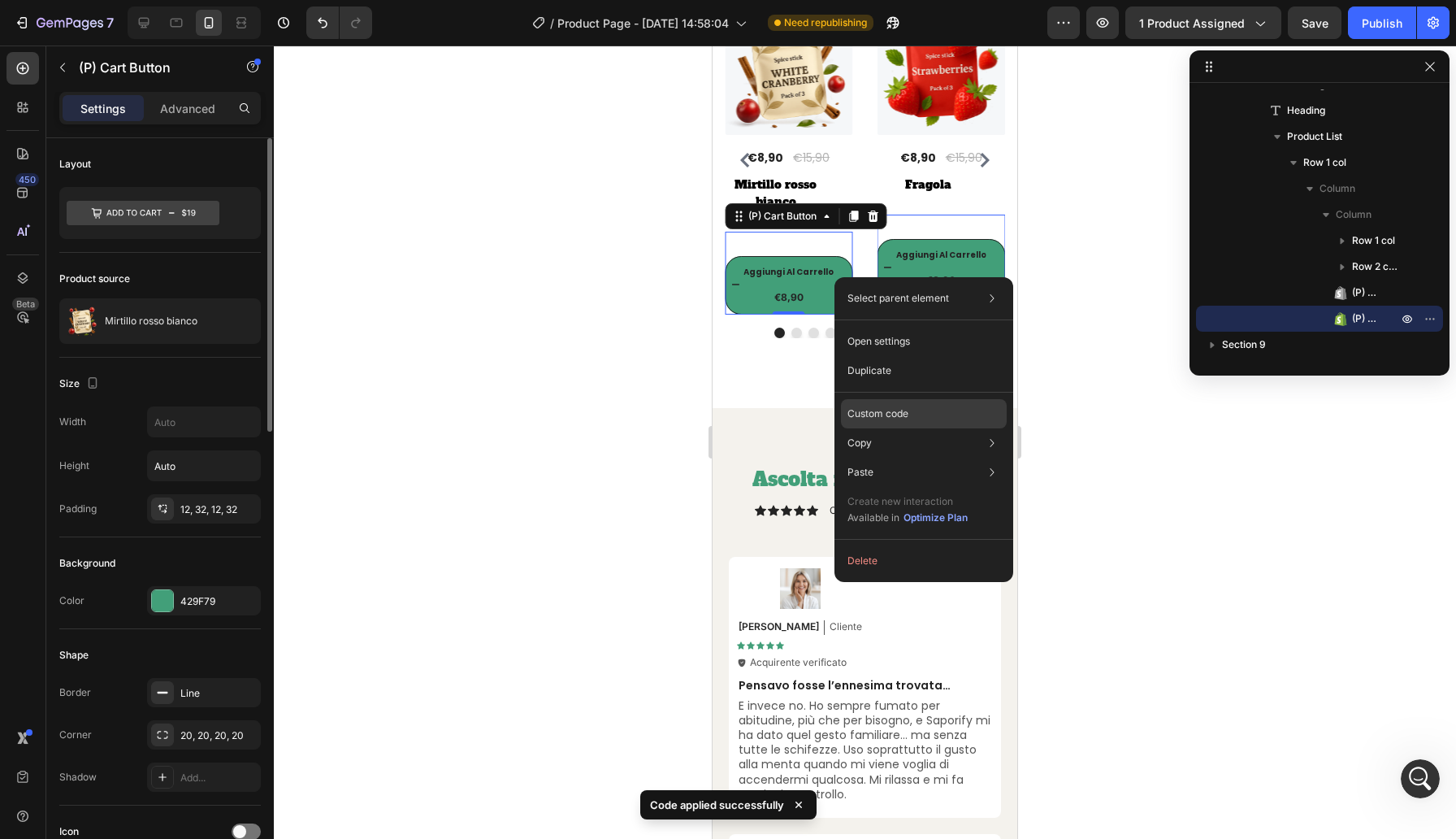
click at [926, 458] on div "Custom code" at bounding box center [924, 473] width 166 height 30
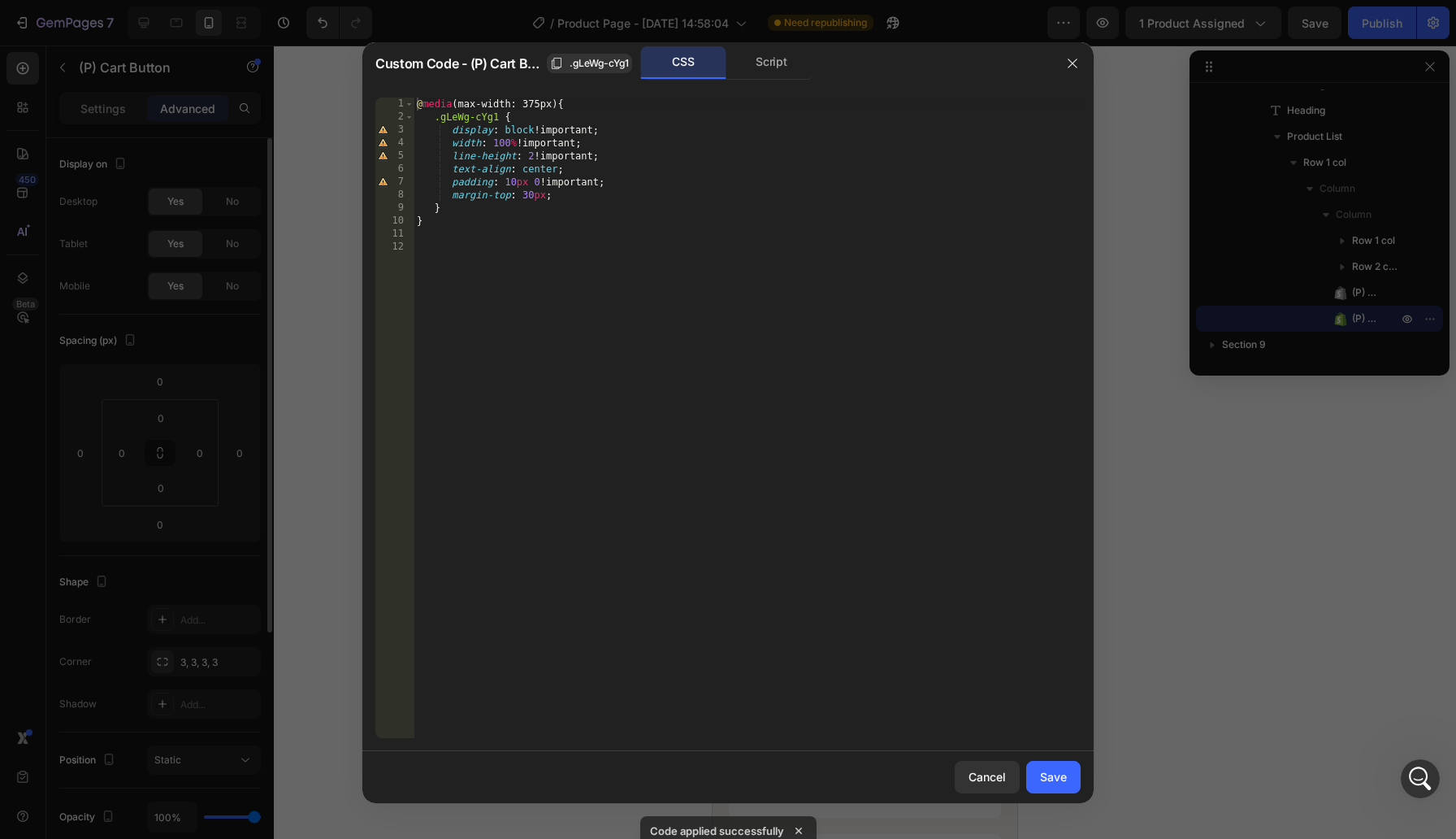
click at [533, 198] on div "@ media (max-width: 375px) { .gLeWg-cYg1 { display : block !important ; width :…" at bounding box center [746, 431] width 667 height 666
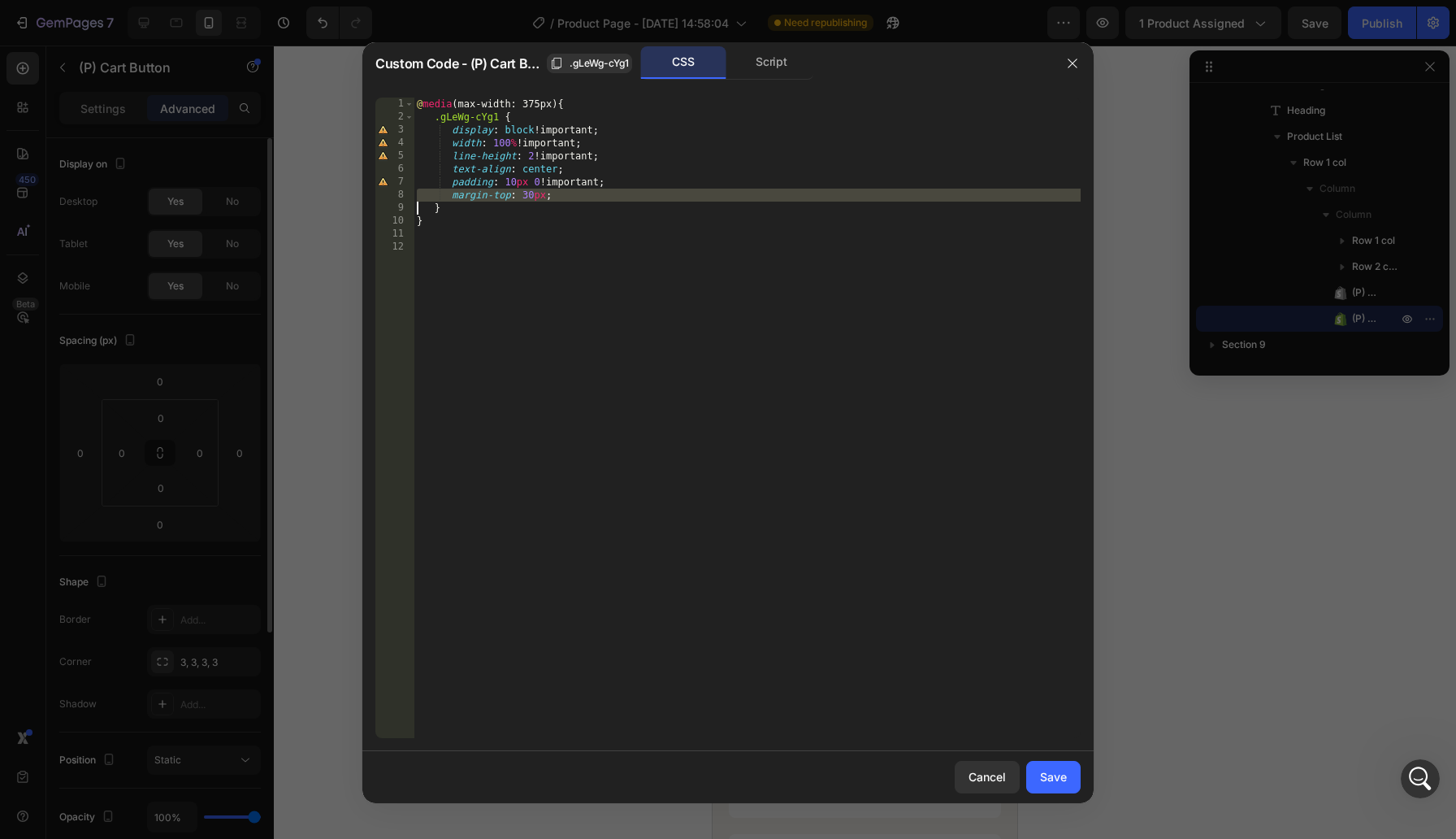
type textarea "}"
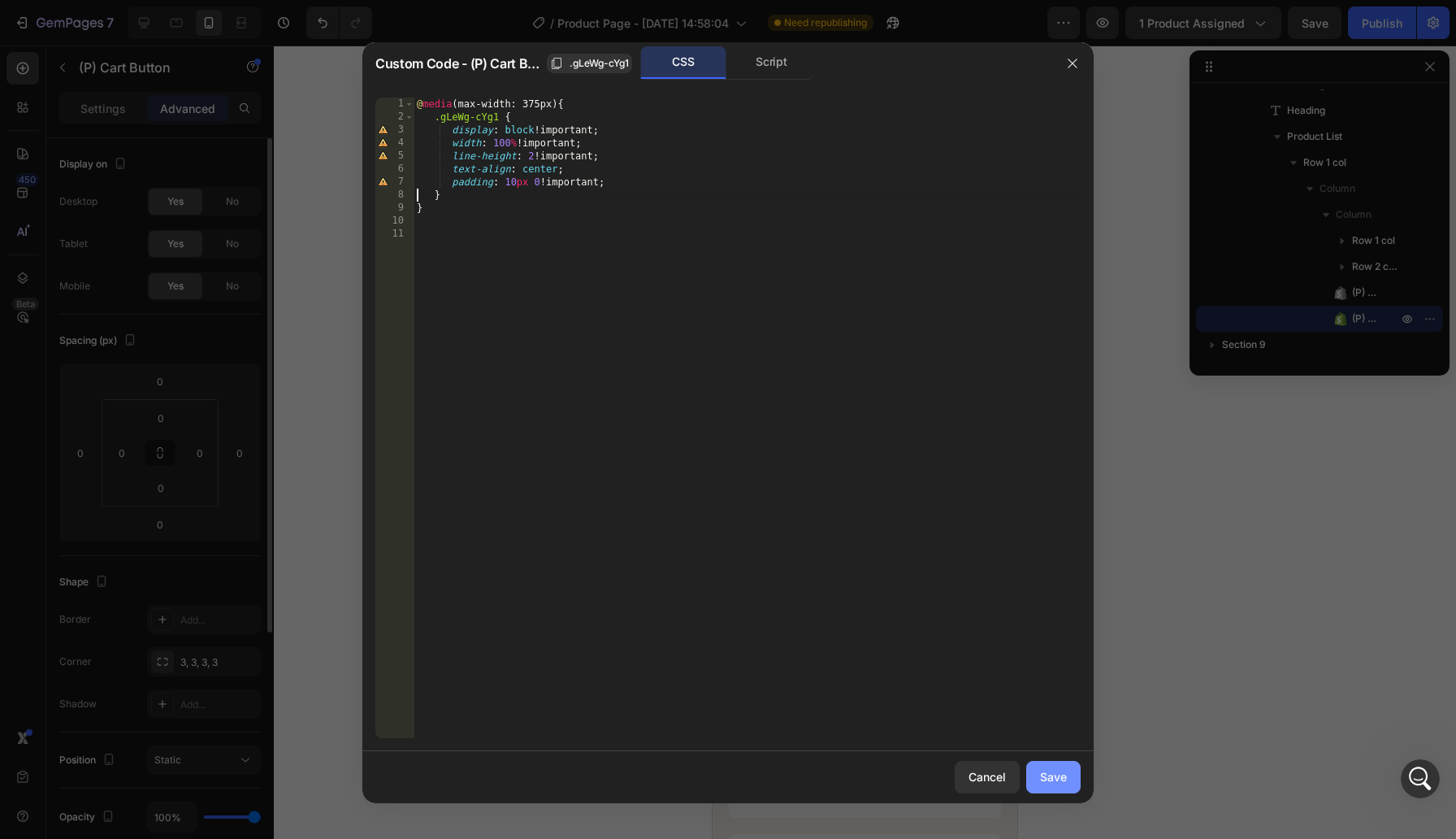
click at [1058, 783] on div "Save" at bounding box center [1053, 777] width 27 height 17
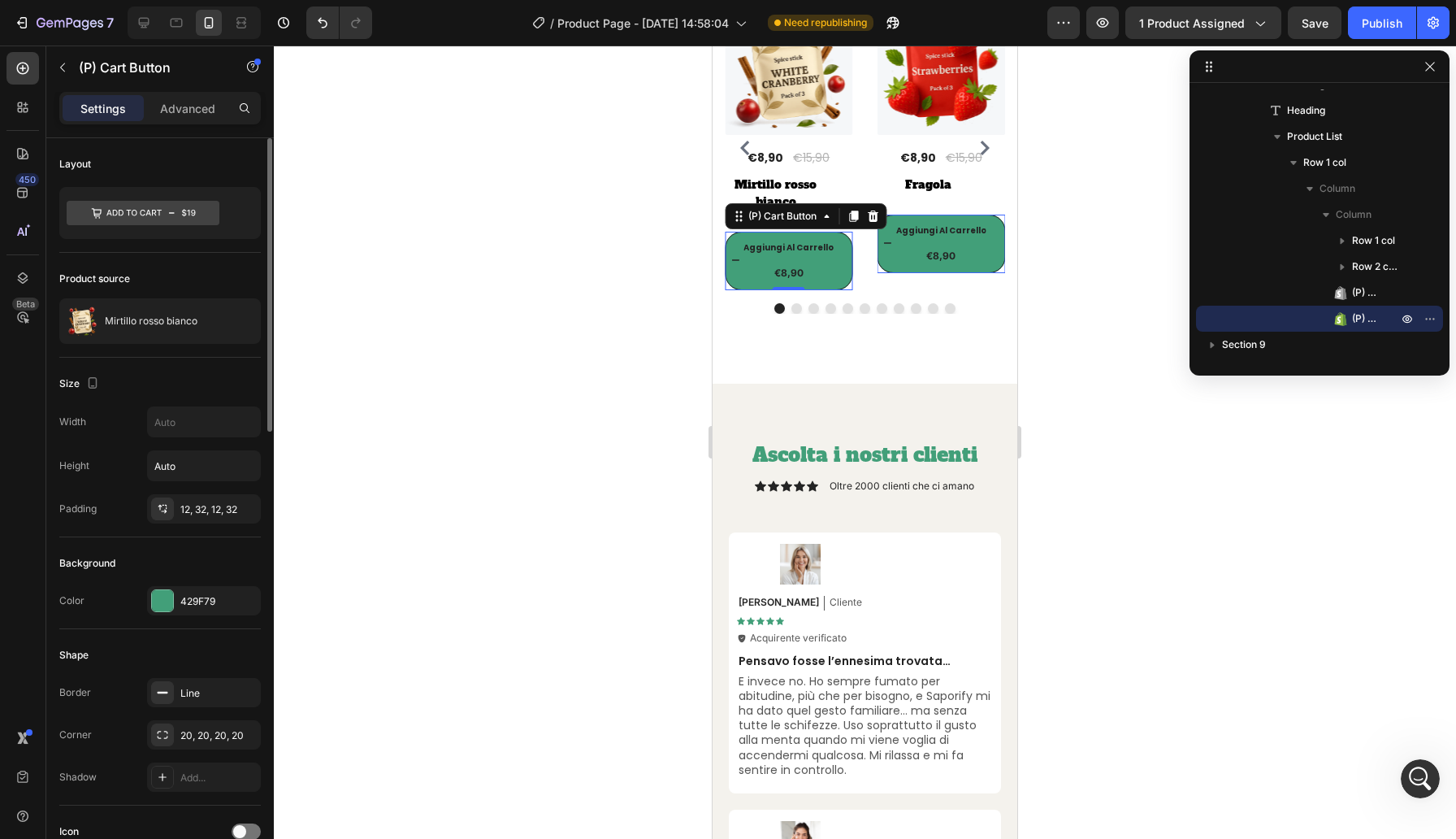
scroll to position [7055, 0]
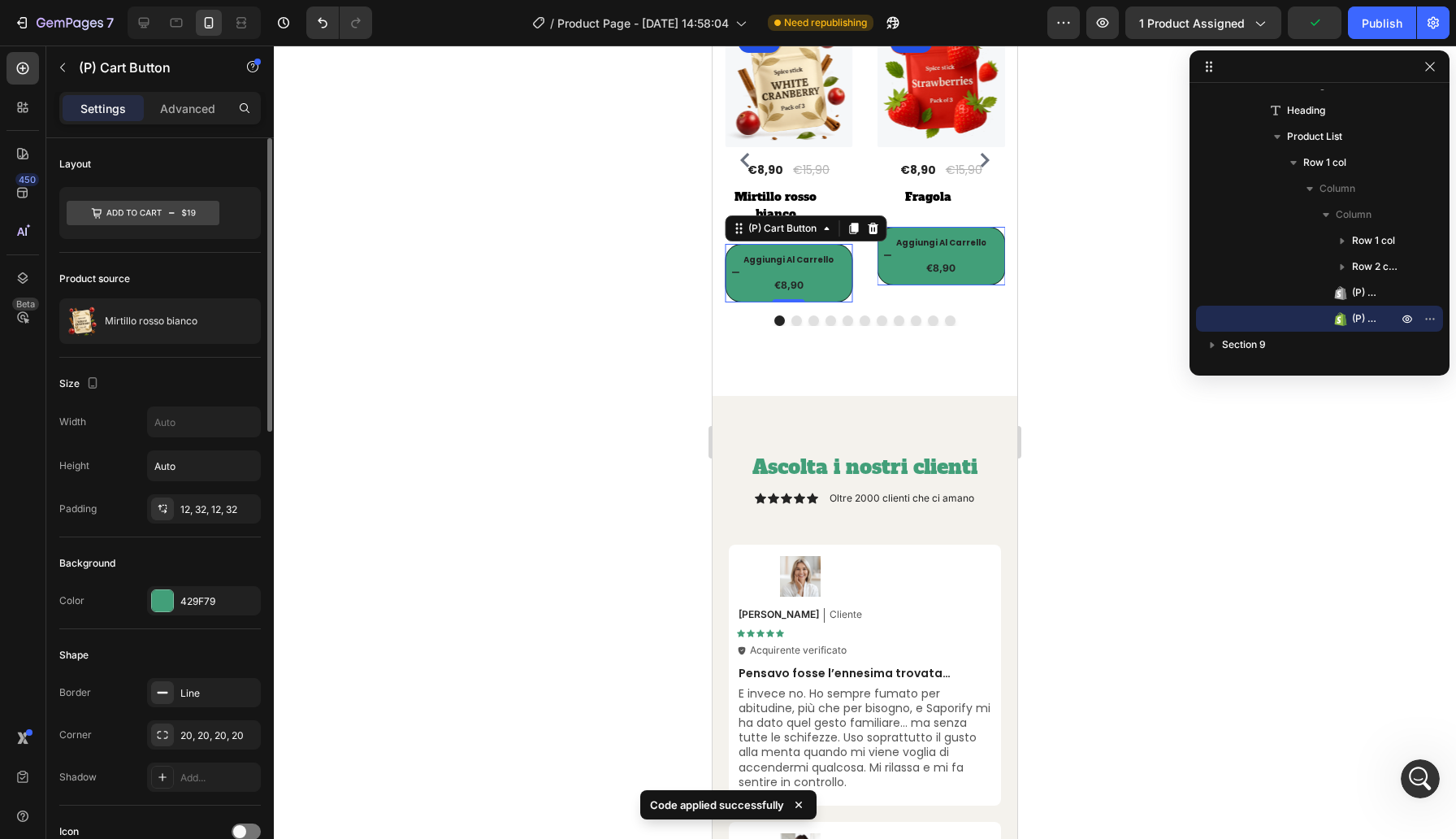
click at [1053, 330] on div at bounding box center [865, 442] width 1182 height 794
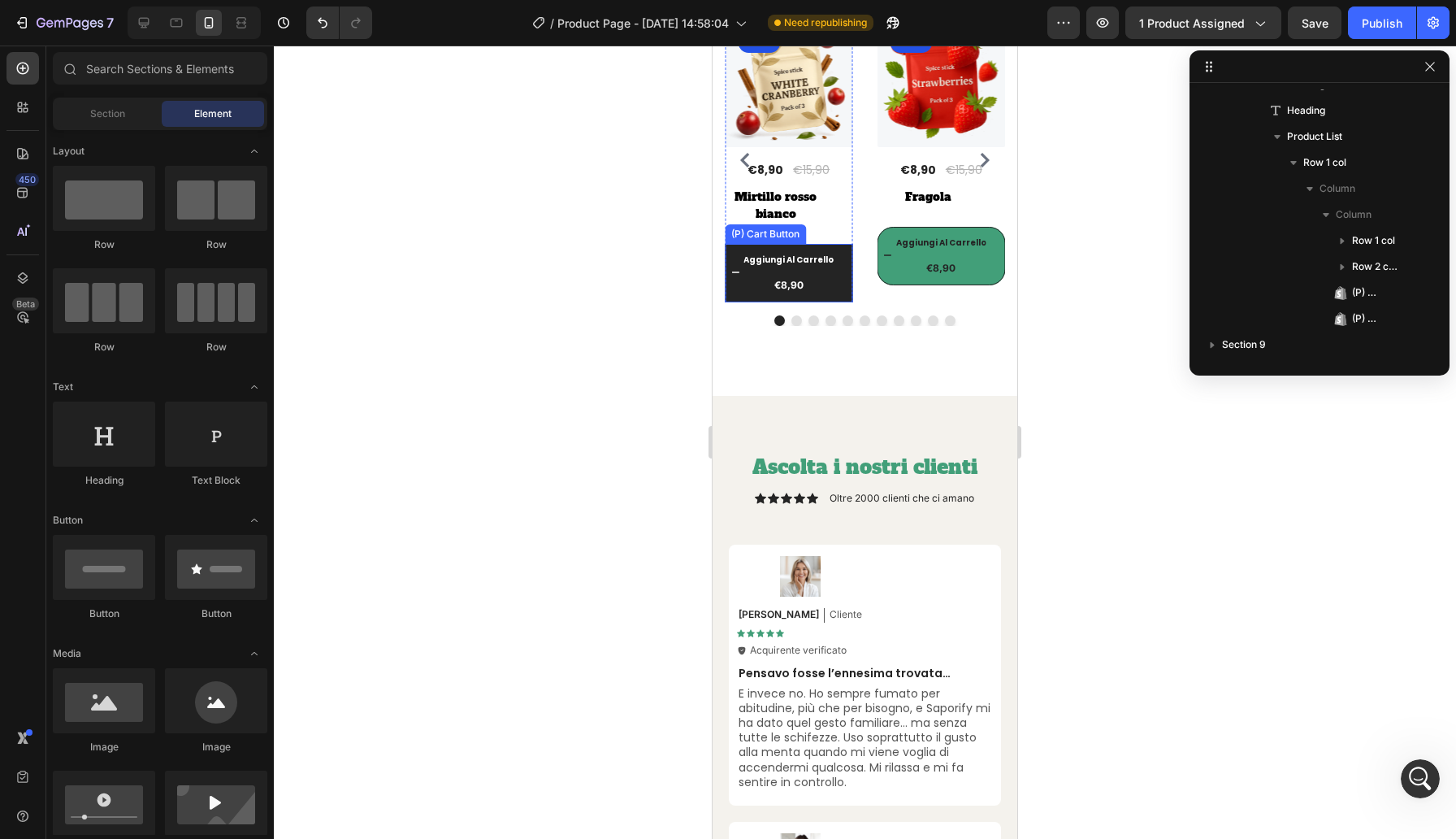
click at [878, 277] on div "€8,90" at bounding box center [942, 268] width 128 height 18
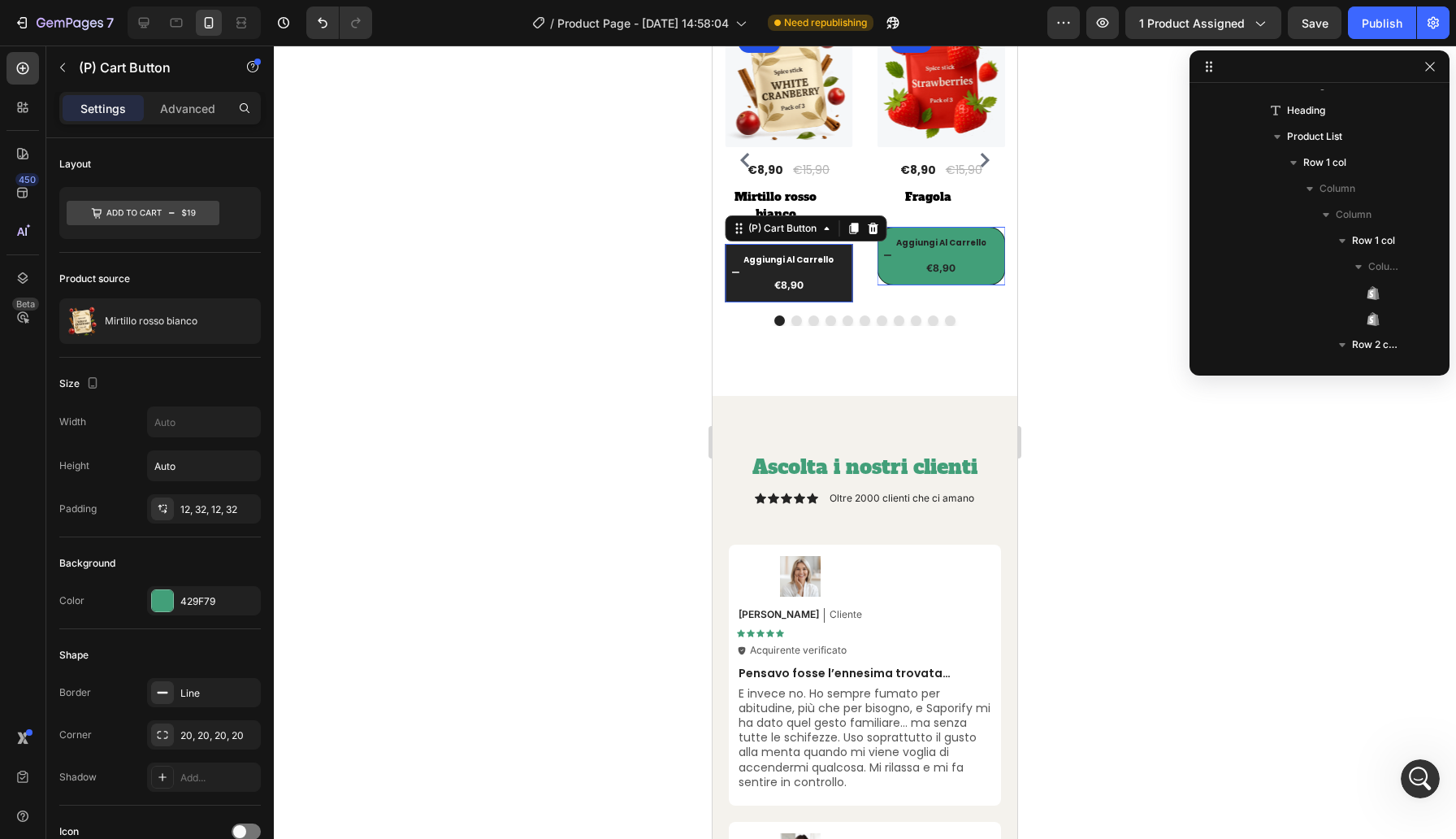
scroll to position [486, 0]
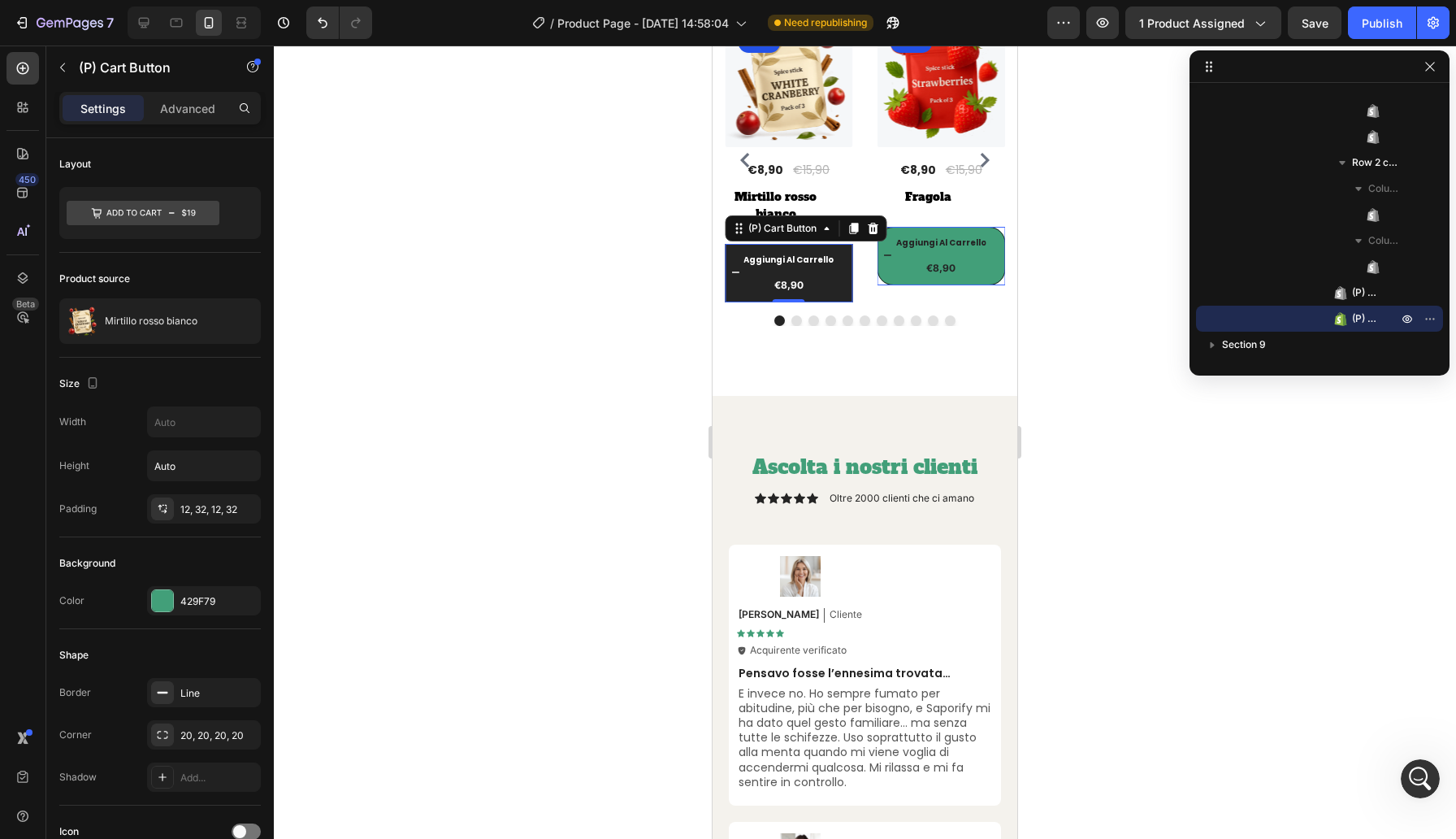
click at [878, 275] on button "Aggiungi [PERSON_NAME] €8,90" at bounding box center [942, 256] width 128 height 58
click at [884, 259] on icon "Aggiungi al carrello" at bounding box center [888, 255] width 8 height 8
